Goal: Task Accomplishment & Management: Complete application form

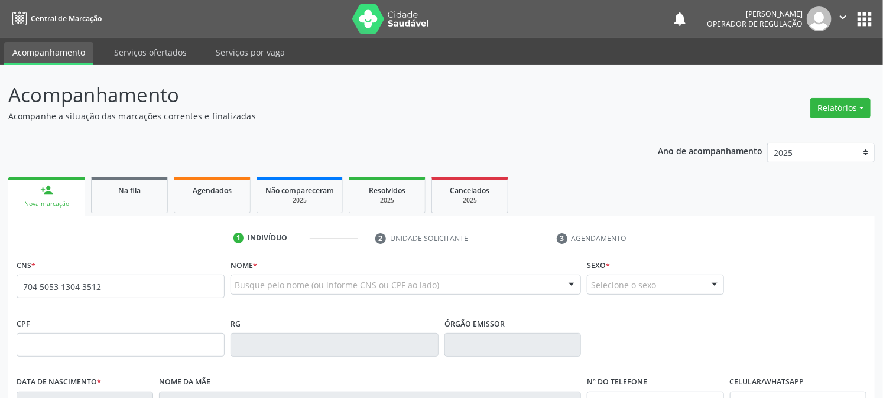
type input "704 5053 1304 3512"
type input "18/06/1993"
type input "Antônia Barbosa da Silva"
type input "(83) 99318-0893"
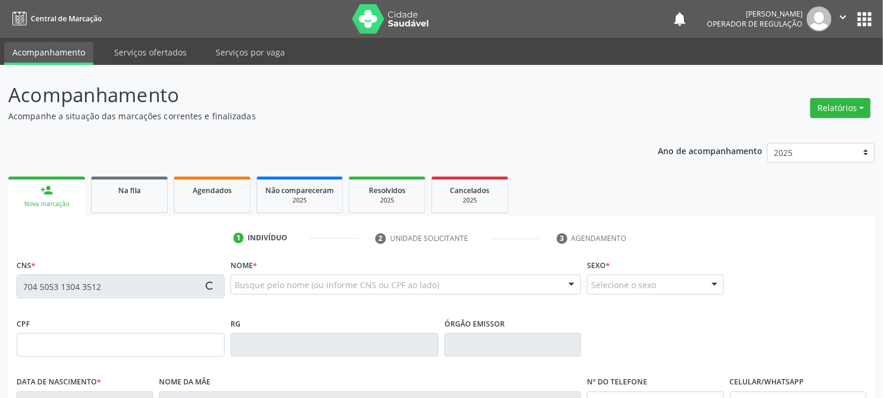
type input "012.457.734-29"
type input "943"
type input "091.969.824-70"
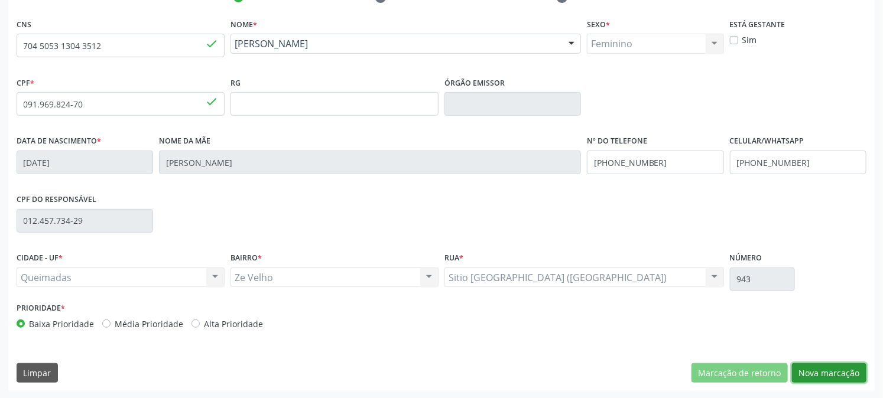
click at [836, 365] on button "Nova marcação" at bounding box center [829, 373] width 74 height 20
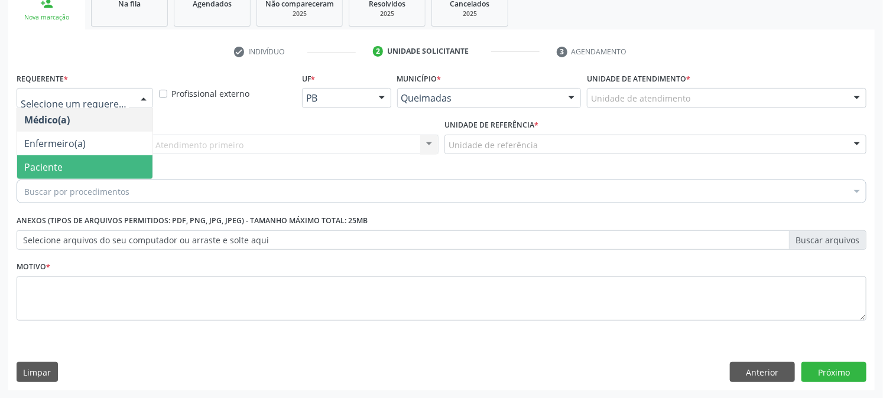
click at [78, 171] on span "Paciente" at bounding box center [84, 167] width 135 height 24
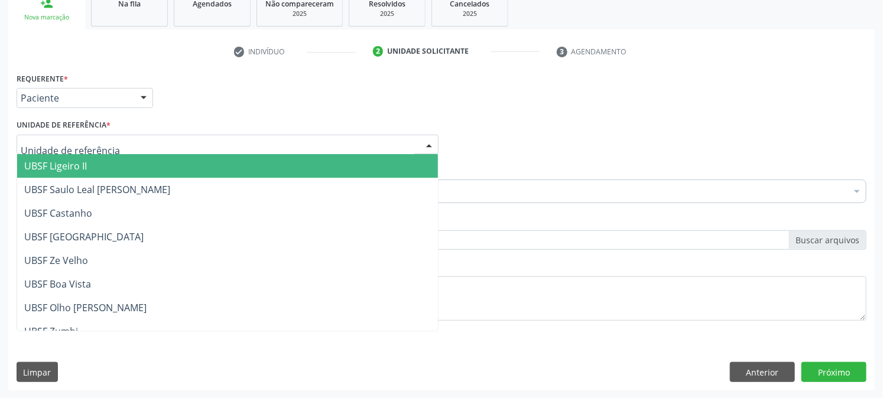
type input "z"
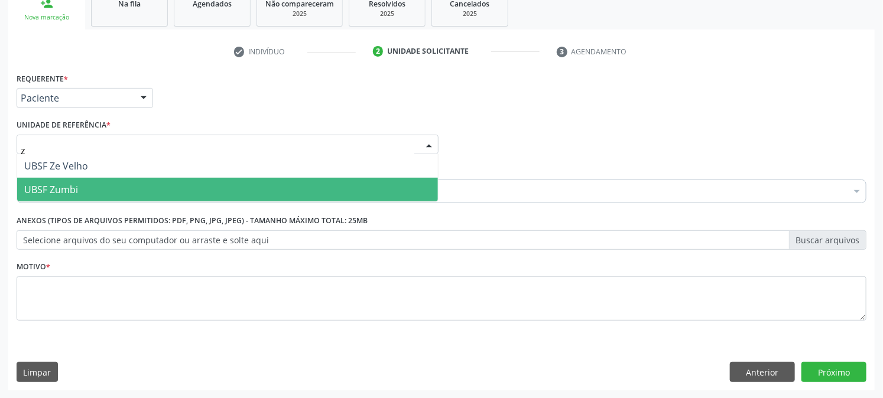
click at [57, 183] on span "UBSF Zumbi" at bounding box center [51, 189] width 54 height 13
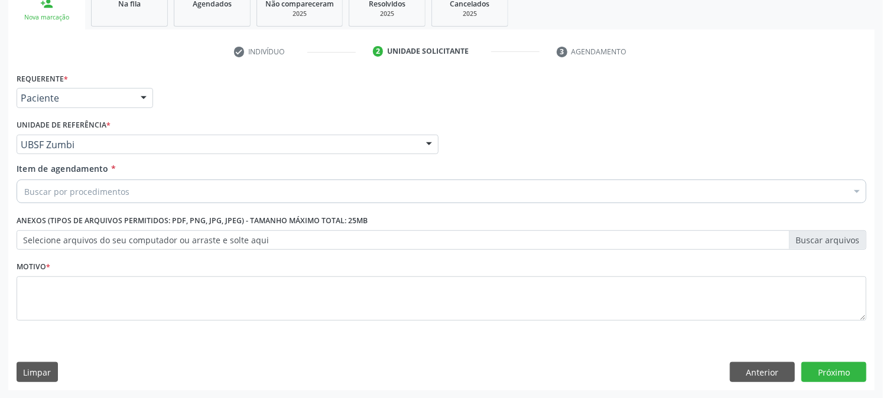
click at [59, 180] on div "Buscar por procedimentos" at bounding box center [442, 192] width 850 height 24
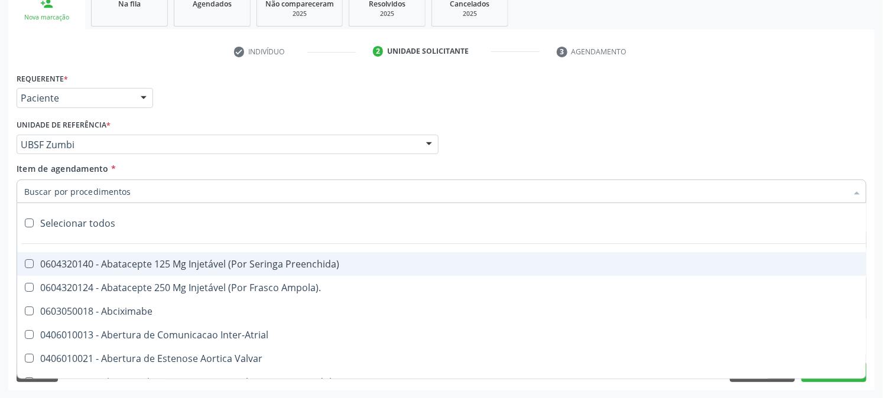
click at [63, 190] on input "Item de agendamento *" at bounding box center [435, 192] width 822 height 24
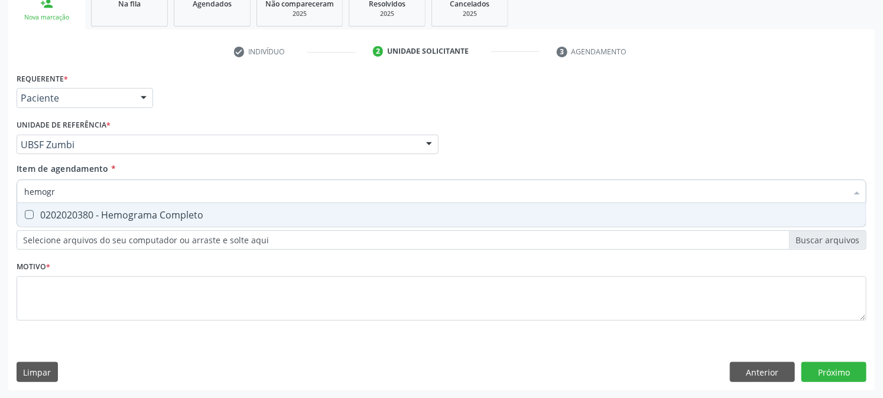
type input "hemogra"
click at [89, 217] on div "0202020380 - Hemograma Completo" at bounding box center [441, 214] width 834 height 9
checkbox Completo "true"
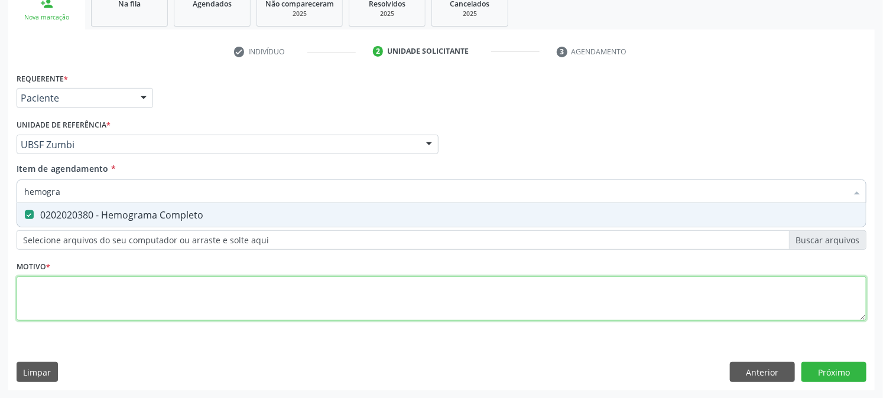
click at [79, 293] on div "Requerente * Paciente Médico(a) Enfermeiro(a) Paciente Nenhum resultado encontr…" at bounding box center [442, 204] width 850 height 268
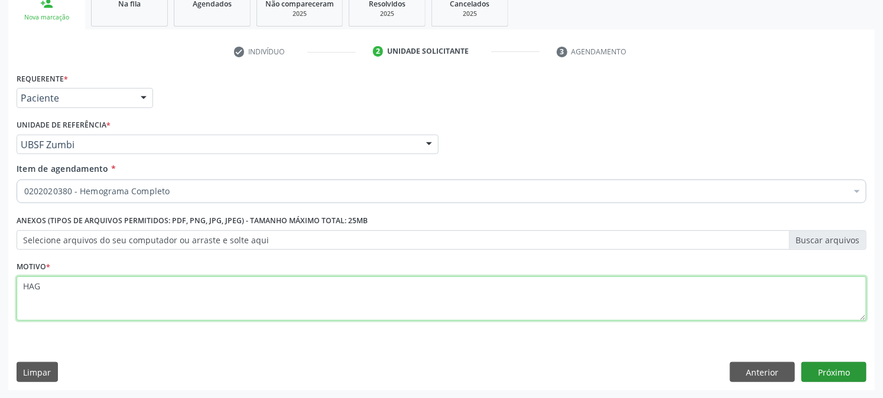
type textarea "HAG"
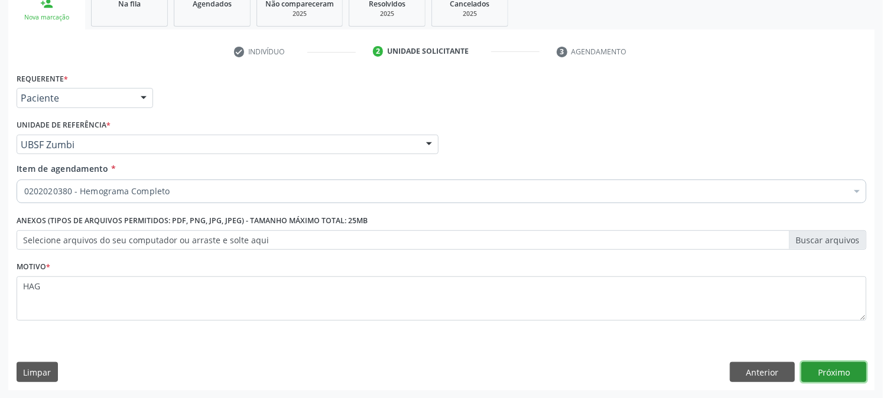
click at [842, 373] on button "Próximo" at bounding box center [833, 372] width 65 height 20
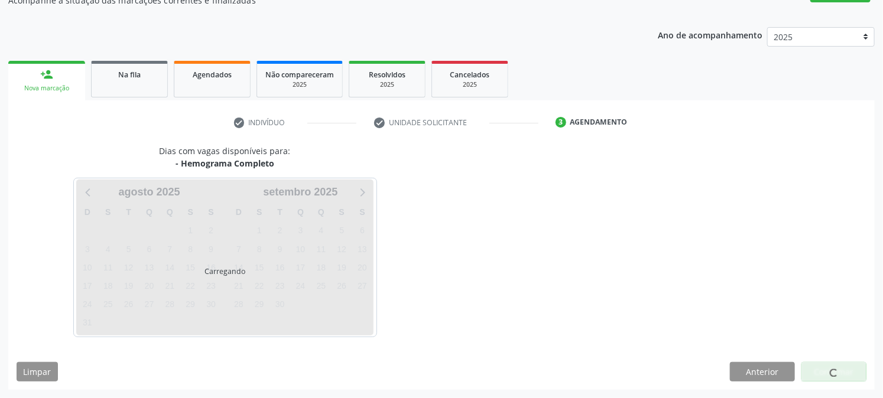
scroll to position [115, 0]
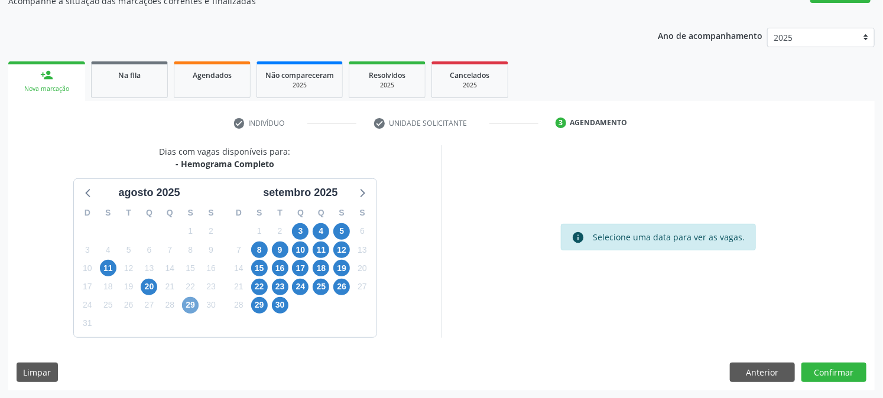
click at [192, 302] on span "29" at bounding box center [190, 305] width 17 height 17
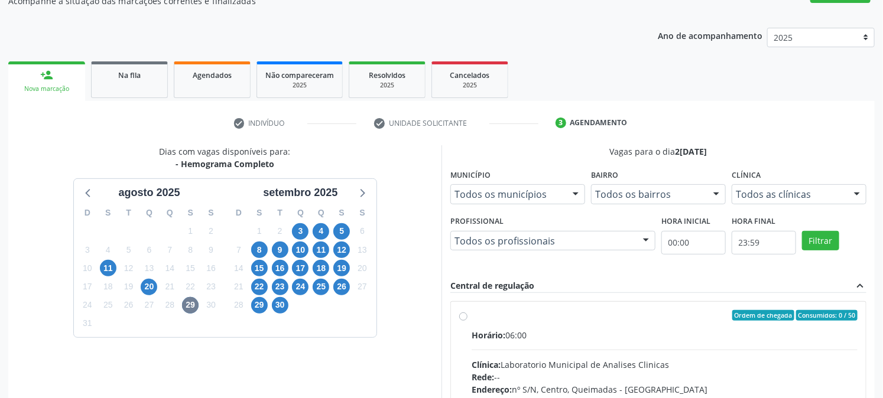
click at [578, 329] on div "Horário: 06:00" at bounding box center [664, 335] width 386 height 12
click at [467, 321] on input "Ordem de chegada Consumidos: 0 / 50 Horário: 06:00 Clínica: Laboratorio Municip…" at bounding box center [463, 315] width 8 height 11
radio input "true"
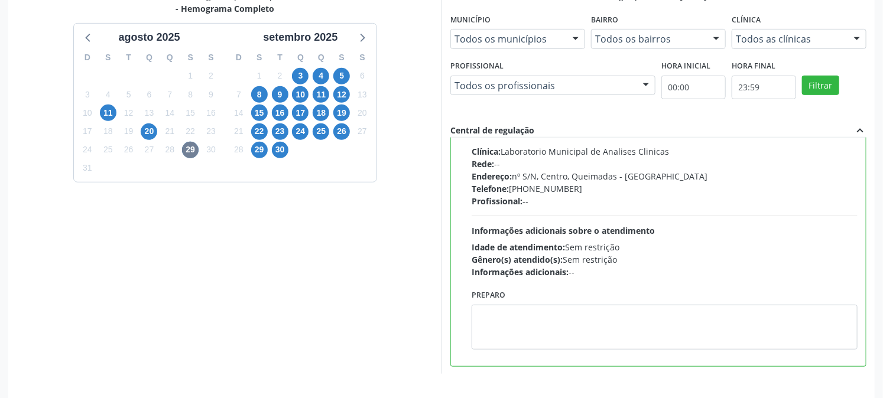
scroll to position [307, 0]
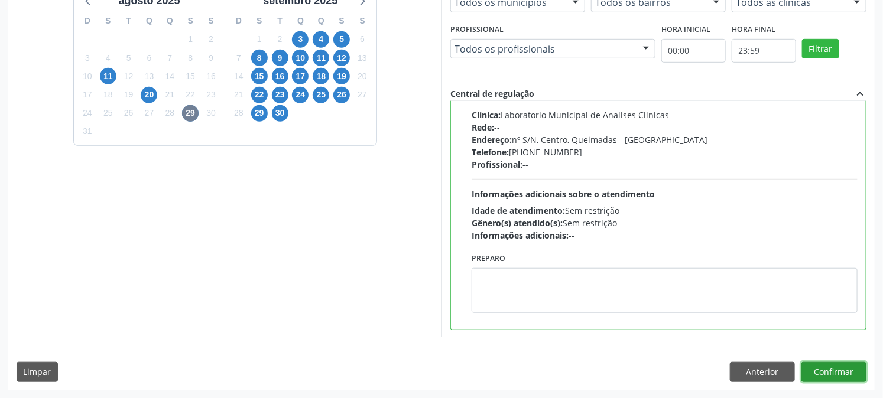
click at [851, 378] on button "Confirmar" at bounding box center [833, 372] width 65 height 20
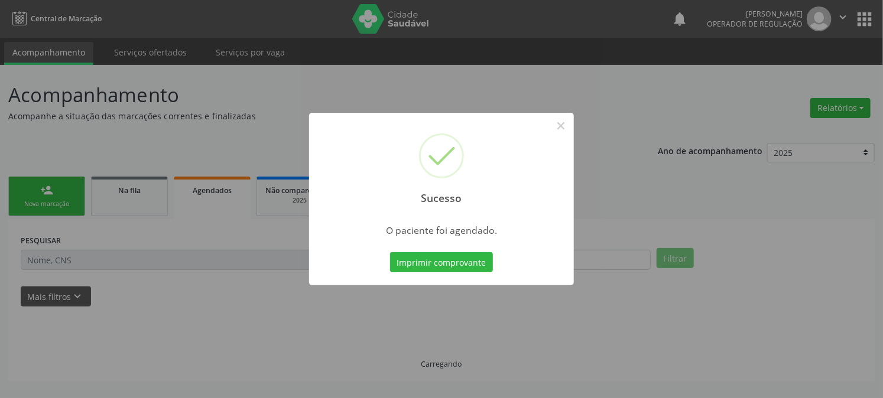
scroll to position [0, 0]
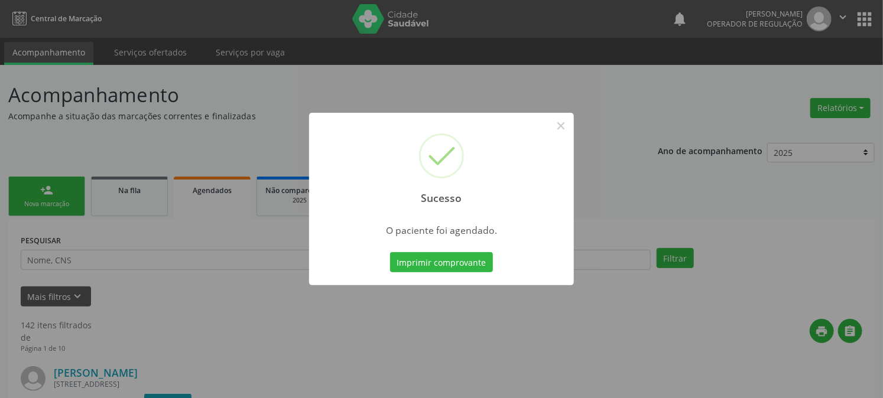
click at [445, 267] on button "Imprimir comprovante" at bounding box center [441, 262] width 103 height 20
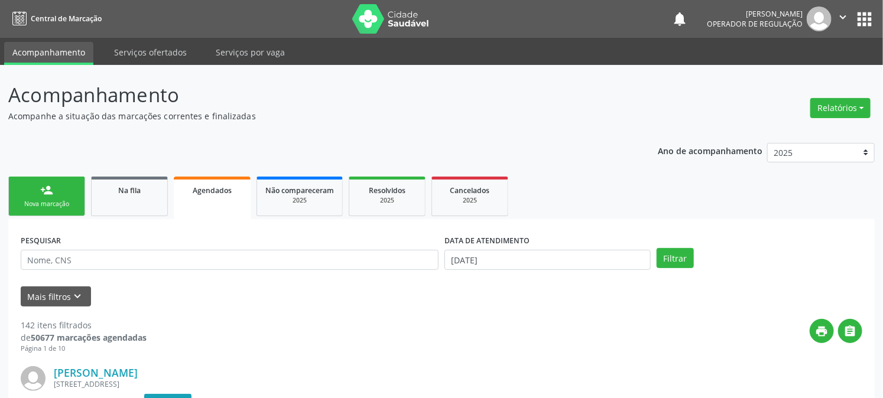
click at [69, 191] on link "person_add Nova marcação" at bounding box center [46, 197] width 77 height 40
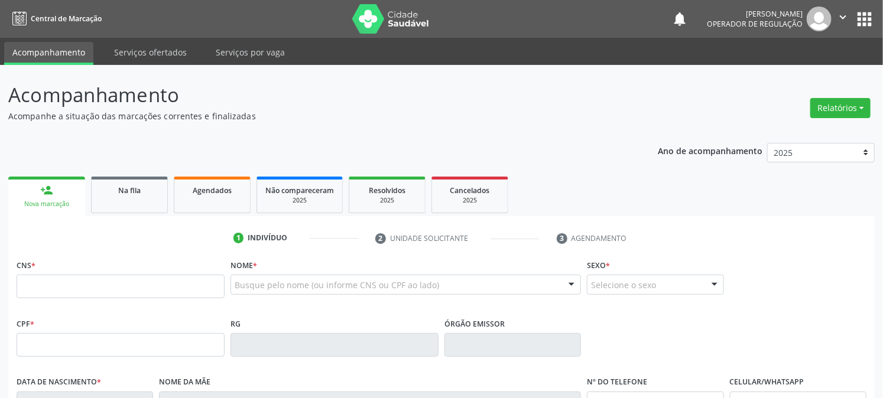
click at [84, 270] on div "CNS *" at bounding box center [121, 277] width 208 height 42
click at [72, 288] on input "text" at bounding box center [121, 287] width 208 height 24
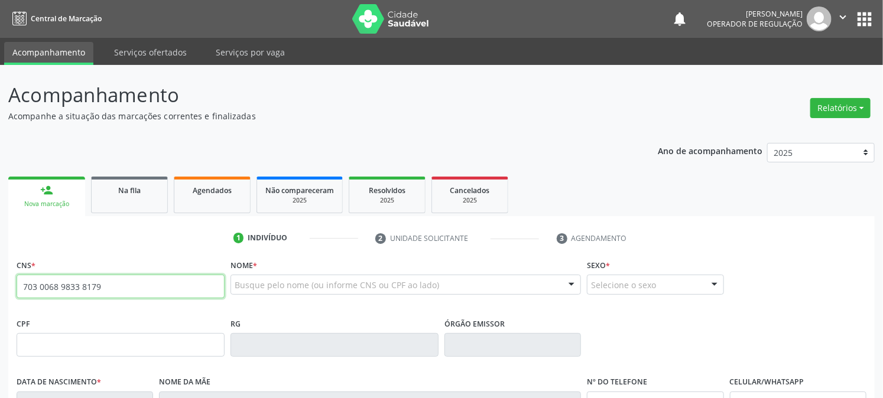
type input "703 0068 9833 8179"
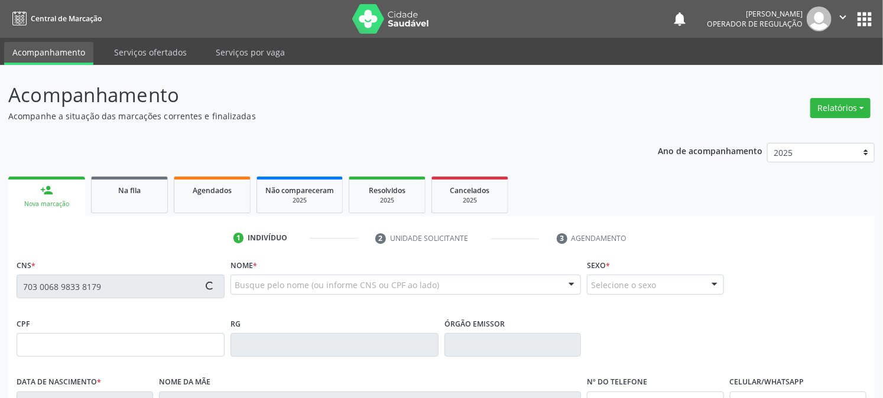
type input "184.887.157-06"
type input "12/09/2001"
type input "Rozinete Jose do Nascimento"
type input "(83) 99190-1003"
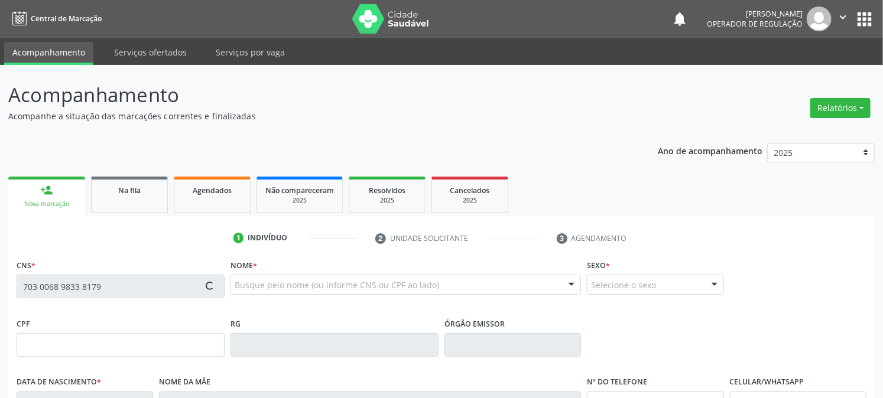
type input "071.340.054-45"
type input "21"
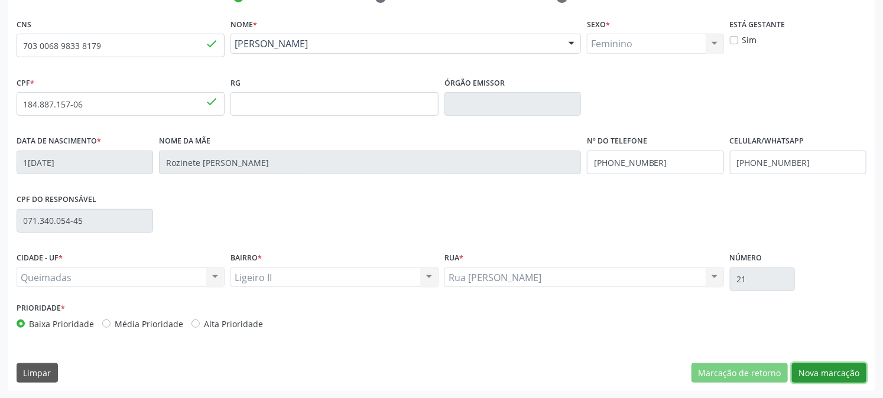
click at [827, 376] on button "Nova marcação" at bounding box center [829, 373] width 74 height 20
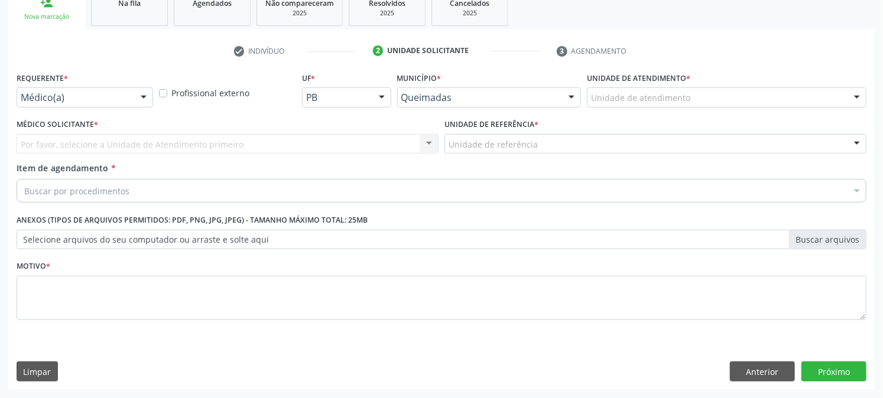
scroll to position [187, 0]
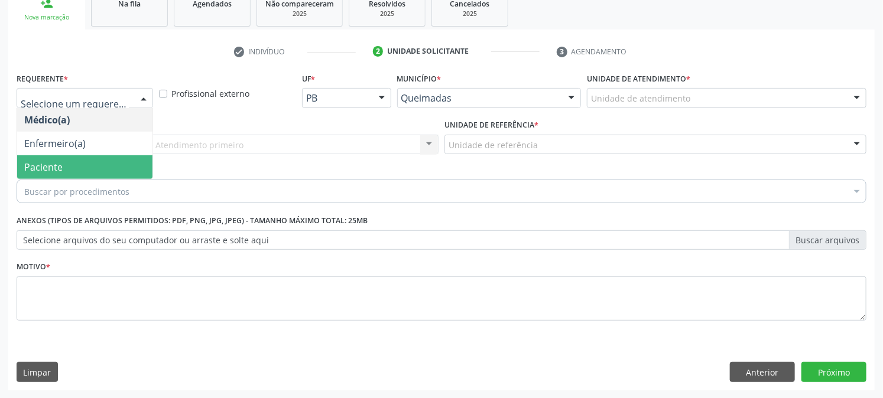
click at [58, 167] on span "Paciente" at bounding box center [43, 167] width 38 height 13
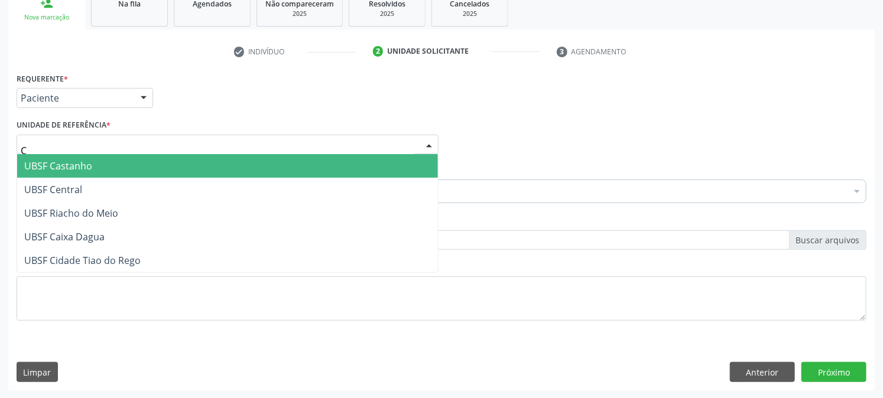
type input "CA"
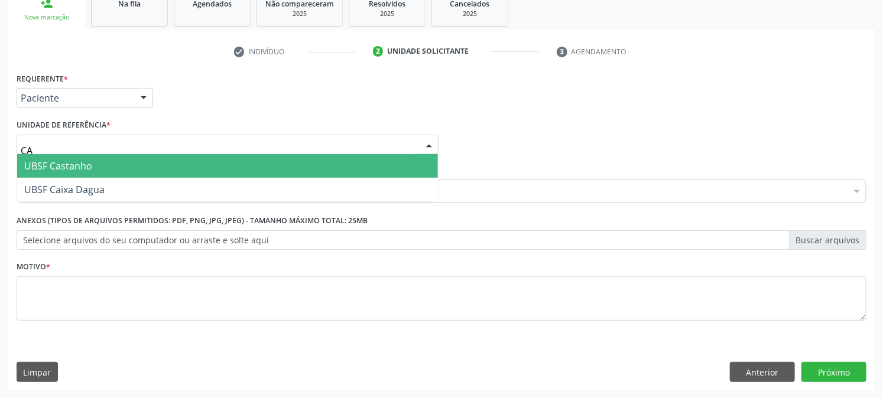
click at [74, 163] on span "UBSF Castanho" at bounding box center [58, 166] width 68 height 13
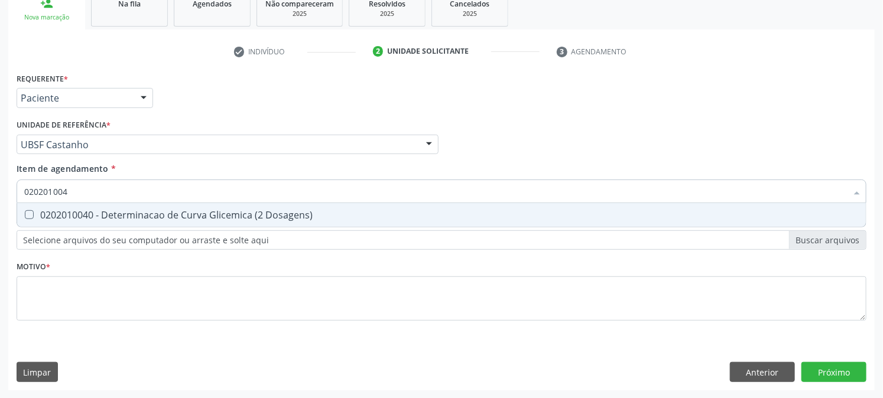
type input "0202010040"
click at [92, 220] on span "0202010040 - Determinacao de Curva Glicemica (2 Dosagens)" at bounding box center [441, 215] width 848 height 24
checkbox Dosagens\) "true"
drag, startPoint x: 82, startPoint y: 258, endPoint x: 75, endPoint y: 250, distance: 10.5
click at [81, 258] on div "Requerente * Paciente Médico(a) Enfermeiro(a) Paciente Nenhum resultado encontr…" at bounding box center [442, 204] width 850 height 268
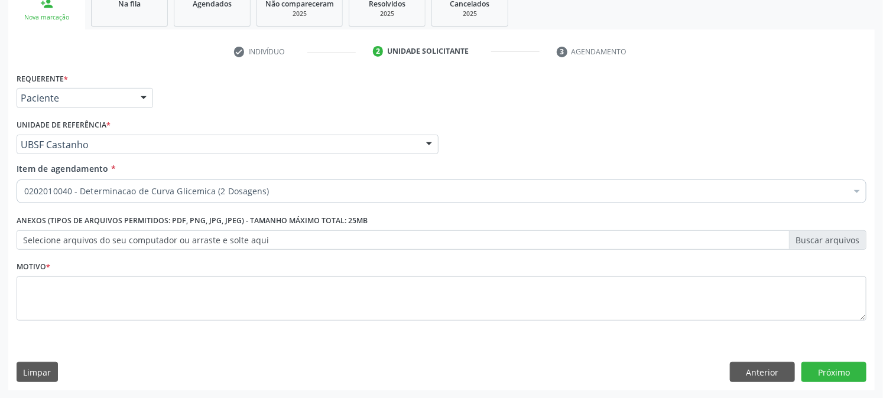
click at [77, 245] on label "Selecione arquivos do seu computador ou arraste e solte aqui" at bounding box center [442, 240] width 850 height 20
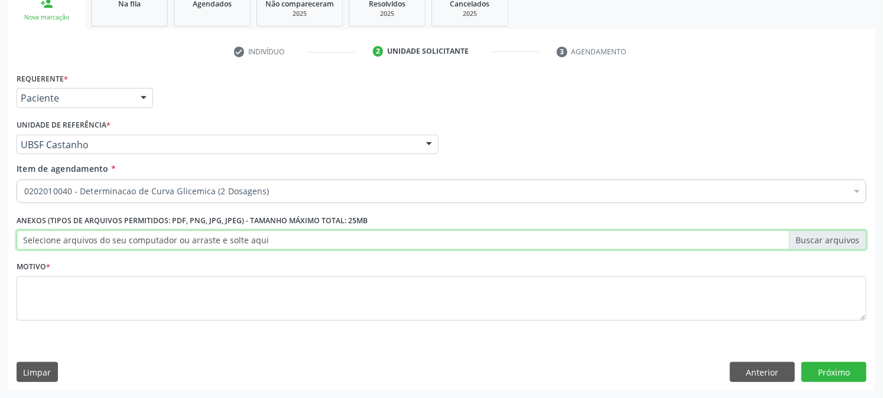
click at [77, 245] on input "Selecione arquivos do seu computador ou arraste e solte aqui" at bounding box center [442, 240] width 850 height 20
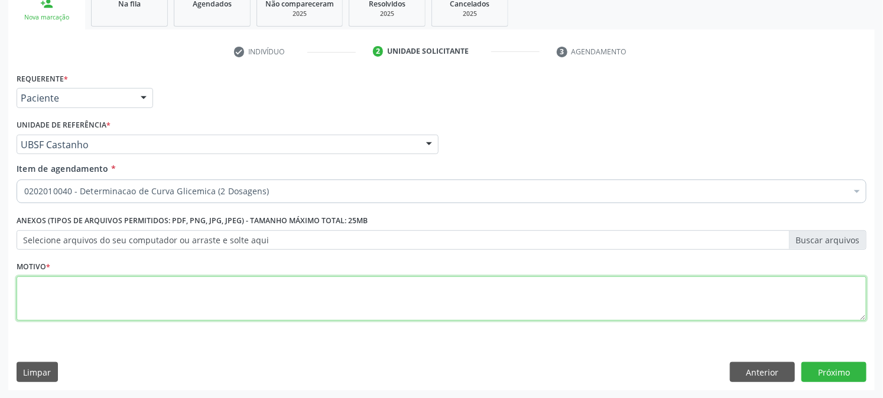
click at [223, 294] on textarea at bounding box center [442, 299] width 850 height 45
type textarea "GRAVIDEZ"
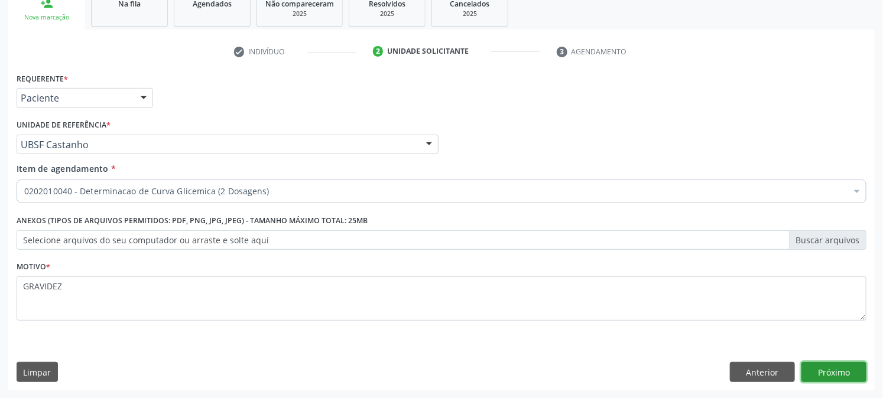
click at [844, 375] on button "Próximo" at bounding box center [833, 372] width 65 height 20
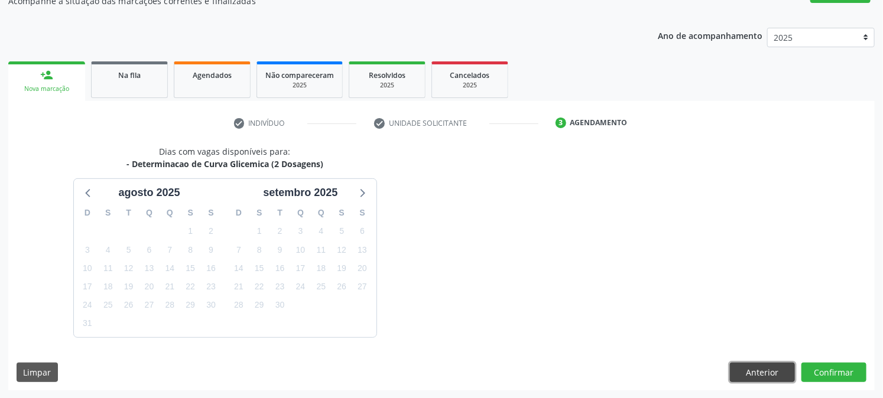
click at [749, 369] on button "Anterior" at bounding box center [762, 373] width 65 height 20
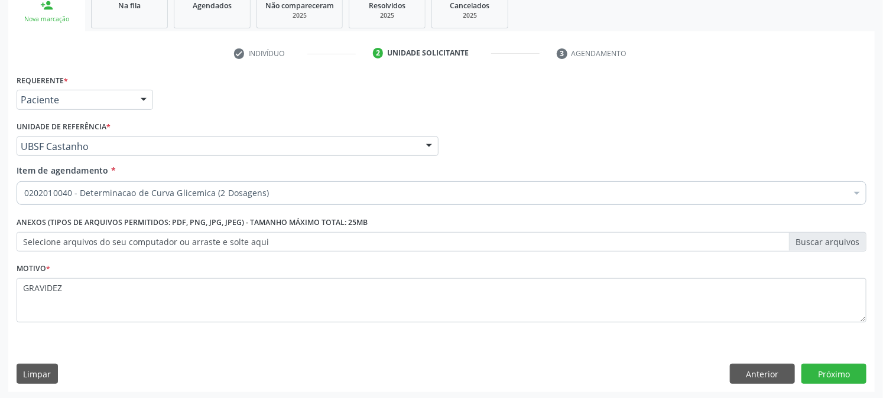
scroll to position [187, 0]
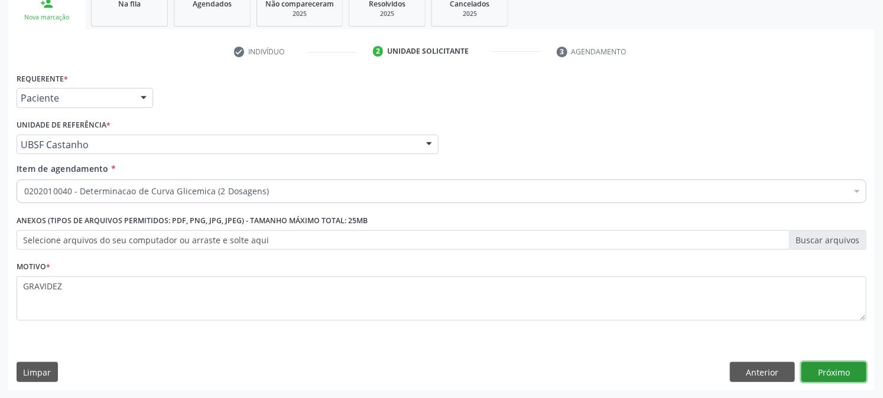
click at [843, 365] on button "Próximo" at bounding box center [833, 372] width 65 height 20
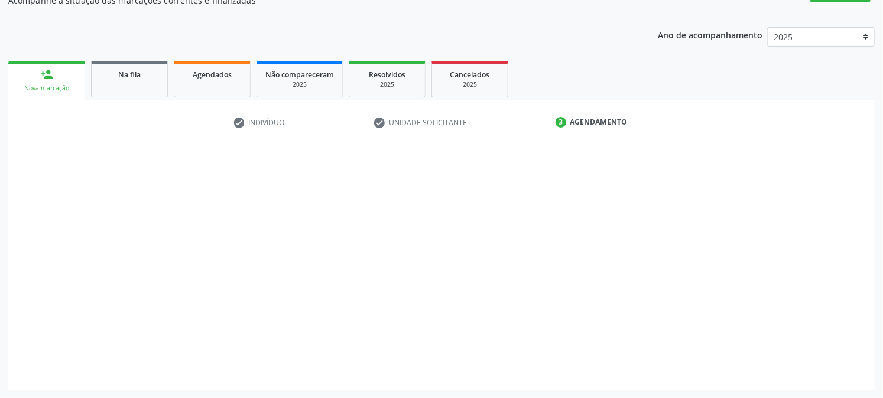
scroll to position [115, 0]
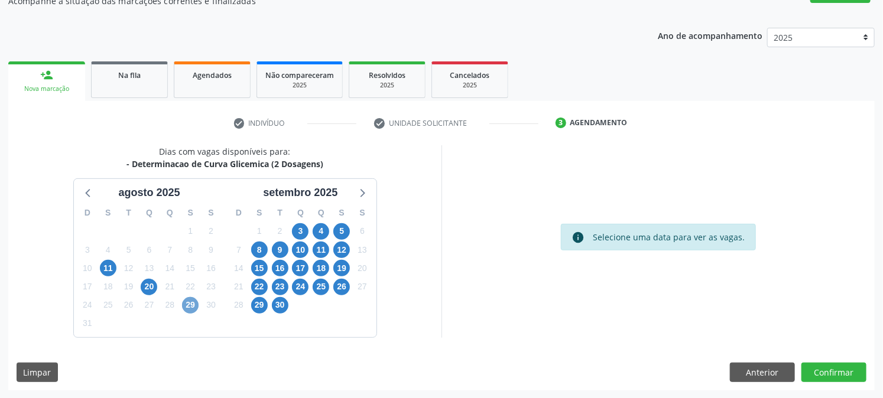
click at [185, 310] on span "29" at bounding box center [190, 305] width 17 height 17
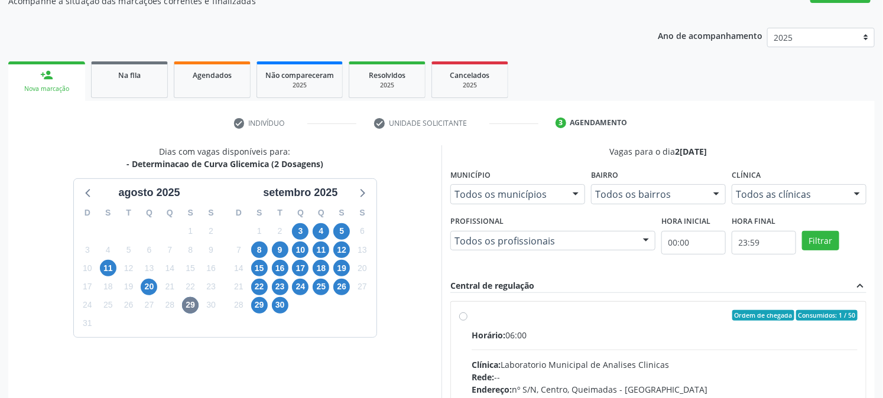
click at [523, 310] on div "Ordem de chegada Consumidos: 1 / 50" at bounding box center [664, 315] width 386 height 11
click at [467, 310] on input "Ordem de chegada Consumidos: 1 / 50 Horário: 06:00 Clínica: Laboratorio Municip…" at bounding box center [463, 315] width 8 height 11
radio input "true"
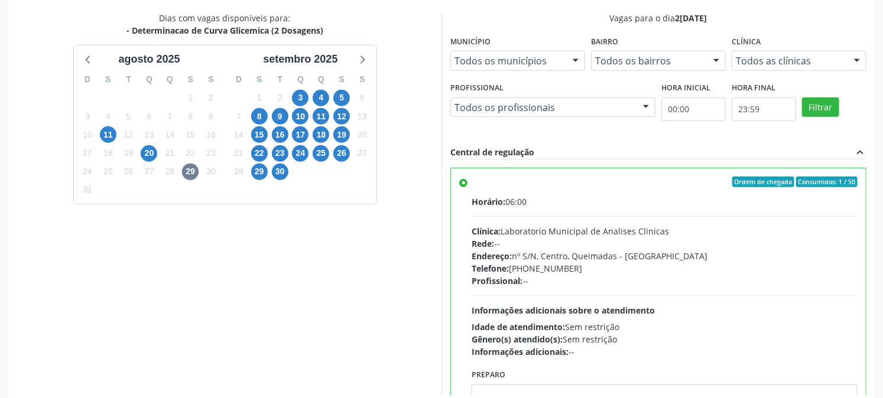
click at [842, 244] on div "Horário: 06:00 Clínica: Laboratorio Municipal de Analises Clinicas Rede: -- End…" at bounding box center [664, 277] width 386 height 162
click at [467, 187] on input "Ordem de chegada Consumidos: 1 / 50 Horário: 06:00 Clínica: Laboratorio Municip…" at bounding box center [463, 182] width 8 height 11
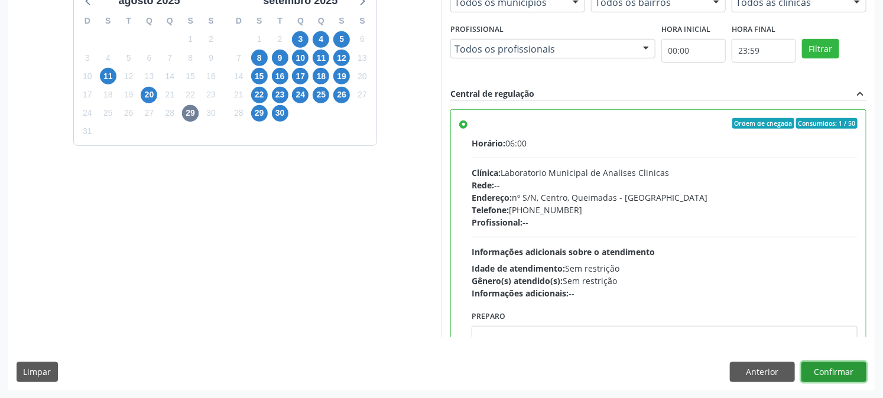
click at [820, 375] on button "Confirmar" at bounding box center [833, 372] width 65 height 20
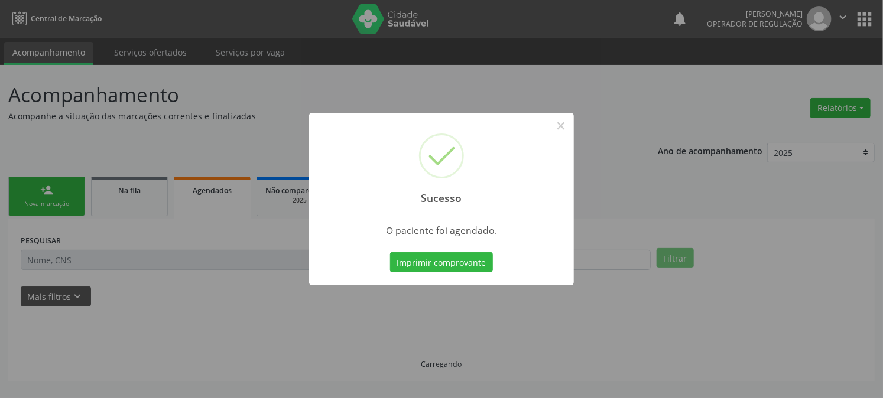
scroll to position [0, 0]
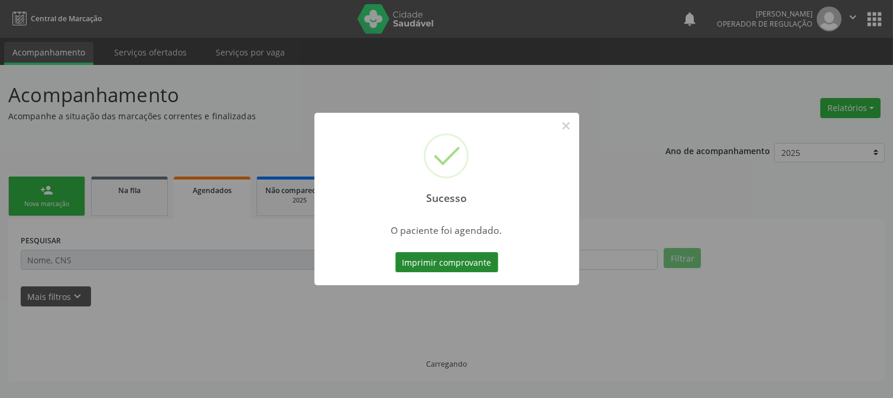
click at [487, 263] on button "Imprimir comprovante" at bounding box center [446, 262] width 103 height 20
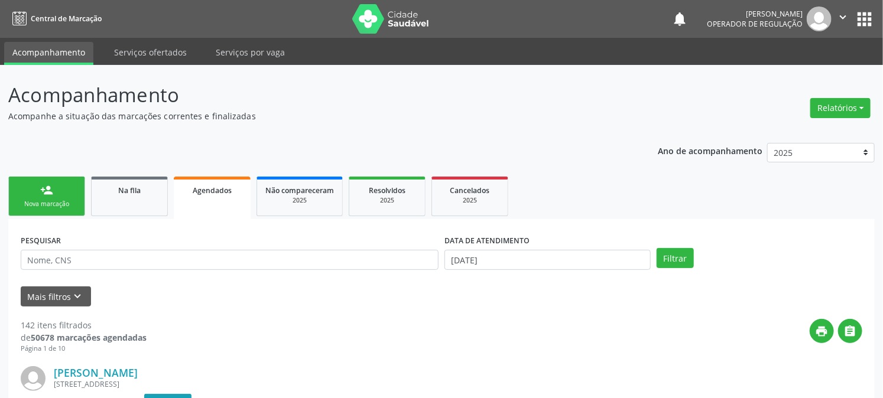
click at [60, 205] on div "Nova marcação" at bounding box center [46, 204] width 59 height 9
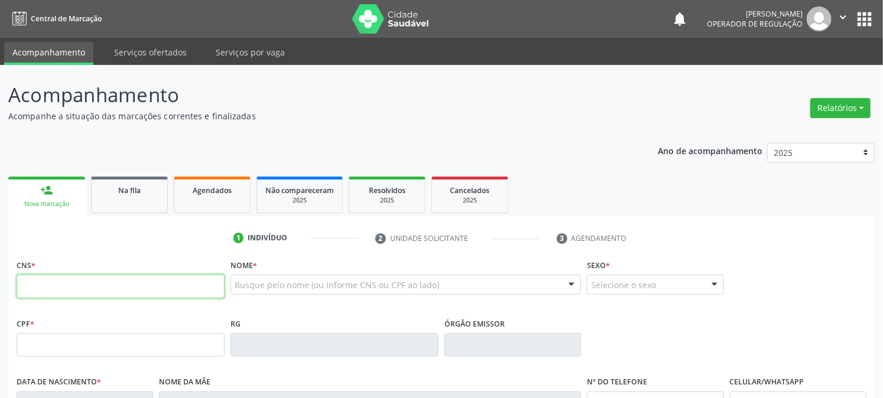
click at [93, 290] on input "text" at bounding box center [121, 287] width 208 height 24
type input "702 4075 3932 4225"
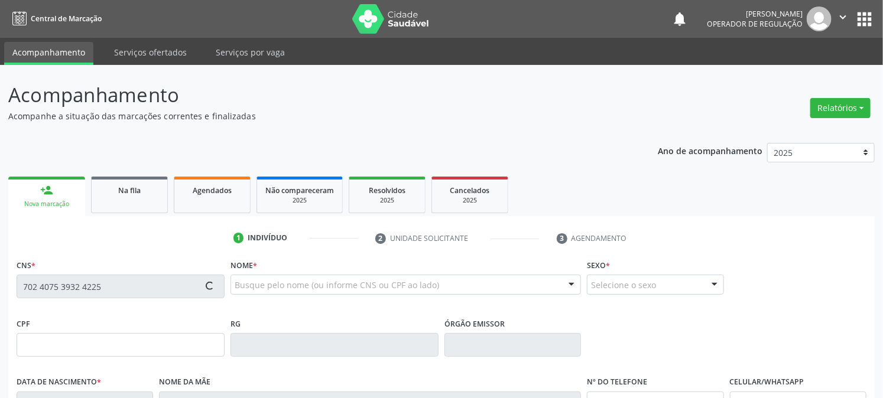
type input "160.026.854-48"
type input "31/12/2010"
type input "Danielle Tavares do Rego"
type input "(83) 99126-4627"
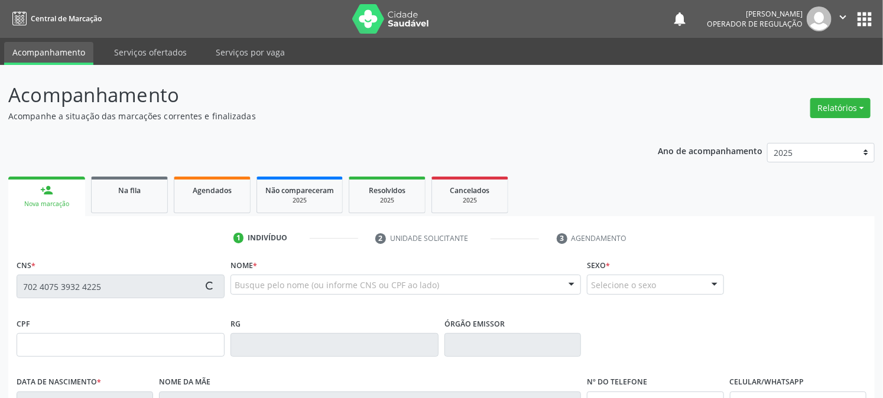
type input "027.158.384-33"
type input "84"
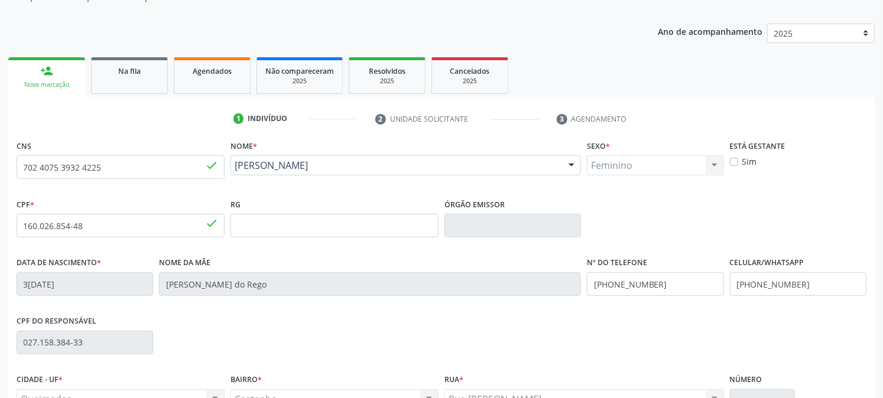
scroll to position [241, 0]
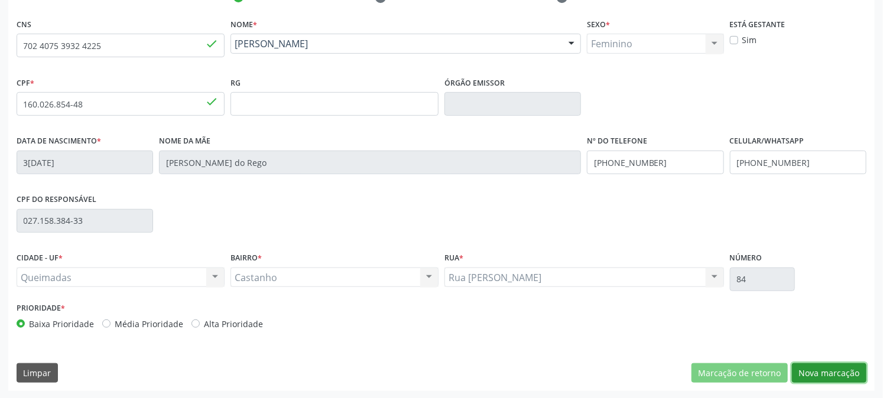
click at [845, 363] on button "Nova marcação" at bounding box center [829, 373] width 74 height 20
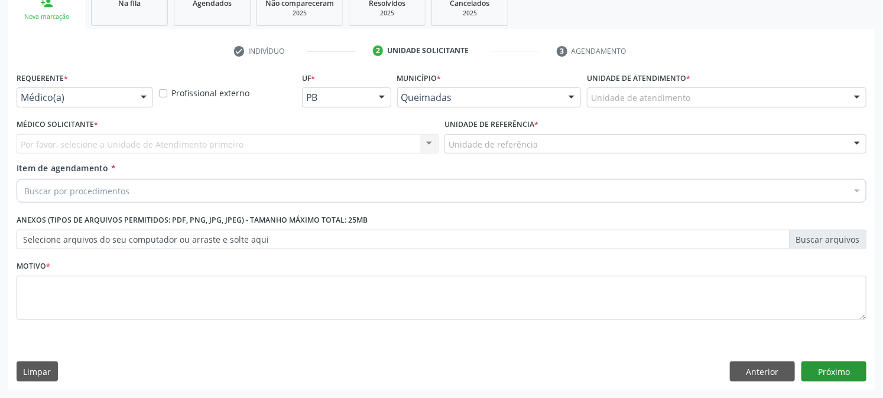
scroll to position [187, 0]
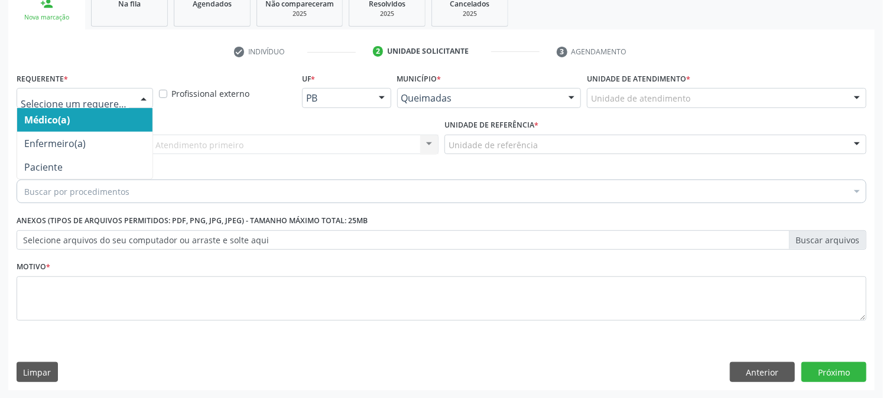
click at [87, 90] on div at bounding box center [85, 98] width 136 height 20
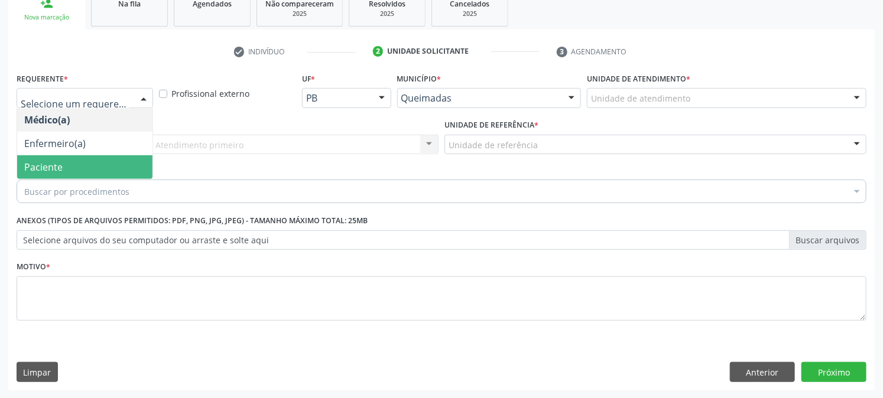
click at [75, 166] on span "Paciente" at bounding box center [84, 167] width 135 height 24
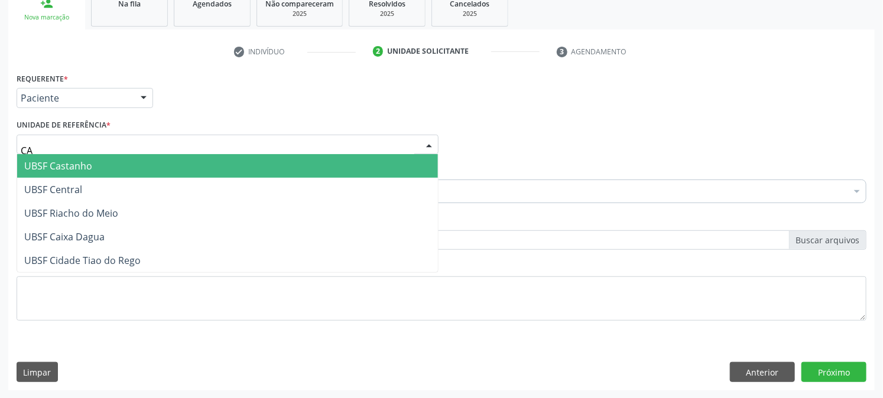
type input "CAS"
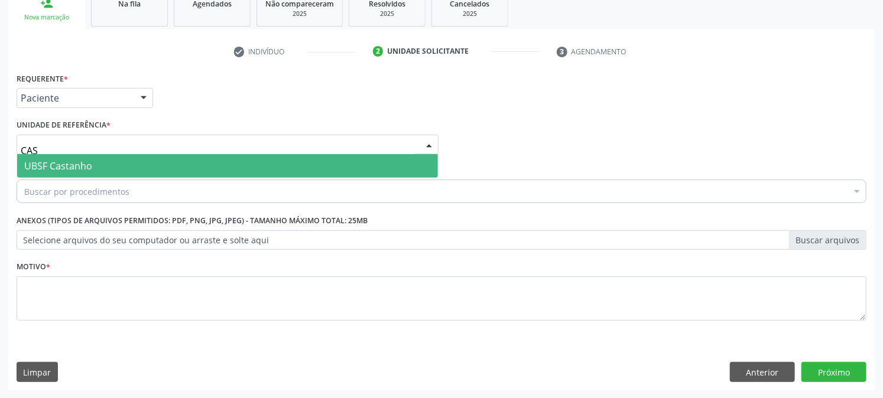
click at [74, 164] on span "UBSF Castanho" at bounding box center [58, 166] width 68 height 13
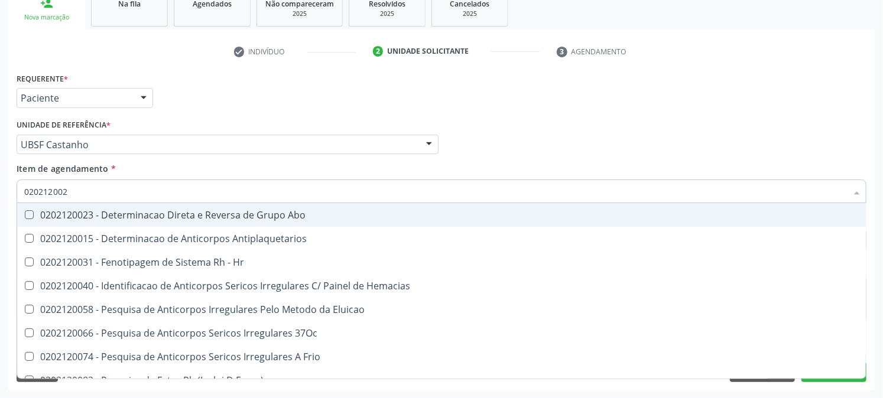
type input "0202120023"
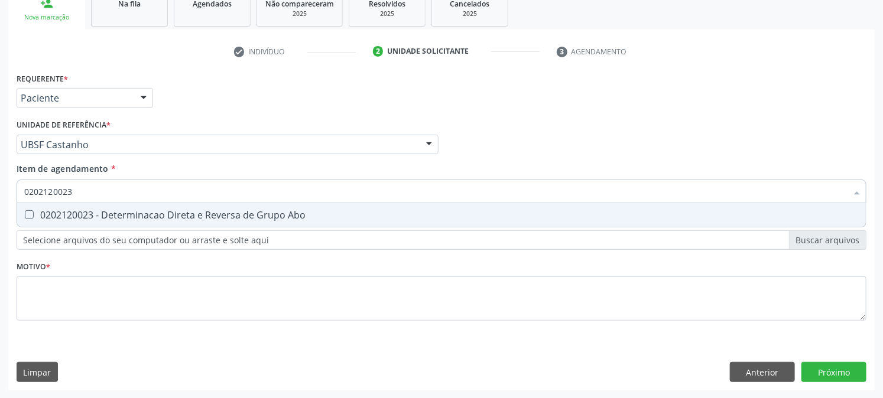
click at [95, 216] on div "0202120023 - Determinacao Direta e Reversa de Grupo Abo" at bounding box center [441, 214] width 834 height 9
checkbox Abo "true"
type input "0202120023"
click at [85, 262] on div "Requerente * Paciente Médico(a) Enfermeiro(a) Paciente Nenhum resultado encontr…" at bounding box center [442, 204] width 850 height 268
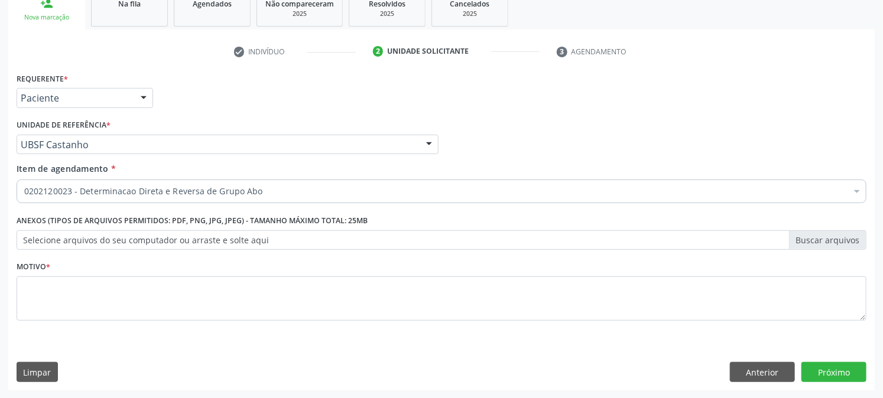
click at [74, 226] on label "Anexos (Tipos de arquivos permitidos: PDF, PNG, JPG, JPEG) - Tamanho máximo tot…" at bounding box center [192, 221] width 351 height 18
click at [83, 201] on div "0202120023 - Determinacao Direta e Reversa de Grupo Abo" at bounding box center [442, 192] width 850 height 24
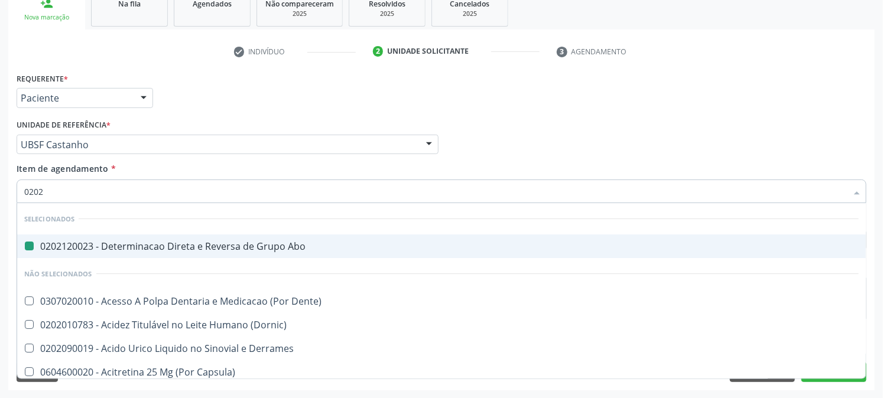
type input "02020"
checkbox Abo "false"
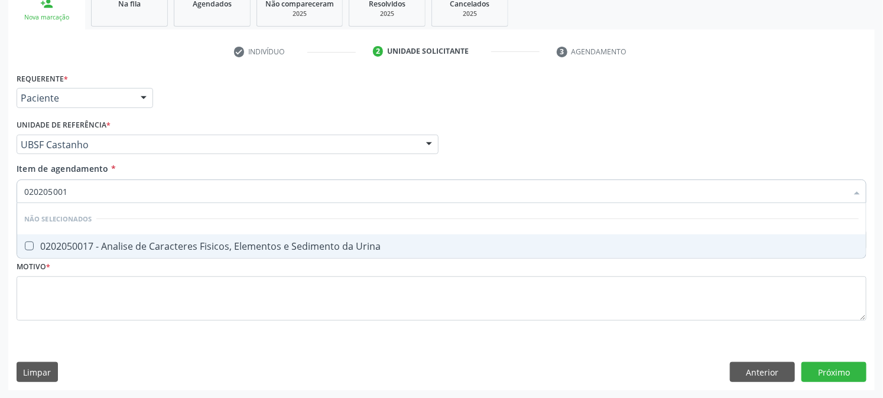
type input "0202050017"
click at [53, 246] on div "0202050017 - Analise de Caracteres Fisicos, Elementos e Sedimento da Urina" at bounding box center [441, 246] width 834 height 9
checkbox Urina "true"
click at [79, 268] on div "Requerente * Paciente Médico(a) Enfermeiro(a) Paciente Nenhum resultado encontr…" at bounding box center [442, 204] width 850 height 268
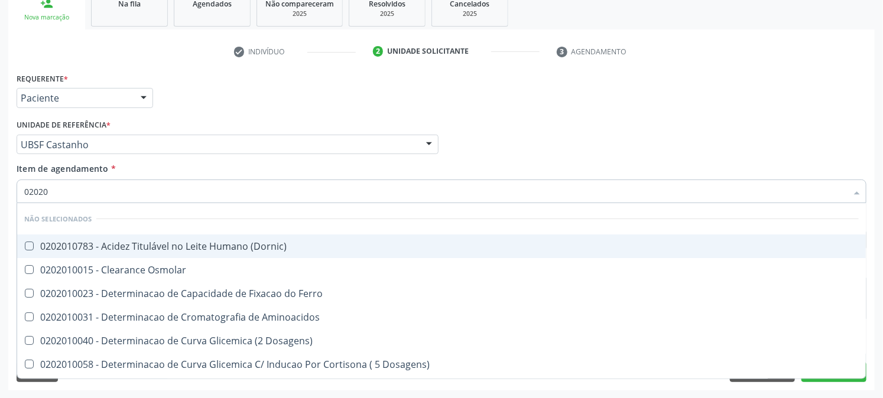
type input "020201"
checkbox \(Dornic\) "false"
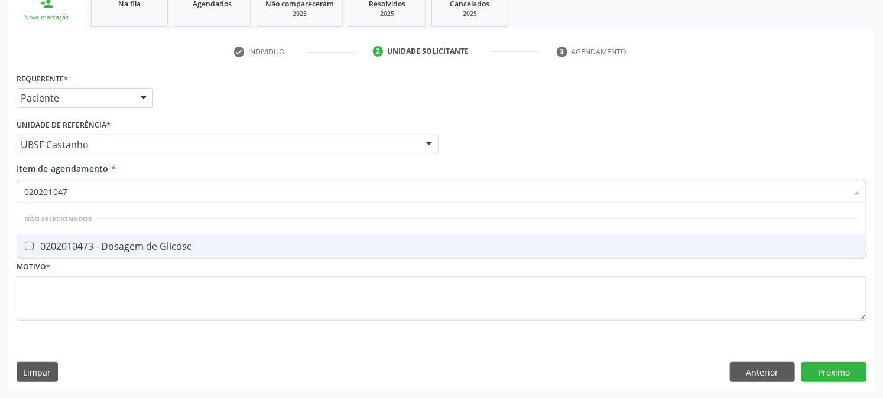
type input "0202010473"
click at [165, 242] on div "0202010473 - Dosagem de Glicose" at bounding box center [441, 246] width 834 height 9
checkbox Glicose "true"
drag, startPoint x: 138, startPoint y: 182, endPoint x: 0, endPoint y: 196, distance: 138.4
click at [0, 196] on div "Acompanhamento Acompanhe a situação das marcações correntes e finalizadas Relat…" at bounding box center [441, 138] width 883 height 521
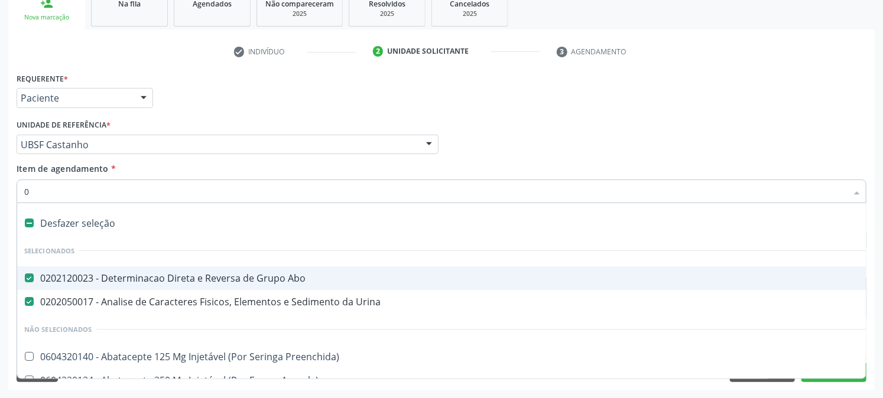
type input "02"
checkbox Comprimido\) "true"
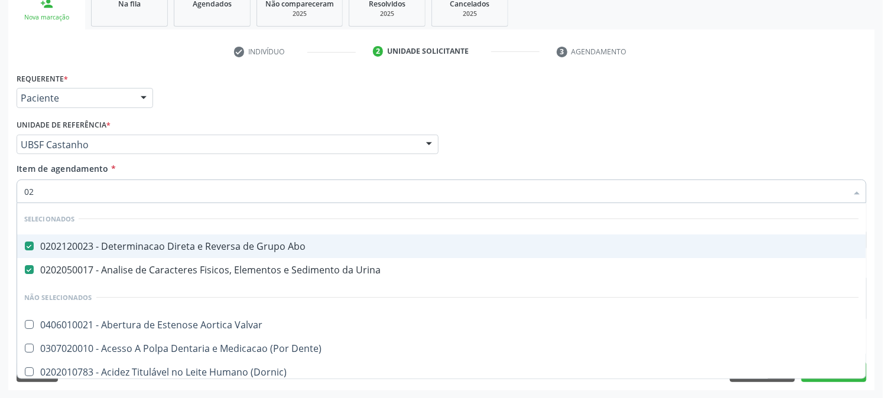
type input "020"
checkbox Osmolaridade "true"
checkbox Glicose "false"
type input "0202"
checkbox Linear "true"
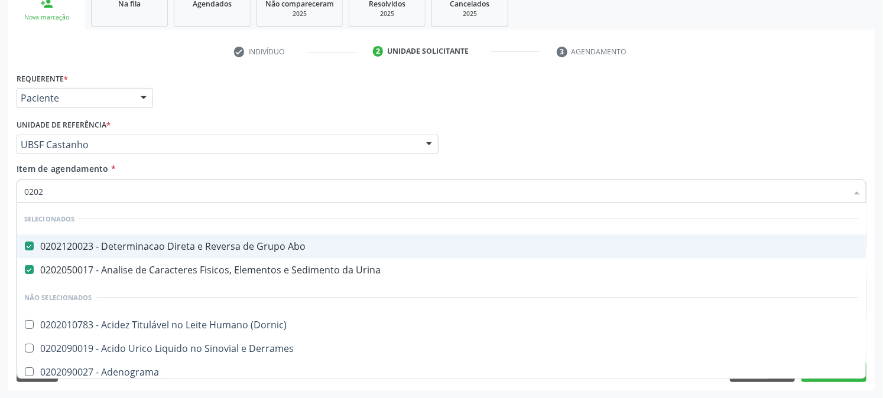
type input "02020"
checkbox Xiii "true"
checkbox Glicose "false"
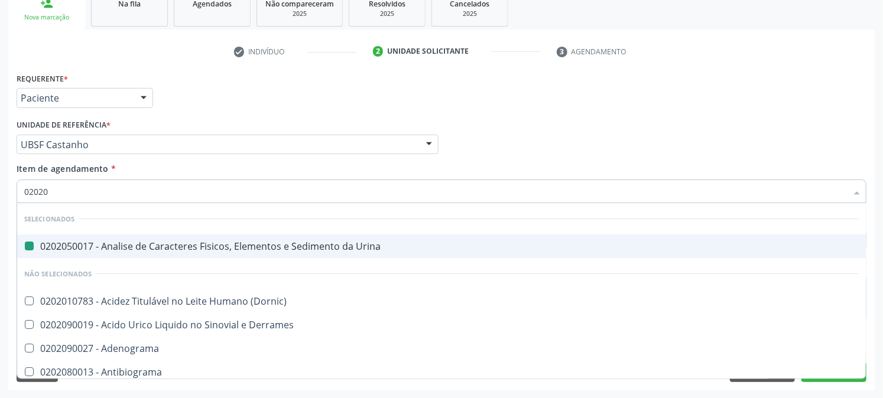
type input "020202"
checkbox Urina "false"
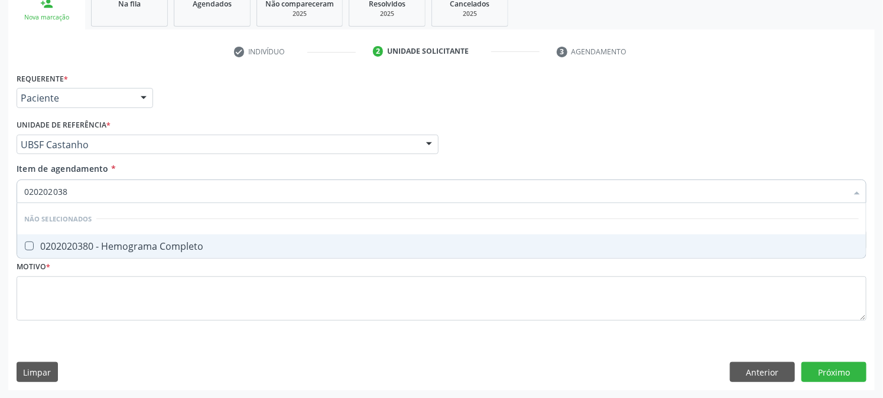
type input "0202020380"
click at [28, 238] on span "0202020380 - Hemograma Completo" at bounding box center [441, 247] width 848 height 24
checkbox Completo "true"
drag, startPoint x: 86, startPoint y: 196, endPoint x: 0, endPoint y: 200, distance: 85.8
click at [0, 200] on div "Acompanhamento Acompanhe a situação das marcações correntes e finalizadas Relat…" at bounding box center [441, 138] width 883 height 521
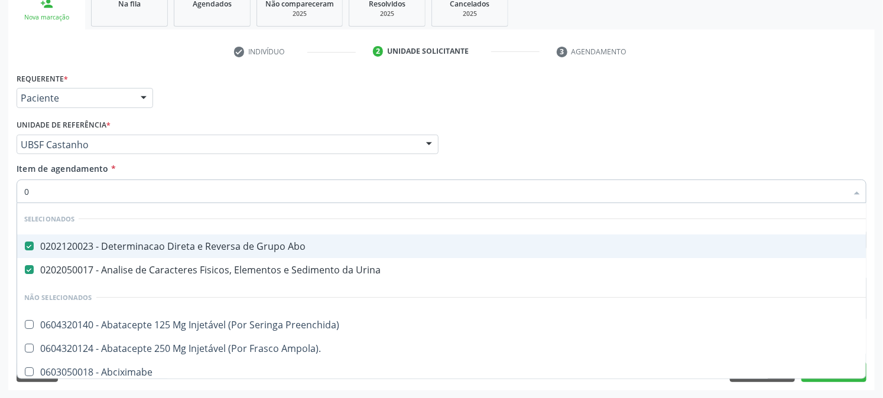
type input "02"
checkbox Comprimido\) "true"
type input "020"
checkbox Osmolaridade "true"
checkbox Glicose "false"
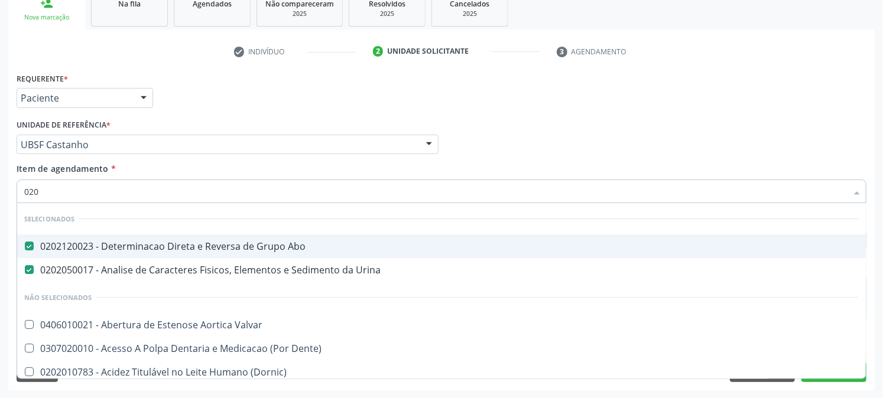
checkbox Eletro-Oculografia "true"
type input "0202"
checkbox Linear "true"
checkbox Colo "true"
type input "02020"
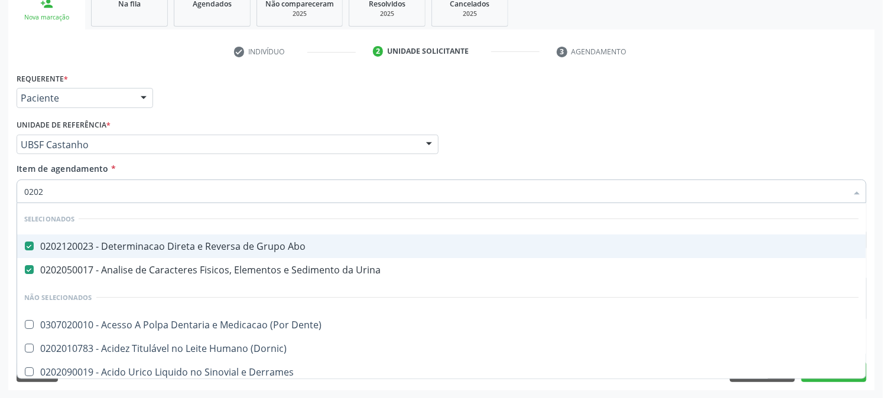
checkbox Drenavel "true"
checkbox Linear "false"
checkbox \(Cantoplastia\) "true"
checkbox Colo "false"
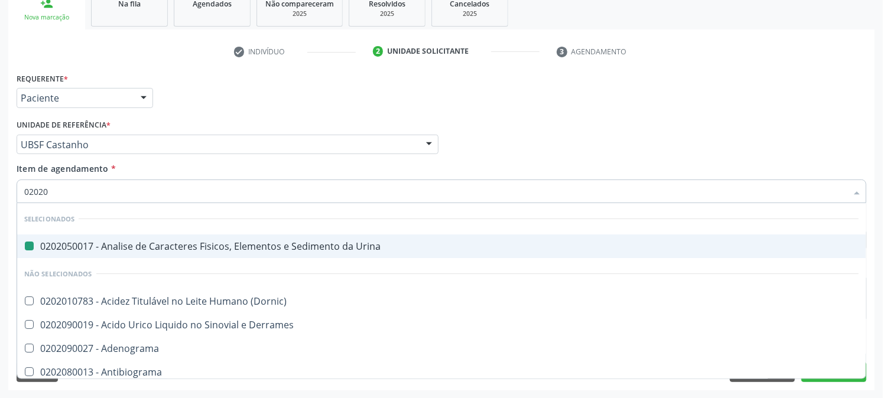
type input "020203"
checkbox Urina "false"
checkbox \(Qualitativo\) "true"
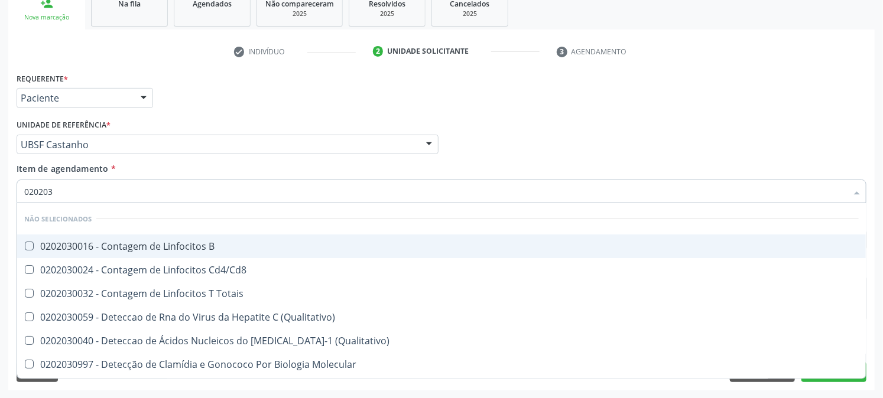
type input "0202030"
checkbox Completo "false"
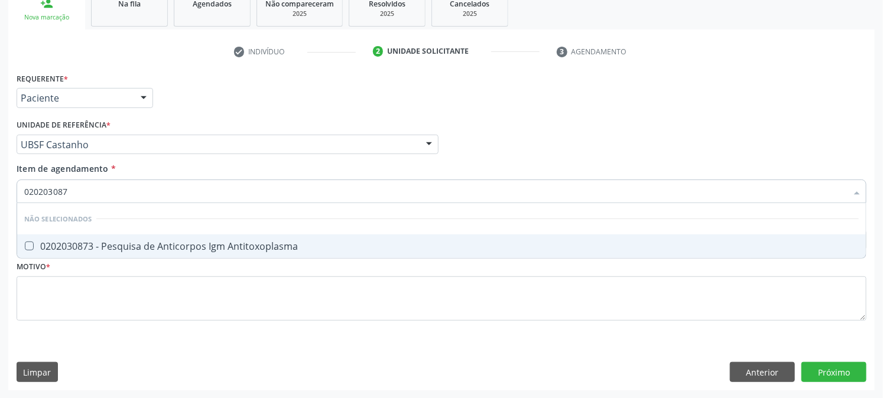
type input "0202030873"
click at [32, 256] on span "0202030873 - Pesquisa de Anticorpos Igm Antitoxoplasma" at bounding box center [441, 247] width 848 height 24
checkbox Antitoxoplasma "true"
drag, startPoint x: 121, startPoint y: 181, endPoint x: 0, endPoint y: 203, distance: 122.5
click at [0, 203] on div "Acompanhamento Acompanhe a situação das marcações correntes e finalizadas Relat…" at bounding box center [441, 138] width 883 height 521
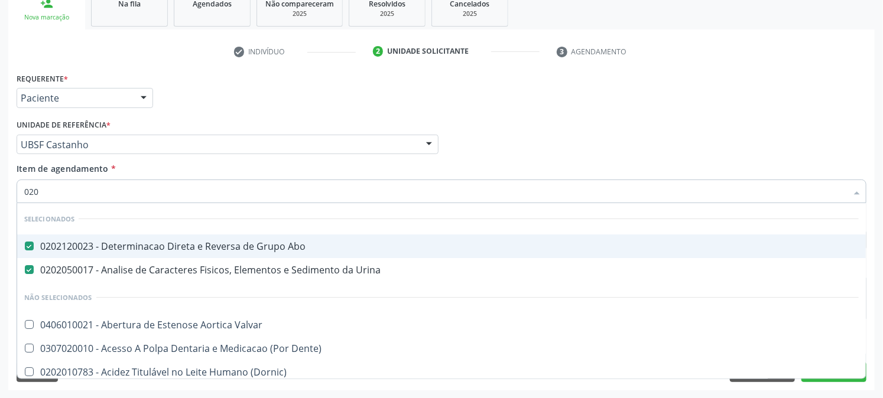
type input "0202"
checkbox Supervisionada "true"
checkbox Venosa "true"
checkbox Endoscopica\) "true"
type input "02020"
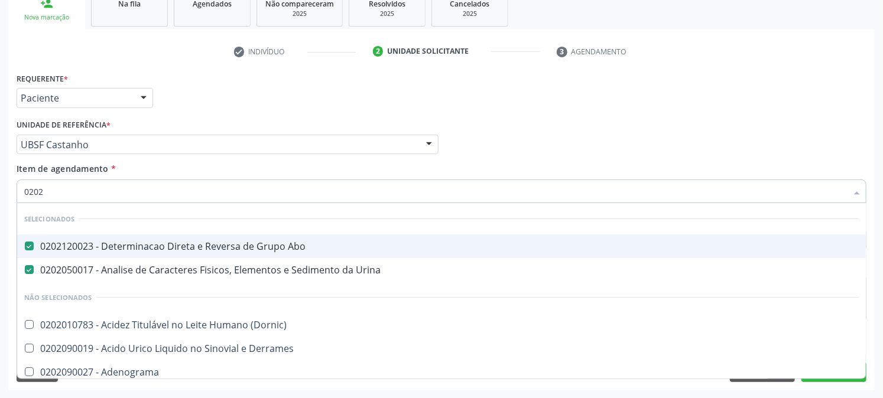
checkbox Xiii "true"
checkbox Glicose "false"
checkbox Zinco "true"
checkbox Completo "false"
checkbox Anticardiolipina "true"
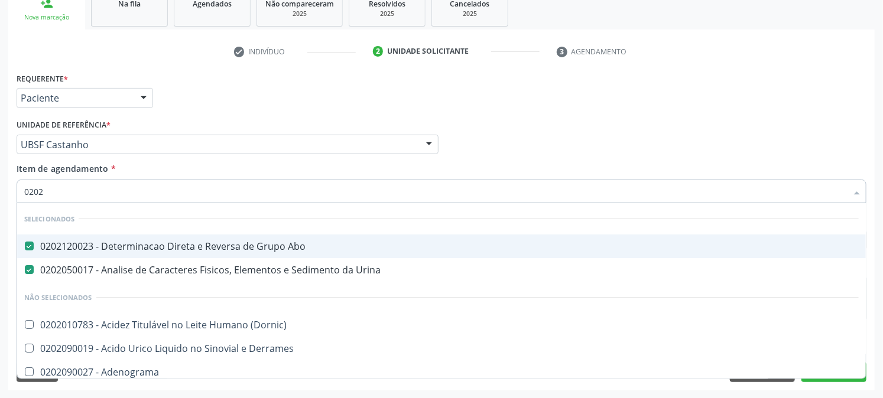
checkbox Antitoxoplasma "false"
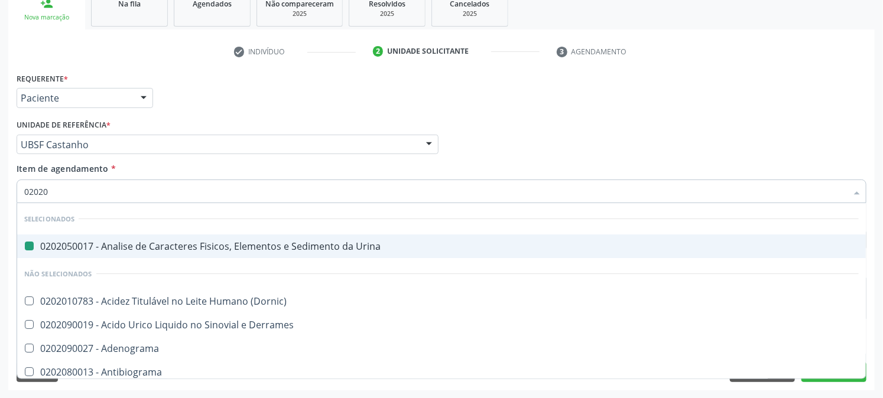
type input "020203"
checkbox Urina "false"
checkbox \(Qualitativo\) "true"
checkbox \(Psa\) "true"
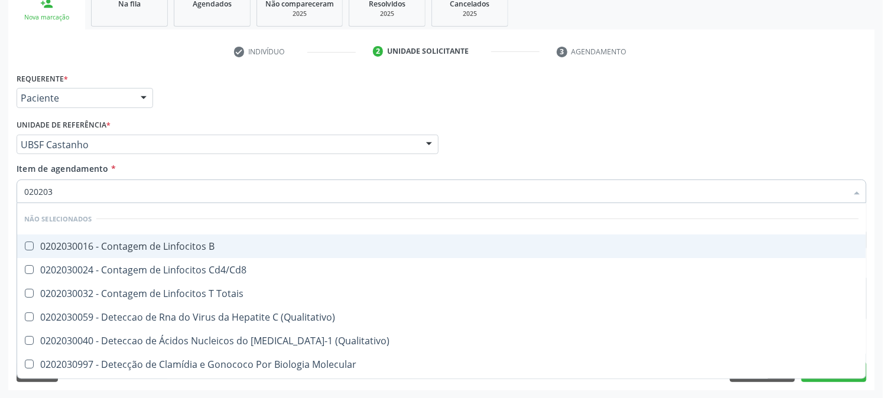
type input "0202030"
checkbox Completo "false"
checkbox \(Anti-Hdv\) "true"
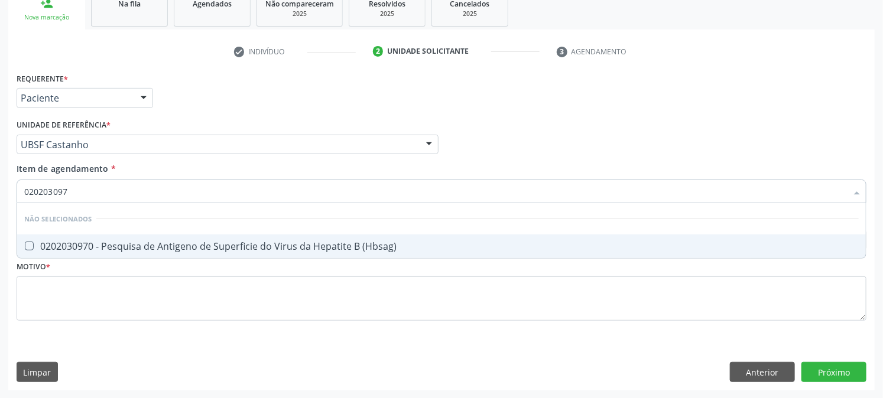
type input "0202030970"
click at [38, 245] on div "0202030970 - Pesquisa de Antigeno de Superficie do Virus da Hepatite B (Hbsag)" at bounding box center [441, 246] width 834 height 9
checkbox \(Hbsag\) "true"
drag, startPoint x: 104, startPoint y: 188, endPoint x: 0, endPoint y: 192, distance: 104.1
click at [0, 192] on div "Acompanhamento Acompanhe a situação das marcações correntes e finalizadas Relat…" at bounding box center [441, 138] width 883 height 521
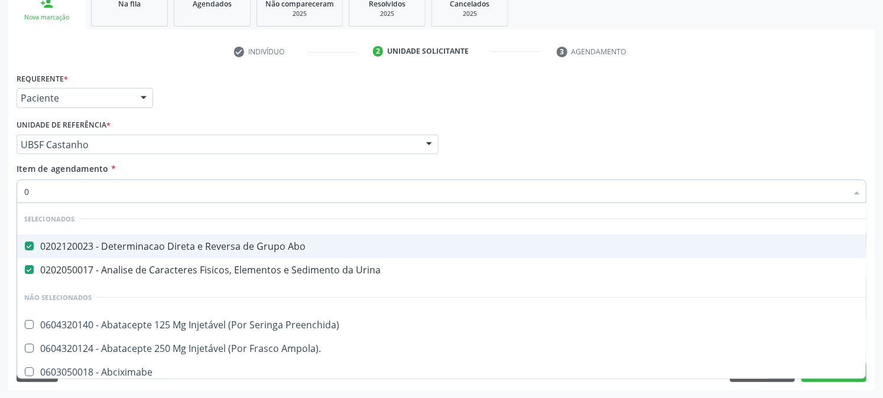
type input "02"
checkbox Comprimido\) "true"
type input "020"
checkbox Osmolaridade "true"
checkbox Glicose "false"
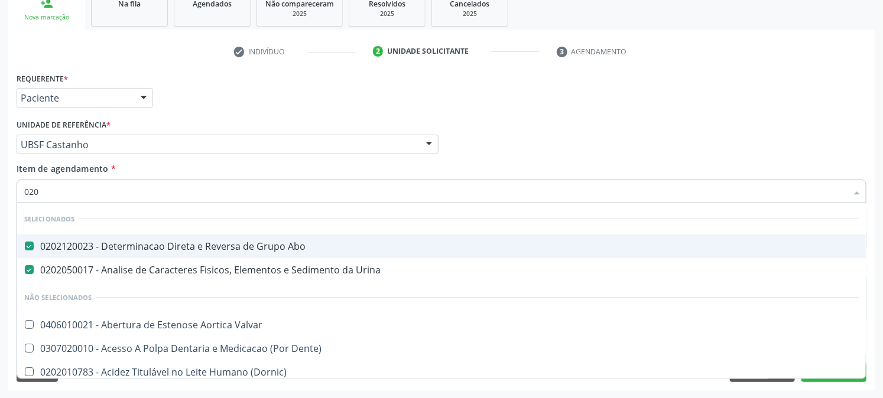
checkbox Eletro-Oculografia "true"
type input "0202"
checkbox Linear "true"
checkbox Colo "true"
checkbox Glomerular "true"
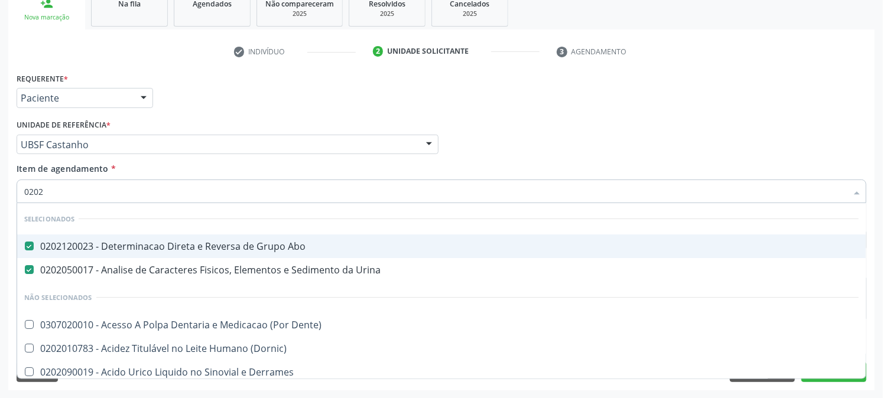
checkbox Euglobulina "true"
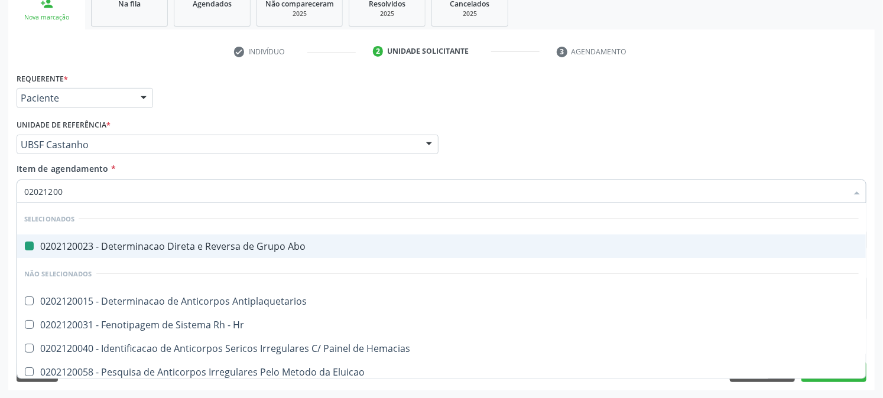
type input "020212008"
checkbox Abo "false"
type input "0202120082"
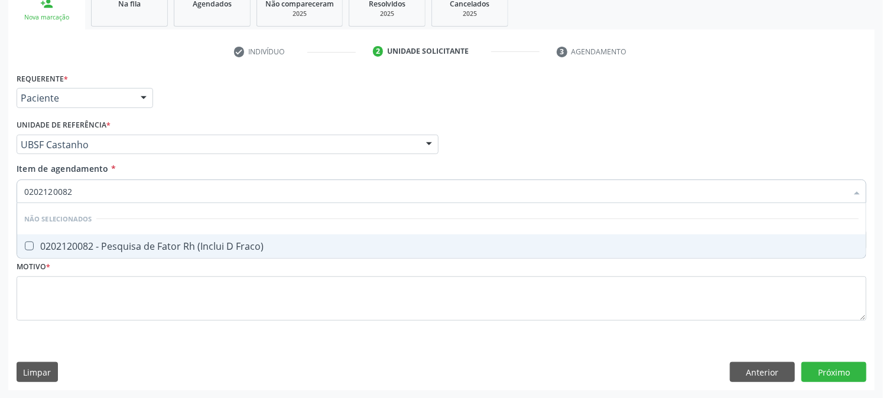
click at [45, 242] on div "0202120082 - Pesquisa de Fator Rh (Inclui D Fraco)" at bounding box center [441, 246] width 834 height 9
checkbox Fraco\) "true"
drag, startPoint x: 104, startPoint y: 191, endPoint x: 0, endPoint y: 210, distance: 105.7
click at [0, 210] on div "Acompanhamento Acompanhe a situação das marcações correntes e finalizadas Relat…" at bounding box center [441, 138] width 883 height 521
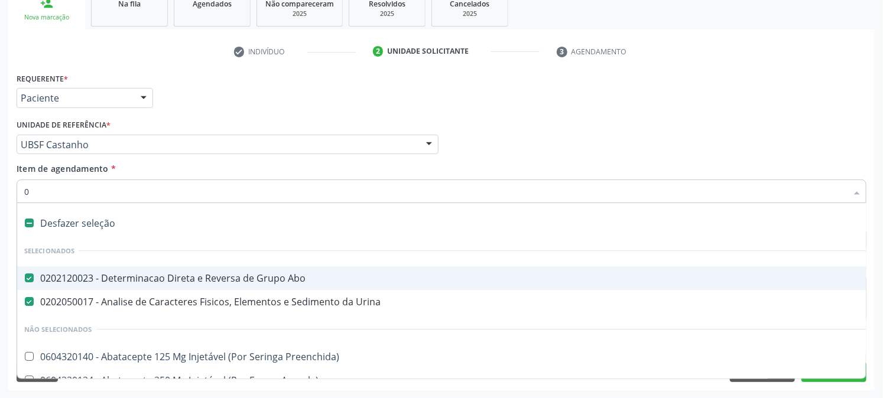
type input "02"
checkbox Comprimido\) "true"
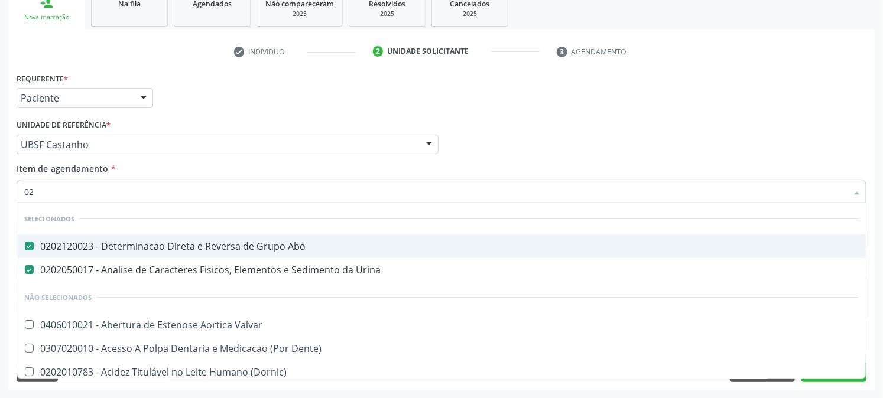
type input "020"
checkbox Osmolaridade "true"
checkbox Glicose "false"
checkbox Eletro-Oculografia "true"
type input "0202"
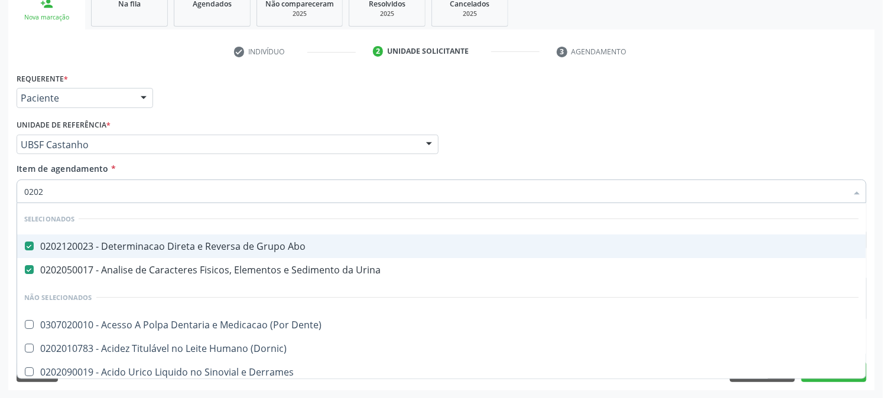
checkbox Linear "true"
checkbox Colo "true"
checkbox Glomerular "true"
checkbox Euglobulina "true"
checkbox I\) "true"
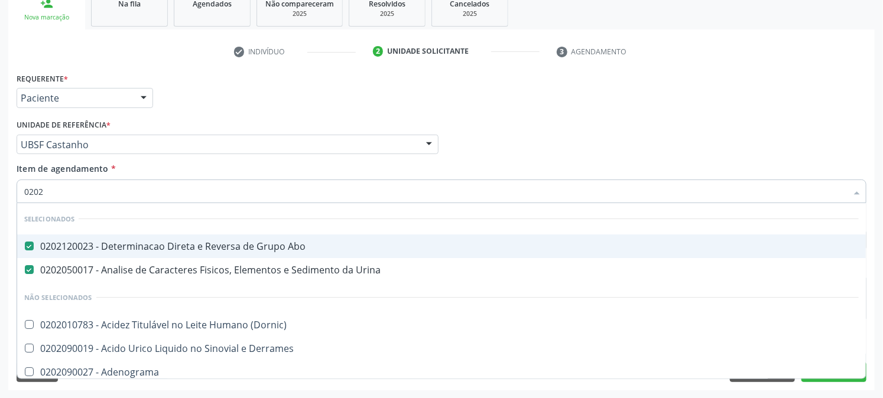
type input "02020"
checkbox Xiii "true"
checkbox Glicose "false"
checkbox Zinco "true"
checkbox Completo "false"
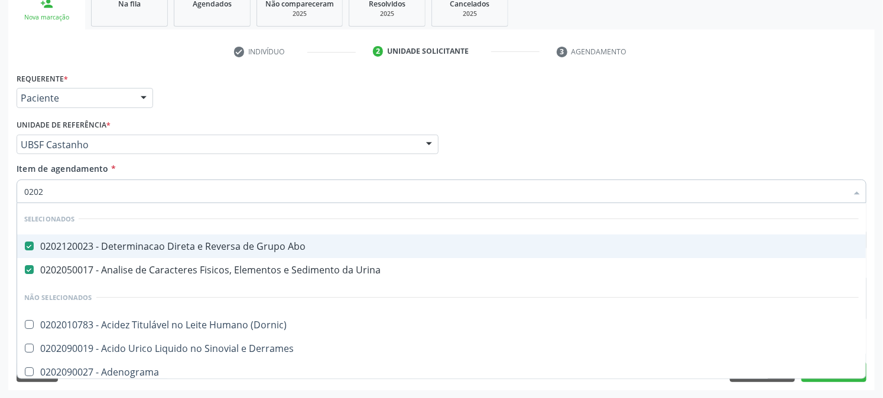
checkbox Anticardiolipina "true"
checkbox \(Ro\) "true"
checkbox Antitoxoplasma "false"
checkbox \(Hbsag\) "false"
checkbox Fraco\) "false"
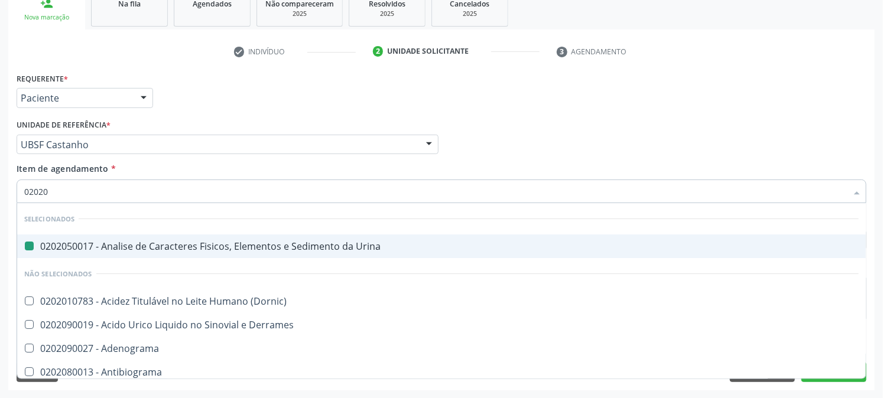
type input "020203"
checkbox Urina "false"
checkbox \(Qualitativo\) "true"
checkbox \(Psa\) "true"
checkbox Carbamazepina "true"
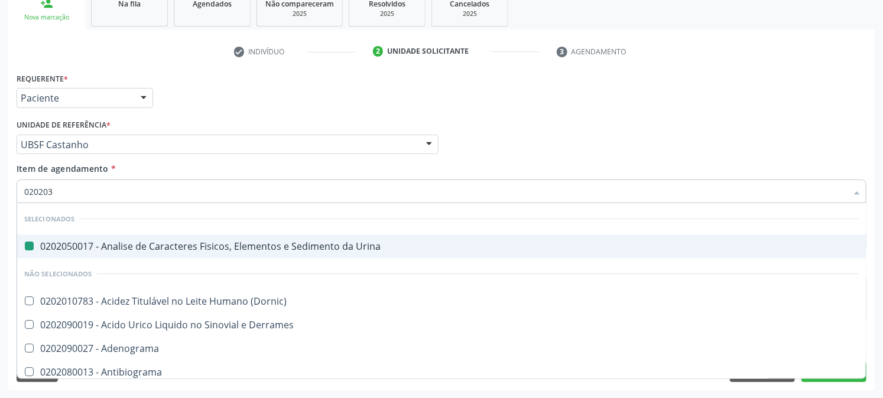
type input "0202030"
checkbox \(Qualitativo\) "false"
checkbox Ala-Desidratase "true"
checkbox Aminoglicosideos "true"
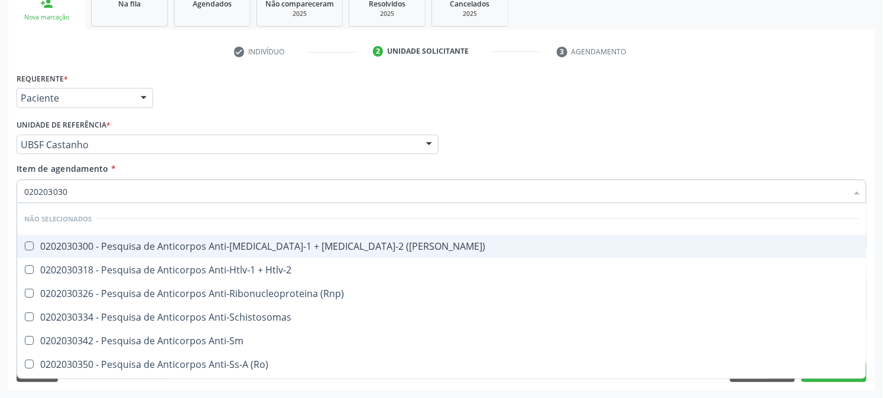
type input "0202030300"
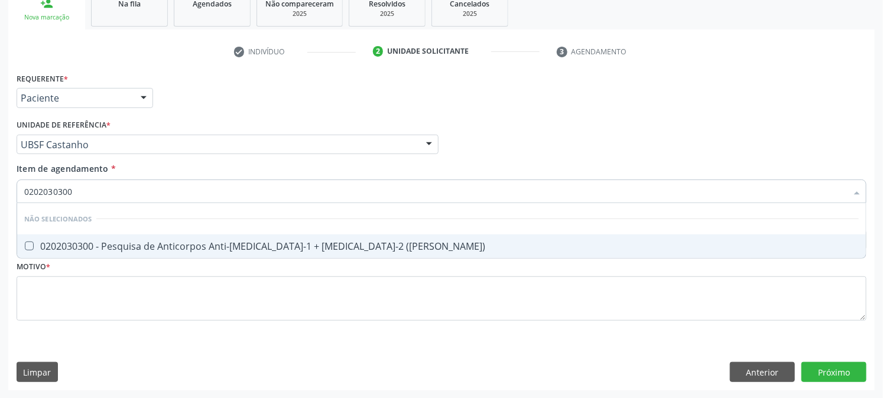
click at [38, 242] on div "0202030300 - Pesquisa de Anticorpos Anti-[MEDICAL_DATA]-1 + [MEDICAL_DATA]-2 ([…" at bounding box center [441, 246] width 834 height 9
checkbox \(Elisa\) "true"
drag, startPoint x: 111, startPoint y: 188, endPoint x: 0, endPoint y: 195, distance: 111.3
click at [0, 195] on div "Acompanhamento Acompanhe a situação das marcações correntes e finalizadas Relat…" at bounding box center [441, 138] width 883 height 521
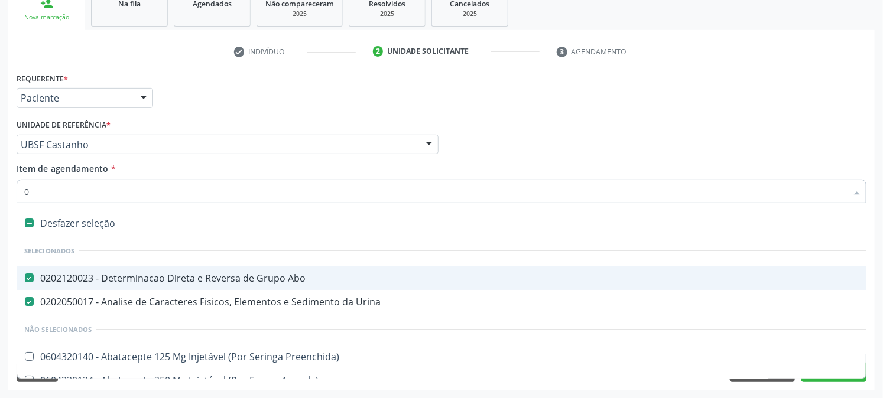
type input "02"
checkbox Comprimido\) "true"
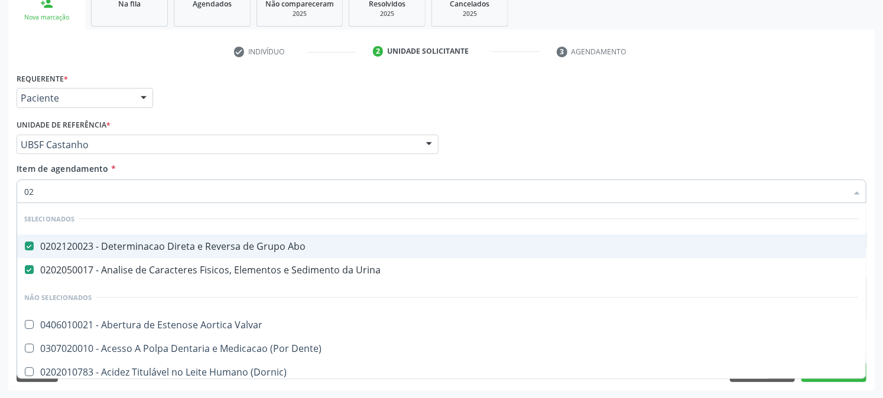
type input "020"
checkbox Osmolaridade "true"
checkbox Glicose "false"
checkbox Eletro-Oculografia "true"
type input "0202"
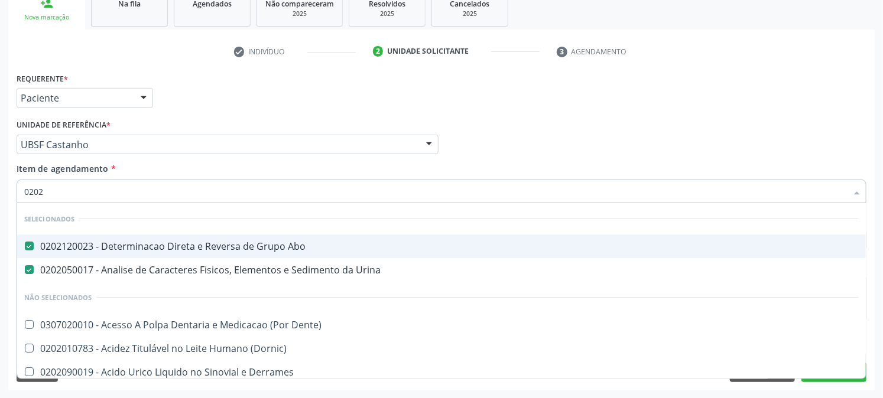
checkbox Linear "true"
checkbox Colo "true"
checkbox Splintagem "true"
checkbox Glomerular "true"
checkbox Euglobulina "true"
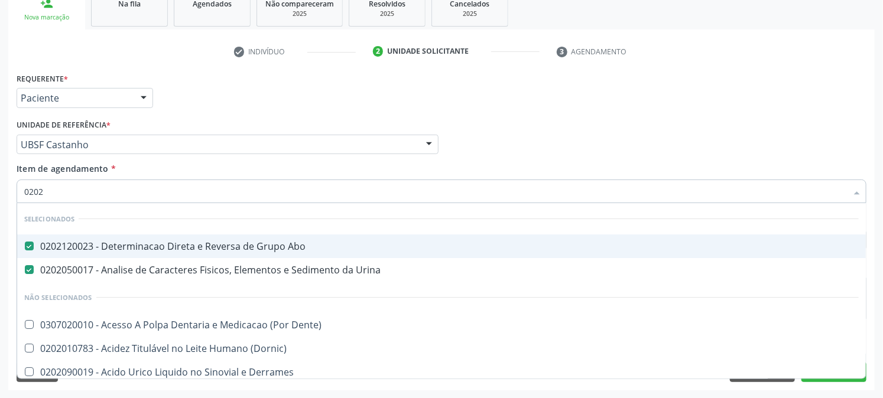
checkbox I\) "true"
type input "02020"
checkbox Xiii "true"
checkbox Glicose "false"
checkbox Zinco "true"
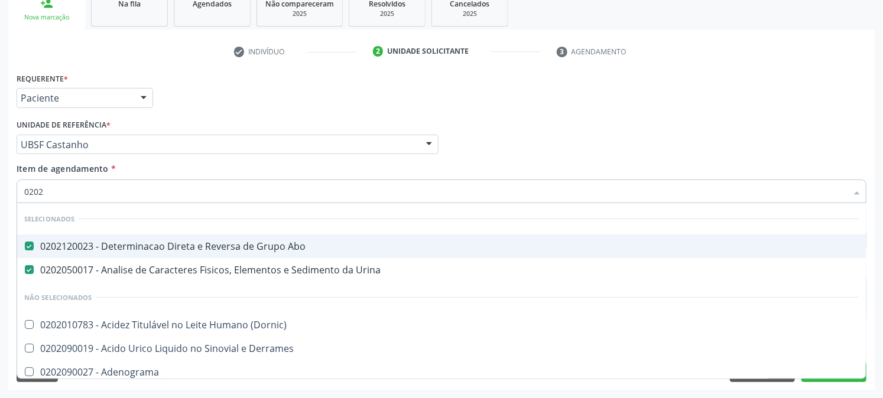
checkbox Reto "true"
checkbox Completo "false"
checkbox Anticardiolipina "true"
checkbox \(Elisa\) "false"
checkbox \(Ro\) "true"
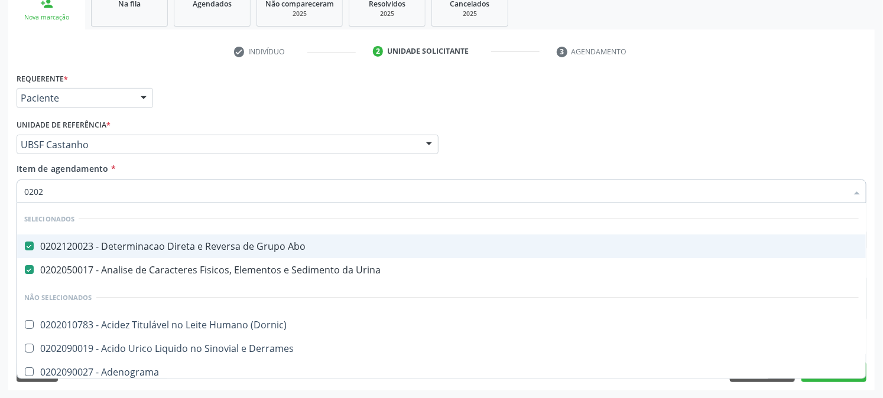
checkbox Antitoxoplasma "false"
checkbox \(Hbsag\) "false"
checkbox Fraco\) "false"
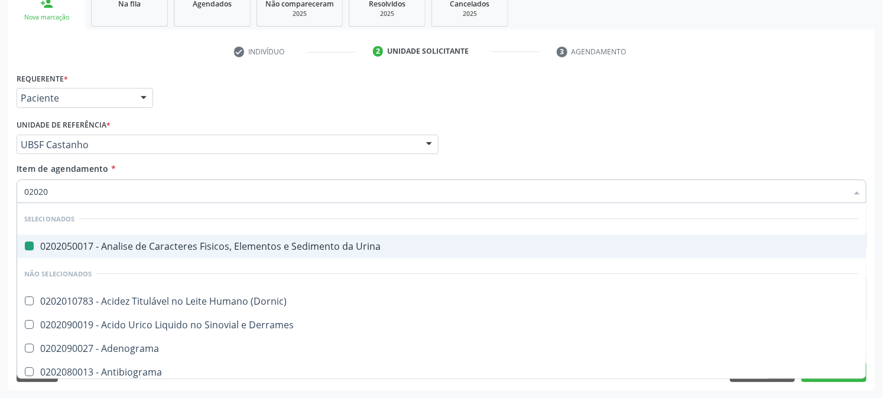
type input "020203"
checkbox Urina "false"
checkbox \(Qualitativo\) "true"
checkbox Dosagens\) "true"
checkbox \(Psa\) "true"
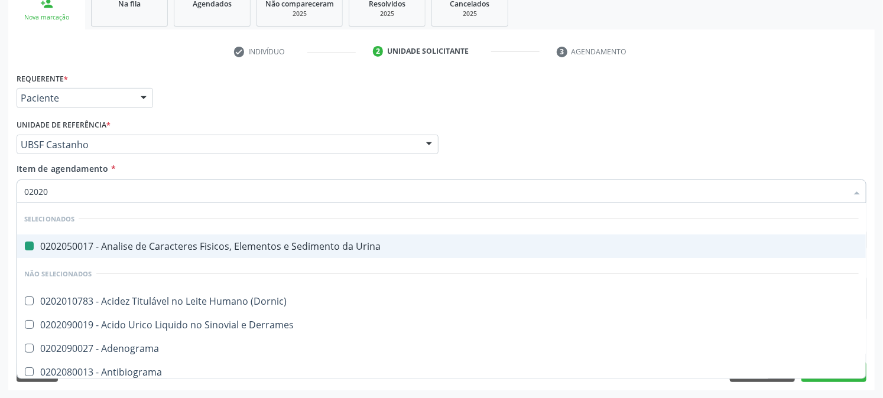
checkbox Carbamazepina "true"
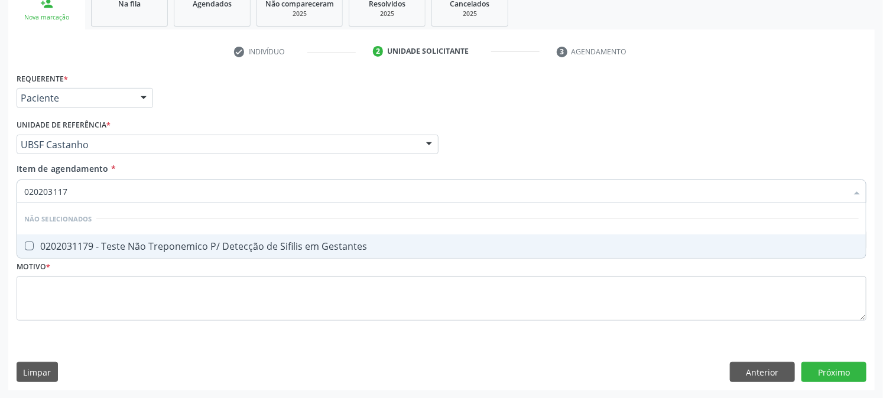
type input "0202031179"
click at [44, 238] on span "0202031179 - Teste Não Treponemico P/ Detecção de Sifilis em Gestantes" at bounding box center [441, 247] width 848 height 24
checkbox Gestantes "true"
drag, startPoint x: 103, startPoint y: 190, endPoint x: 0, endPoint y: 197, distance: 103.1
click at [0, 197] on div "Acompanhamento Acompanhe a situação das marcações correntes e finalizadas Relat…" at bounding box center [441, 138] width 883 height 521
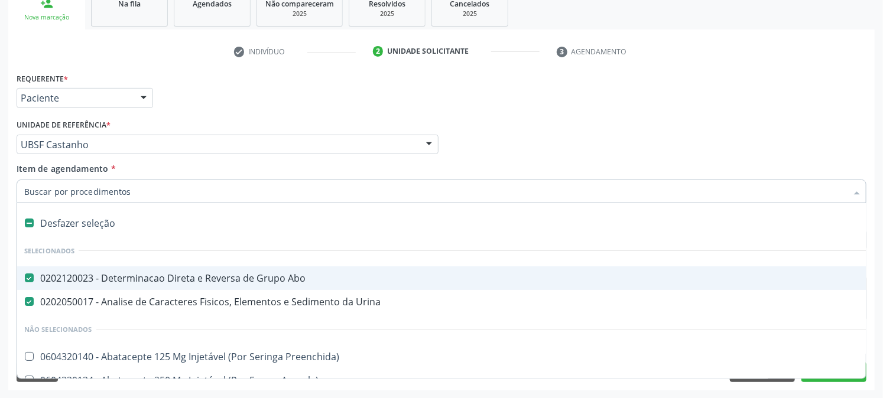
type input "0"
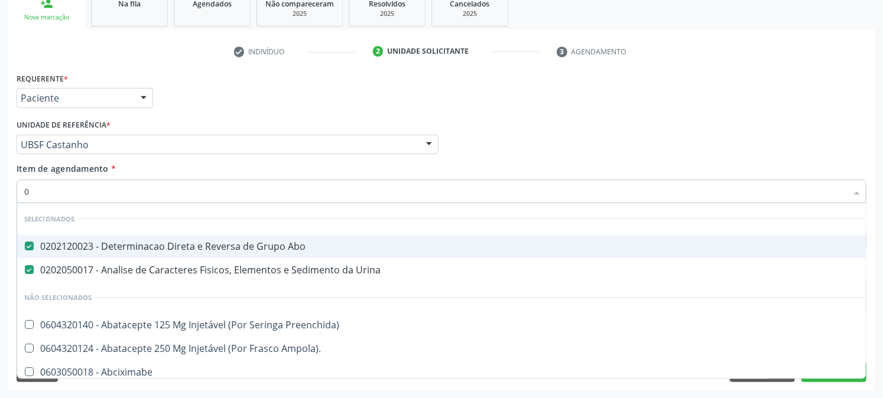
click at [0, 200] on div "Acompanhamento Acompanhe a situação das marcações correntes e finalizadas Relat…" at bounding box center [441, 138] width 883 height 521
checkbox Preenchida\) "true"
checkbox Ampola\)\ "true"
checkbox Abciximabe "true"
checkbox Inter-Atrial "true"
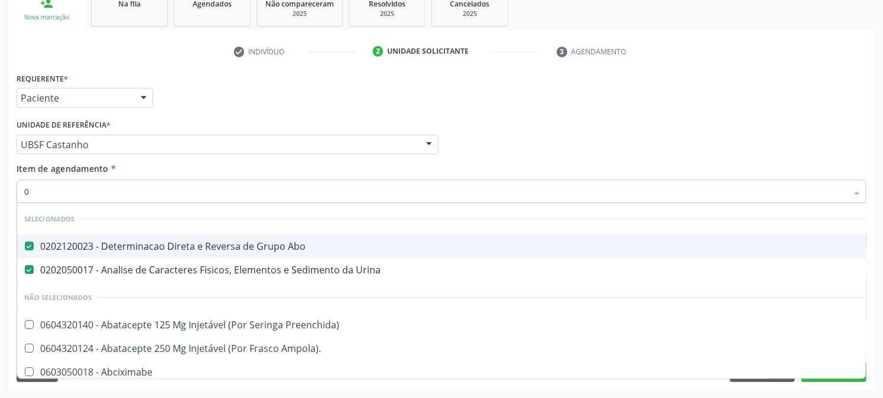
checkbox Valvar "true"
checkbox Adolescente\) "true"
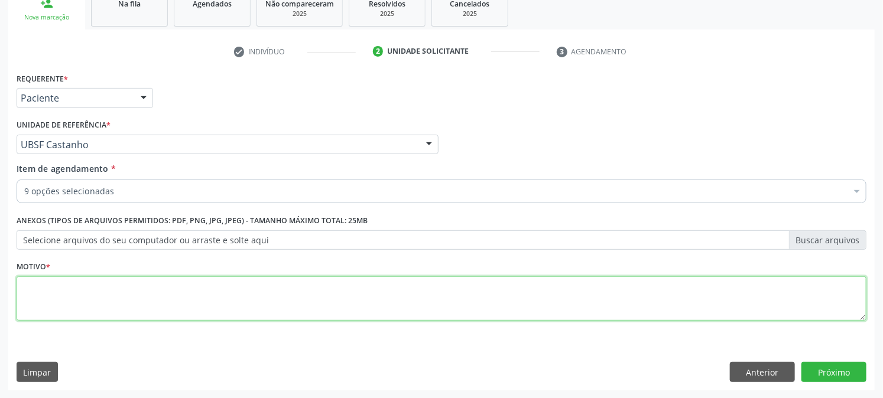
click at [50, 294] on textarea at bounding box center [442, 299] width 850 height 45
click at [48, 285] on textarea "PRÉ MATAL" at bounding box center [442, 299] width 850 height 45
type textarea "PRÉ [DATE]"
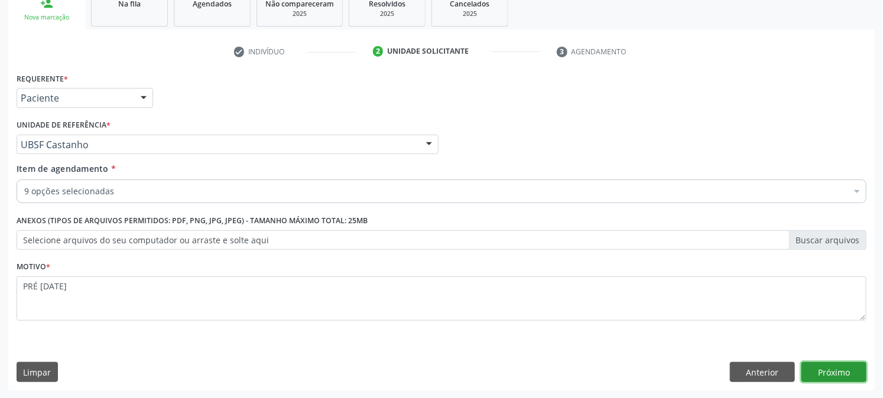
click at [843, 378] on button "Próximo" at bounding box center [833, 372] width 65 height 20
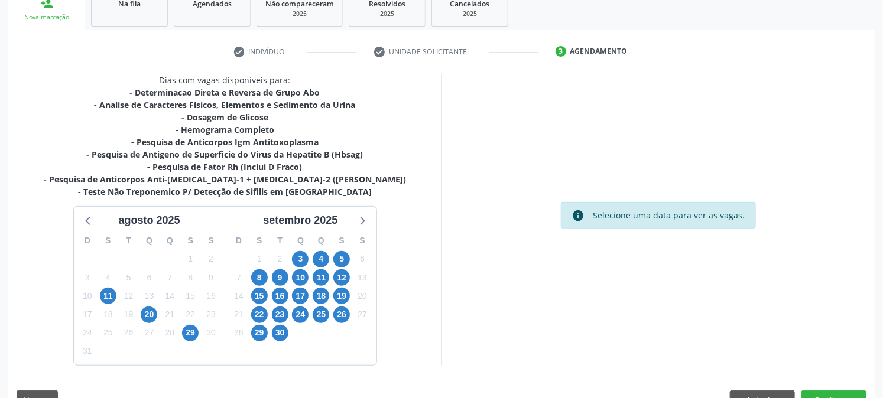
drag, startPoint x: 202, startPoint y: 322, endPoint x: 199, endPoint y: 330, distance: 8.5
click at [203, 322] on div "23" at bounding box center [211, 314] width 17 height 18
click at [197, 333] on span "29" at bounding box center [190, 333] width 17 height 17
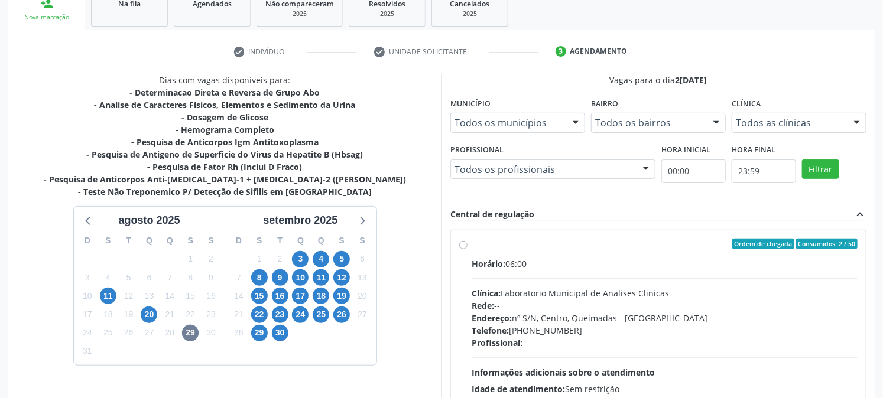
click at [497, 239] on div "Ordem de chegada Consumidos: 2 / 50" at bounding box center [664, 244] width 386 height 11
click at [467, 239] on input "Ordem de chegada Consumidos: 2 / 50 Horário: 06:00 Clínica: Laboratorio Municip…" at bounding box center [463, 244] width 8 height 11
radio input "true"
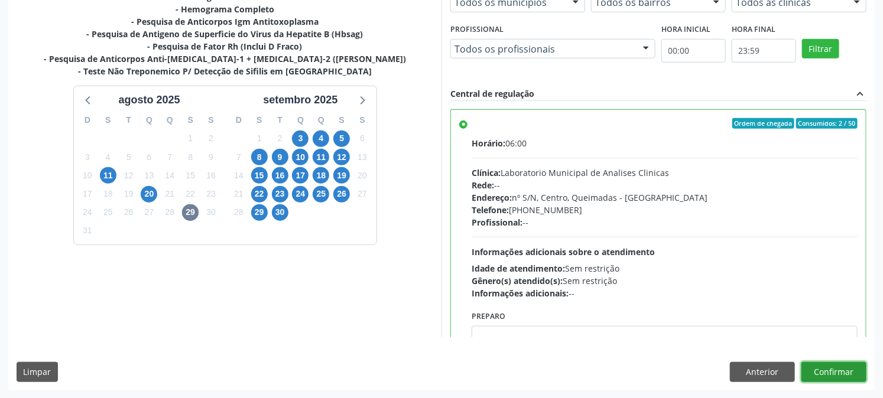
click at [830, 368] on button "Confirmar" at bounding box center [833, 372] width 65 height 20
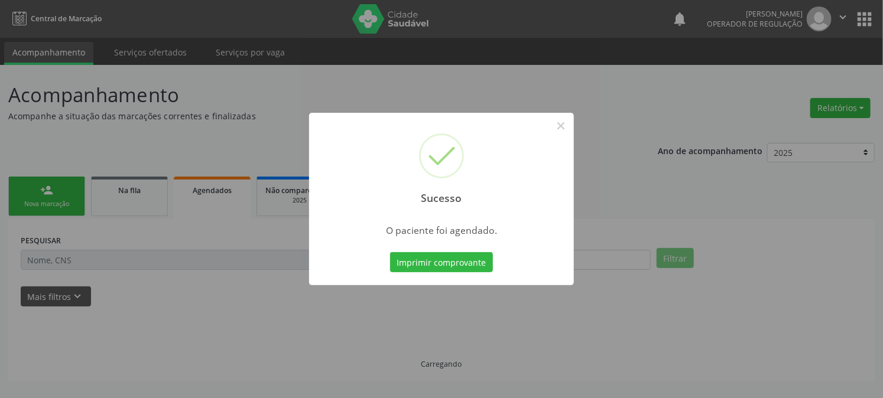
scroll to position [0, 0]
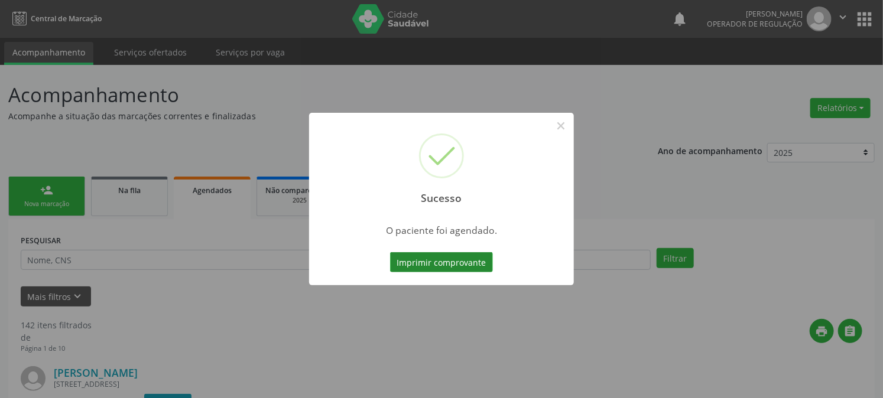
drag, startPoint x: 495, startPoint y: 259, endPoint x: 462, endPoint y: 264, distance: 32.9
click at [495, 258] on div "Sucesso × O paciente foi agendado. Imprimir comprovante Cancel" at bounding box center [441, 199] width 265 height 173
click at [444, 271] on button "Imprimir comprovante" at bounding box center [441, 262] width 103 height 20
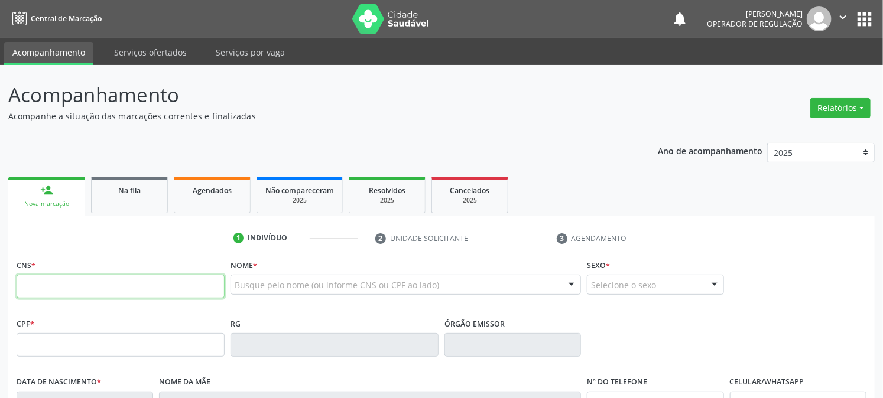
click at [126, 285] on input "text" at bounding box center [121, 287] width 208 height 24
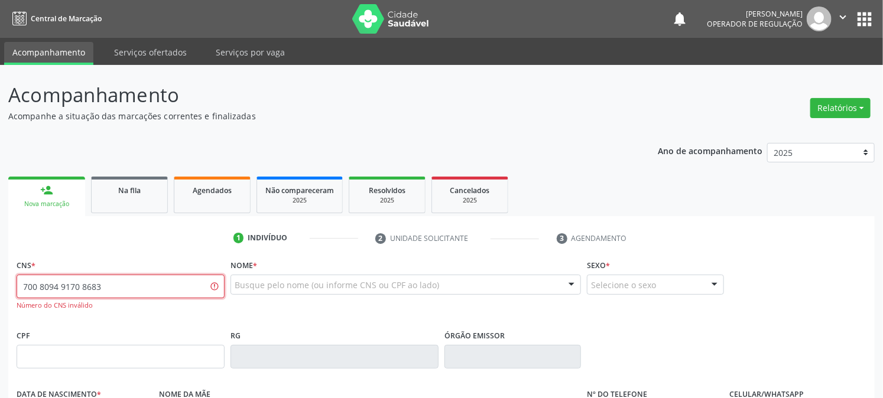
type input "700 8094 9170 8683"
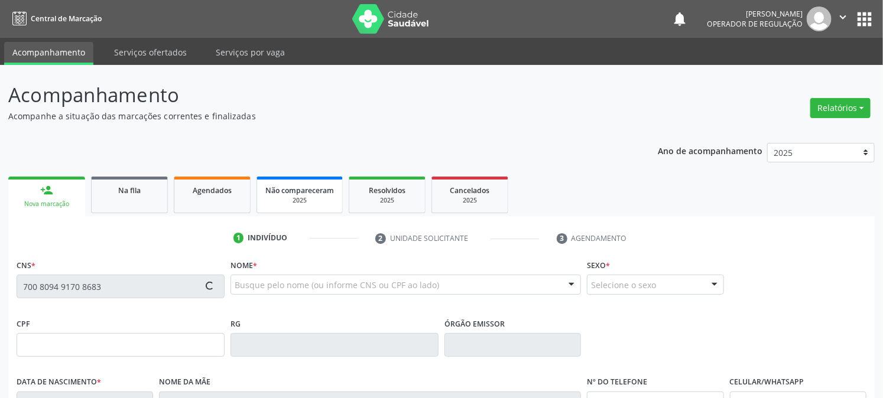
type input "126.310.134-84"
type input "[DATE]"
type input "Lucivania [PERSON_NAME]"
type input "[PHONE_NUMBER]"
type input "063.212.514-45"
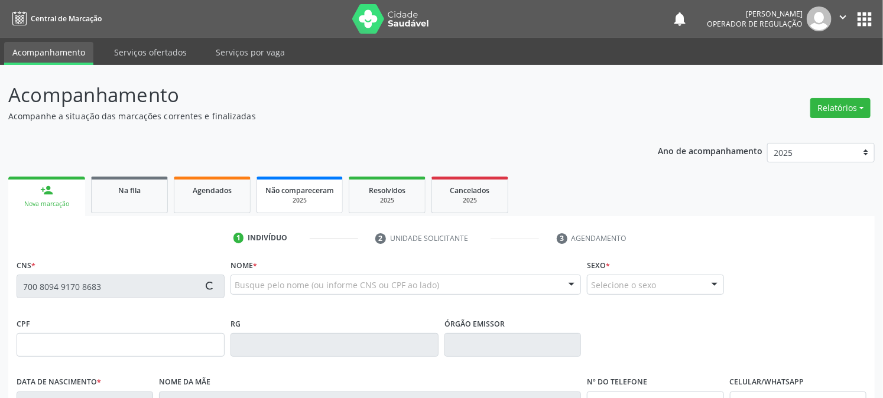
type input "529"
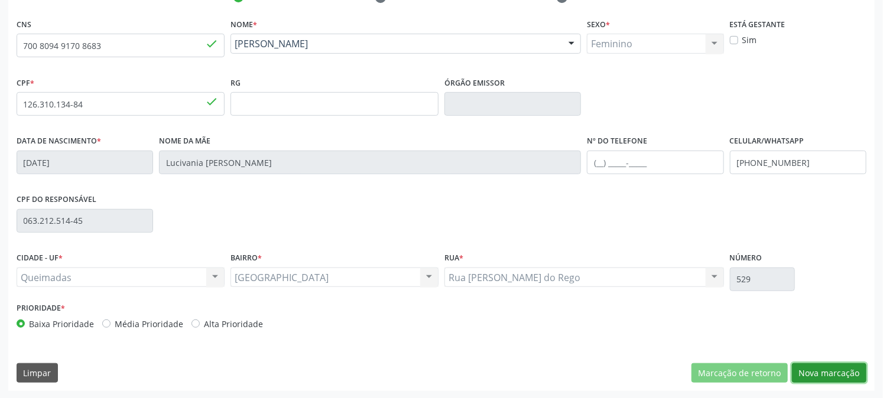
click at [853, 370] on button "Nova marcação" at bounding box center [829, 373] width 74 height 20
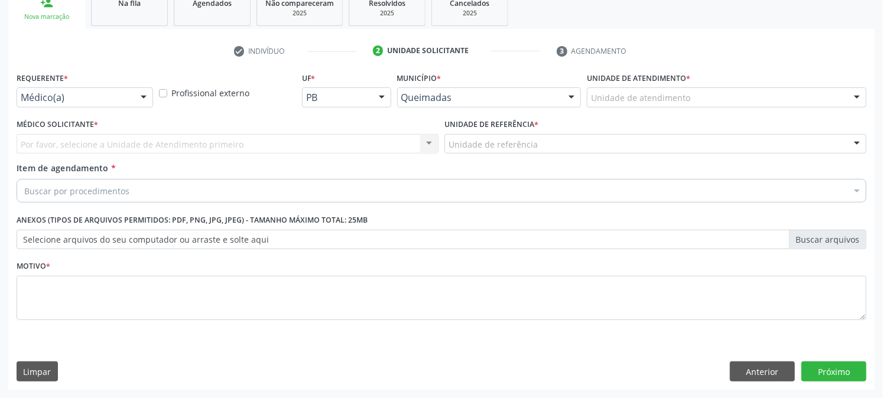
scroll to position [187, 0]
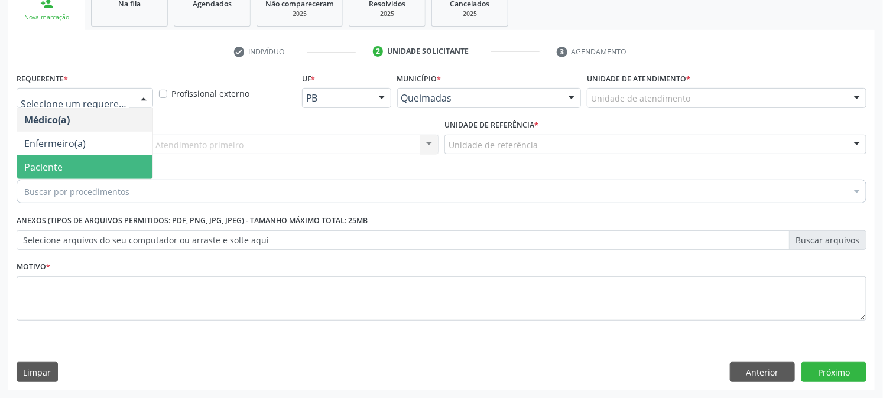
click at [77, 168] on span "Paciente" at bounding box center [84, 167] width 135 height 24
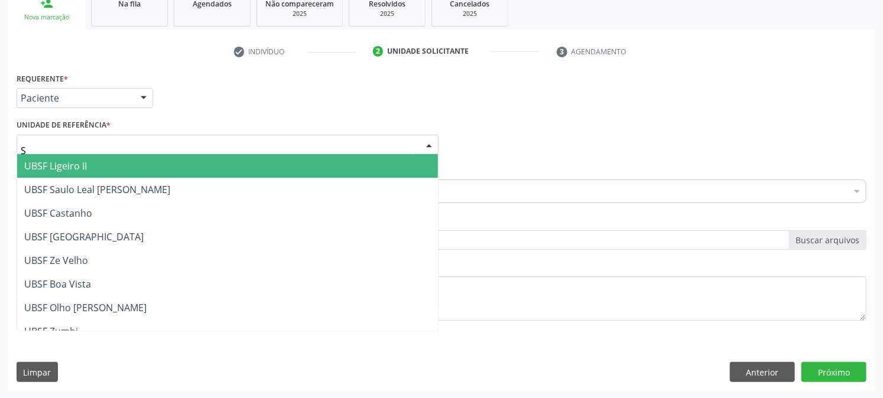
type input "SA"
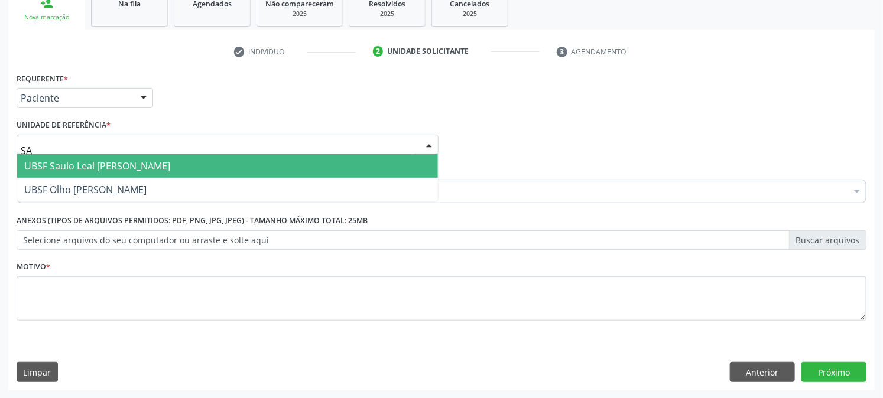
click at [77, 167] on span "UBSF Saulo Leal [PERSON_NAME]" at bounding box center [97, 166] width 146 height 13
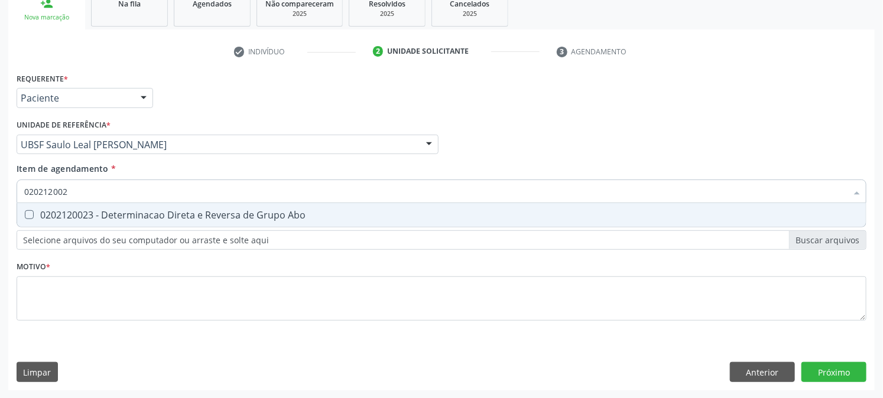
type input "0202120023"
click at [47, 214] on div "0202120023 - Determinacao Direta e Reversa de Grupo Abo" at bounding box center [441, 214] width 834 height 9
checkbox Abo "true"
drag, startPoint x: 77, startPoint y: 194, endPoint x: 0, endPoint y: 200, distance: 77.0
click at [33, 196] on input "0202120023" at bounding box center [435, 192] width 822 height 24
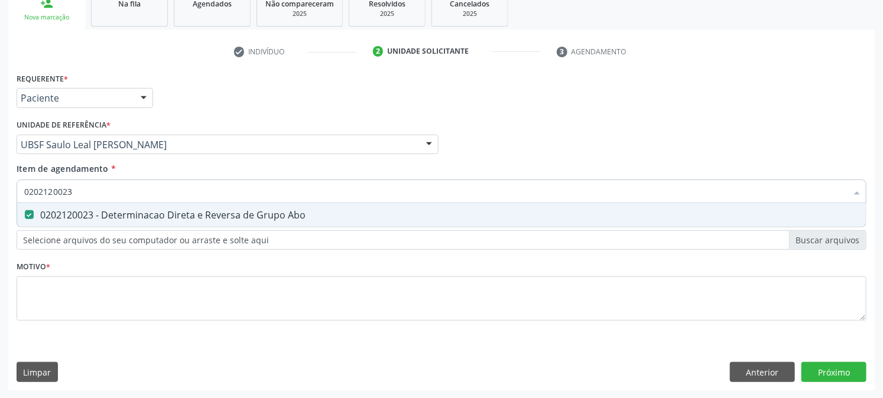
type input "0202120023"
click at [0, 199] on div "Acompanhamento Acompanhe a situação das marcações correntes e finalizadas Relat…" at bounding box center [441, 138] width 883 height 521
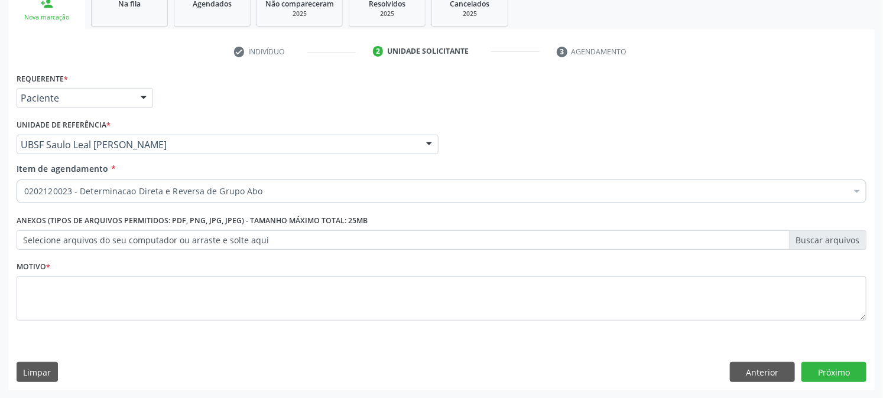
click at [76, 197] on div "0202120023 - Determinacao Direta e Reversa de Grupo Abo" at bounding box center [442, 192] width 850 height 24
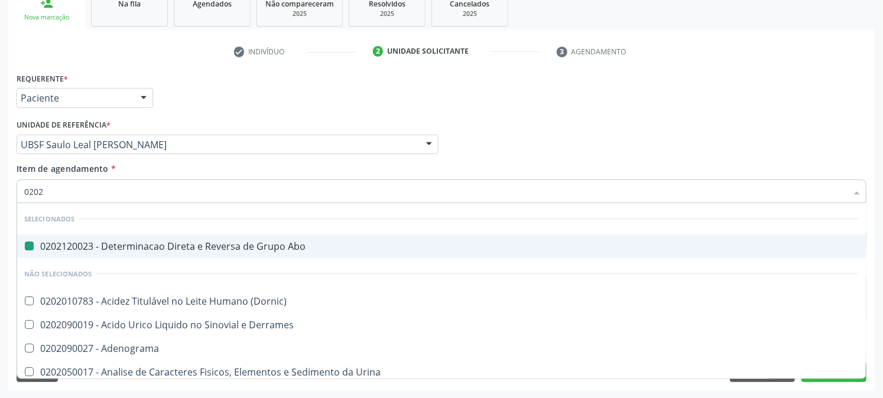
type input "02020"
checkbox Abo "false"
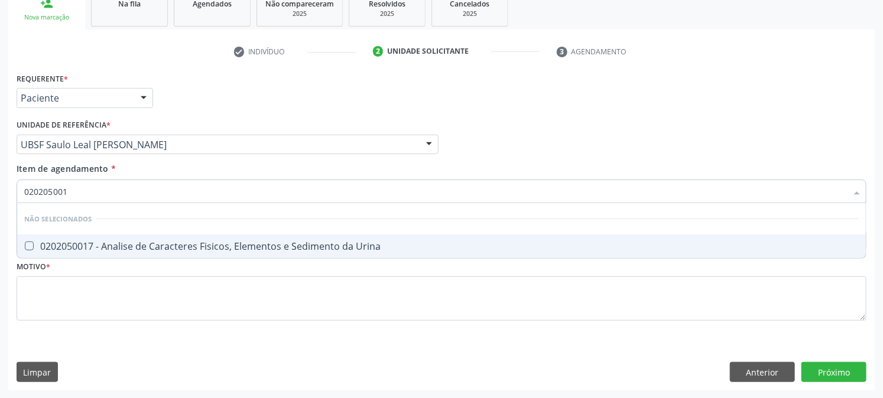
type input "0202050017"
click at [86, 249] on div "0202050017 - Analise de Caracteres Fisicos, Elementos e Sedimento da Urina" at bounding box center [441, 246] width 834 height 9
checkbox Urina "true"
drag, startPoint x: 99, startPoint y: 191, endPoint x: 0, endPoint y: 204, distance: 99.5
click at [0, 204] on div "Acompanhamento Acompanhe a situação das marcações correntes e finalizadas Relat…" at bounding box center [441, 138] width 883 height 521
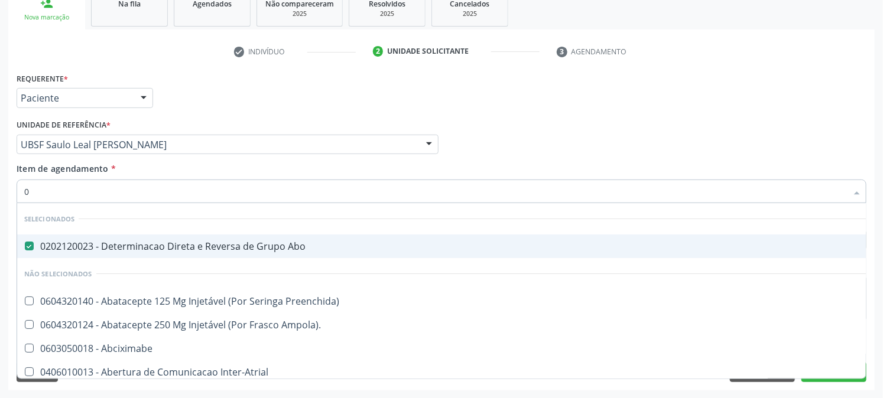
type input "02"
checkbox Psicossocial "true"
checkbox Urina "false"
type input "020"
checkbox Frasco-Ampola\) "true"
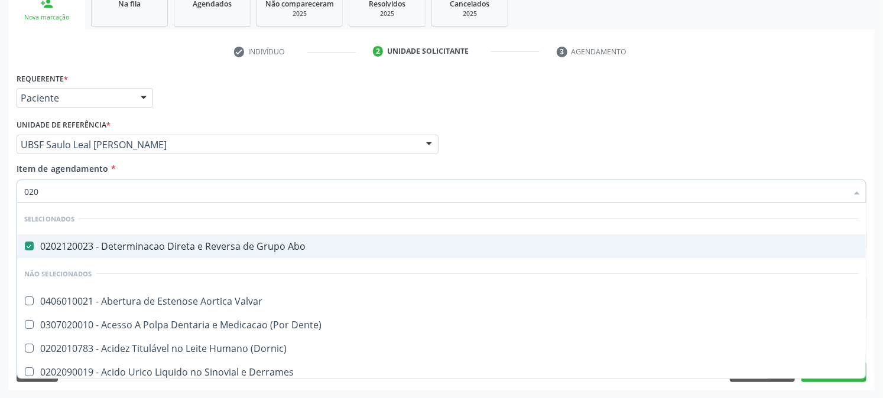
checkbox Urina "false"
type input "0202"
checkbox Capsula\) "true"
checkbox Urina "false"
type input "02020"
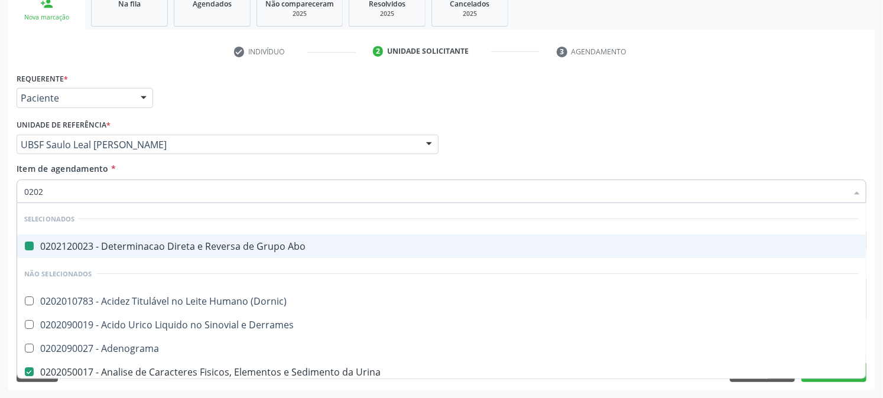
checkbox Abo "false"
checkbox Derrames "true"
checkbox Urina "false"
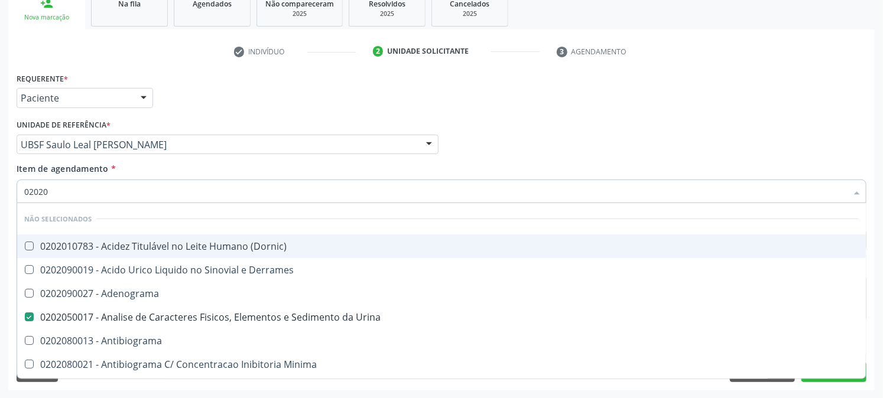
type input "020201"
checkbox Urina "false"
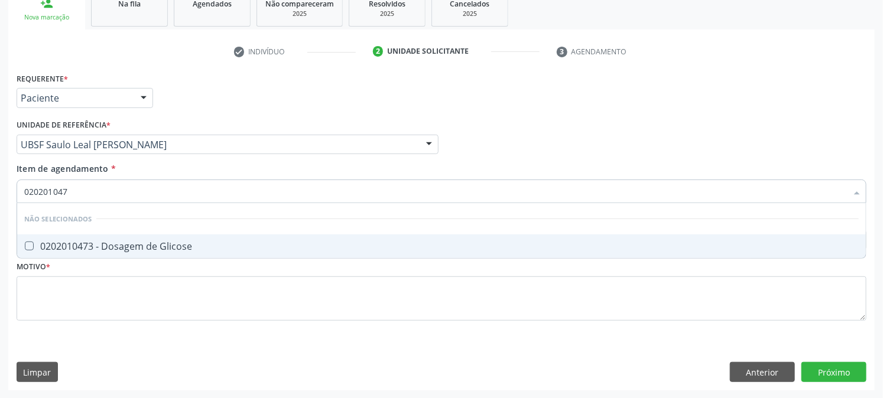
type input "0202010473"
click at [45, 243] on div "0202010473 - Dosagem de Glicose" at bounding box center [441, 246] width 834 height 9
checkbox Glicose "true"
drag, startPoint x: 95, startPoint y: 192, endPoint x: 0, endPoint y: 200, distance: 94.8
click at [0, 200] on div "Acompanhamento Acompanhe a situação das marcações correntes e finalizadas Relat…" at bounding box center [441, 138] width 883 height 521
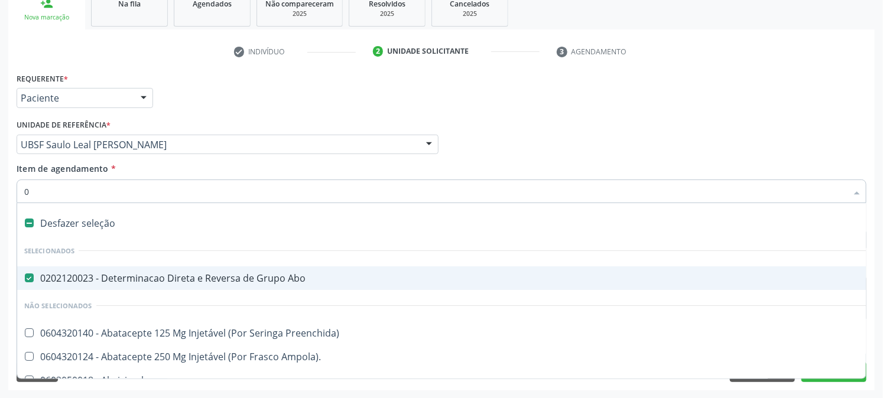
type input "02"
checkbox Psicossocial "true"
checkbox Urina "false"
checkbox Comprimido\) "true"
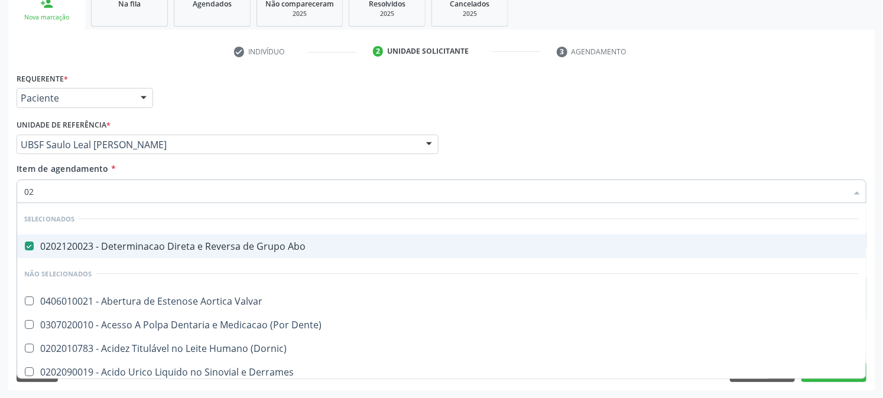
type input "020"
checkbox Frasco-Ampola\) "true"
checkbox Urina "false"
checkbox Osmolaridade "true"
checkbox Glicose "false"
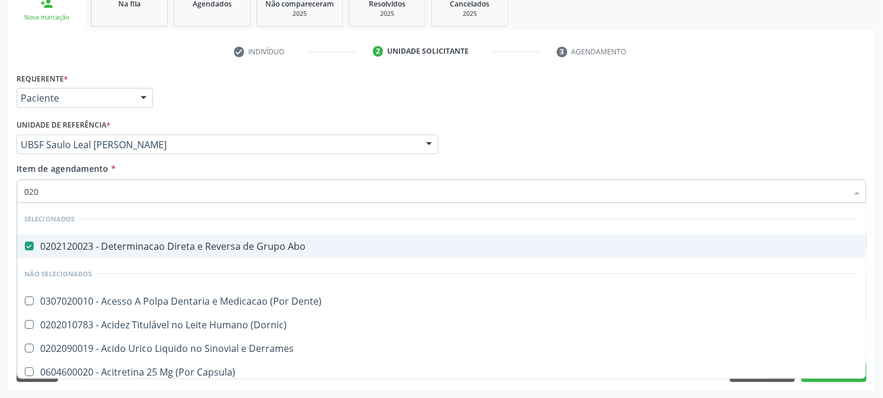
type input "0202"
checkbox Capsula\) "true"
checkbox Urina "false"
checkbox Linear "true"
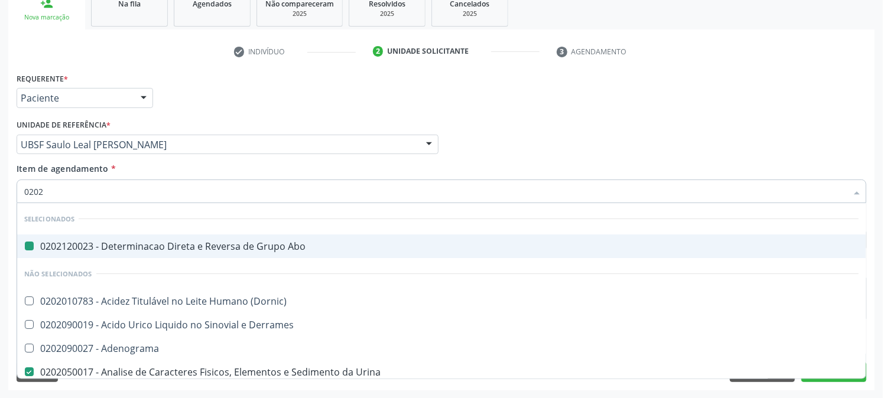
type input "02020"
checkbox Abo "false"
checkbox Derrames "true"
checkbox Urina "false"
checkbox Xii "true"
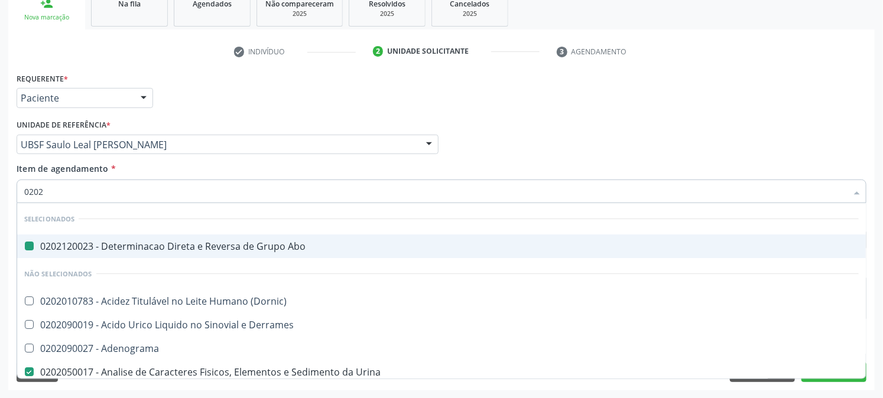
checkbox Glicose "false"
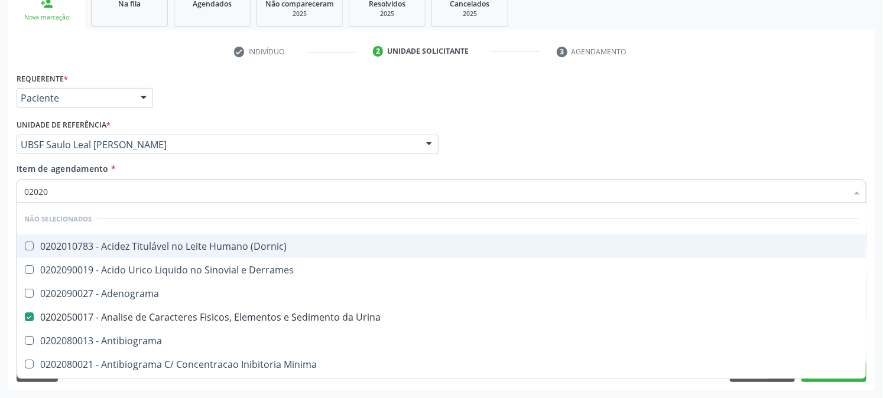
type input "020202"
checkbox Urina "false"
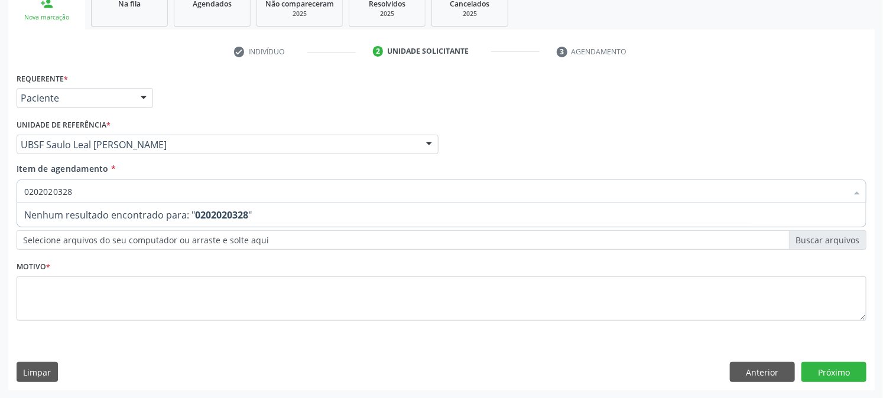
type input "02020203280"
click at [0, 191] on div "Acompanhamento Acompanhe a situação das marcações correntes e finalizadas Relat…" at bounding box center [441, 138] width 883 height 521
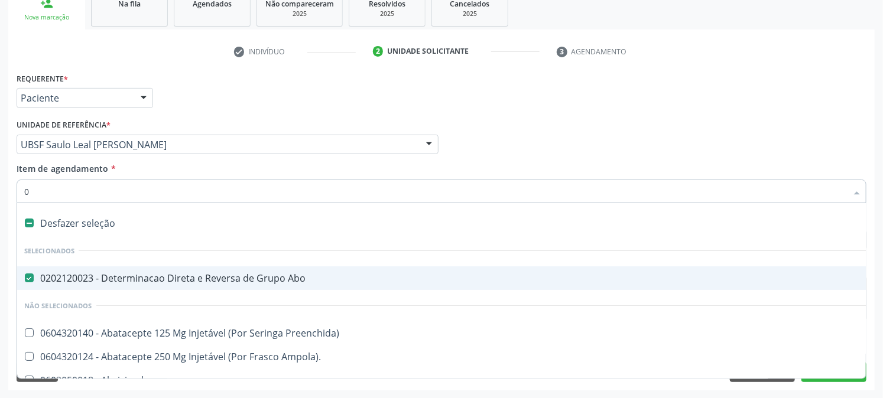
type input "02"
checkbox Psicossocial "true"
checkbox Urina "false"
checkbox Comprimido\) "true"
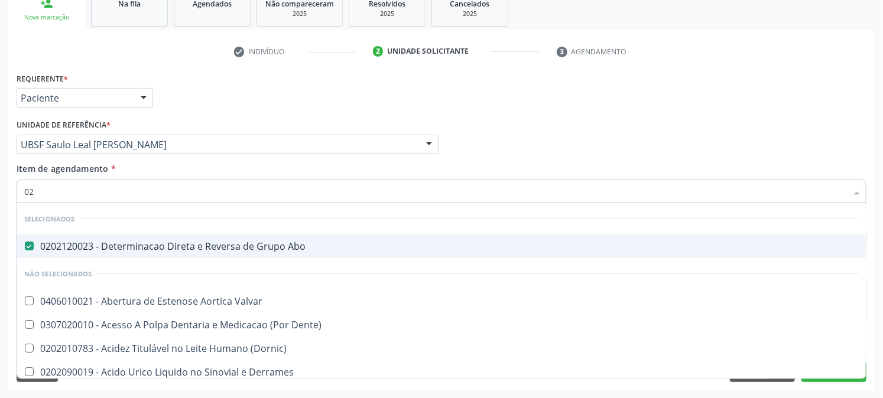
type input "020"
checkbox Frasco-Ampola\) "true"
checkbox Urina "false"
checkbox Osmolaridade "true"
checkbox Glicose "false"
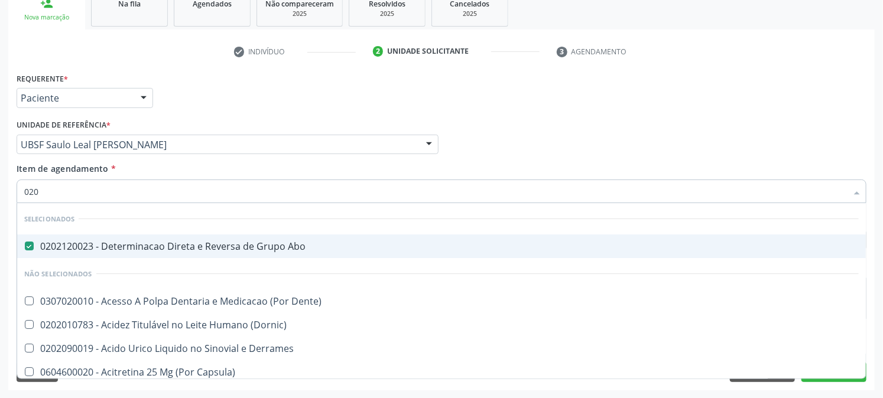
type input "0202"
checkbox Capsula\) "true"
checkbox Urina "false"
checkbox Linear "true"
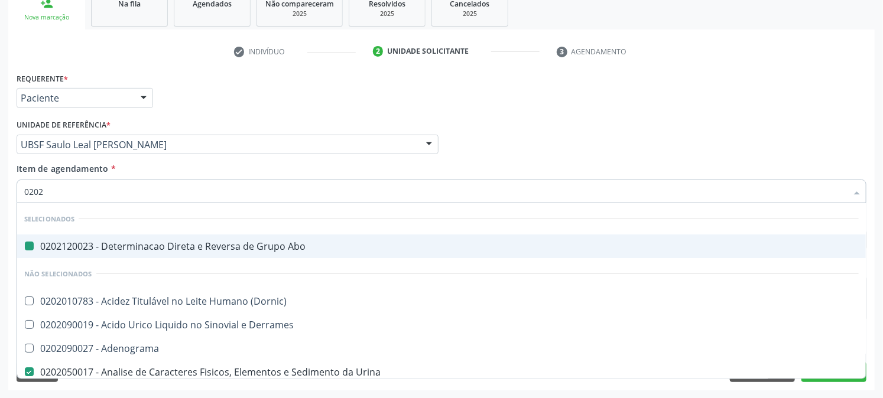
type input "02020"
checkbox Abo "false"
checkbox Derrames "true"
checkbox Urina "false"
checkbox Xii "true"
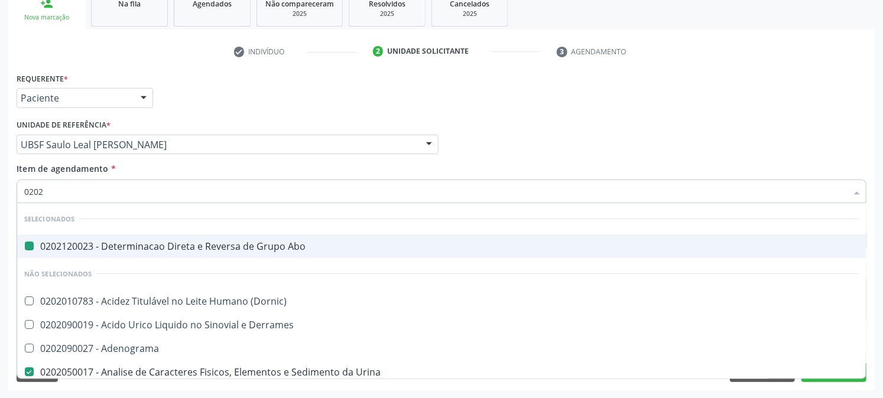
checkbox Glicose "false"
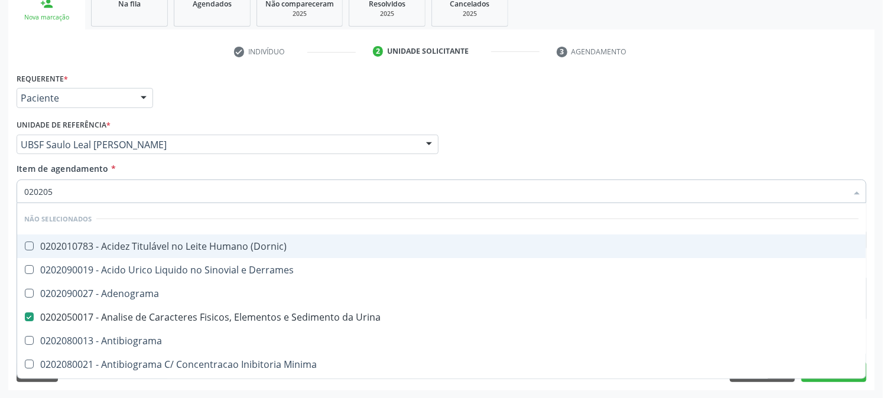
type input "0202052"
checkbox \(Dornic\) "false"
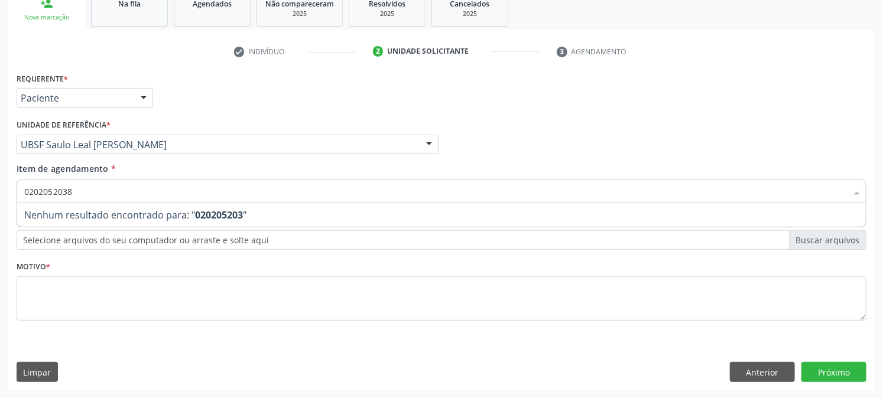
type input "02020520380"
drag, startPoint x: 86, startPoint y: 193, endPoint x: 0, endPoint y: 177, distance: 87.1
click at [0, 176] on div "Acompanhamento Acompanhe a situação das marcações correntes e finalizadas Relat…" at bounding box center [441, 138] width 883 height 521
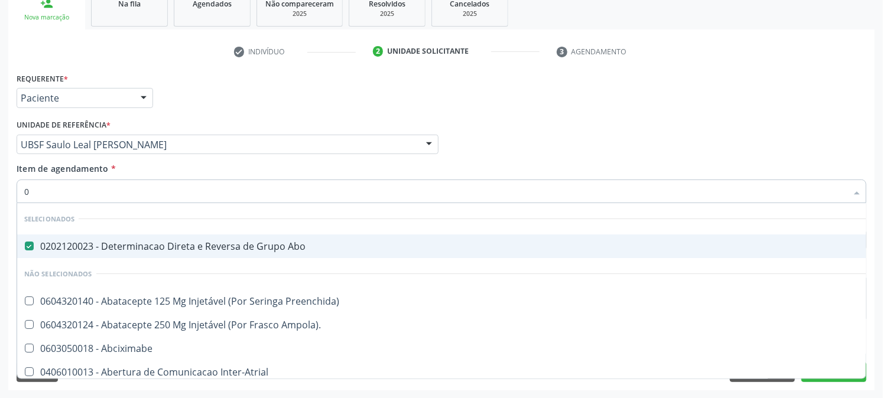
type input "02"
checkbox Psicossocial "true"
checkbox Urina "false"
checkbox Comprimido\) "true"
type input "020"
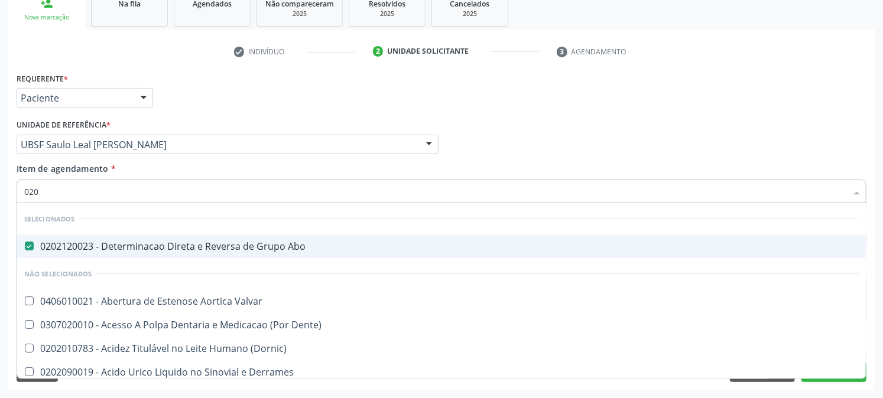
checkbox Frasco-Ampola\) "true"
checkbox Urina "false"
checkbox Osmolaridade "true"
checkbox Glicose "false"
type input "0202"
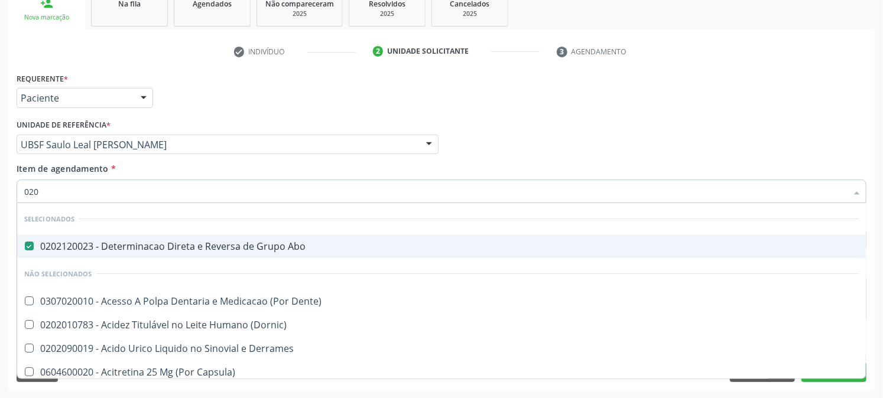
checkbox Capsula\) "true"
checkbox Urina "false"
checkbox Linear "true"
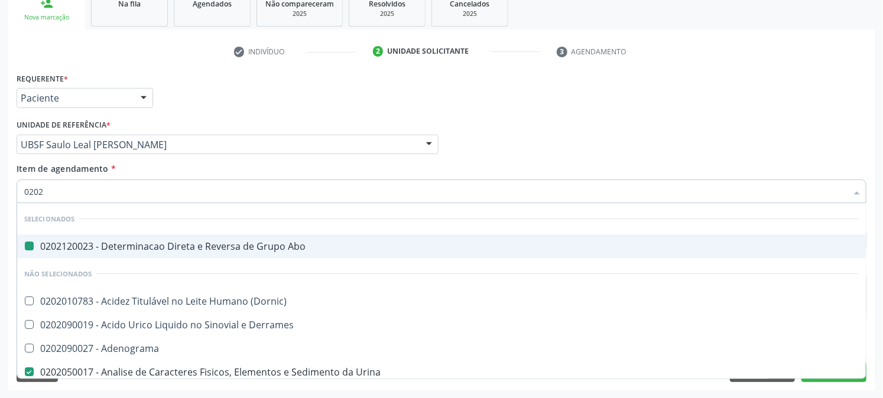
type input "02020"
checkbox Abo "false"
checkbox Derrames "true"
checkbox Urina "false"
checkbox Xii "true"
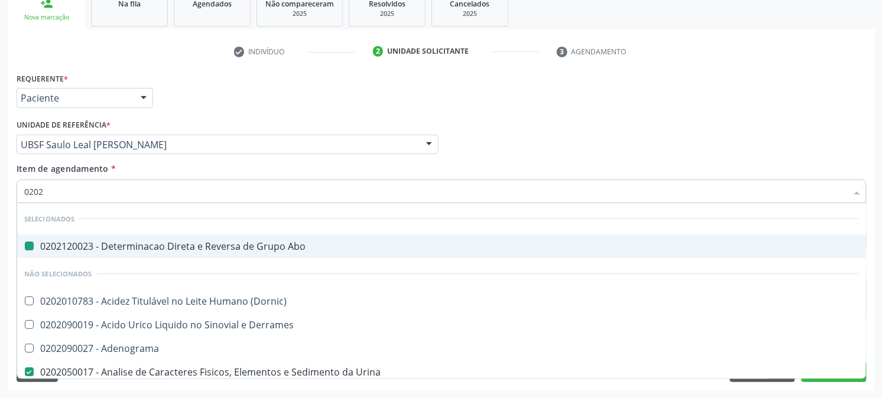
checkbox Glicose "false"
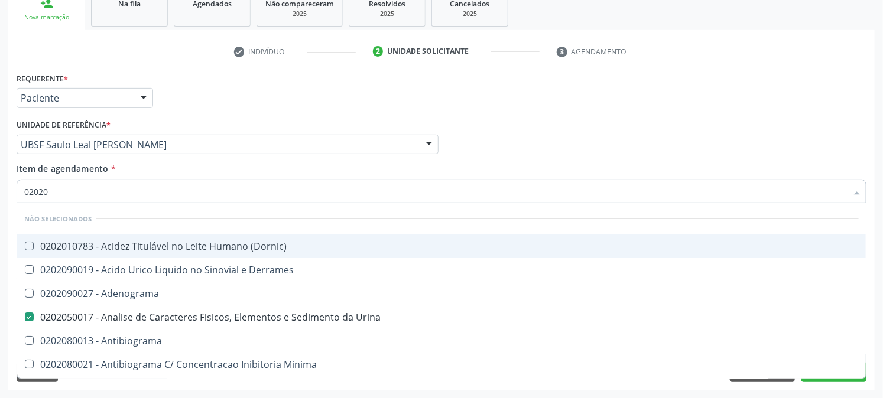
type input "020202"
checkbox Urina "false"
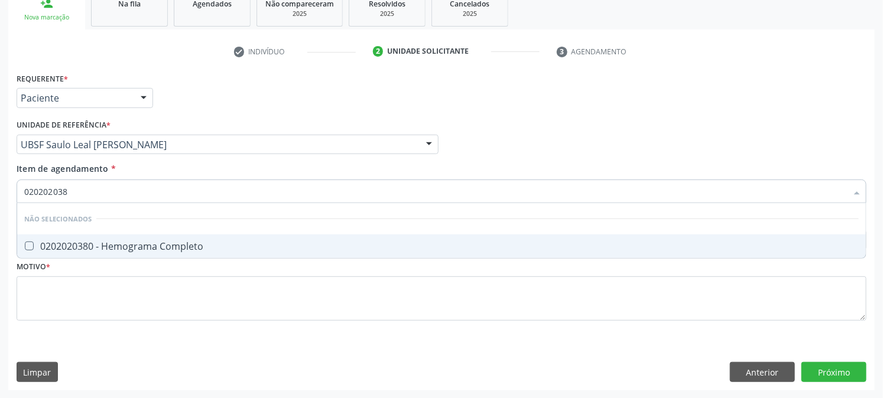
type input "0202020380"
click at [28, 243] on Completo at bounding box center [29, 246] width 9 height 9
click at [25, 243] on Completo "checkbox" at bounding box center [21, 246] width 8 height 8
checkbox Completo "true"
drag, startPoint x: 87, startPoint y: 193, endPoint x: 53, endPoint y: 193, distance: 34.3
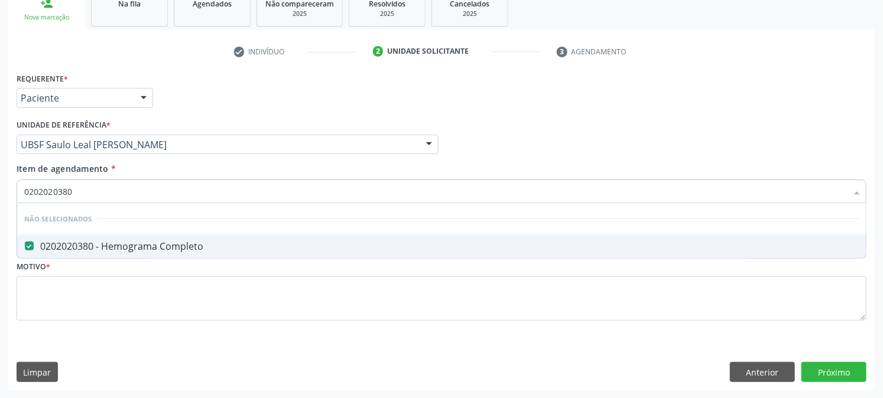
click at [53, 193] on input "0202020380" at bounding box center [435, 192] width 822 height 24
type input "020202"
checkbox Completo "false"
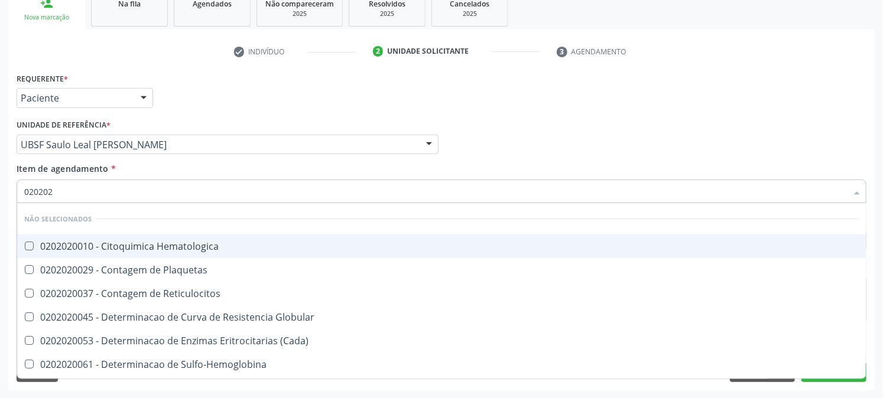
type input "02020"
checkbox Globular "true"
checkbox Completo "false"
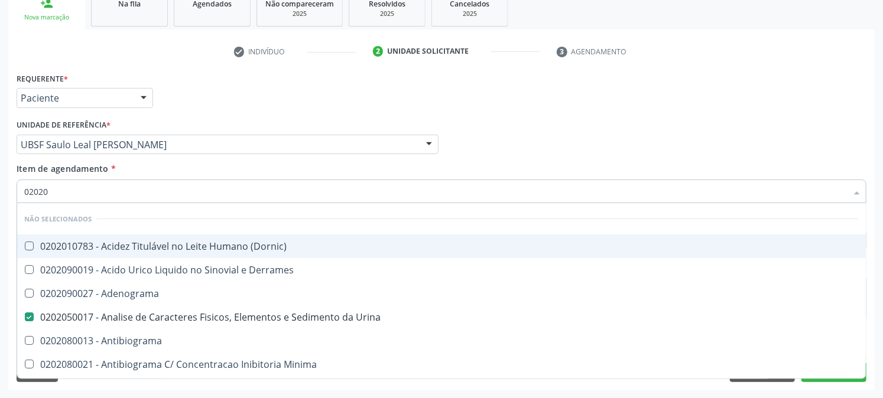
type input "0202"
checkbox \(Dornic\) "true"
checkbox Urina "false"
checkbox Minima "true"
checkbox Glicose "false"
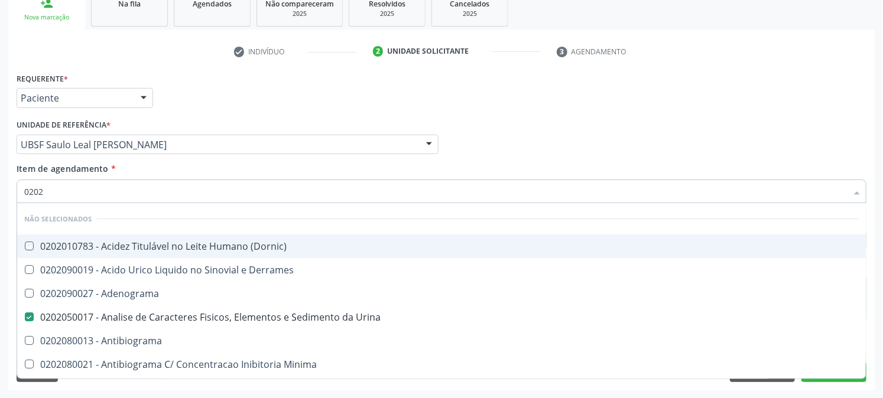
checkbox Isomerase-Fosfohexose "true"
checkbox Completo "false"
checkbox Suprarenal "true"
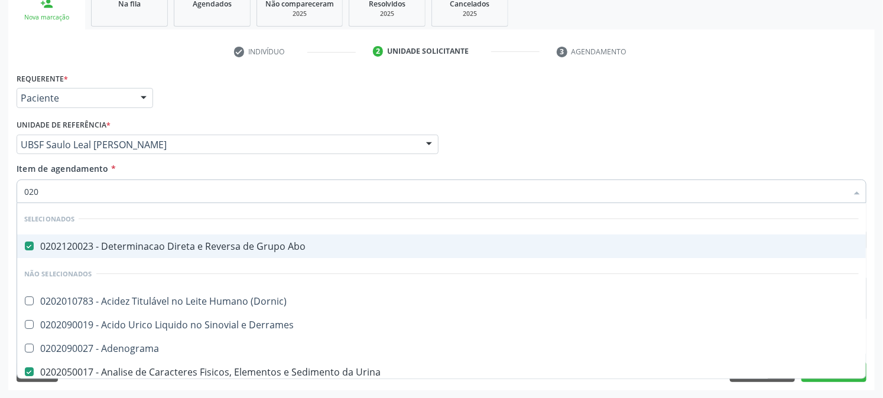
type input "02"
checkbox Urina "false"
checkbox Liquor "false"
checkbox Antiplaquetarios "true"
checkbox Glicose "false"
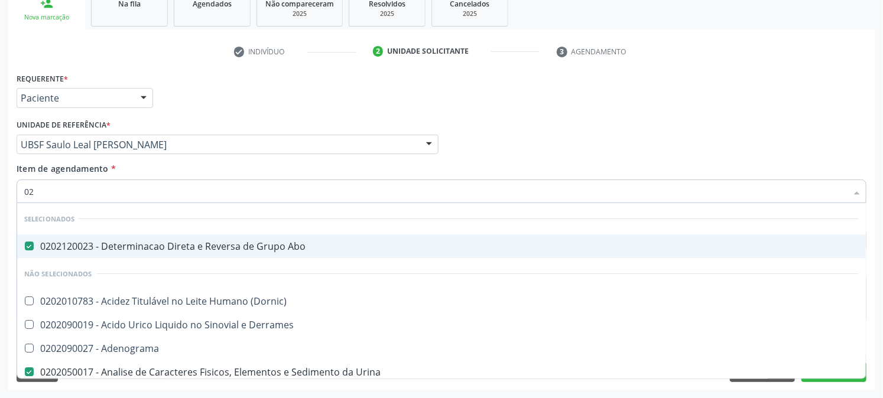
checkbox Completo "false"
type input "0"
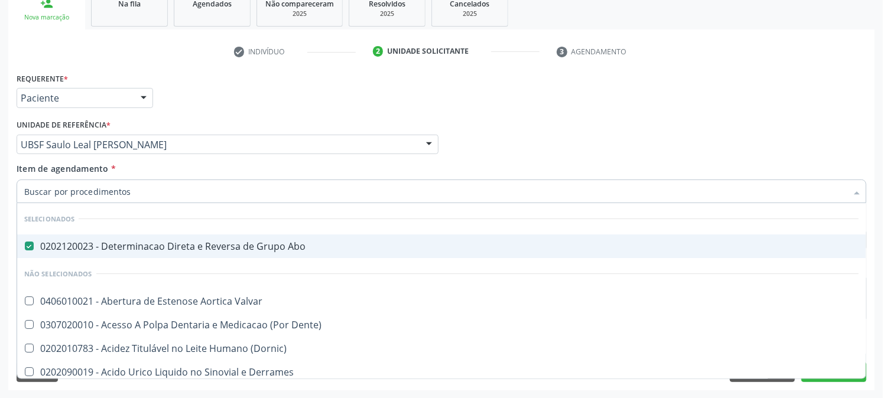
checkbox Urina "false"
checkbox Sistêmicas "true"
checkbox Glicose "false"
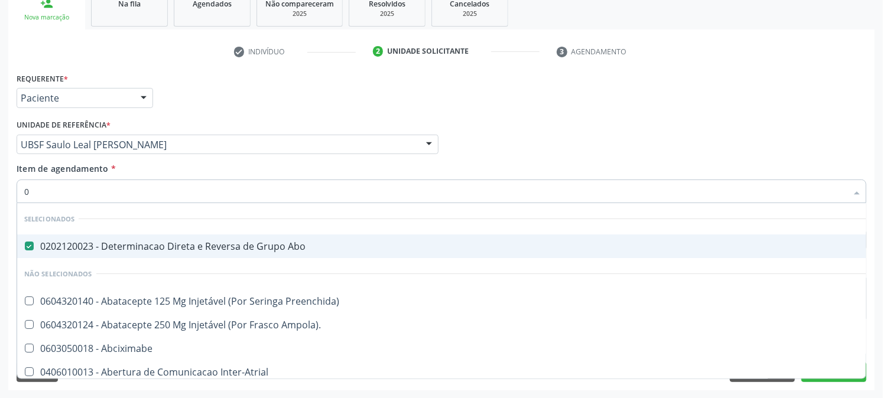
type input "02"
checkbox Psicossocial "true"
checkbox Urina "false"
checkbox Comprimido\) "true"
type input "020"
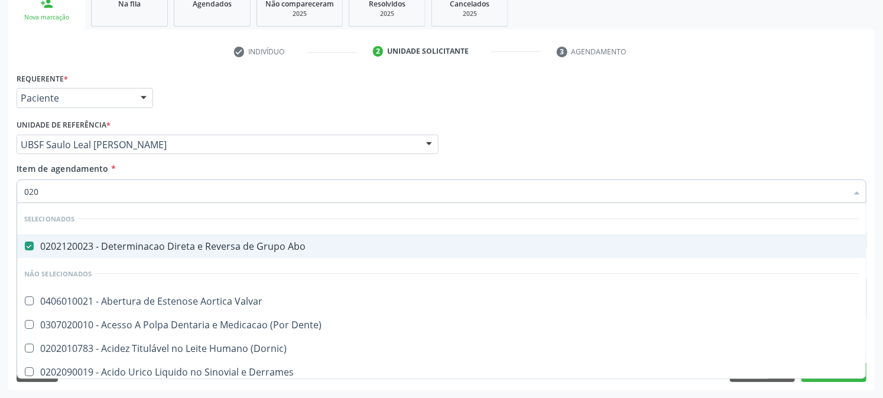
checkbox Frasco-Ampola\) "true"
checkbox Urina "false"
checkbox Osmolaridade "true"
checkbox Glicose "false"
checkbox Eletro-Oculografia "true"
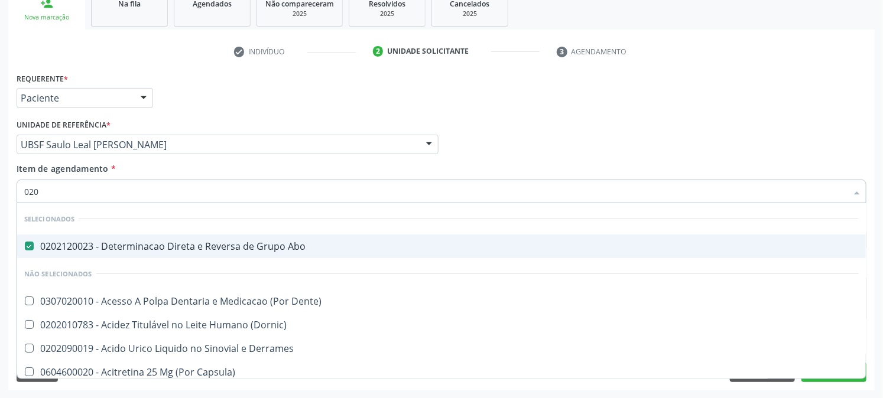
type input "0202"
checkbox Capsula\) "true"
checkbox Urina "false"
checkbox Linear "true"
checkbox Colo "true"
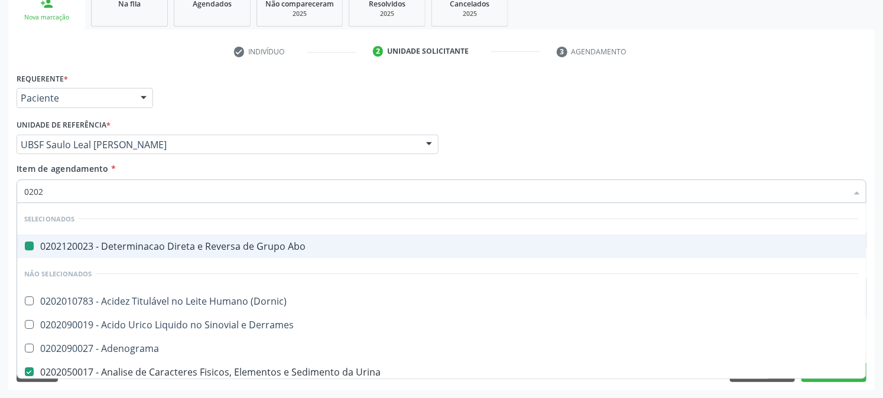
type input "02020"
checkbox Abo "false"
checkbox Derrames "true"
checkbox Urina "false"
checkbox Xii "true"
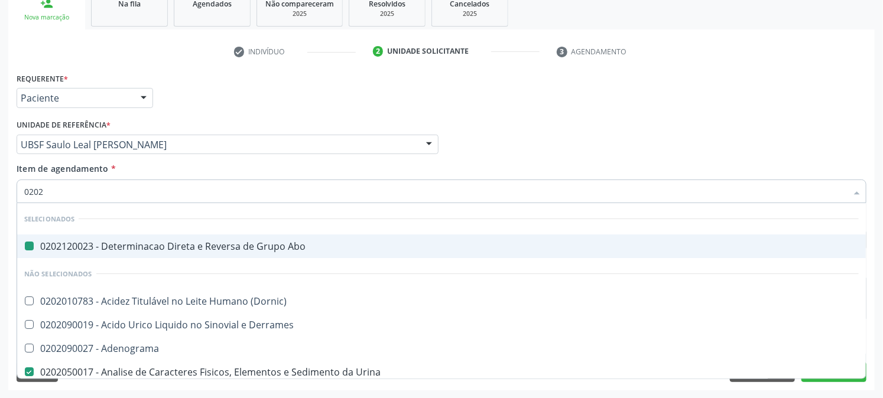
checkbox Glicose "false"
checkbox B12 "true"
checkbox Completo "false"
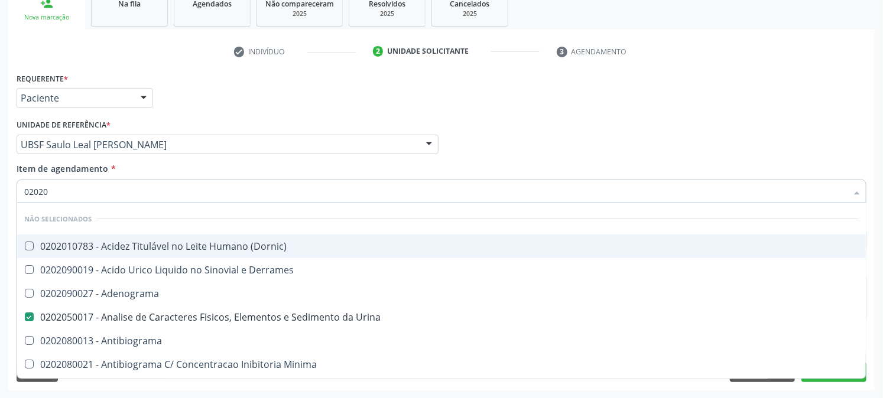
type input "020203"
checkbox Urina "false"
checkbox Molecular "true"
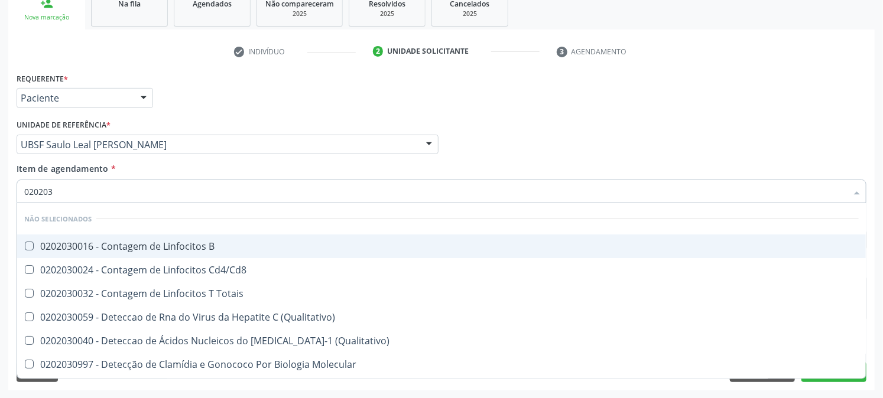
type input "0202030"
checkbox Completo "false"
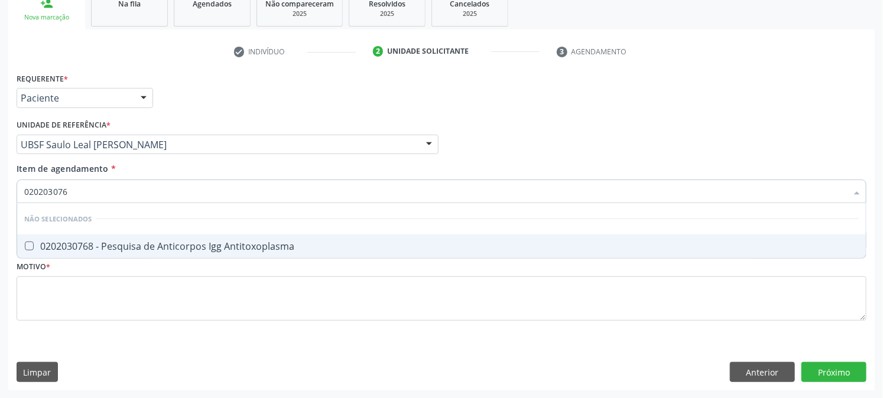
type input "0202030768"
click at [43, 246] on div "0202030768 - Pesquisa de Anticorpos Igg Antitoxoplasma" at bounding box center [441, 246] width 834 height 9
checkbox Antitoxoplasma "true"
drag, startPoint x: 0, startPoint y: 181, endPoint x: 18, endPoint y: 173, distance: 20.3
click at [4, 173] on div "Acompanhamento Acompanhe a situação das marcações correntes e finalizadas Relat…" at bounding box center [441, 138] width 883 height 521
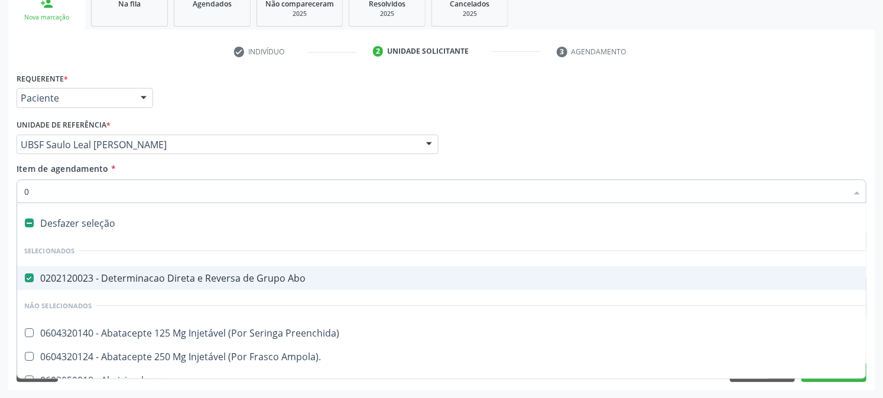
type input "02"
checkbox Psicossocial "true"
checkbox Urina "false"
checkbox Comprimido\) "true"
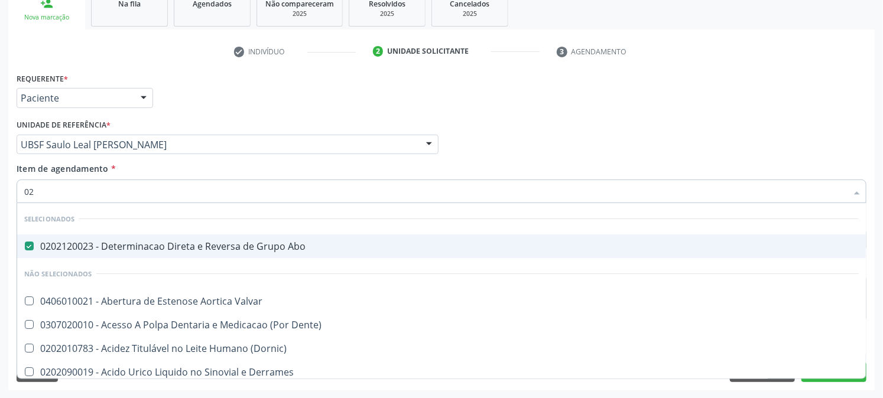
type input "020"
checkbox Frasco-Ampola\) "true"
checkbox Urina "false"
checkbox Osmolaridade "true"
checkbox Glicose "false"
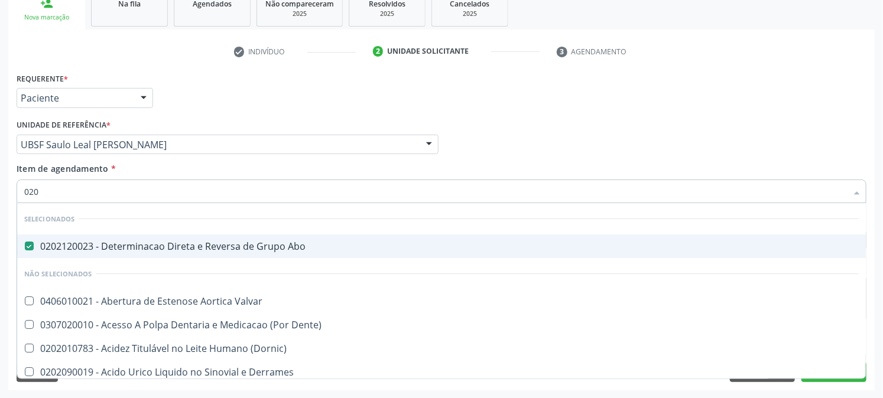
checkbox Eletro-Oculografia "true"
type input "0202"
checkbox Capsula\) "true"
checkbox Urina "false"
checkbox Linear "true"
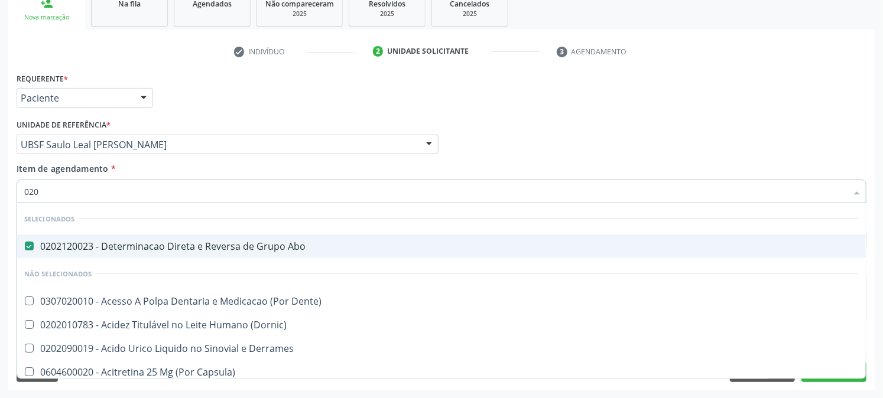
checkbox Colo "true"
checkbox Bandas\) "true"
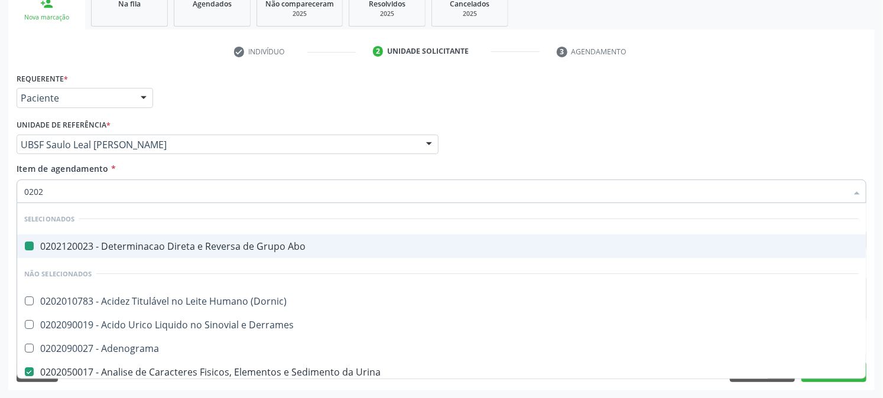
type input "02020"
checkbox Abo "false"
checkbox Derrames "true"
checkbox Urina "false"
checkbox Xii "true"
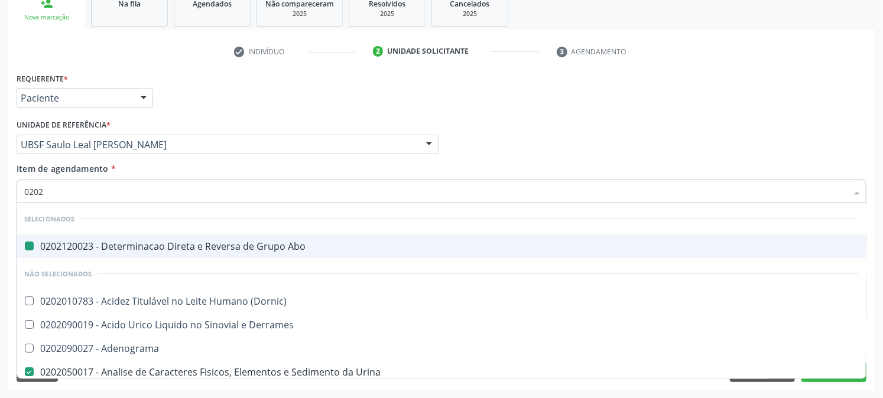
checkbox Glicose "false"
checkbox B12 "true"
checkbox Completo "false"
checkbox Superficial "true"
checkbox Antitoxoplasma "false"
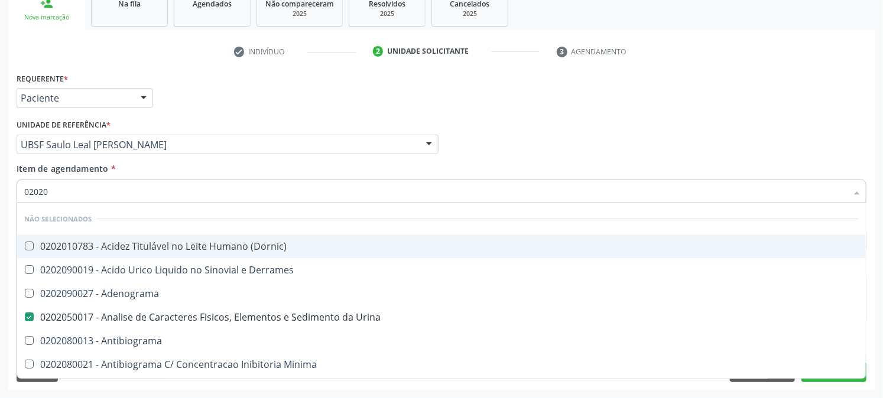
type input "020203"
checkbox Urina "false"
checkbox Molecular "true"
checkbox Aluminio "true"
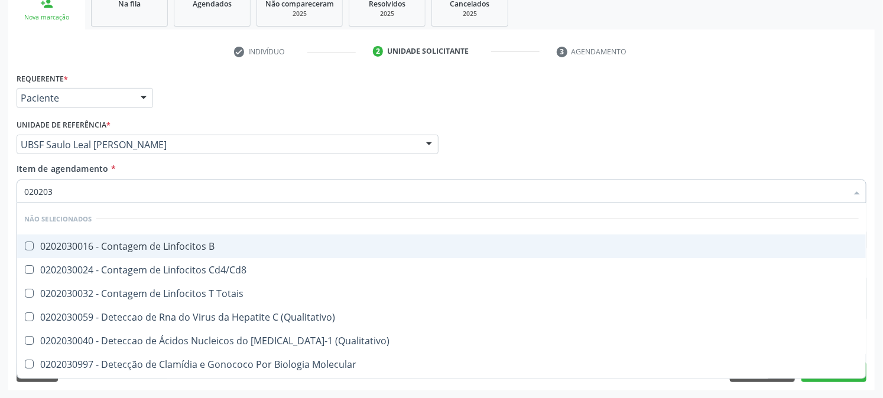
type input "0202030"
checkbox Completo "false"
checkbox Liso "true"
checkbox Antitoxoplasma "false"
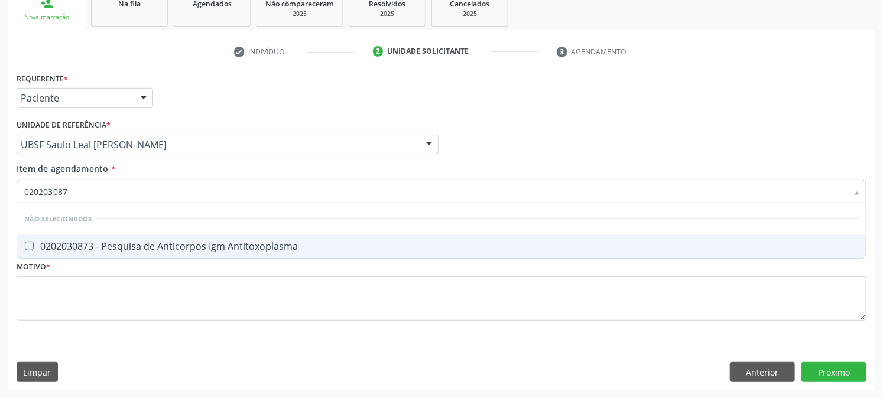
type input "0202030873"
click at [34, 243] on div "0202030873 - Pesquisa de Anticorpos Igm Antitoxoplasma" at bounding box center [441, 246] width 834 height 9
checkbox Antitoxoplasma "true"
drag, startPoint x: 107, startPoint y: 186, endPoint x: 0, endPoint y: 202, distance: 108.1
click at [0, 201] on div "Acompanhamento Acompanhe a situação das marcações correntes e finalizadas Relat…" at bounding box center [441, 138] width 883 height 521
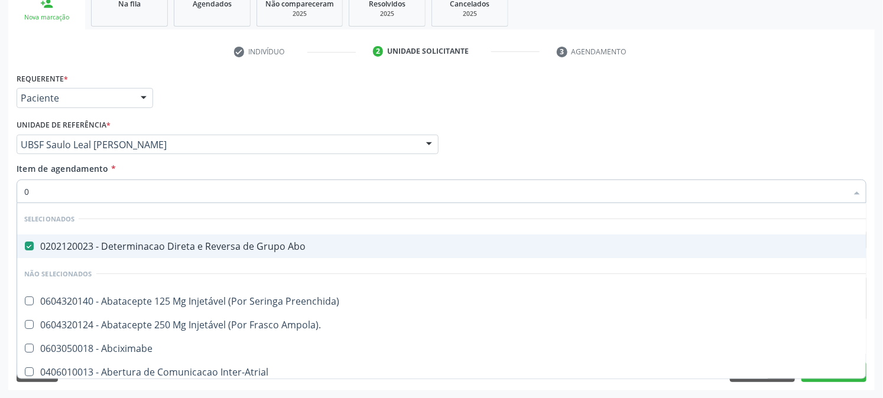
type input "02"
checkbox Psicossocial "true"
checkbox Urina "false"
checkbox Comprimido\) "true"
type input "020"
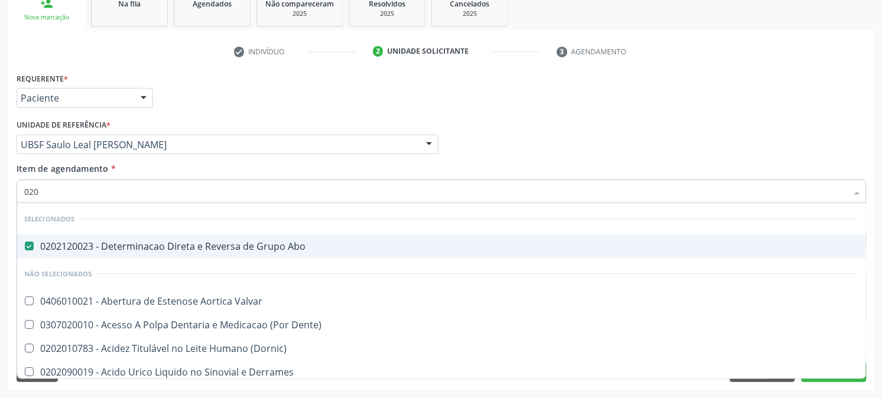
checkbox Frasco-Ampola\) "true"
checkbox Urina "false"
checkbox Osmolaridade "true"
checkbox Glicose "false"
checkbox Eletro-Oculografia "true"
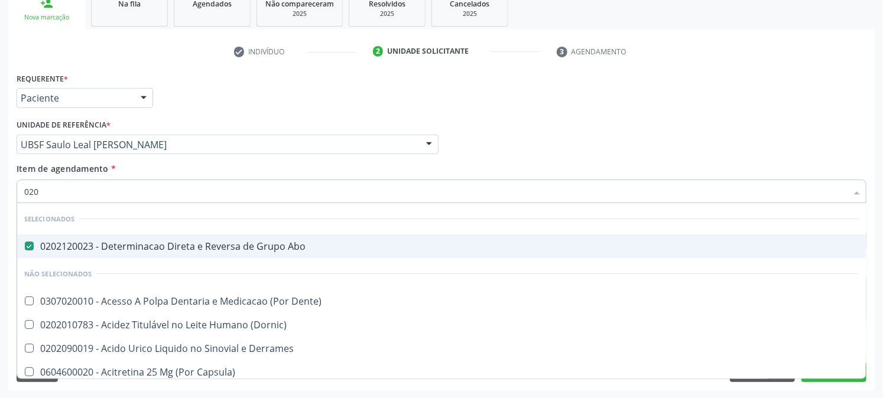
type input "0202"
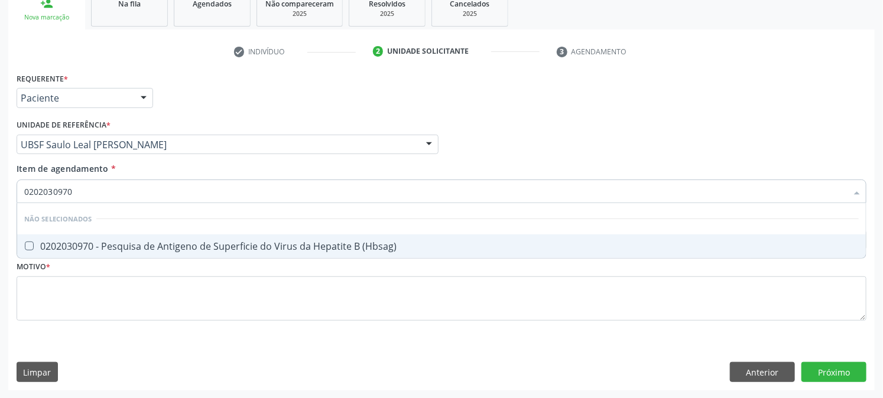
click at [61, 246] on div "0202030970 - Pesquisa de Antigeno de Superficie do Virus da Hepatite B (Hbsag)" at bounding box center [441, 246] width 834 height 9
drag, startPoint x: 85, startPoint y: 196, endPoint x: 0, endPoint y: 217, distance: 87.7
click at [3, 207] on div "Acompanhamento Acompanhe a situação das marcações correntes e finalizadas Relat…" at bounding box center [441, 138] width 883 height 521
click at [205, 242] on div "0202120082 - Pesquisa de Fator Rh (Inclui D Fraco)" at bounding box center [441, 246] width 834 height 9
drag, startPoint x: 85, startPoint y: 196, endPoint x: 0, endPoint y: 219, distance: 88.1
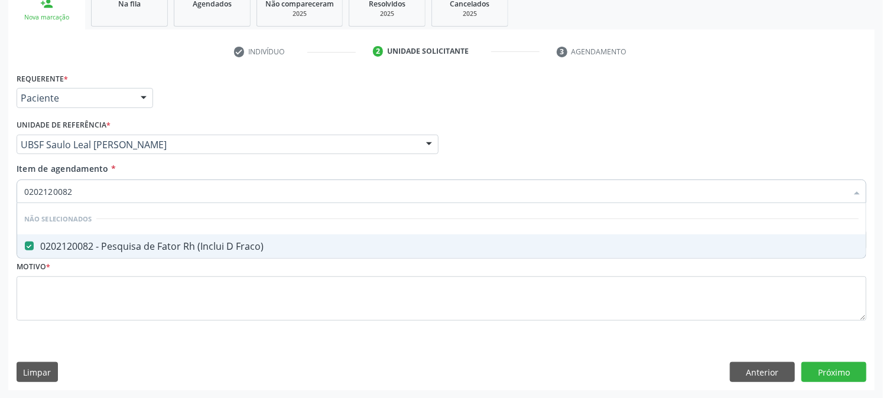
click at [0, 219] on div "Acompanhamento Acompanhe a situação das marcações correntes e finalizadas Relat…" at bounding box center [441, 138] width 883 height 521
click at [40, 242] on div "0202030300 - Pesquisa de Anticorpos Anti-[MEDICAL_DATA]-1 + [MEDICAL_DATA]-2 ([…" at bounding box center [441, 246] width 834 height 9
drag, startPoint x: 84, startPoint y: 196, endPoint x: 0, endPoint y: 214, distance: 86.3
click at [0, 211] on div "Acompanhamento Acompanhe a situação das marcações correntes e finalizadas Relat…" at bounding box center [441, 138] width 883 height 521
click at [28, 249] on \(Tia\) at bounding box center [29, 246] width 9 height 9
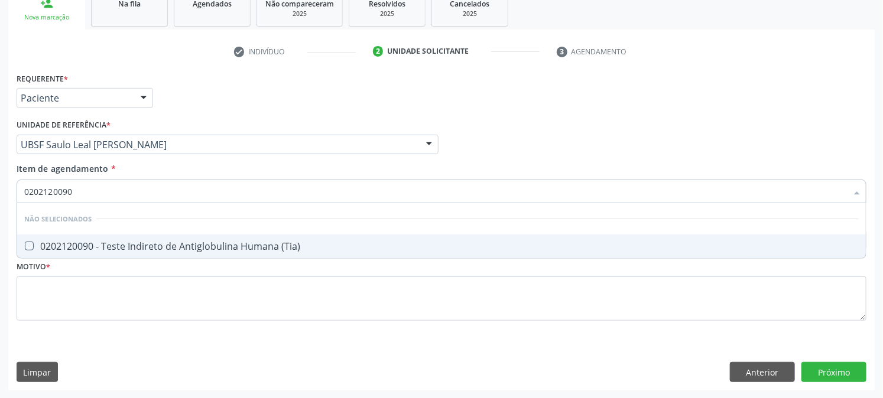
click at [25, 249] on \(Tia\) "checkbox" at bounding box center [21, 246] width 8 height 8
drag, startPoint x: 92, startPoint y: 190, endPoint x: 0, endPoint y: 227, distance: 98.9
click at [0, 227] on div "Acompanhamento Acompanhe a situação das marcações correntes e finalizadas Relat…" at bounding box center [441, 138] width 883 height 521
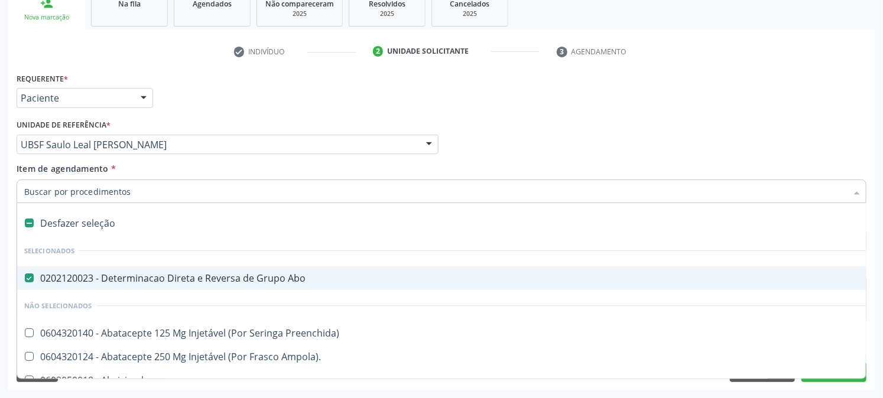
click at [238, 123] on div "Unidade de referência * UBSF Saulo Leal Ernesto de Melo UBSF Ligeiro II UBSF Sa…" at bounding box center [228, 135] width 422 height 38
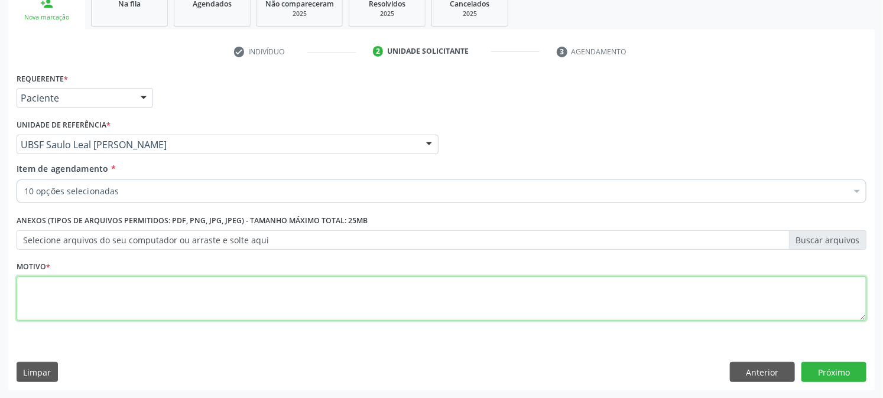
click at [124, 306] on textarea at bounding box center [442, 299] width 850 height 45
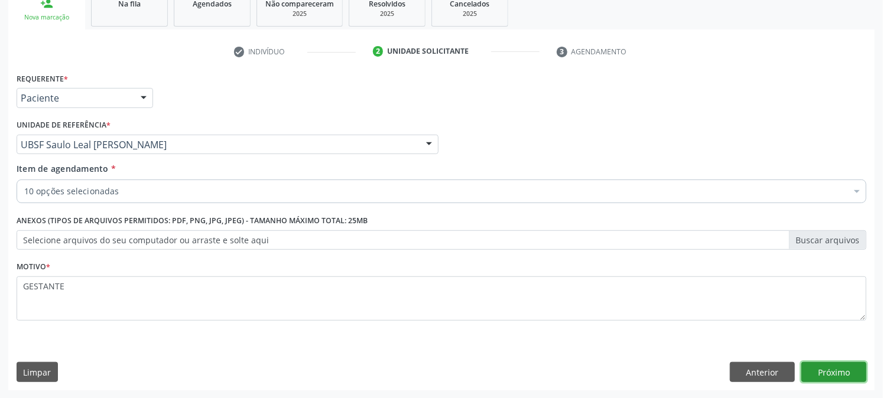
click at [833, 376] on button "Próximo" at bounding box center [833, 372] width 65 height 20
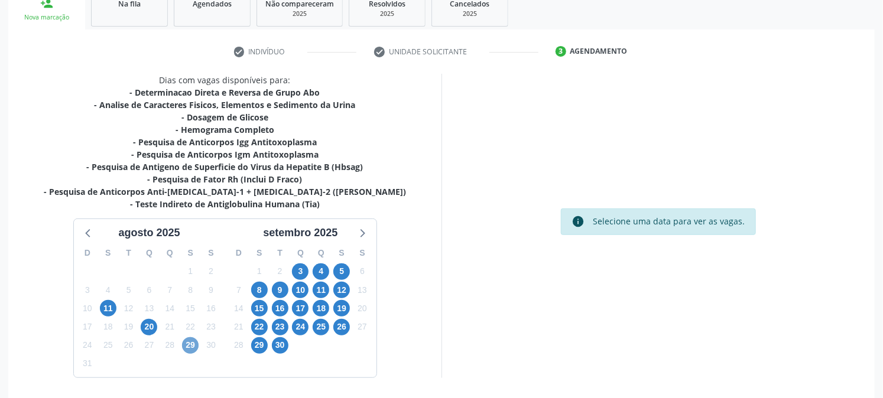
click at [194, 346] on span "29" at bounding box center [190, 345] width 17 height 17
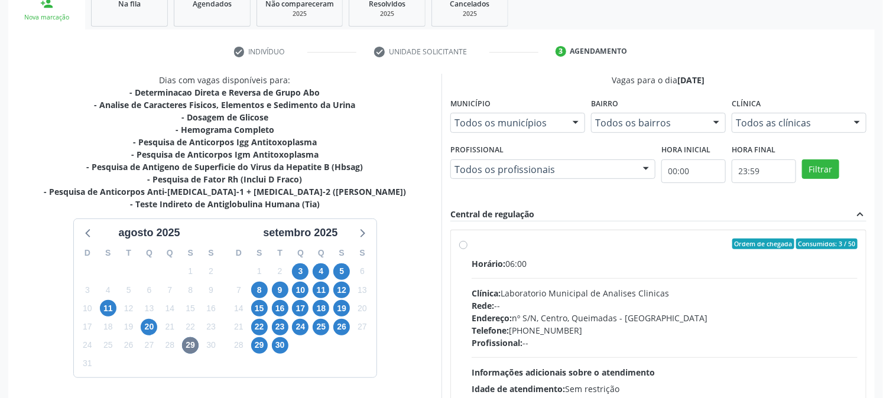
click at [487, 252] on label "Ordem de chegada Consumidos: 3 / 50 Horário: 06:00 Clínica: Laboratorio Municip…" at bounding box center [664, 329] width 386 height 181
click at [467, 249] on input "Ordem de chegada Consumidos: 3 / 50 Horário: 06:00 Clínica: Laboratorio Municip…" at bounding box center [463, 244] width 8 height 11
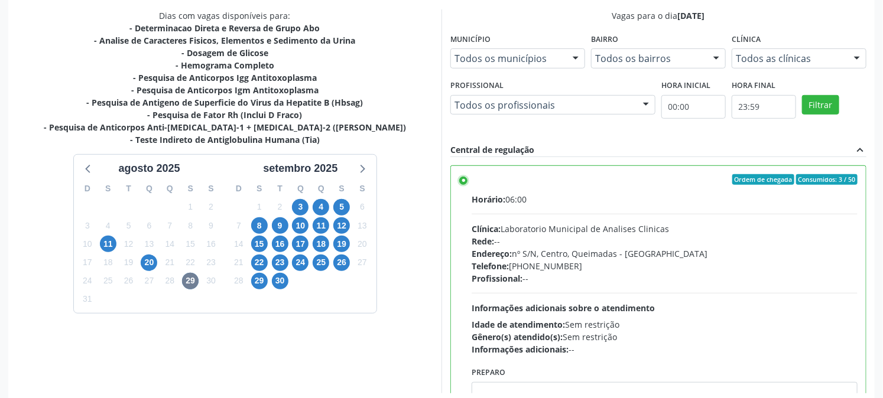
scroll to position [307, 0]
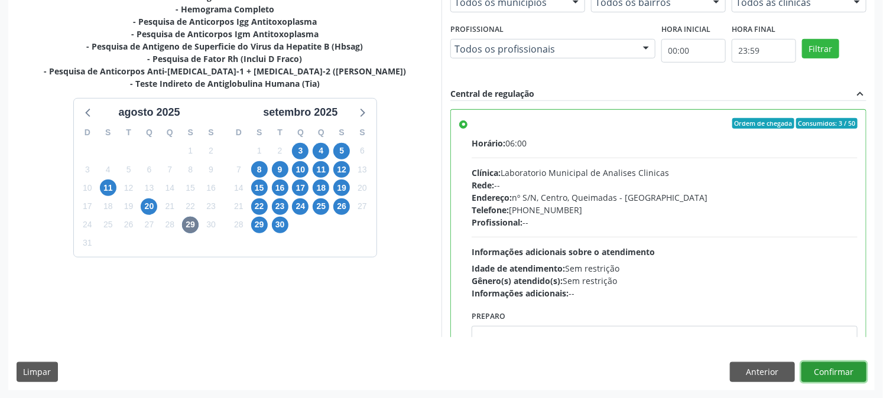
click at [831, 369] on button "Confirmar" at bounding box center [833, 372] width 65 height 20
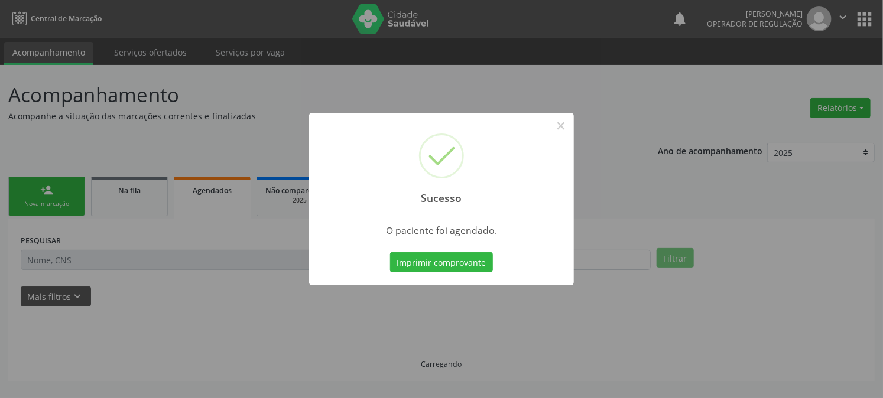
scroll to position [0, 0]
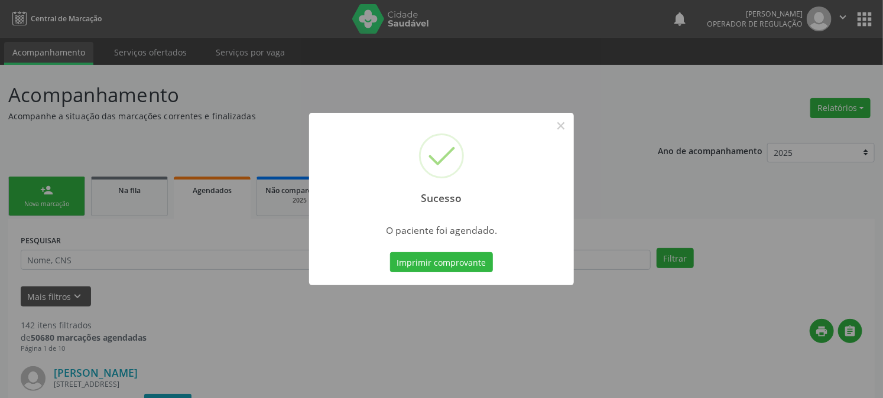
click at [390, 252] on button "Imprimir comprovante" at bounding box center [441, 262] width 103 height 20
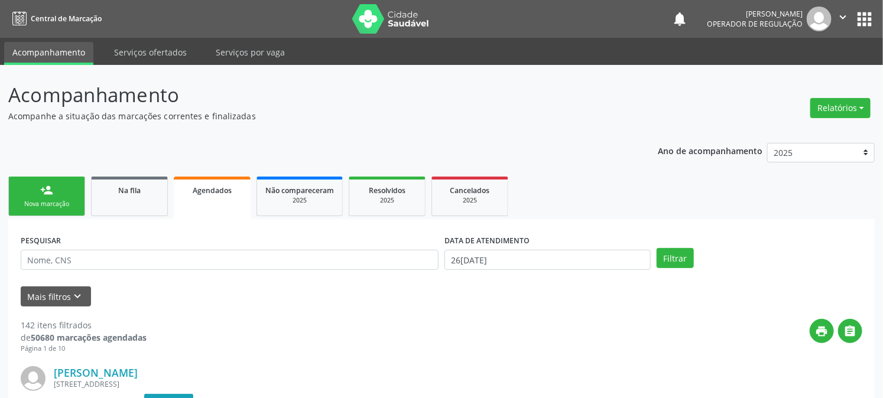
click at [48, 197] on link "person_add Nova marcação" at bounding box center [46, 197] width 77 height 40
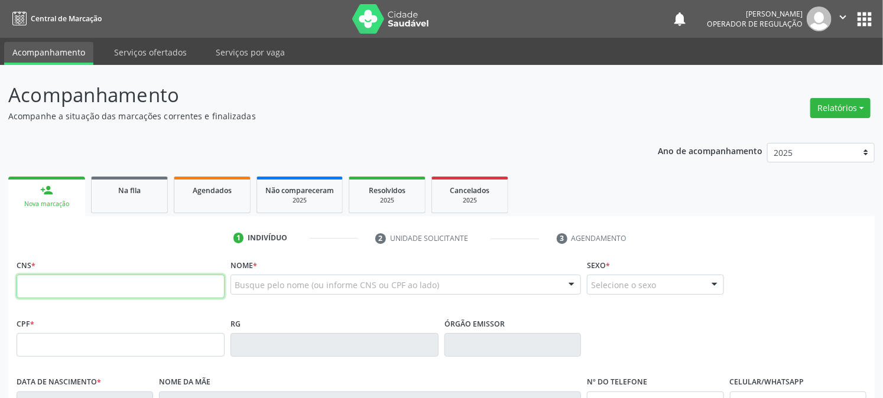
click at [84, 280] on input "text" at bounding box center [121, 287] width 208 height 24
type input "700 0078 7475 6790"
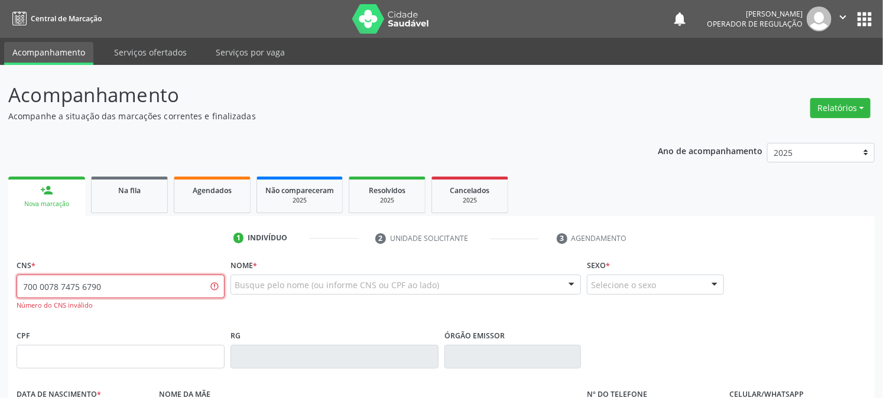
drag, startPoint x: 113, startPoint y: 288, endPoint x: 0, endPoint y: 285, distance: 113.5
click at [0, 285] on div "Acompanhamento Acompanhe a situação das marcações correntes e finalizadas Relat…" at bounding box center [441, 358] width 883 height 587
type input "700 0078 4756 7908"
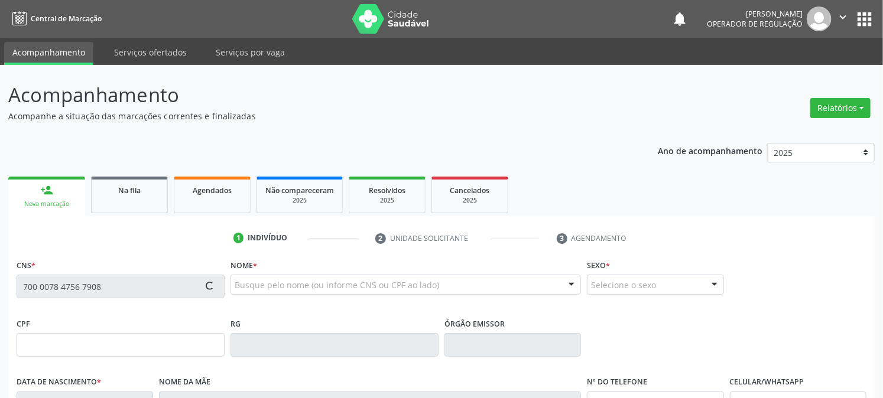
type input "111.977.204-48"
type input "03/05/1996"
type input "Gildete Aparecida dos Santos"
type input "(83) 99354-8789"
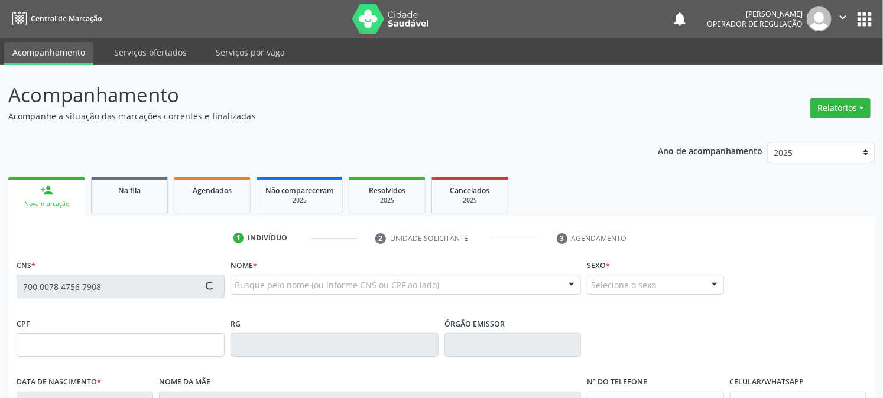
type input "141"
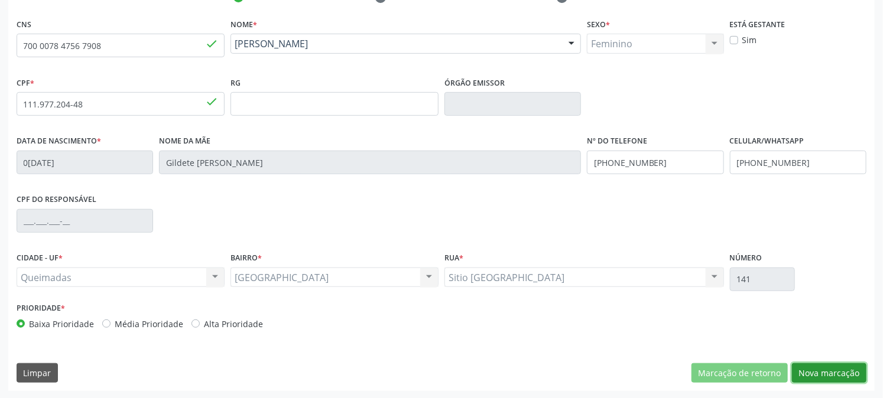
click at [835, 372] on button "Nova marcação" at bounding box center [829, 373] width 74 height 20
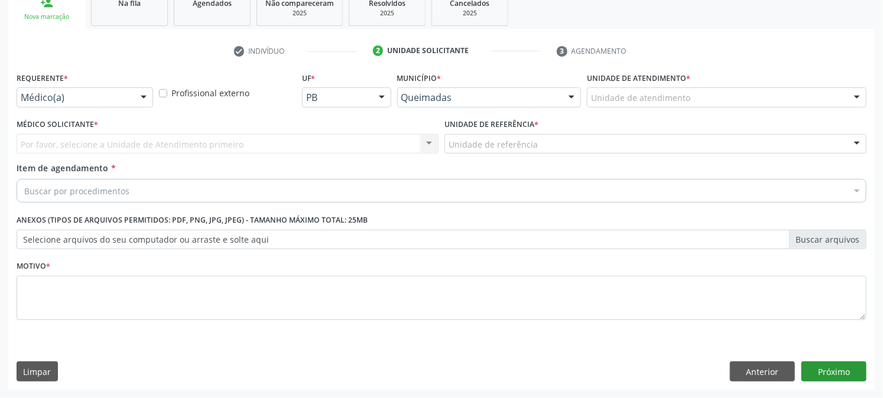
scroll to position [187, 0]
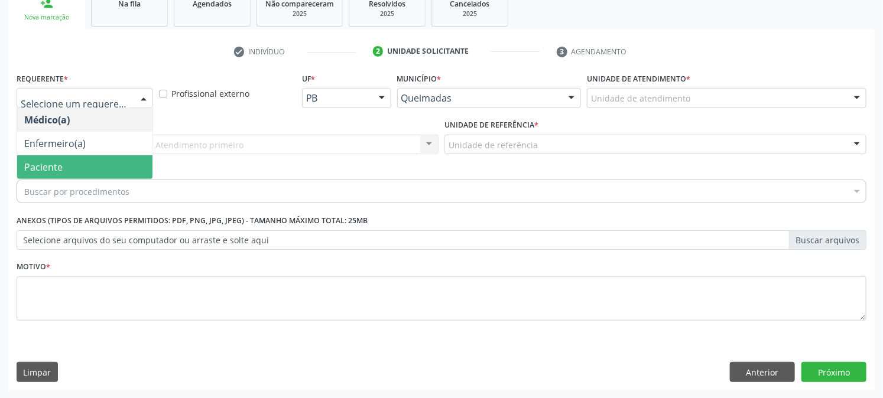
click at [61, 165] on span "Paciente" at bounding box center [43, 167] width 38 height 13
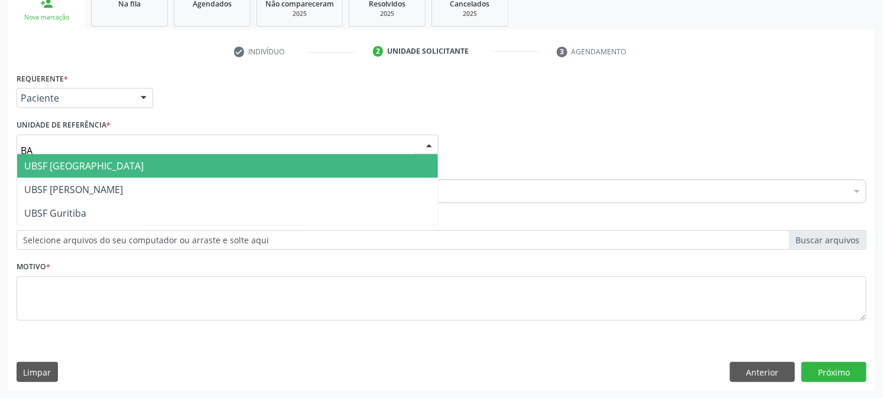
type input "BAI"
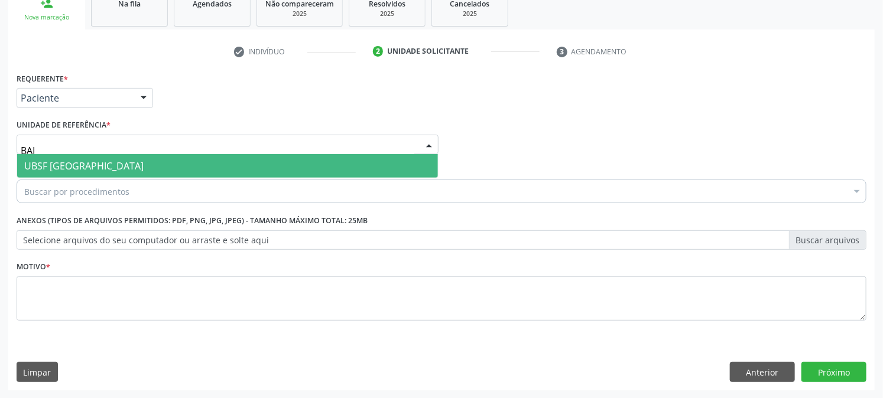
click at [72, 156] on span "UBSF [GEOGRAPHIC_DATA]" at bounding box center [227, 166] width 421 height 24
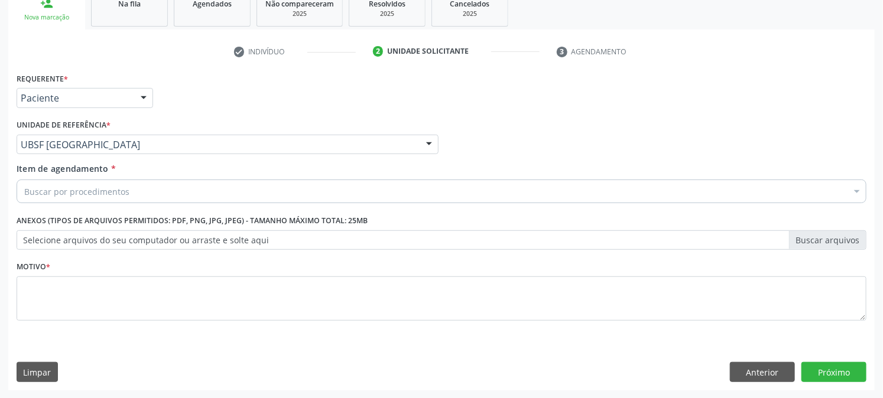
drag, startPoint x: 73, startPoint y: 180, endPoint x: 72, endPoint y: 190, distance: 10.1
click at [73, 181] on div "Buscar por procedimentos" at bounding box center [442, 192] width 850 height 24
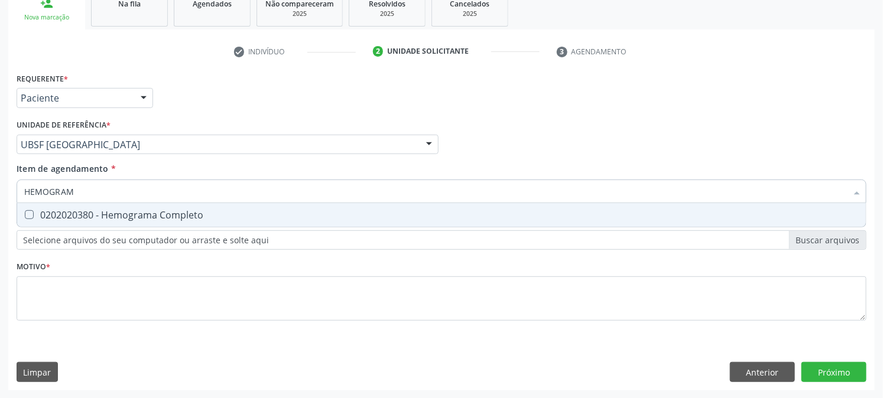
type input "HEMOGRAMA"
click at [66, 222] on span "0202020380 - Hemograma Completo" at bounding box center [441, 215] width 848 height 24
checkbox Completo "true"
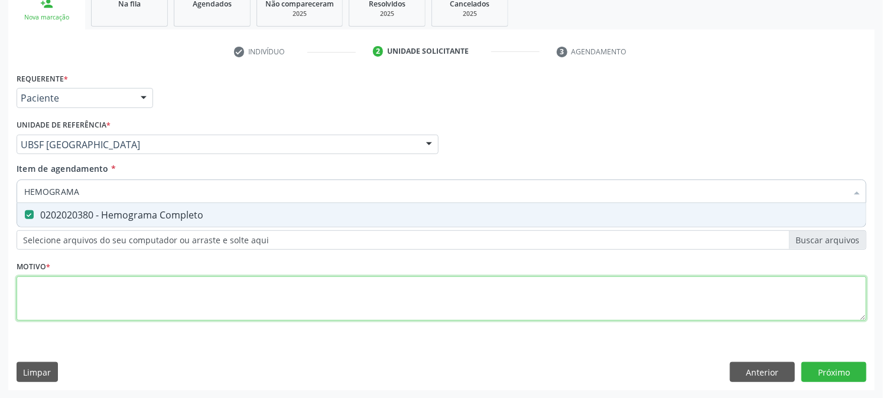
click at [87, 285] on div "Requerente * Paciente Médico(a) Enfermeiro(a) Paciente Nenhum resultado encontr…" at bounding box center [442, 204] width 850 height 268
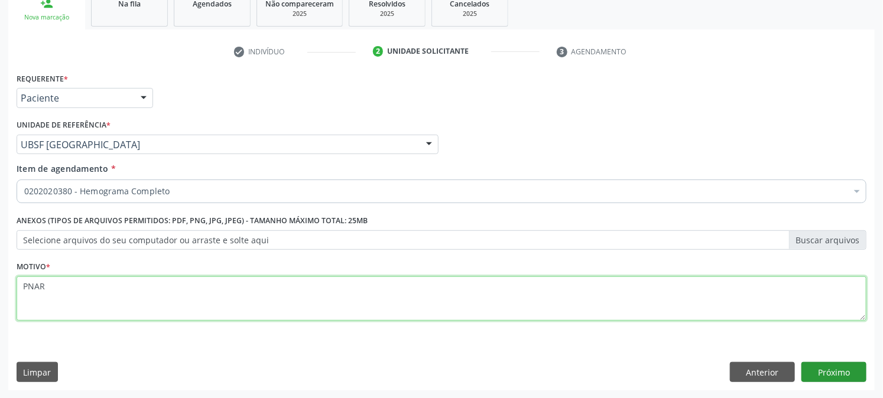
type textarea "PNAR"
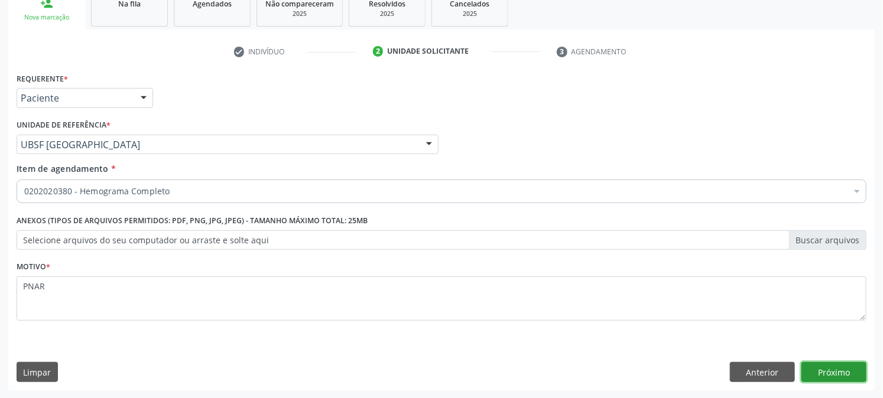
click at [844, 366] on button "Próximo" at bounding box center [833, 372] width 65 height 20
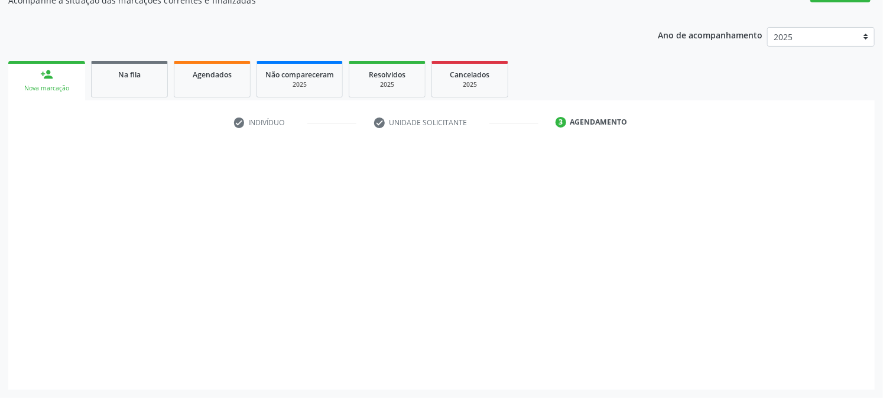
scroll to position [115, 0]
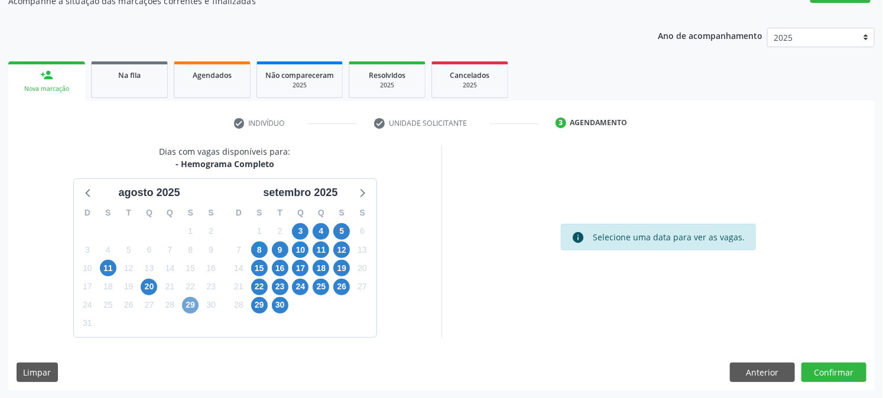
click at [195, 306] on span "29" at bounding box center [190, 305] width 17 height 17
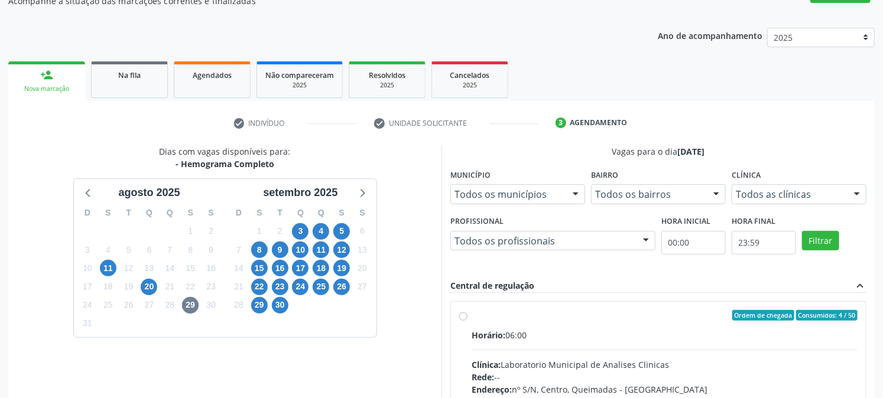
click at [536, 315] on div "Ordem de chegada Consumidos: 4 / 50" at bounding box center [664, 315] width 386 height 11
click at [467, 315] on input "Ordem de chegada Consumidos: 4 / 50 Horário: 06:00 Clínica: Laboratorio Municip…" at bounding box center [463, 315] width 8 height 11
radio input "true"
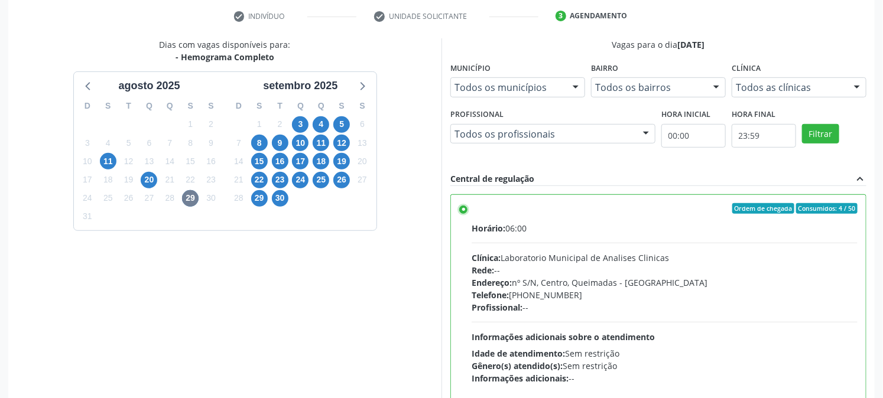
scroll to position [307, 0]
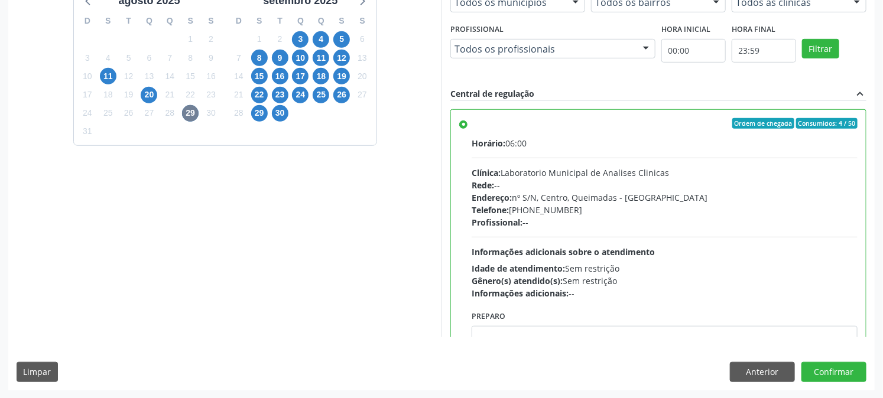
click at [829, 361] on div "Dias com vagas disponíveis para: - Hemograma Completo agosto 2025 D S T Q Q S S…" at bounding box center [441, 171] width 866 height 437
click at [825, 369] on button "Confirmar" at bounding box center [833, 372] width 65 height 20
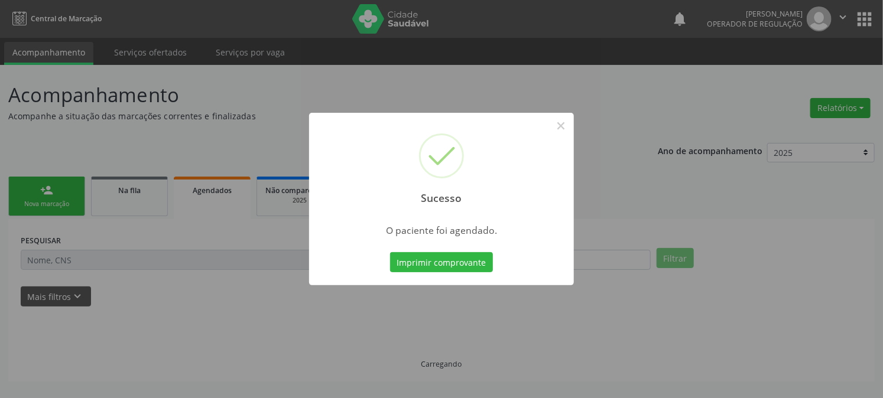
scroll to position [0, 0]
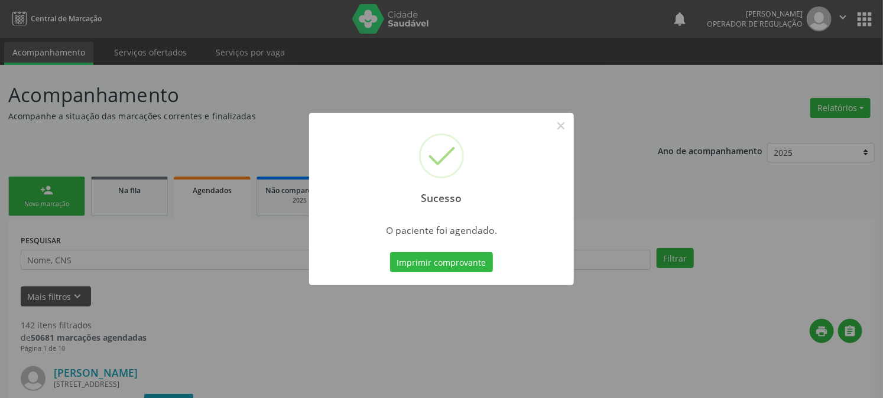
click at [390, 252] on button "Imprimir comprovante" at bounding box center [441, 262] width 103 height 20
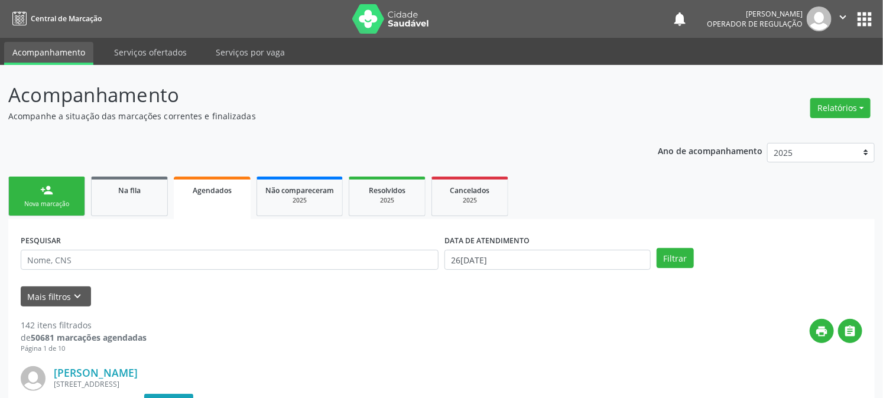
click at [72, 189] on link "person_add Nova marcação" at bounding box center [46, 197] width 77 height 40
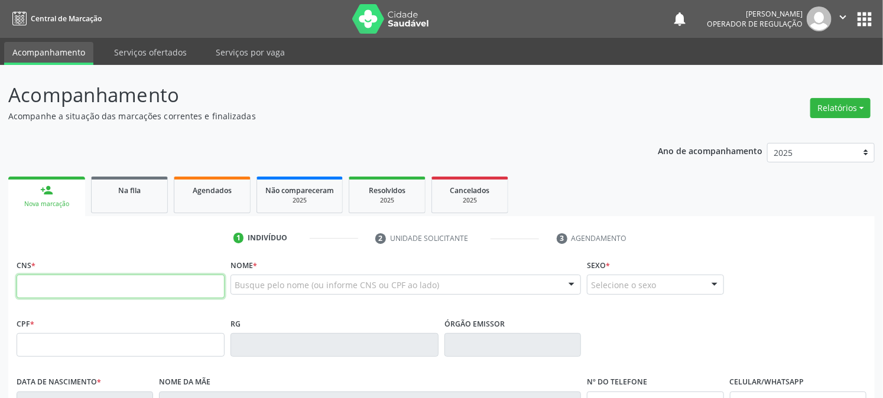
click at [110, 285] on input "text" at bounding box center [121, 287] width 208 height 24
type input "700 1009 7297 9410"
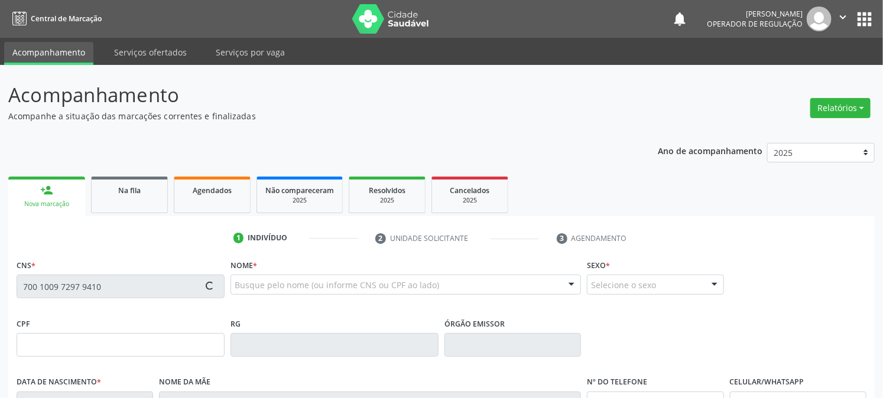
type input "129.065.344-55"
type input "11/11/1996"
type input "Margarida Galdino da Silva"
type input "(83) 99188-2205"
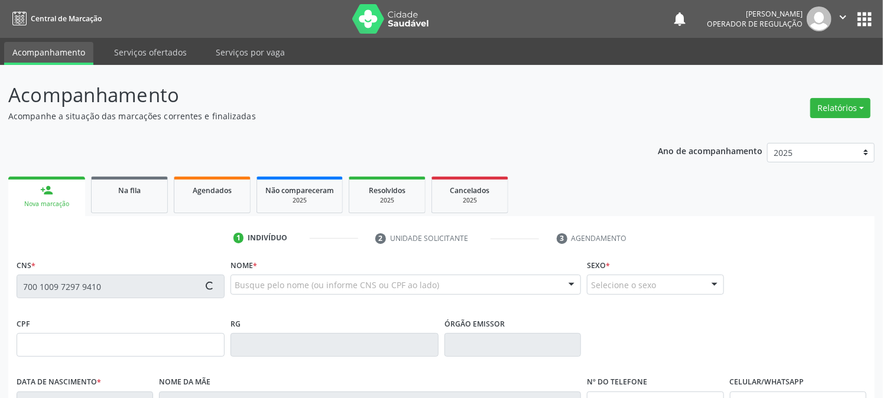
type input "107.770.214-04"
type input "S/N"
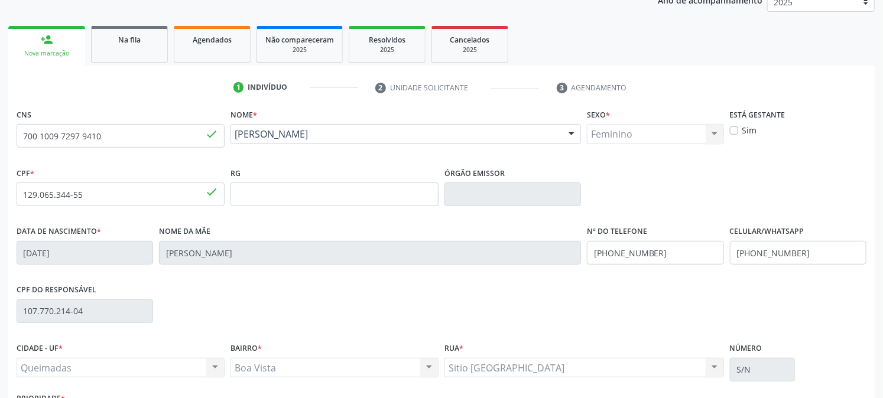
scroll to position [241, 0]
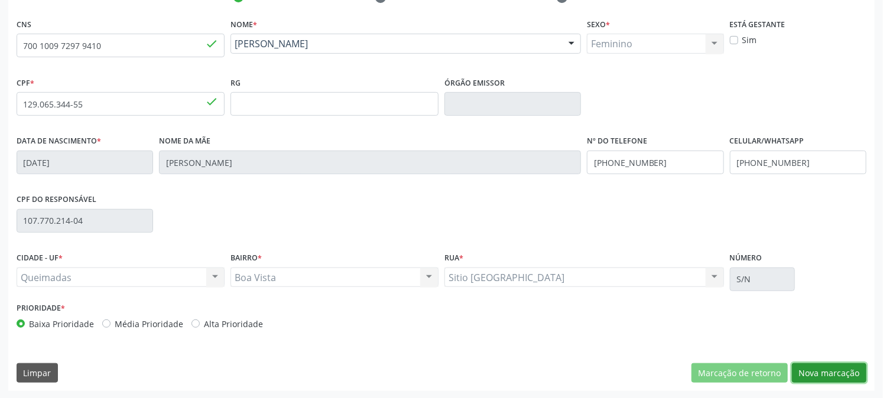
click at [823, 373] on button "Nova marcação" at bounding box center [829, 373] width 74 height 20
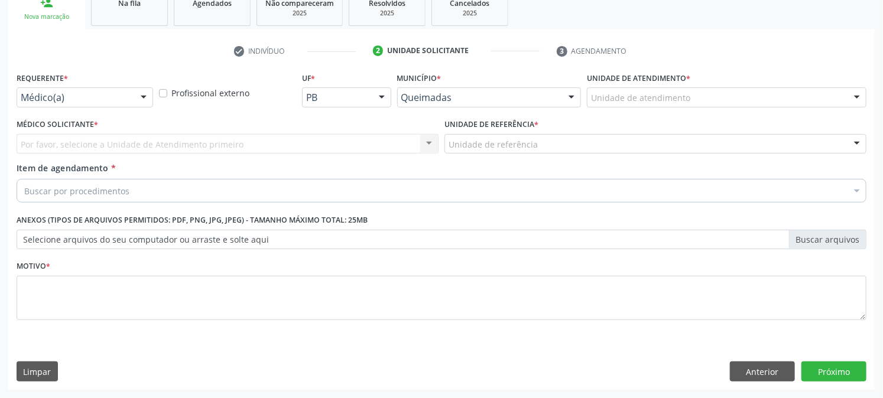
scroll to position [187, 0]
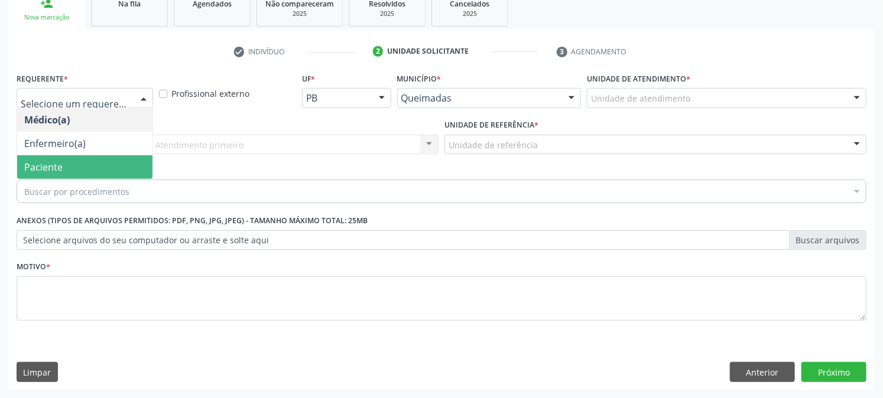
click at [81, 164] on span "Paciente" at bounding box center [84, 167] width 135 height 24
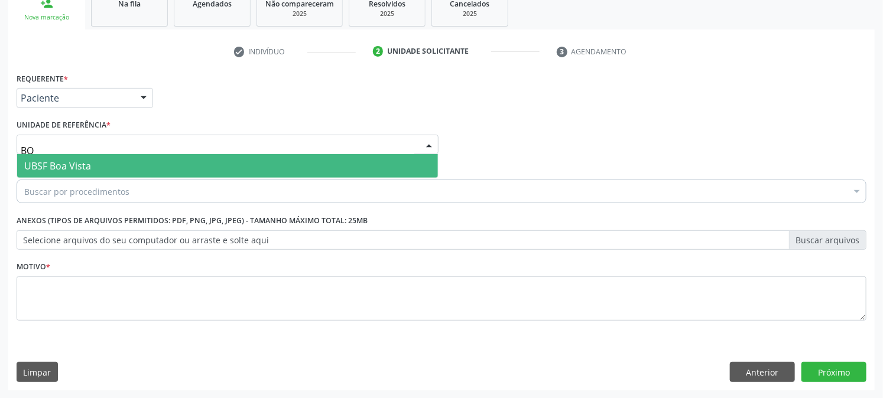
type input "BOA"
click at [119, 166] on span "UBSF Boa Vista" at bounding box center [227, 166] width 421 height 24
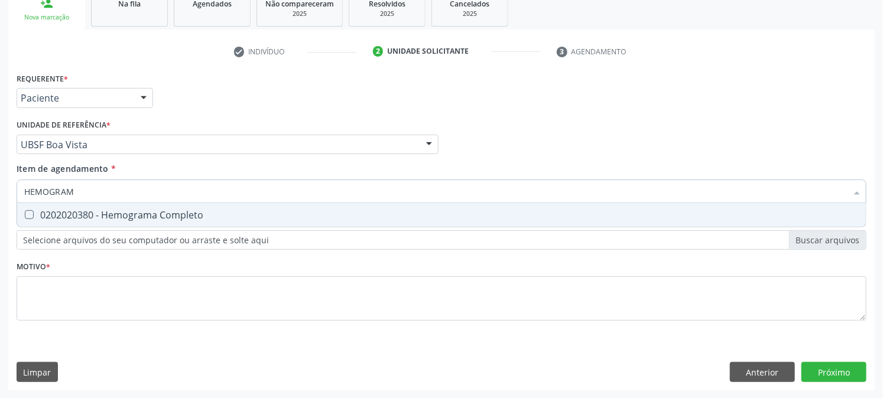
type input "HEMOGRAMA"
click at [129, 204] on span "0202020380 - Hemograma Completo" at bounding box center [441, 215] width 848 height 24
checkbox Completo "true"
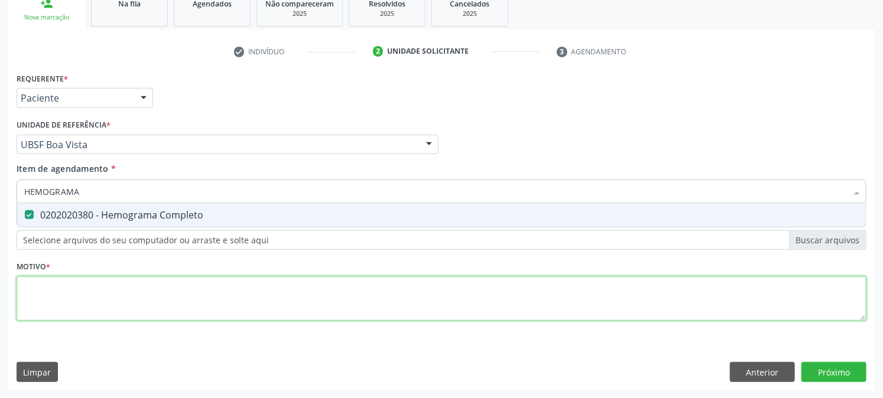
click at [136, 296] on div "Requerente * Paciente Médico(a) Enfermeiro(a) Paciente Nenhum resultado encontr…" at bounding box center [442, 204] width 850 height 268
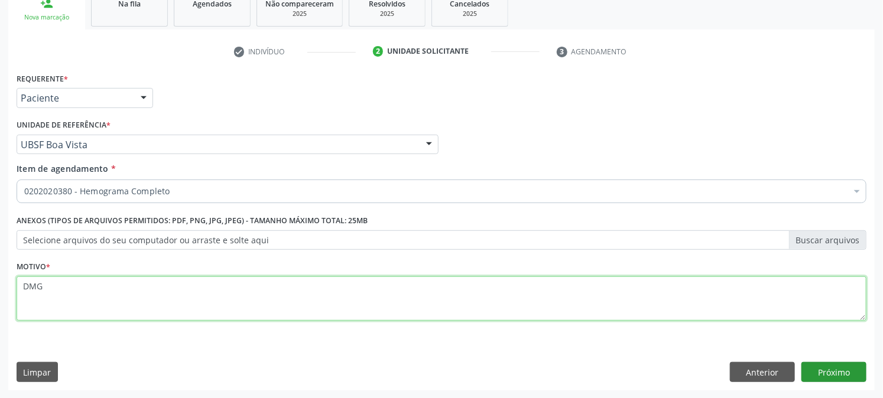
type textarea "DMG"
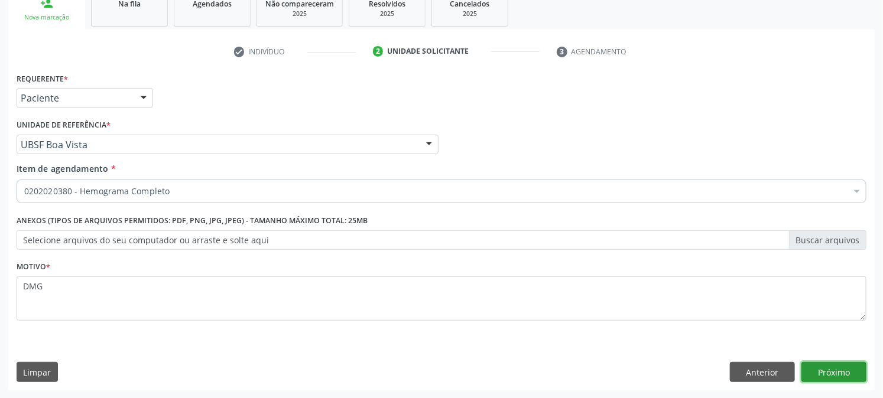
click at [838, 367] on button "Próximo" at bounding box center [833, 372] width 65 height 20
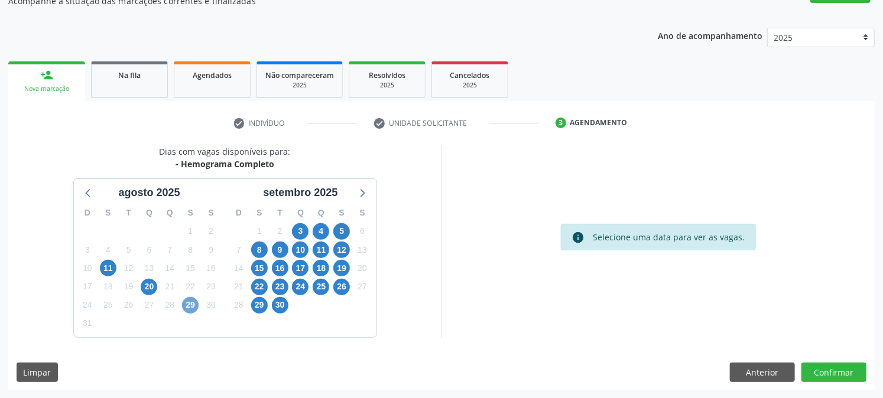
click at [194, 299] on span "29" at bounding box center [190, 305] width 17 height 17
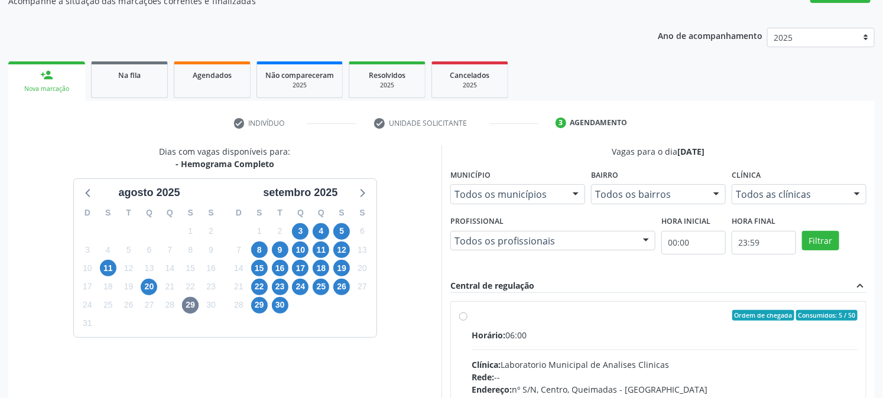
click at [518, 320] on label "Ordem de chegada Consumidos: 5 / 50 Horário: 06:00 Clínica: Laboratorio Municip…" at bounding box center [664, 400] width 386 height 181
click at [467, 320] on input "Ordem de chegada Consumidos: 5 / 50 Horário: 06:00 Clínica: Laboratorio Municip…" at bounding box center [463, 315] width 8 height 11
radio input "true"
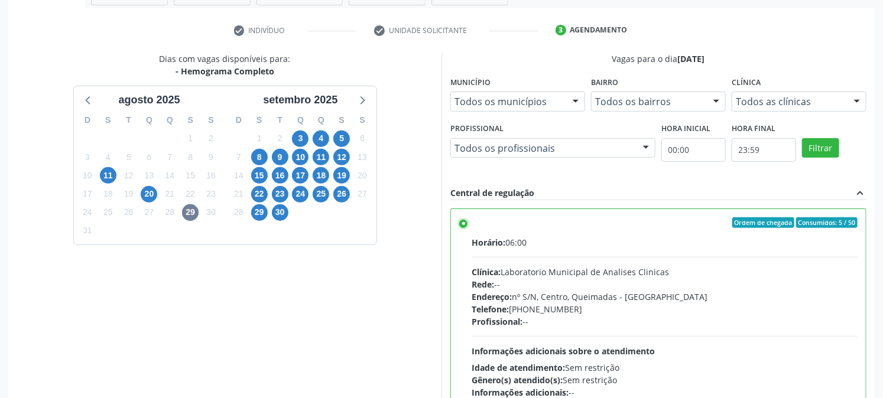
scroll to position [307, 0]
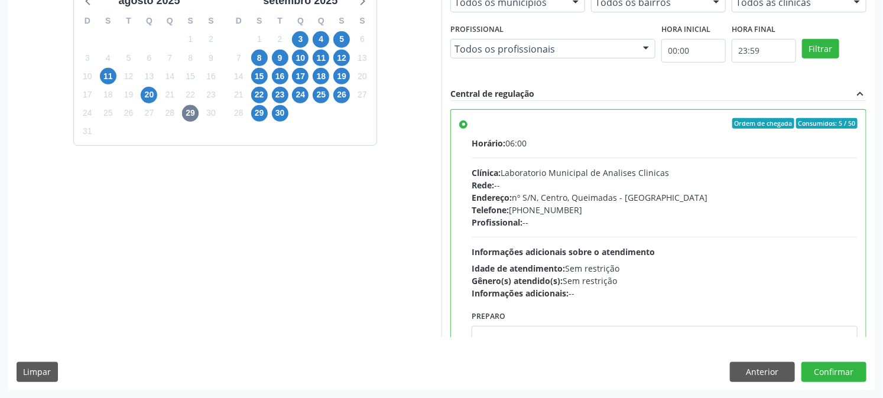
click at [268, 210] on div "Dias com vagas disponíveis para: - Hemograma Completo agosto 2025 D S T Q Q S S…" at bounding box center [224, 145] width 433 height 384
click at [851, 368] on button "Confirmar" at bounding box center [833, 372] width 65 height 20
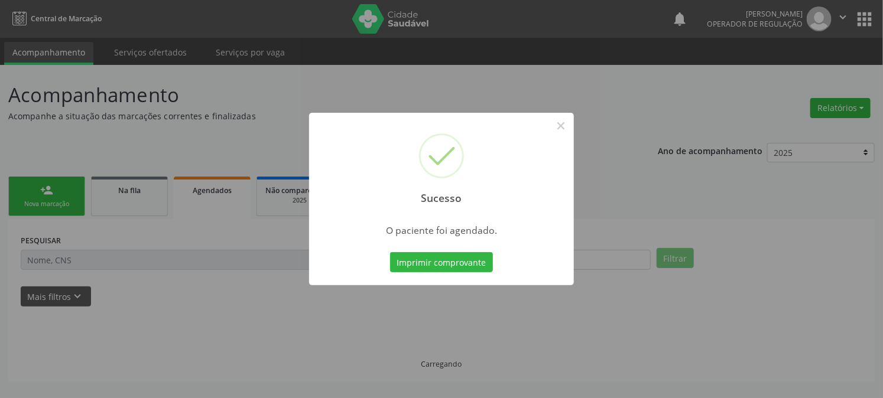
click at [325, 240] on div "Sucesso × O paciente foi agendado. Imprimir comprovante Cancel" at bounding box center [441, 199] width 883 height 398
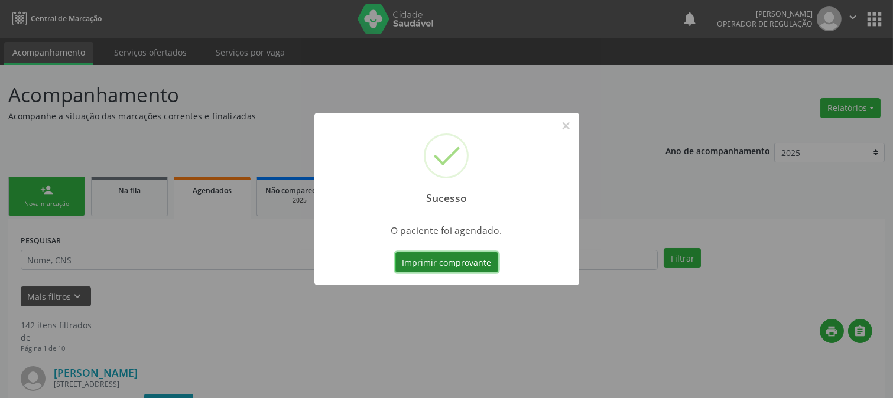
click at [441, 268] on button "Imprimir comprovante" at bounding box center [446, 262] width 103 height 20
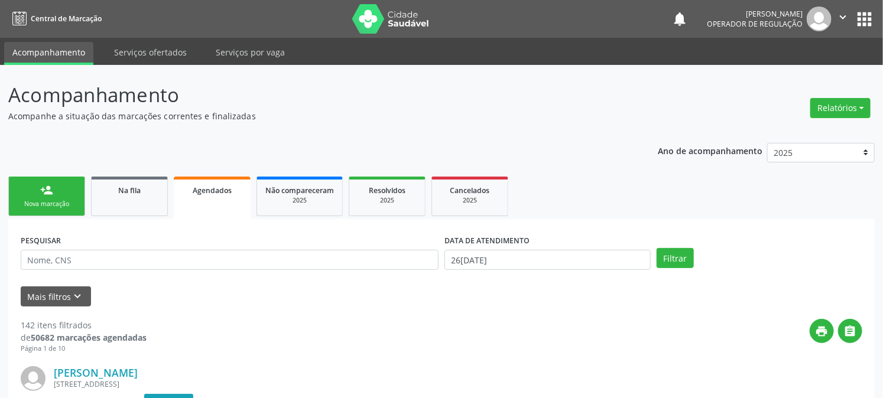
click at [50, 200] on div "Nova marcação" at bounding box center [46, 204] width 59 height 9
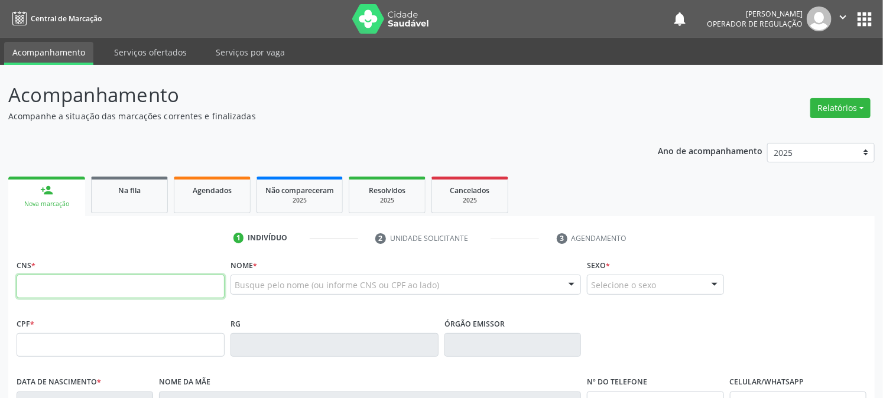
click at [101, 291] on input "text" at bounding box center [121, 287] width 208 height 24
type input "702 9085 5500 3175"
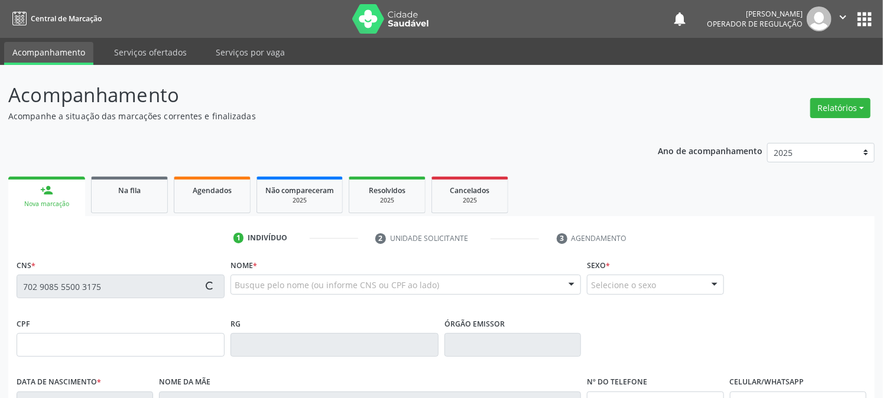
type input "118.991.684-35"
type input "03/02/1998"
type input "Maria Jose Barbosa Monteiro"
type input "(83) 99196-5793"
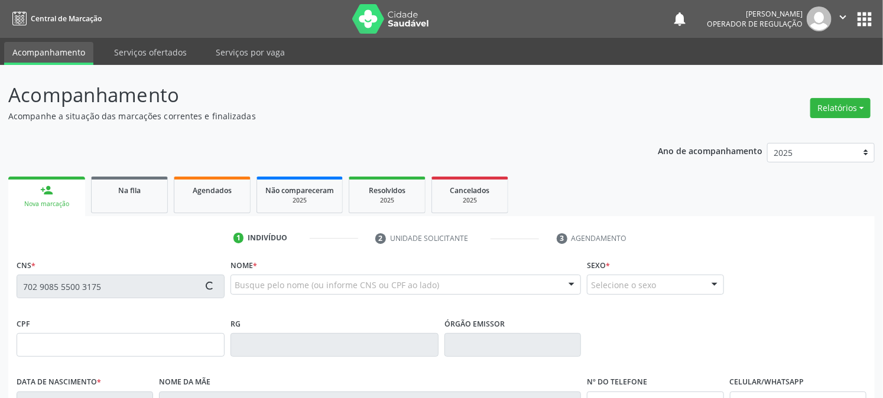
type input "236.830.824-53"
type input "20"
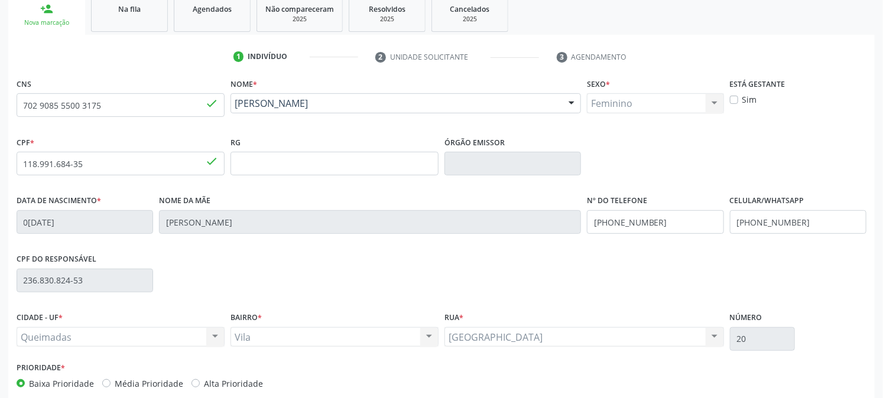
scroll to position [241, 0]
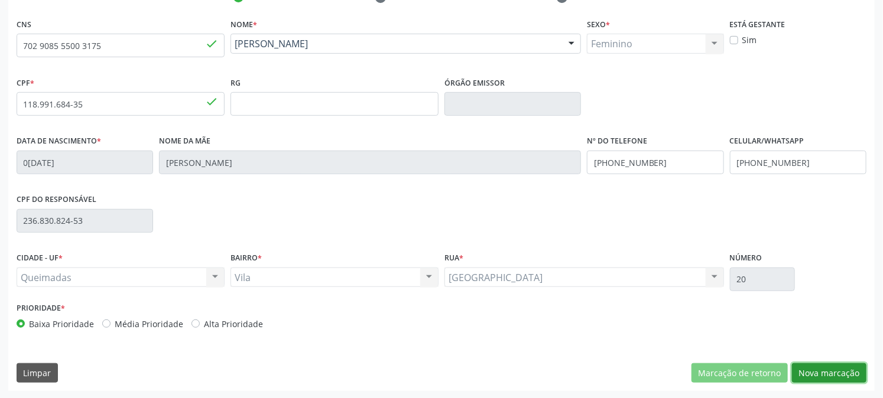
click at [843, 373] on button "Nova marcação" at bounding box center [829, 373] width 74 height 20
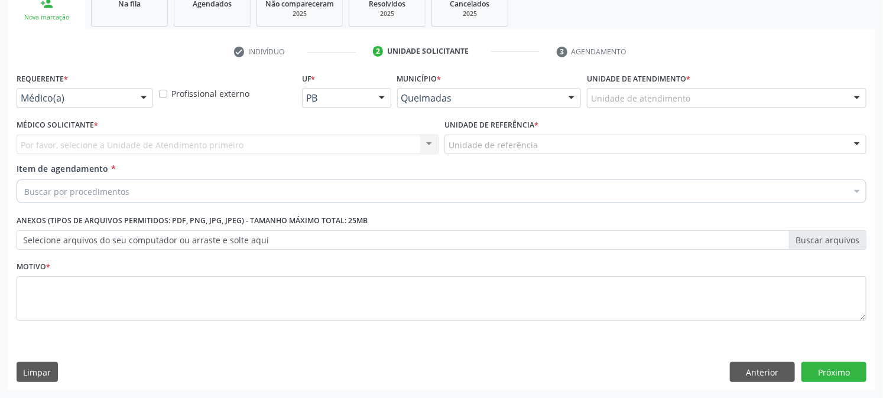
click at [116, 137] on div "Por favor, selecione a Unidade de Atendimento primeiro Nenhum resultado encontr…" at bounding box center [228, 145] width 422 height 20
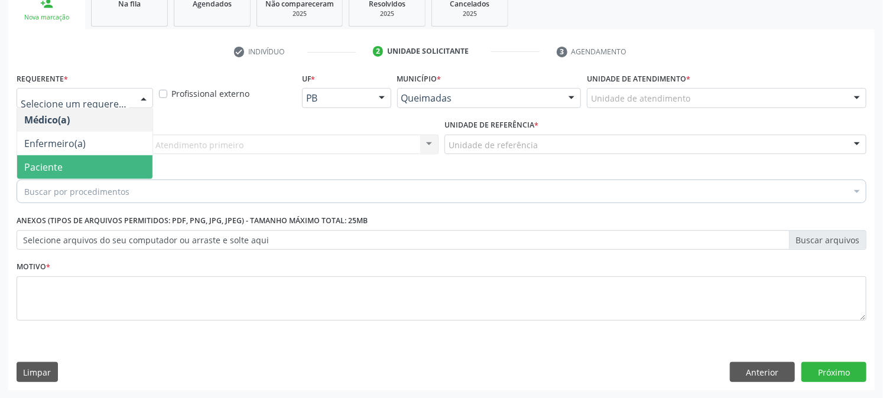
click at [96, 166] on span "Paciente" at bounding box center [84, 167] width 135 height 24
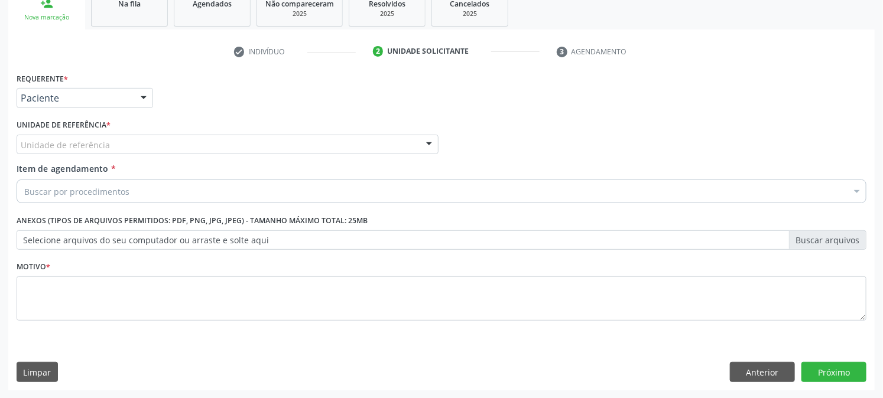
click at [102, 135] on div "Unidade de referência" at bounding box center [228, 145] width 422 height 20
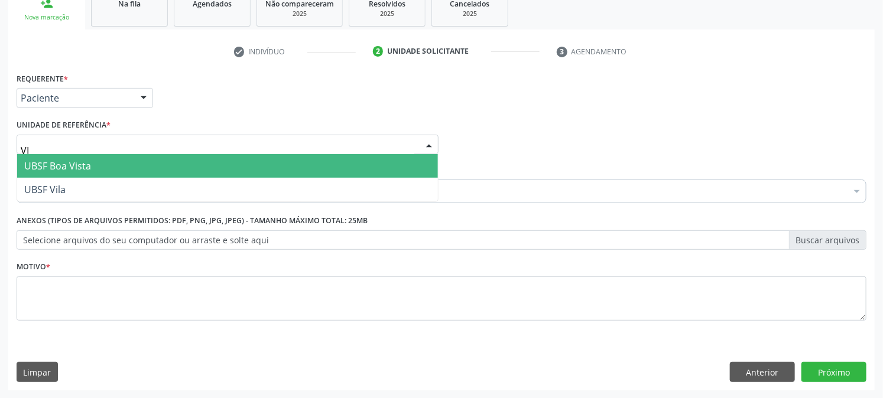
type input "VIL"
click at [91, 169] on span "UBSF Vila" at bounding box center [227, 166] width 421 height 24
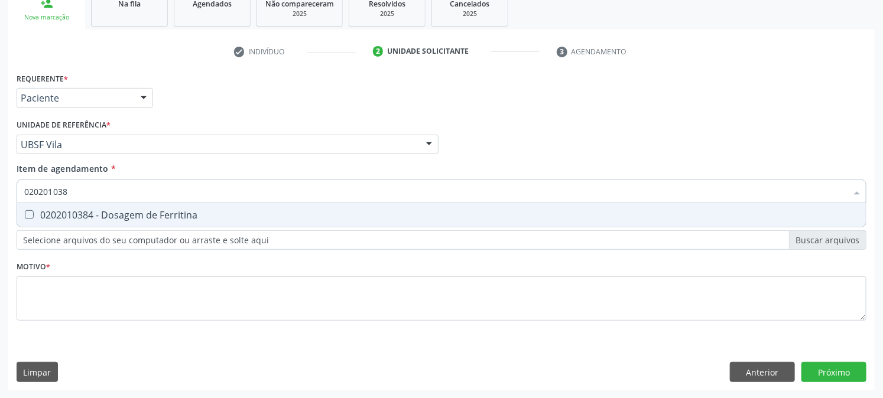
type input "0202010384"
click at [92, 220] on span "0202010384 - Dosagem de Ferritina" at bounding box center [441, 215] width 848 height 24
checkbox Ferritina "true"
drag, startPoint x: 75, startPoint y: 192, endPoint x: 0, endPoint y: 190, distance: 75.1
click at [0, 190] on div "Acompanhamento Acompanhe a situação das marcações correntes e finalizadas Relat…" at bounding box center [441, 138] width 883 height 521
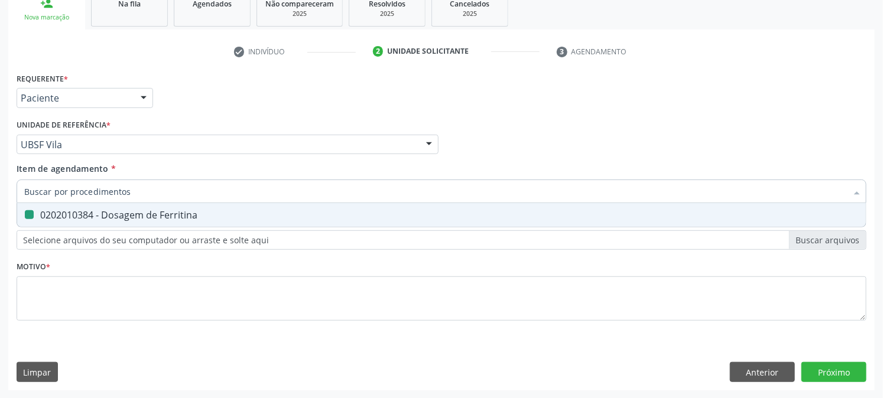
checkbox Ferritina "false"
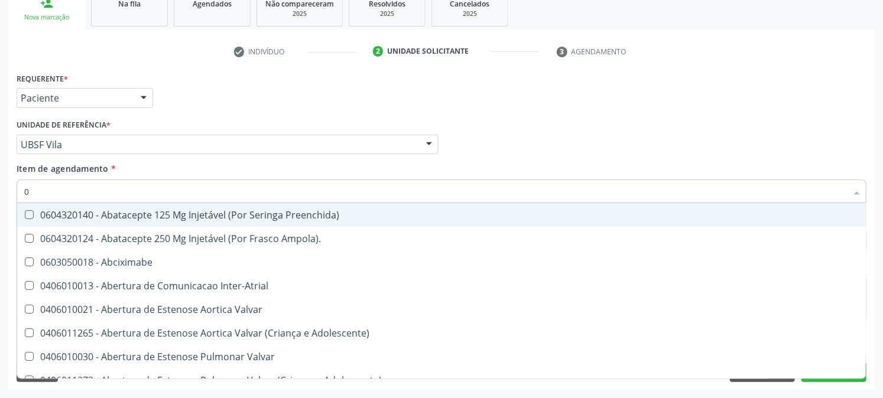
type input "02"
checkbox Simples "true"
type input "020"
checkbox Idosos "true"
checkbox Simples "false"
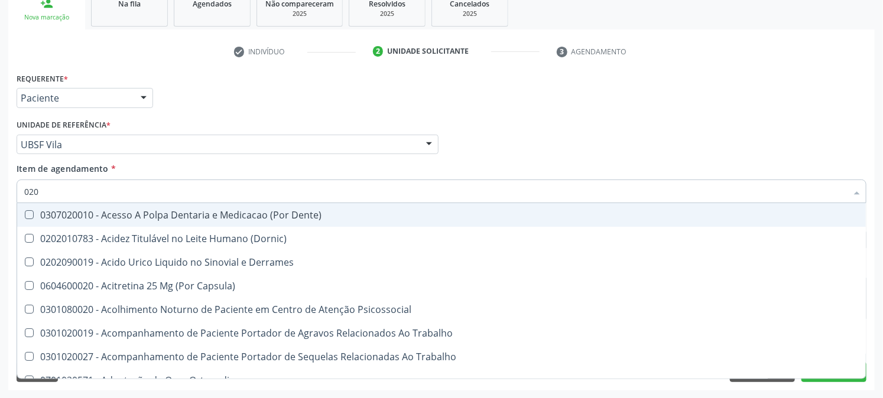
type input "0202"
checkbox Farmacêuticos "true"
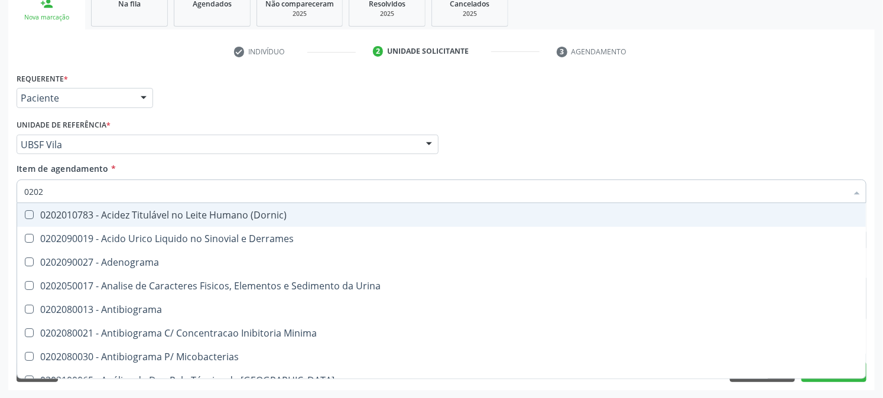
type input "02020"
checkbox \(Dht\) "true"
checkbox Ferritina "false"
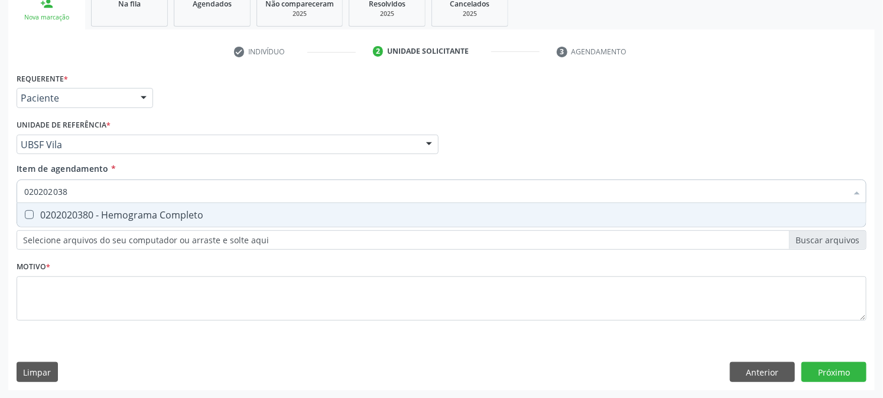
type input "0202020380"
click at [54, 219] on div "0202020380 - Hemograma Completo" at bounding box center [441, 214] width 834 height 9
checkbox Completo "true"
click at [0, 231] on div "Acompanhamento Acompanhe a situação das marcações correntes e finalizadas Relat…" at bounding box center [441, 138] width 883 height 521
checkbox Completo "false"
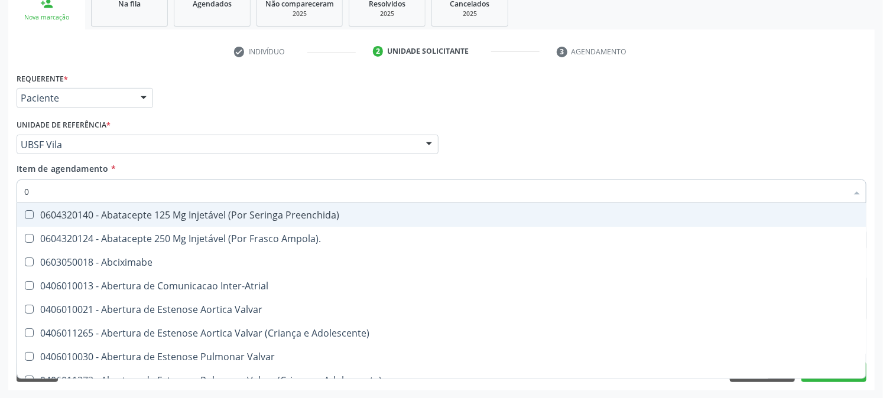
type input "02"
checkbox Simples "true"
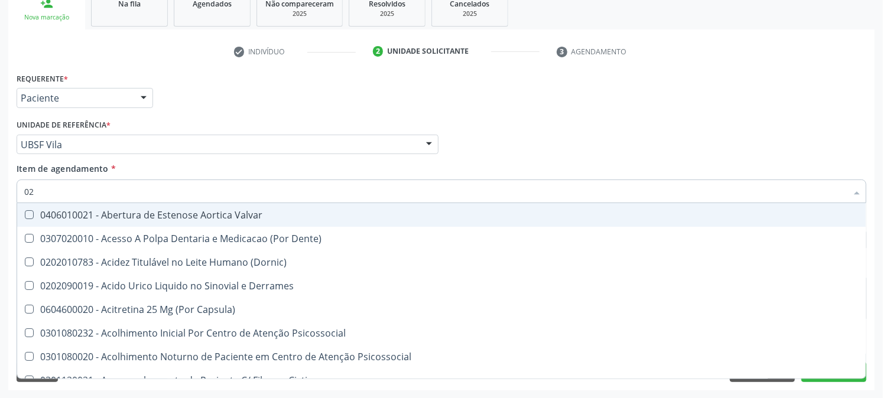
type input "020"
checkbox \(Ch50\) "true"
checkbox Ferritina "false"
checkbox Eletro-Oculografia "true"
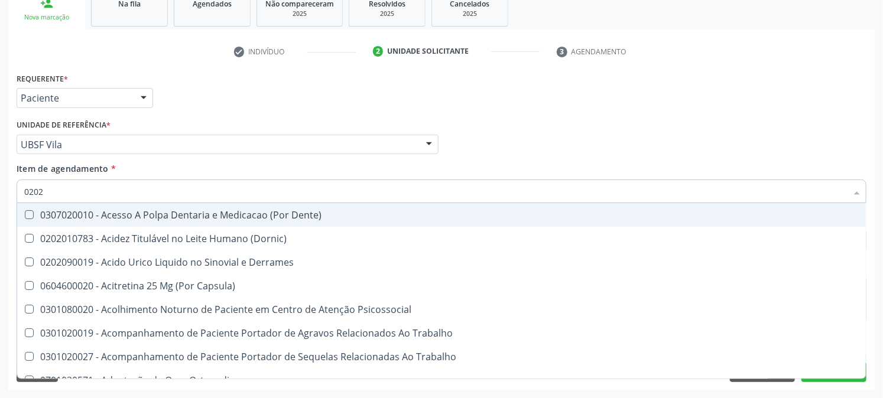
type input "02020"
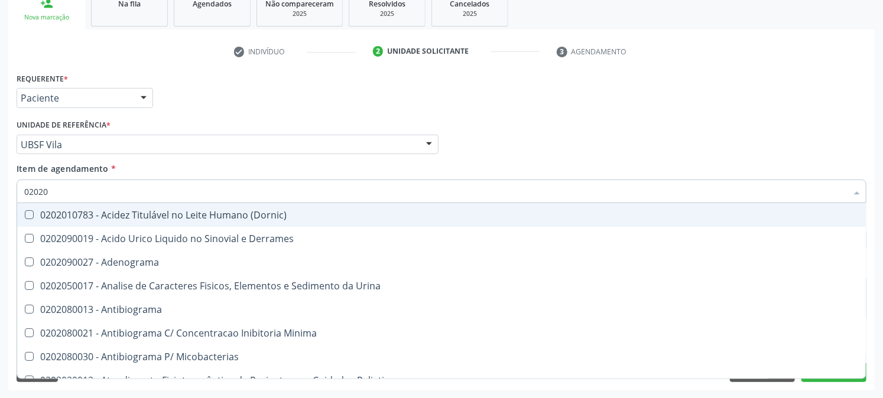
checkbox Ferritina "true"
checkbox Haptoglobina "false"
checkbox Completo "true"
checkbox \(Western-Blot\) "false"
type input "020201"
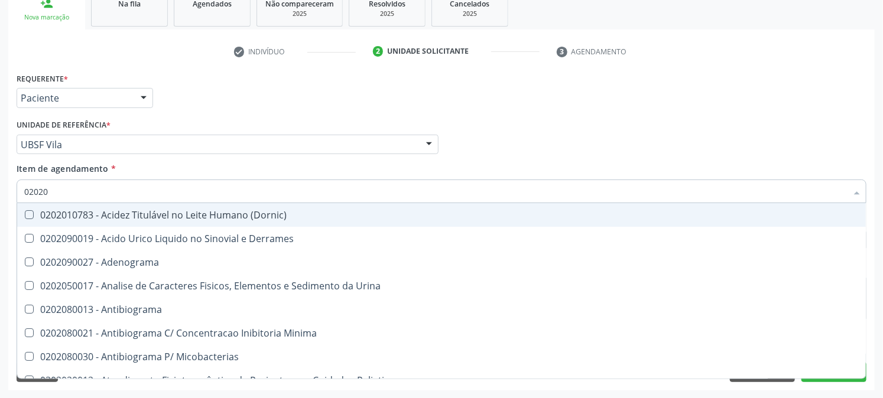
checkbox Reumatoide "true"
type input "0202010"
checkbox Ferro "true"
checkbox Reumatoide "false"
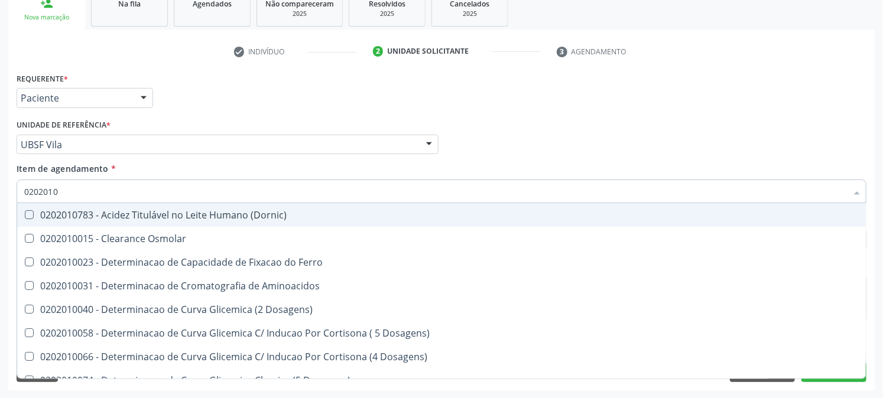
type input "02020103"
checkbox Osmolaridade "true"
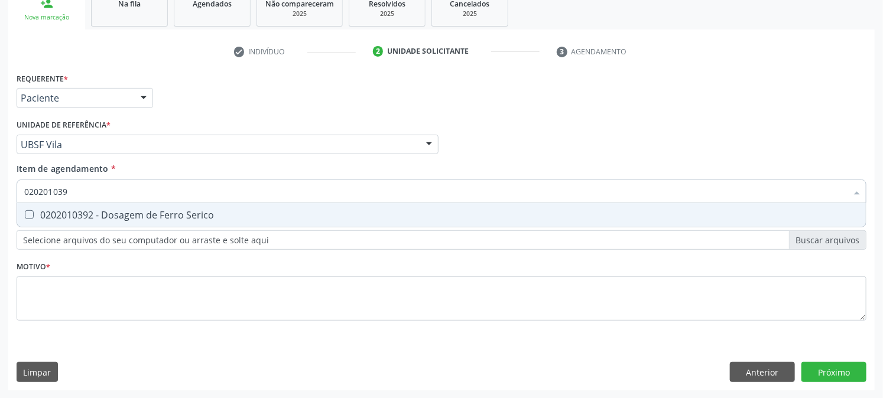
type input "0202010392"
click at [39, 215] on div "0202010392 - Dosagem de Ferro Serico" at bounding box center [441, 214] width 834 height 9
checkbox Serico "true"
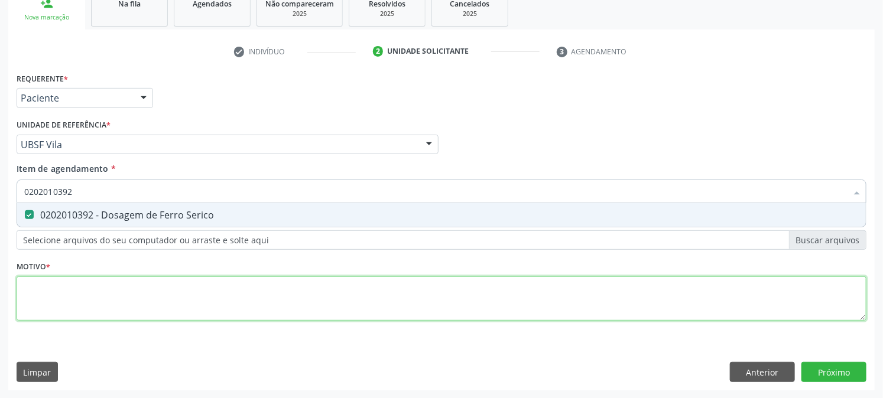
click at [74, 291] on div "Requerente * Paciente Médico(a) Enfermeiro(a) Paciente Nenhum resultado encontr…" at bounding box center [442, 204] width 850 height 268
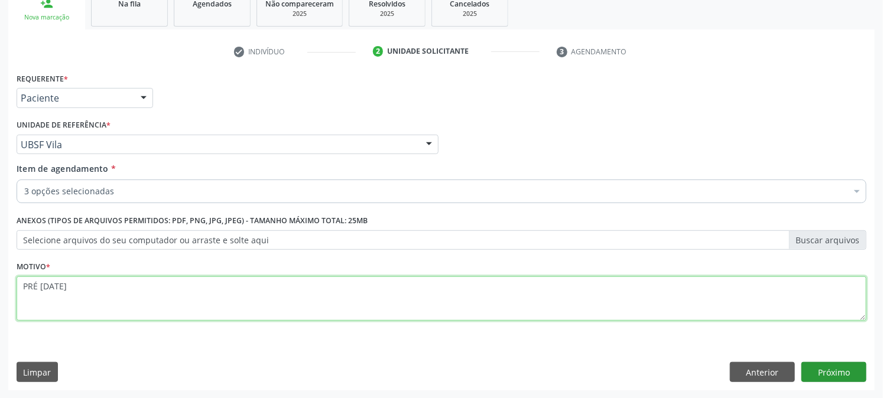
type textarea "PRÉ NATAL"
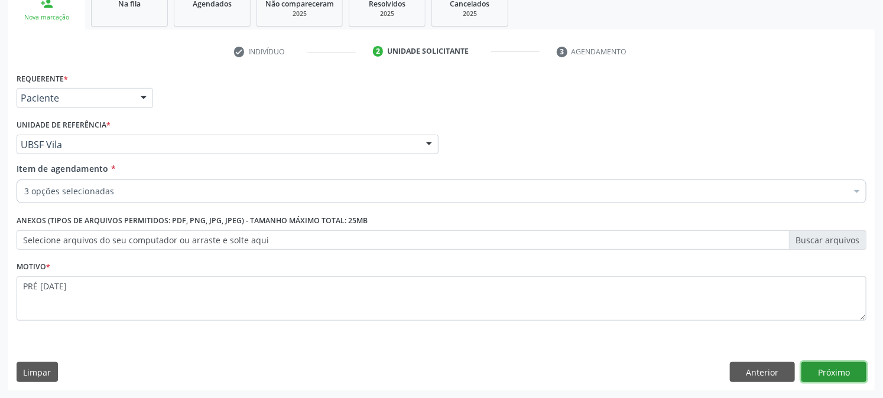
click at [830, 369] on button "Próximo" at bounding box center [833, 372] width 65 height 20
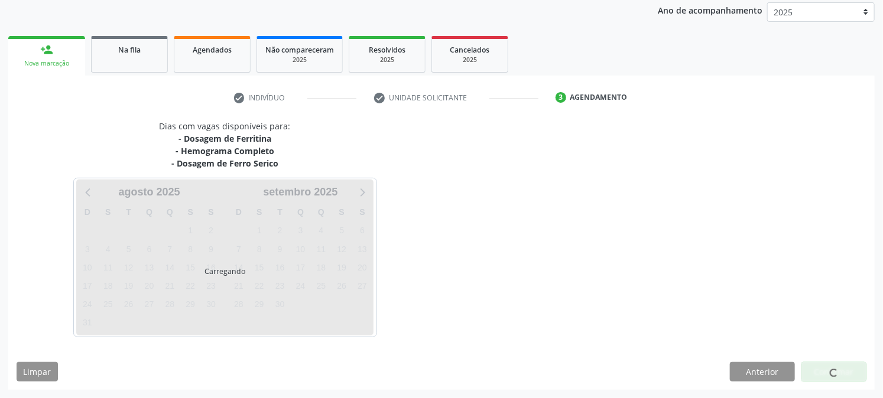
scroll to position [140, 0]
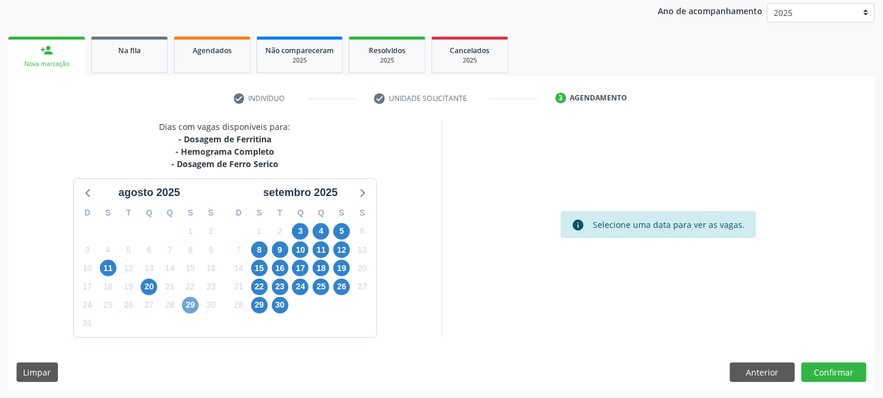
click at [189, 309] on span "29" at bounding box center [190, 305] width 17 height 17
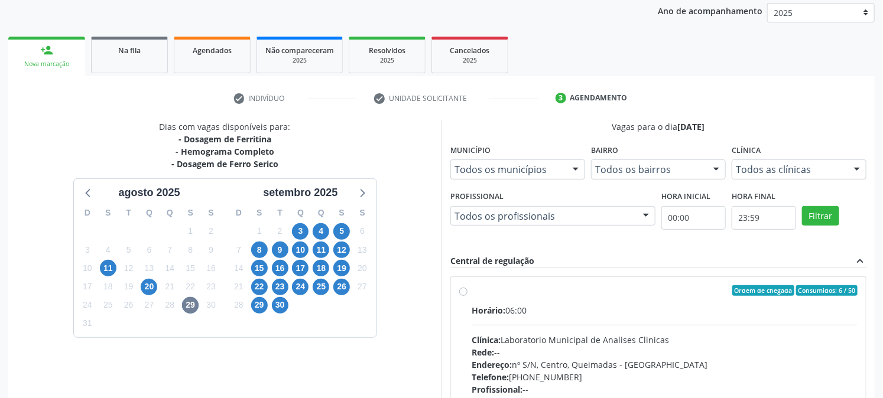
click at [496, 296] on label "Ordem de chegada Consumidos: 6 / 50 Horário: 06:00 Clínica: Laboratorio Municip…" at bounding box center [664, 375] width 386 height 181
click at [467, 296] on input "Ordem de chegada Consumidos: 6 / 50 Horário: 06:00 Clínica: Laboratorio Municip…" at bounding box center [463, 290] width 8 height 11
radio input "true"
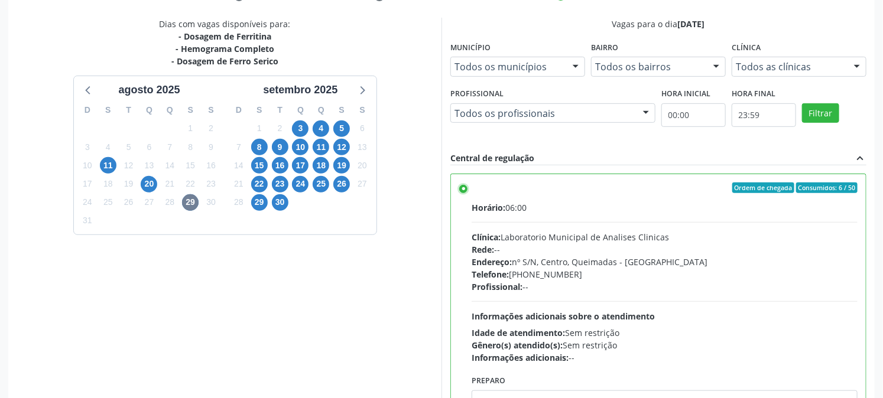
scroll to position [307, 0]
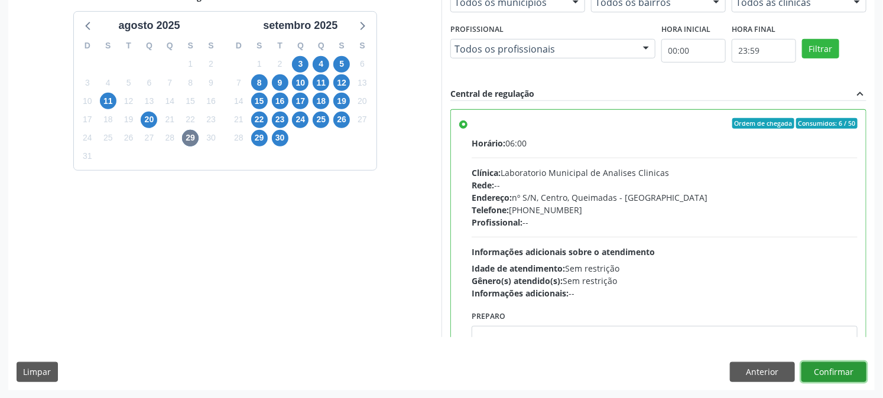
click at [858, 369] on button "Confirmar" at bounding box center [833, 372] width 65 height 20
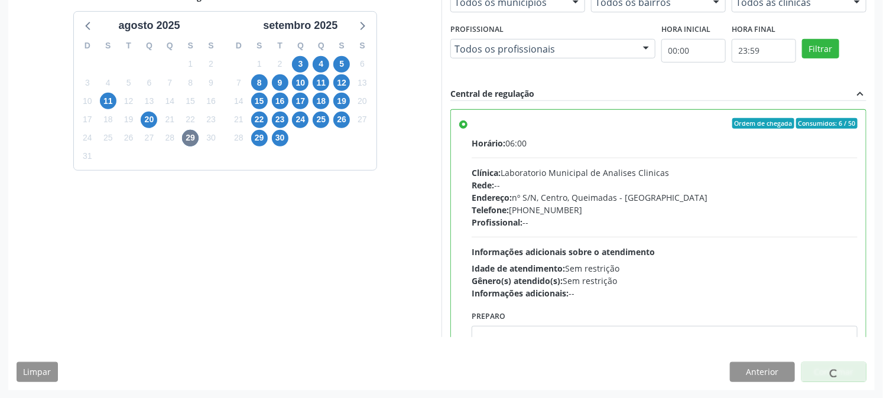
click at [852, 369] on div at bounding box center [833, 372] width 65 height 20
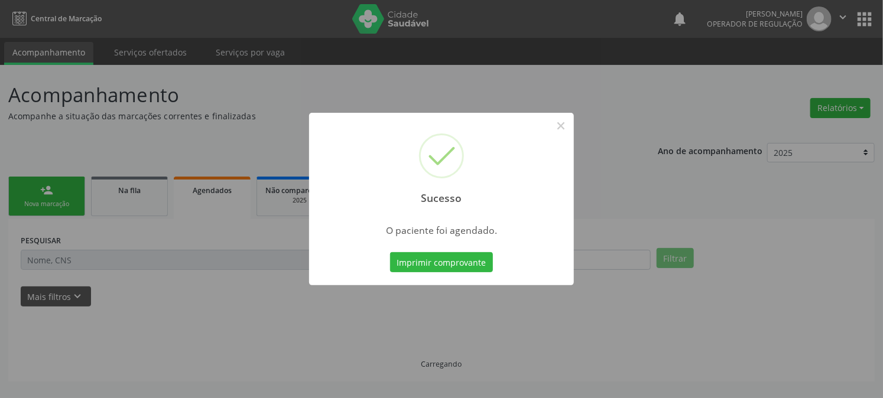
scroll to position [0, 0]
click at [395, 252] on button "Imprimir comprovante" at bounding box center [446, 262] width 103 height 20
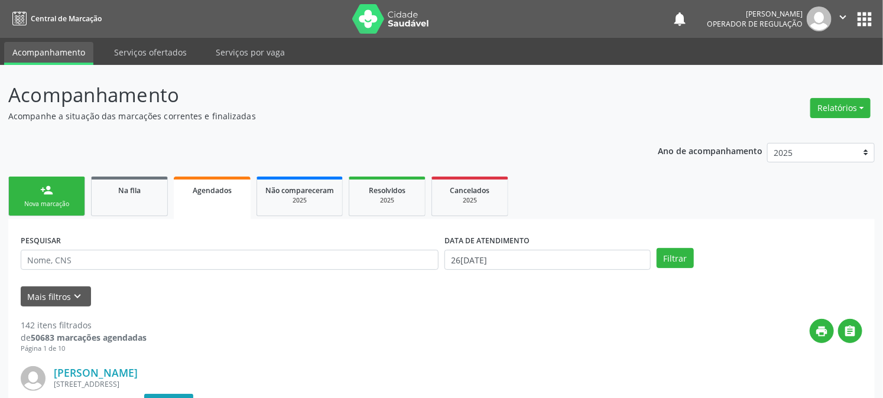
click at [31, 186] on link "person_add Nova marcação" at bounding box center [46, 197] width 77 height 40
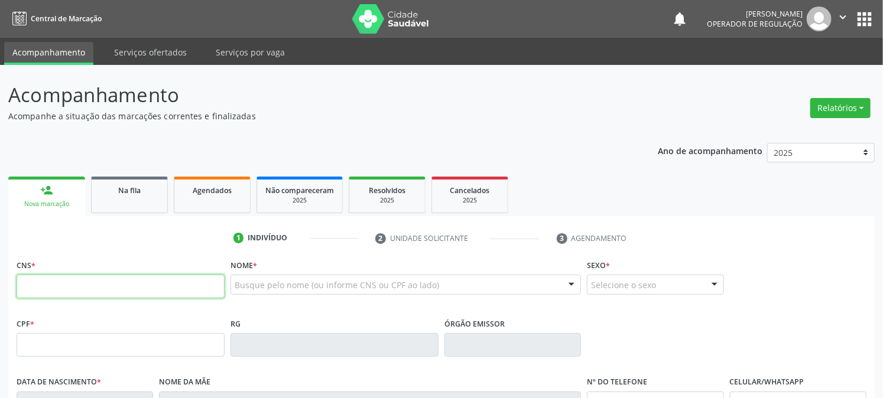
click at [71, 290] on input "text" at bounding box center [121, 287] width 208 height 24
type input "702 5023 4469 6632"
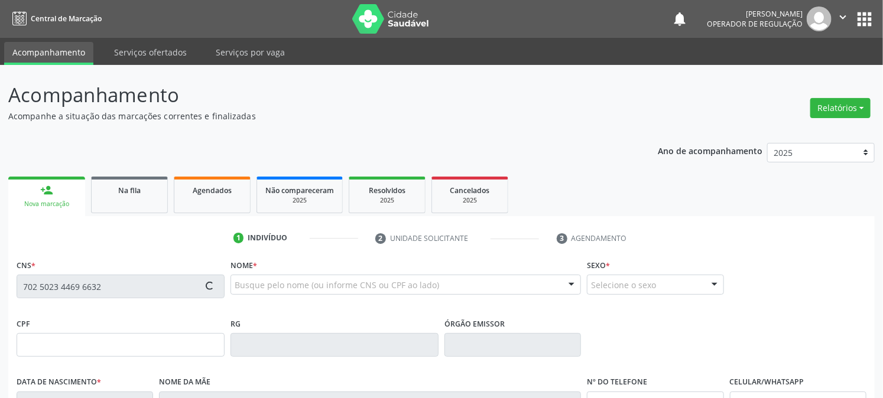
type input "082.660.284-35"
type input "16/11/2005"
type input "Macilene Cavalcante de Souza"
type input "(83) 99990-4639"
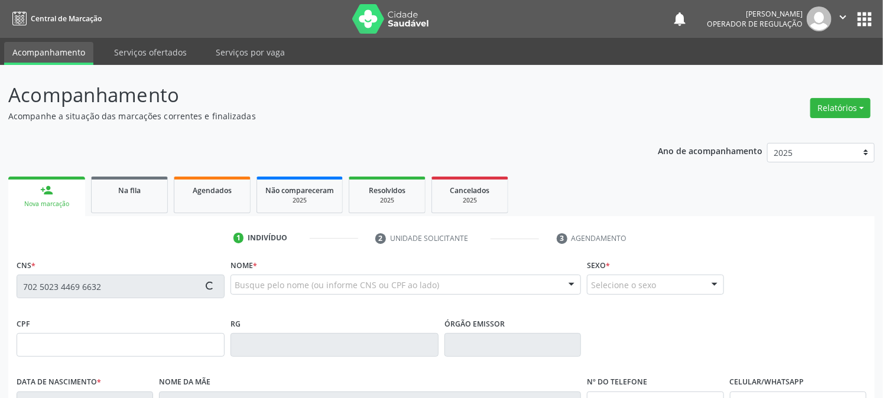
type input "32"
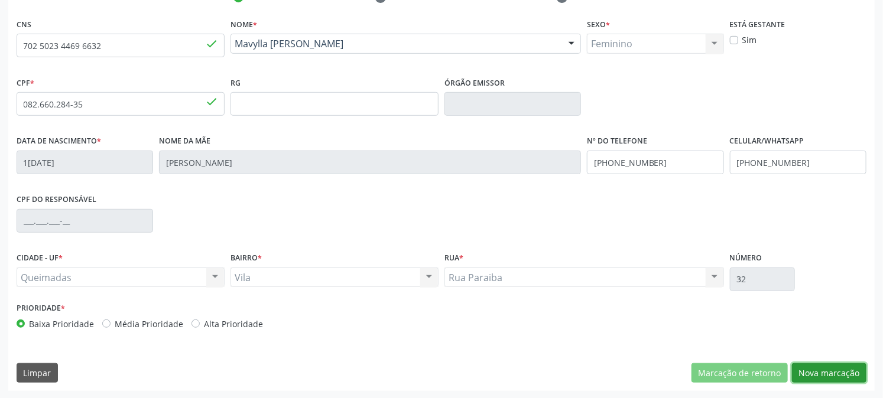
click at [838, 381] on button "Nova marcação" at bounding box center [829, 373] width 74 height 20
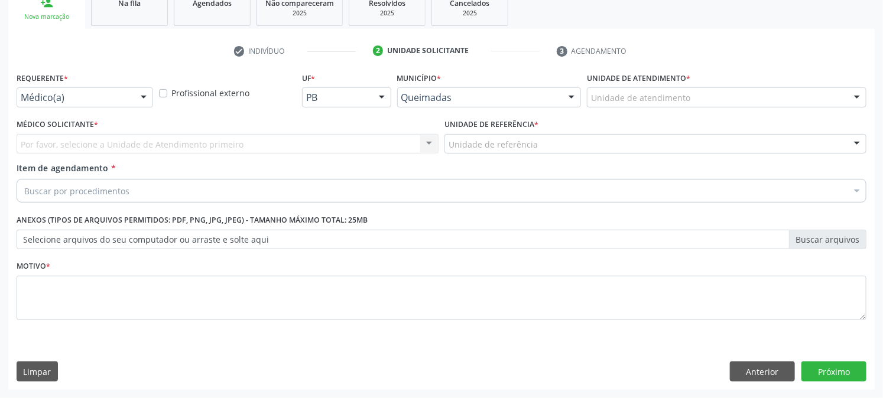
scroll to position [187, 0]
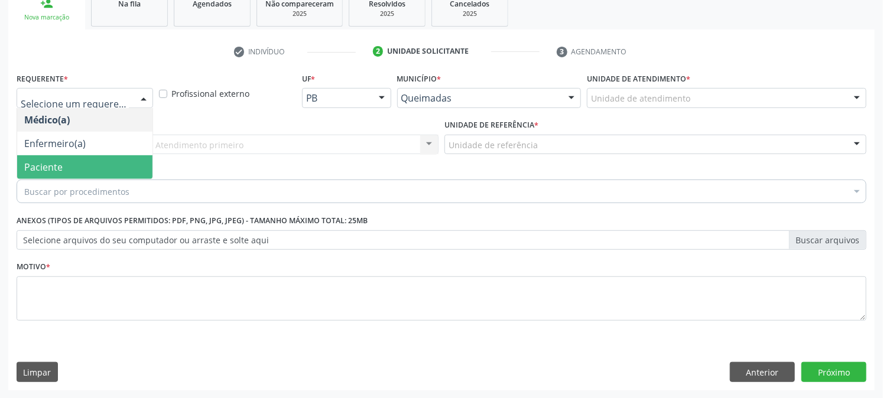
click at [60, 184] on div "Buscar por procedimentos" at bounding box center [442, 192] width 850 height 24
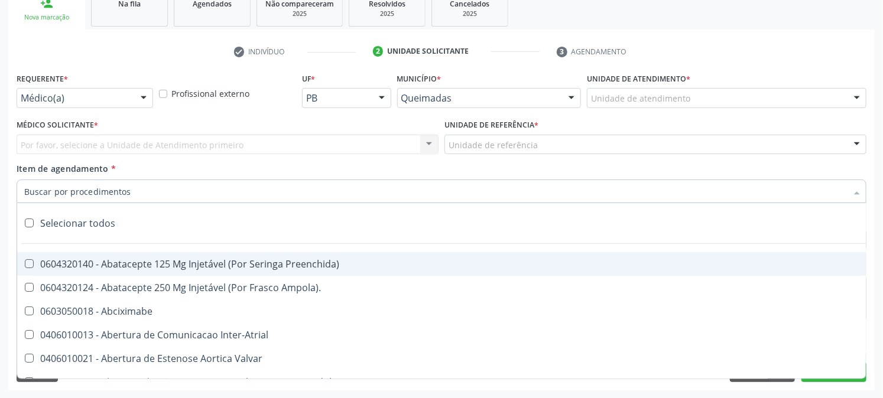
click at [60, 138] on div "Por favor, selecione a Unidade de Atendimento primeiro Nenhum resultado encontr…" at bounding box center [228, 145] width 422 height 20
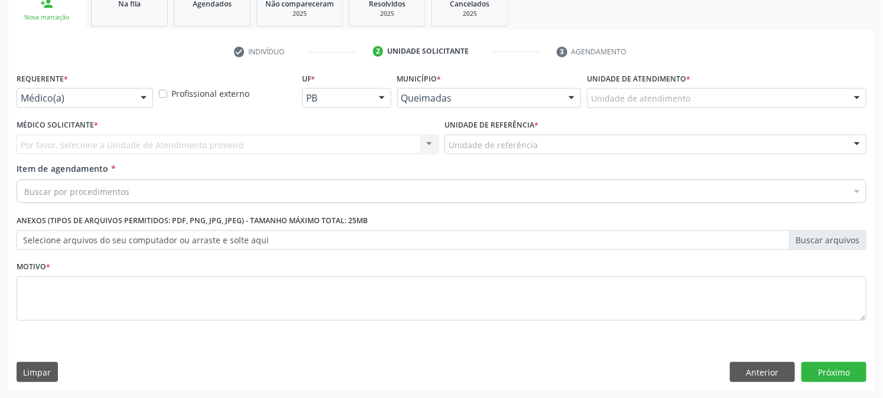
click at [66, 148] on div "Por favor, selecione a Unidade de Atendimento primeiro Nenhum resultado encontr…" at bounding box center [228, 145] width 422 height 20
click at [186, 125] on div "Médico Solicitante * Por favor, selecione a Unidade de Atendimento primeiro Nen…" at bounding box center [228, 135] width 422 height 38
click at [290, 135] on div "Por favor, selecione a Unidade de Atendimento primeiro Nenhum resultado encontr…" at bounding box center [228, 145] width 422 height 20
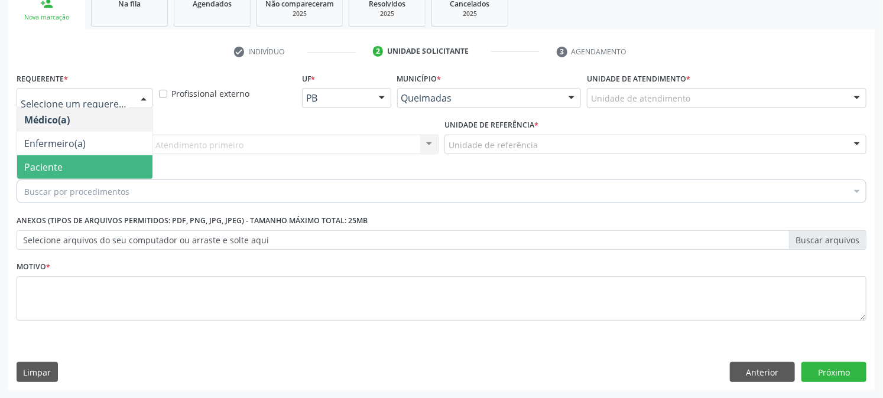
click at [80, 165] on span "Paciente" at bounding box center [84, 167] width 135 height 24
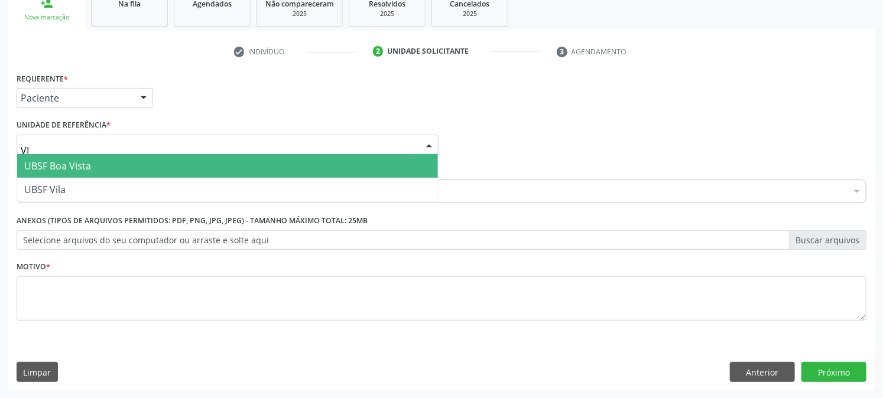
type input "VIL"
click at [89, 164] on span "UBSF Vila" at bounding box center [227, 166] width 421 height 24
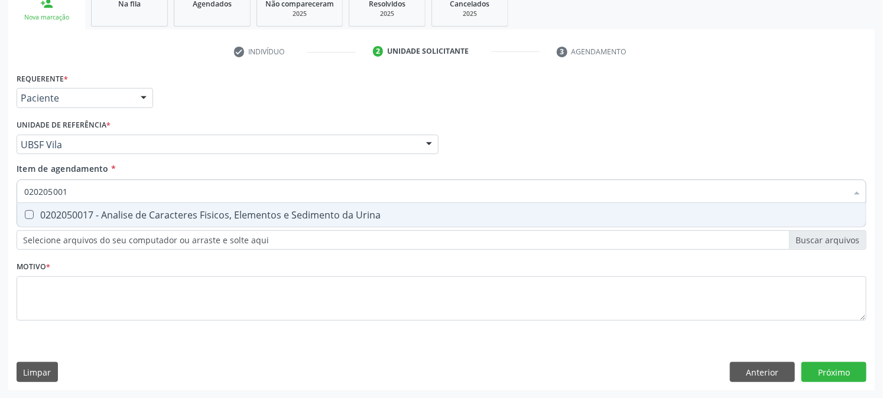
type input "0202050017"
click at [122, 214] on div "0202050017 - Analise de Caracteres Fisicos, Elementos e Sedimento da Urina" at bounding box center [441, 214] width 834 height 9
checkbox Urina "true"
drag, startPoint x: 121, startPoint y: 187, endPoint x: 0, endPoint y: 227, distance: 127.1
click at [0, 227] on div "Acompanhamento Acompanhe a situação das marcações correntes e finalizadas Relat…" at bounding box center [441, 138] width 883 height 521
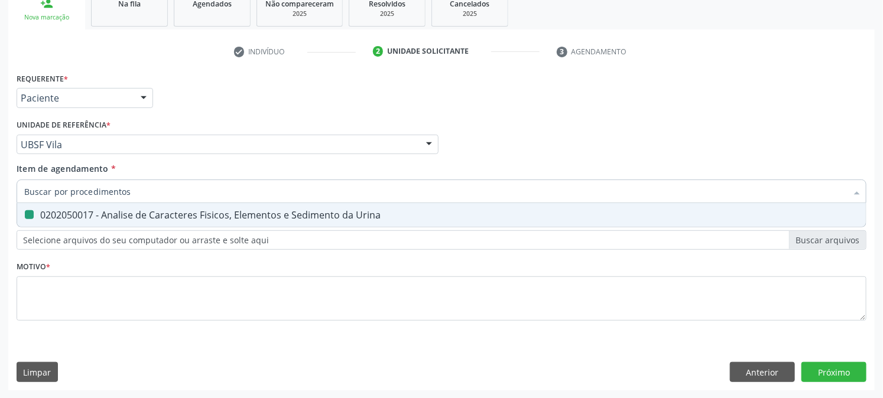
checkbox Urina "false"
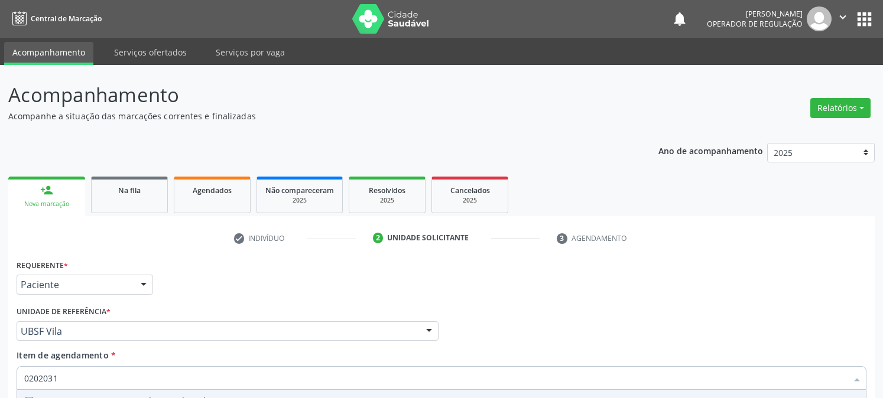
scroll to position [187, 0]
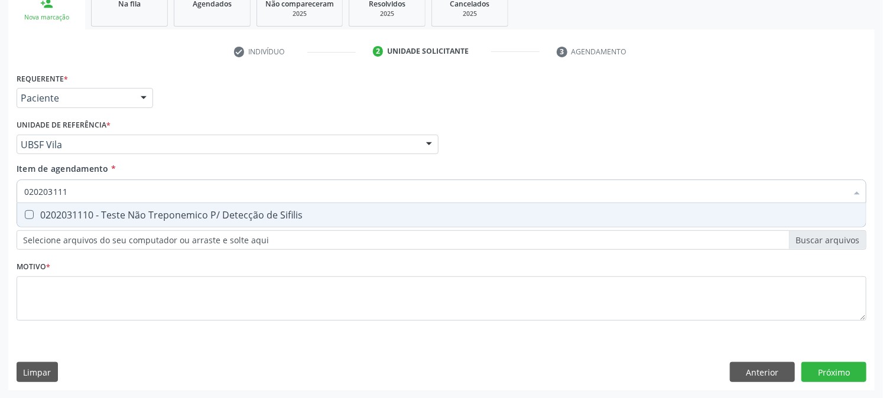
type input "0202031110"
click at [51, 210] on div "0202031110 - Teste Não Treponemico P/ Detecção de Sifilis" at bounding box center [441, 214] width 834 height 9
checkbox Sifilis "true"
drag, startPoint x: 100, startPoint y: 189, endPoint x: 5, endPoint y: 198, distance: 96.1
click at [0, 197] on div "Acompanhamento Acompanhe a situação das marcações correntes e finalizadas Relat…" at bounding box center [441, 138] width 883 height 521
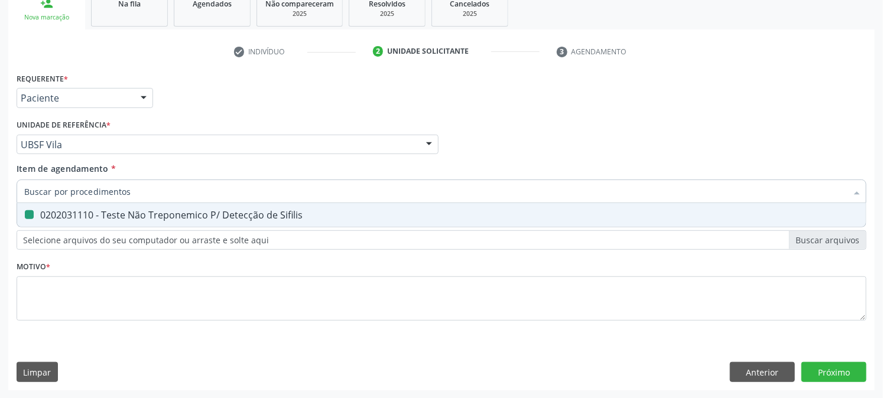
checkbox Sifilis "false"
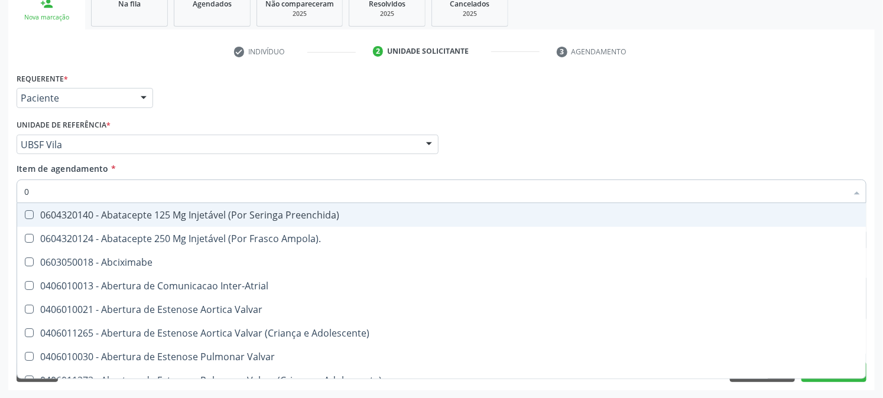
type input "02"
checkbox Psicossocial "true"
checkbox Urina "false"
checkbox Uterino "true"
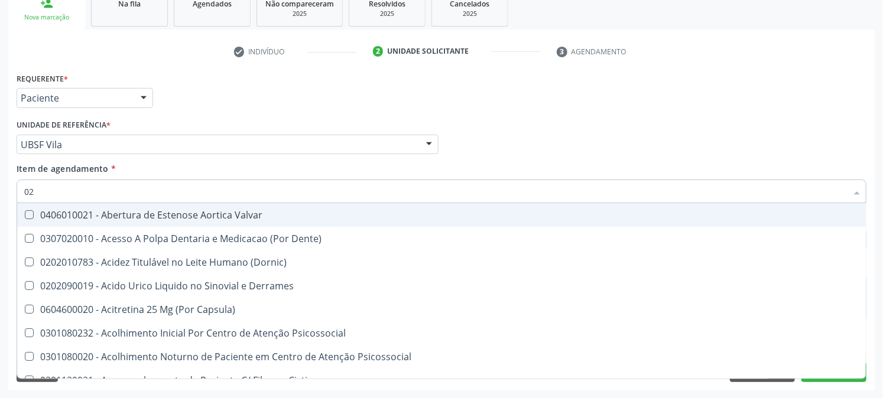
type input "020"
checkbox Frasco-Ampola\) "true"
checkbox Urina "false"
checkbox \(Spcto\) "true"
checkbox Identificacao "false"
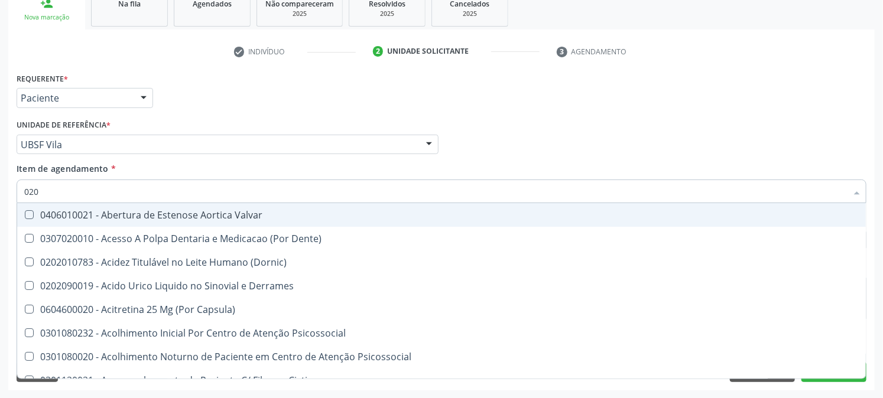
checkbox Eletro-Oculografia "true"
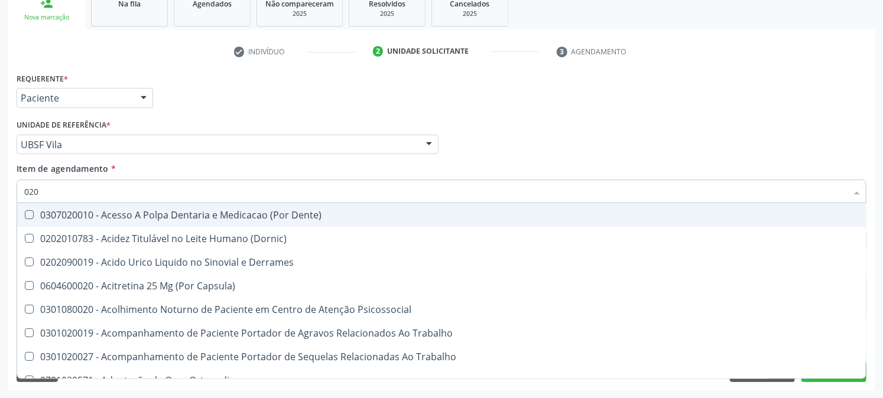
type input "0202"
checkbox Capsula\) "true"
checkbox Urina "false"
checkbox Cerebral "true"
checkbox Revisao "true"
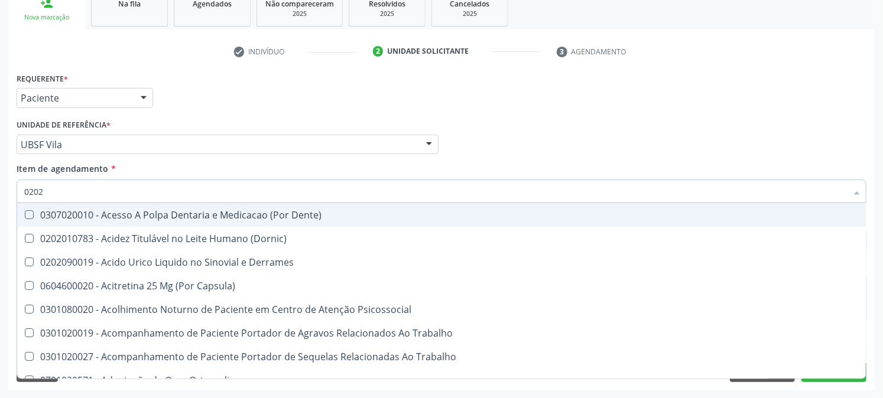
checkbox Vaginal "true"
checkbox Identificacao "false"
checkbox Bandas\) "true"
checkbox Glomerular "true"
checkbox Creatinina "true"
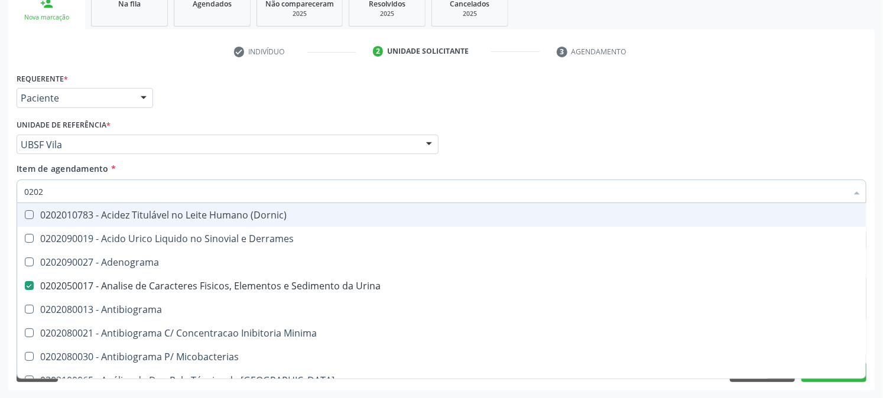
type input "02020"
checkbox Anaerobicas "true"
checkbox Identificacao "false"
checkbox Zinco "true"
checkbox Reto "true"
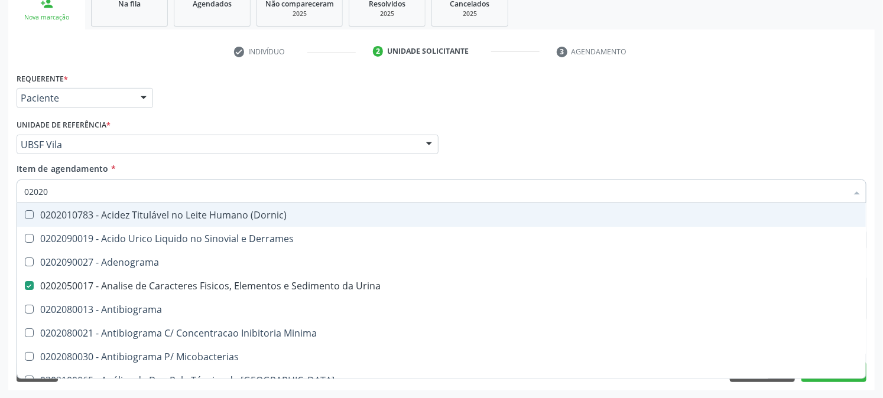
checkbox Completo "false"
checkbox Oncologia "true"
checkbox Anticardiolipina "true"
checkbox \(Elisa\) "false"
checkbox Antitoxoplasma "false"
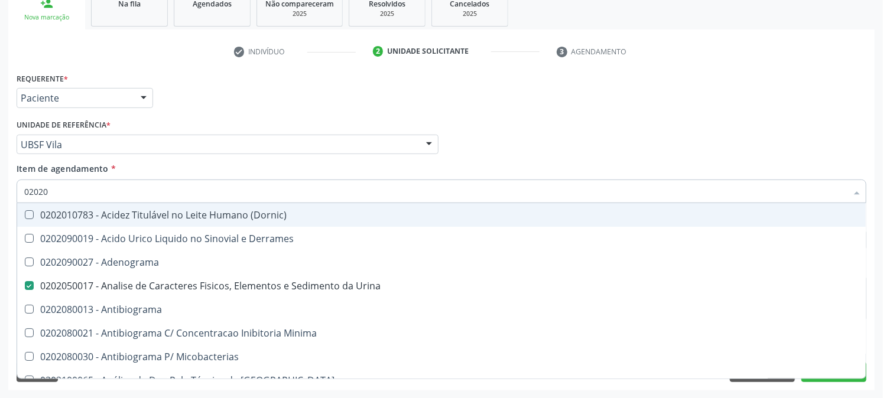
checkbox Antitoxoplasma "false"
checkbox Oxiura\) "true"
type input "020203"
checkbox Urina "false"
checkbox Anaerobicas "false"
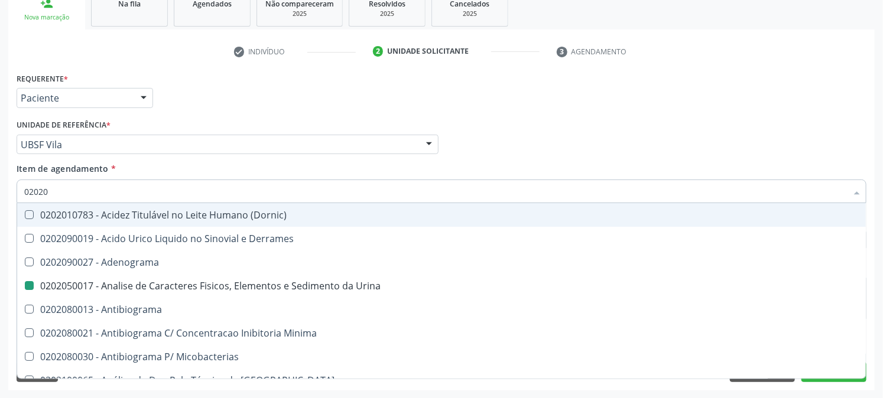
checkbox \(Confirmatorio\) "true"
checkbox Reativa "true"
checkbox \(Serotonina\) "true"
checkbox Etilico "true"
checkbox Calcio "true"
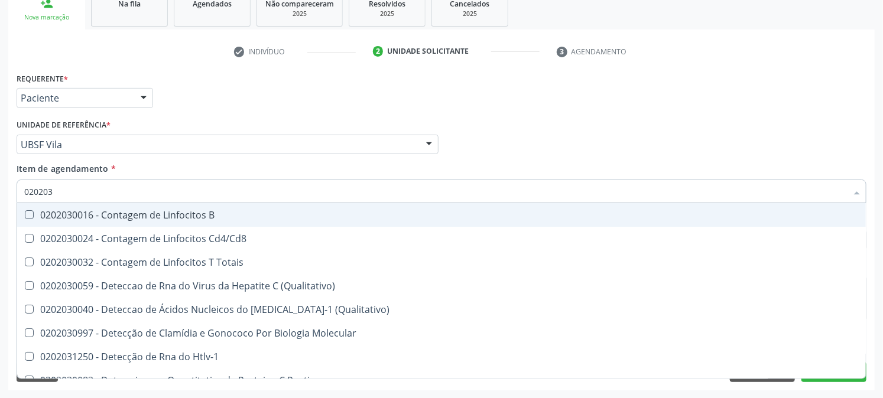
type input "0202030"
checkbox Hemoglobina "true"
checkbox Completo "false"
checkbox \(Elisa\) "false"
checkbox Liso "true"
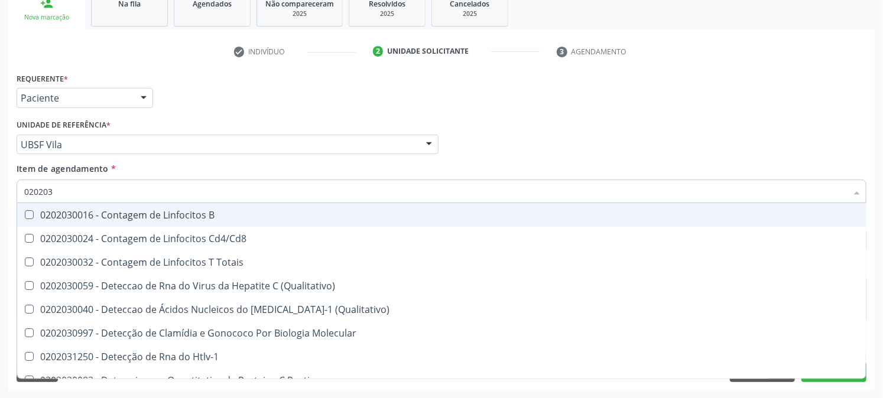
checkbox \(Anti-Hdv\) "true"
checkbox Antitoxoplasma "false"
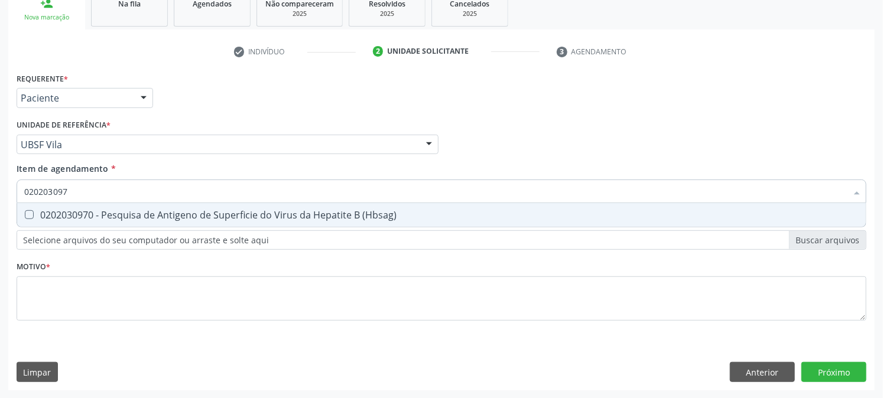
type input "0202030970"
click at [42, 214] on div "0202030970 - Pesquisa de Antigeno de Superficie do Virus da Hepatite B (Hbsag)" at bounding box center [441, 214] width 834 height 9
checkbox \(Hbsag\) "true"
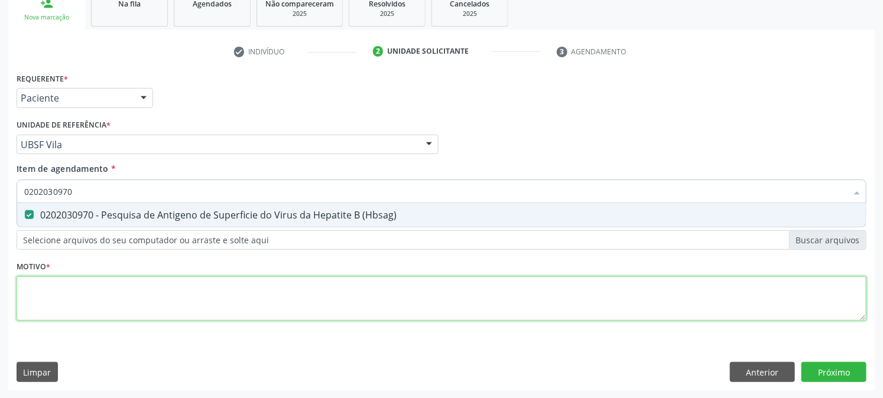
click at [73, 287] on div "Requerente * Paciente Médico(a) Enfermeiro(a) Paciente Nenhum resultado encontr…" at bounding box center [442, 204] width 850 height 268
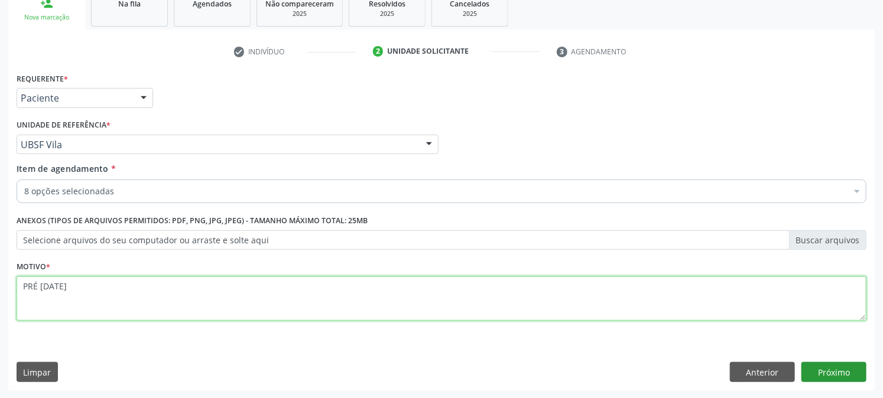
type textarea "PRÉ NATAL"
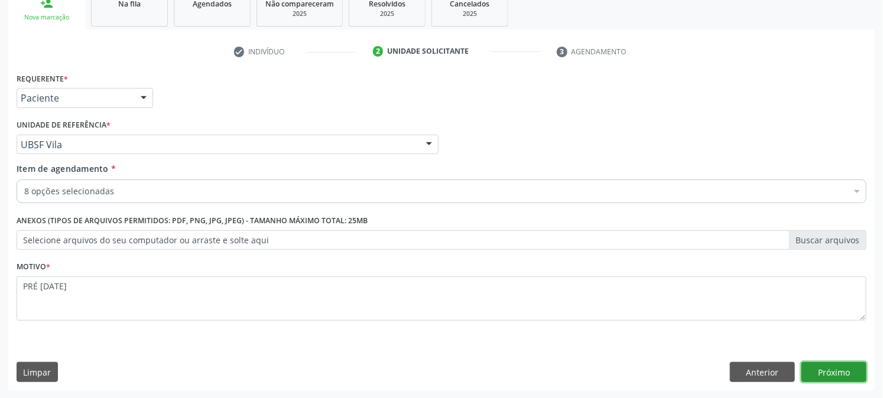
click at [828, 370] on button "Próximo" at bounding box center [833, 372] width 65 height 20
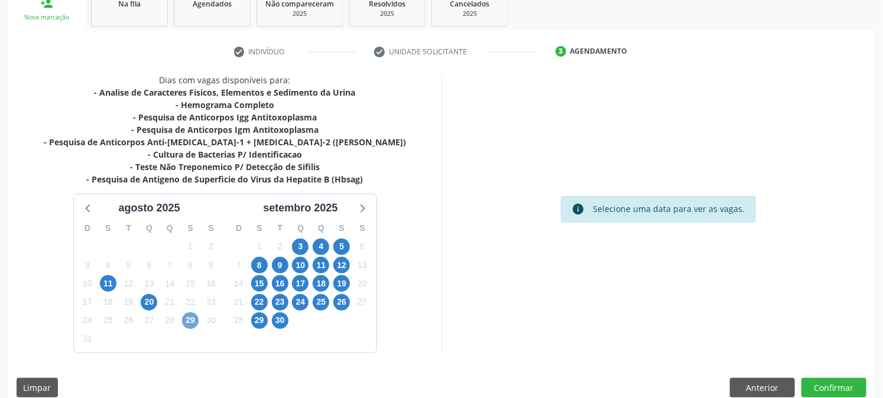
click at [192, 323] on span "29" at bounding box center [190, 321] width 17 height 17
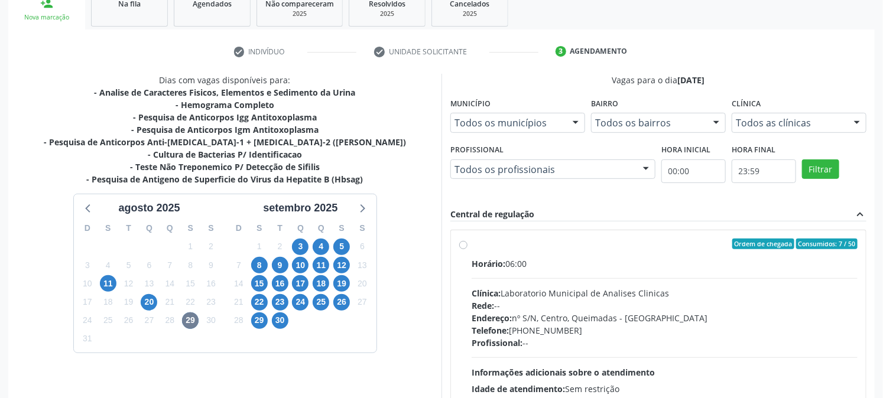
click at [539, 249] on label "Ordem de chegada Consumidos: 7 / 50 Horário: 06:00 Clínica: Laboratorio Municip…" at bounding box center [664, 329] width 386 height 181
click at [467, 249] on input "Ordem de chegada Consumidos: 7 / 50 Horário: 06:00 Clínica: Laboratorio Municip…" at bounding box center [463, 244] width 8 height 11
radio input "true"
drag, startPoint x: 861, startPoint y: 341, endPoint x: 819, endPoint y: 388, distance: 62.4
click at [825, 385] on div "Acompanhamento Acompanhe a situação das marcações correntes e finalizadas Relat…" at bounding box center [441, 198] width 883 height 641
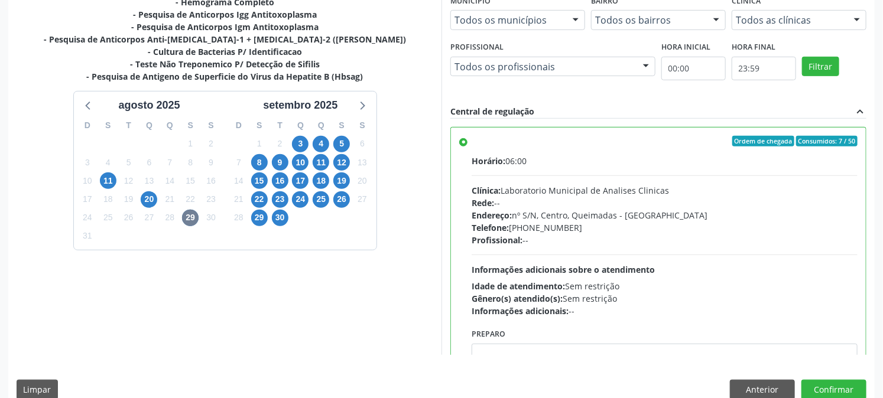
scroll to position [307, 0]
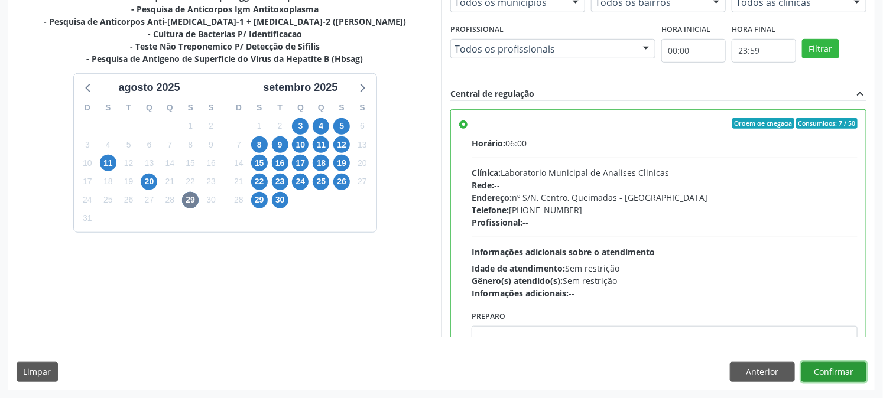
click at [837, 376] on button "Confirmar" at bounding box center [833, 372] width 65 height 20
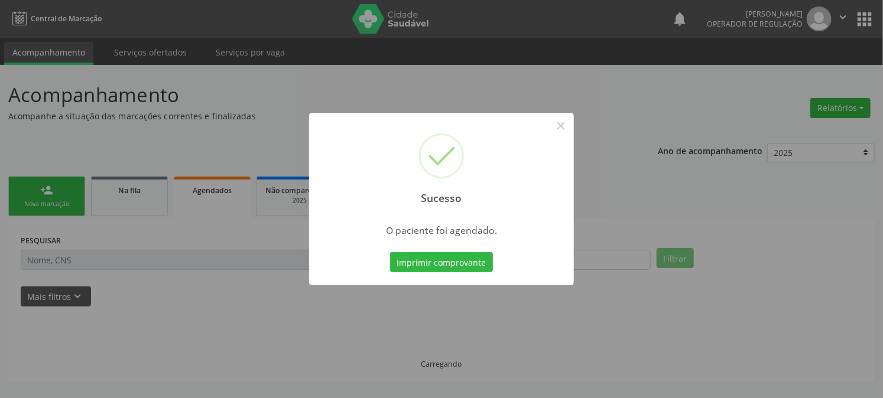
scroll to position [0, 0]
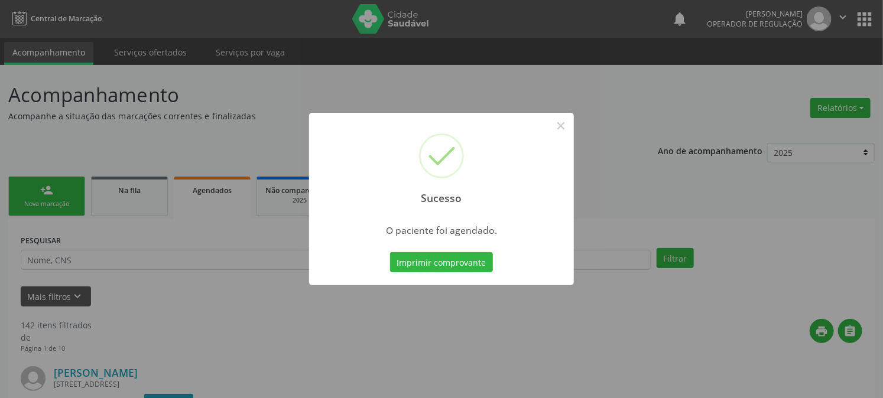
click at [390, 252] on button "Imprimir comprovante" at bounding box center [441, 262] width 103 height 20
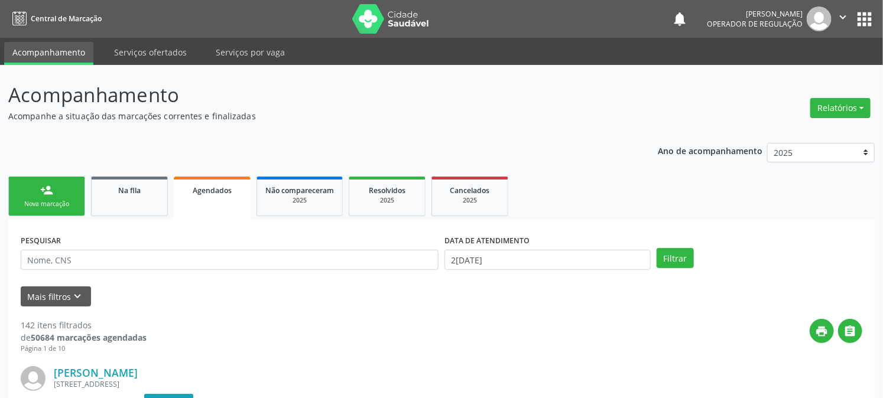
click at [38, 196] on link "person_add Nova marcação" at bounding box center [46, 197] width 77 height 40
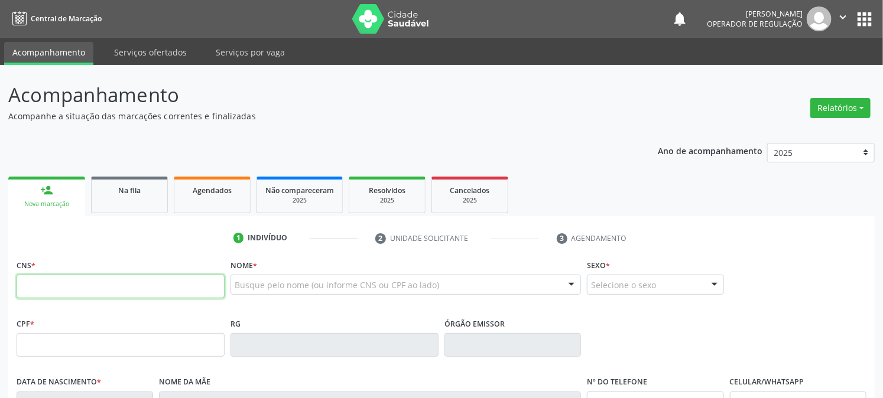
click at [117, 282] on input "text" at bounding box center [121, 287] width 208 height 24
click at [116, 282] on input "text" at bounding box center [121, 287] width 208 height 24
type input "700 0021 6466 6806"
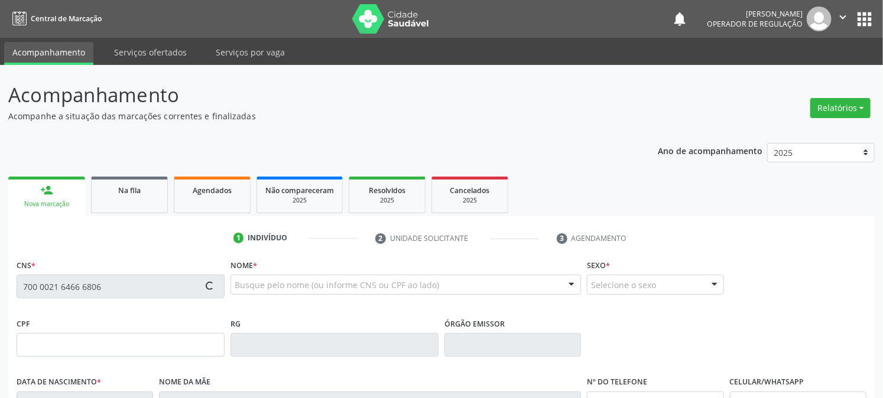
type input "132.003.434-94"
type input "04/11/2006"
type input "Maria de Fátima Barbosa"
type input "(83) 99187-5396"
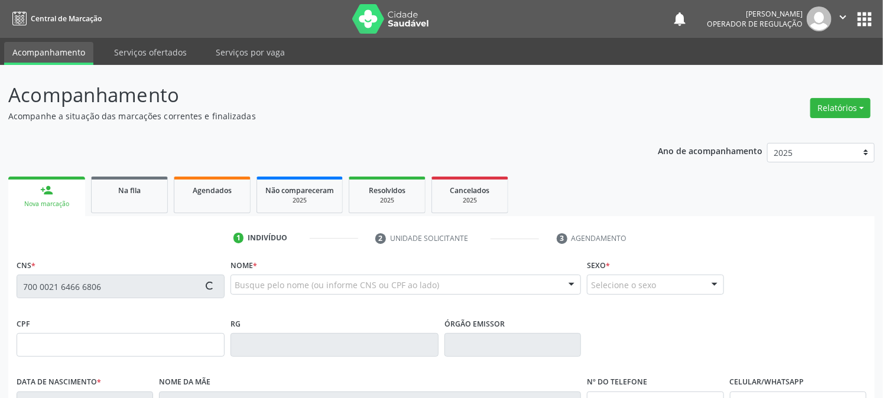
type input "468.564.554-53"
type input "45"
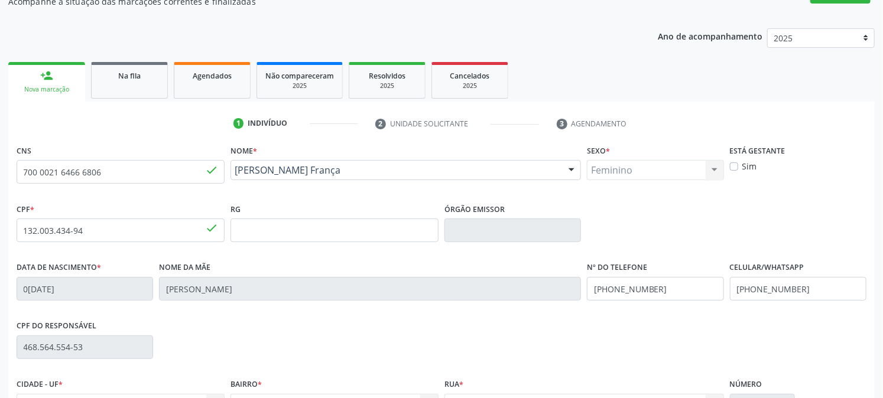
scroll to position [241, 0]
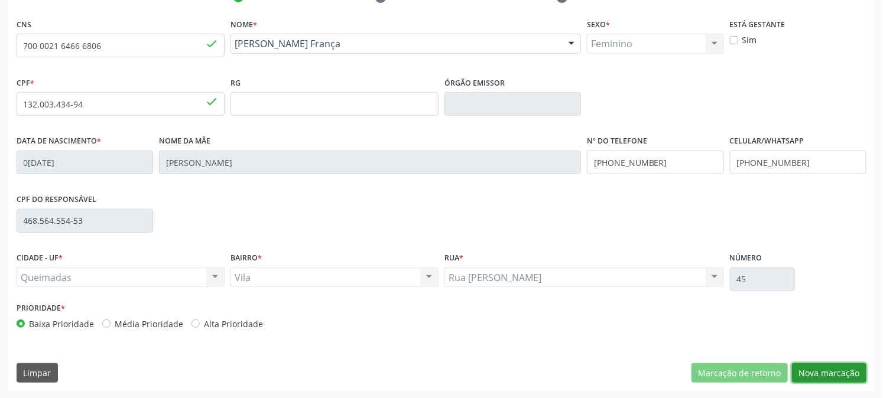
click at [822, 367] on button "Nova marcação" at bounding box center [829, 373] width 74 height 20
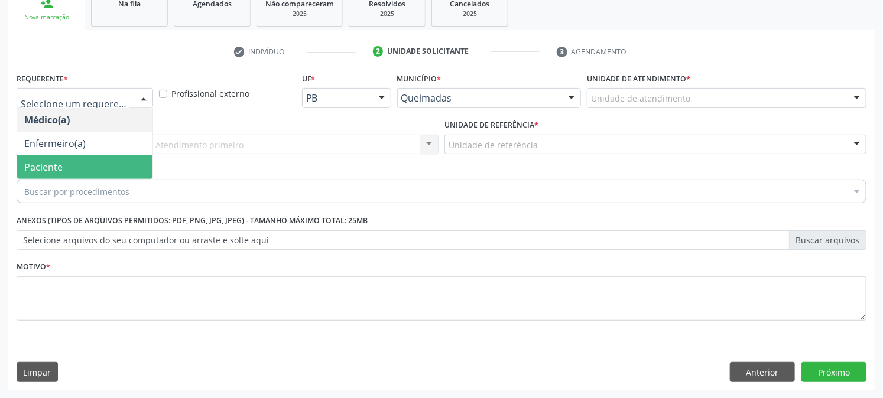
click at [85, 164] on span "Paciente" at bounding box center [84, 167] width 135 height 24
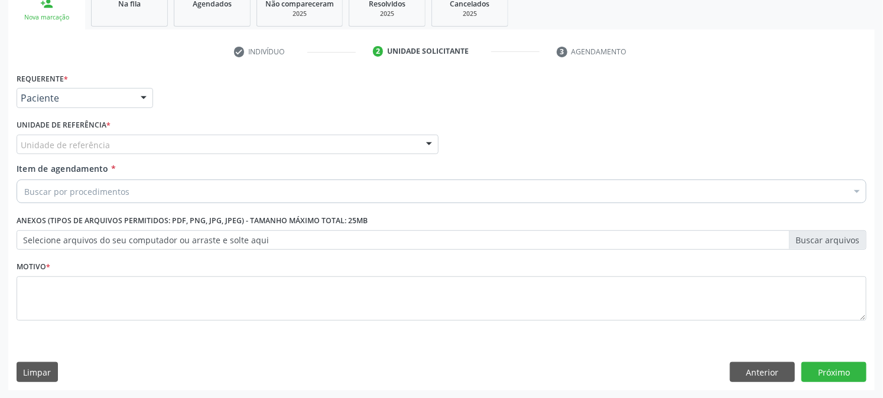
click at [109, 145] on div "Unidade de referência" at bounding box center [228, 145] width 422 height 20
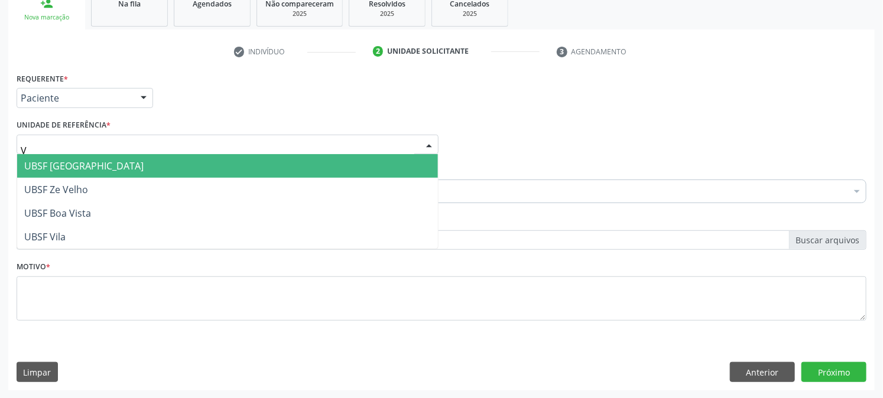
type input "VI"
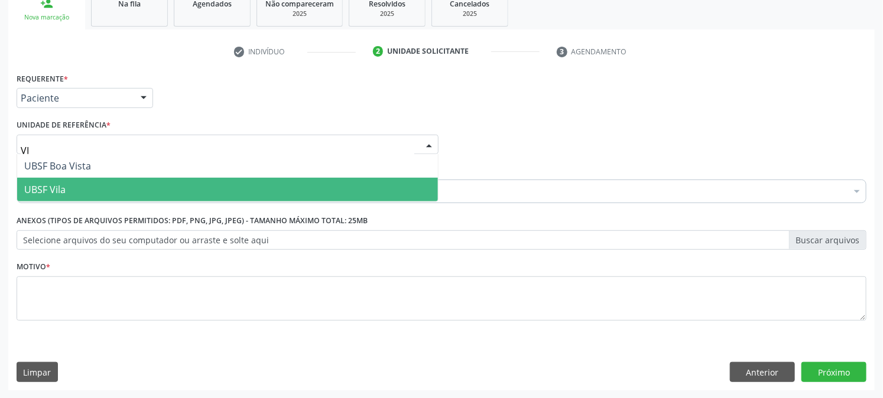
click at [72, 191] on span "UBSF Vila" at bounding box center [227, 190] width 421 height 24
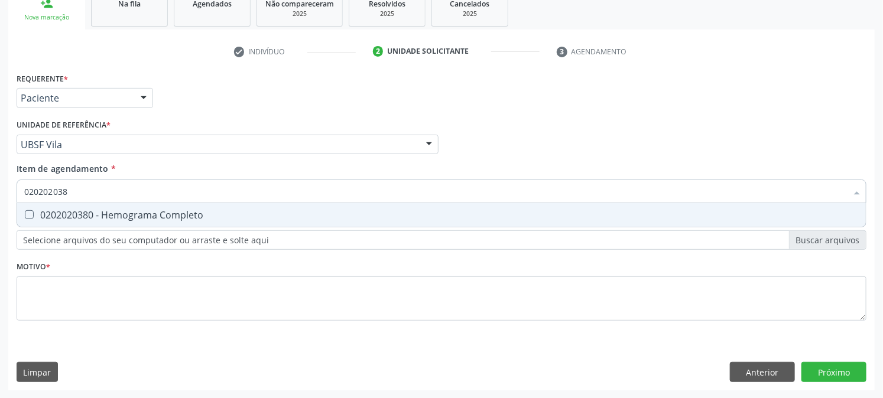
type input "0202020380"
click at [32, 219] on div "0202020380 - Hemograma Completo" at bounding box center [441, 214] width 834 height 9
checkbox Completo "true"
drag, startPoint x: 105, startPoint y: 191, endPoint x: 3, endPoint y: 217, distance: 105.5
click at [0, 219] on div "Acompanhamento Acompanhe a situação das marcações correntes e finalizadas Relat…" at bounding box center [441, 138] width 883 height 521
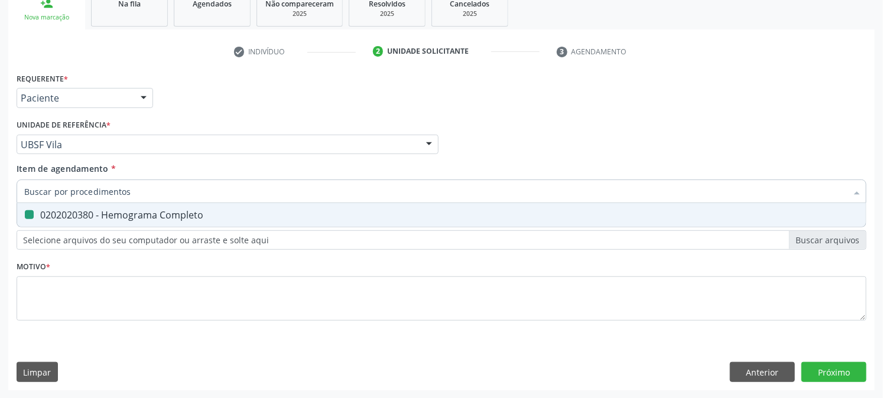
checkbox Completo "false"
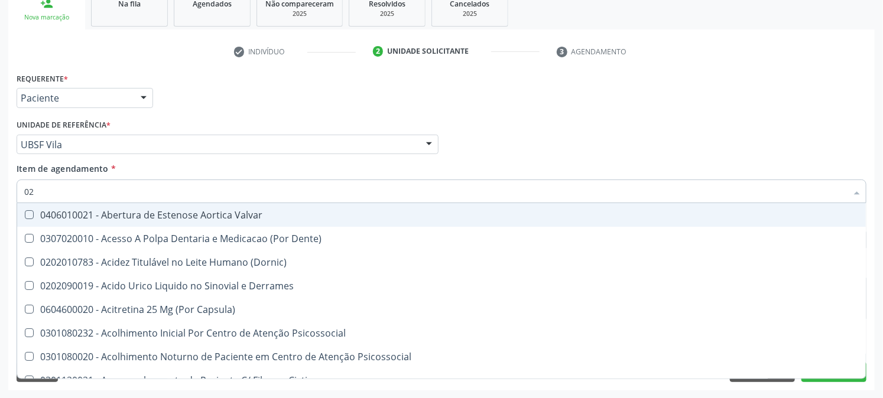
type input "020"
checkbox Eletro-Oculografia "true"
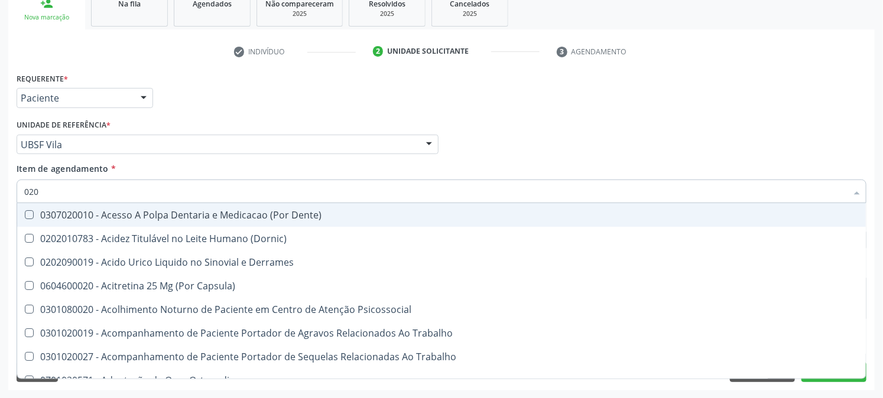
type input "0202"
checkbox Revisao "true"
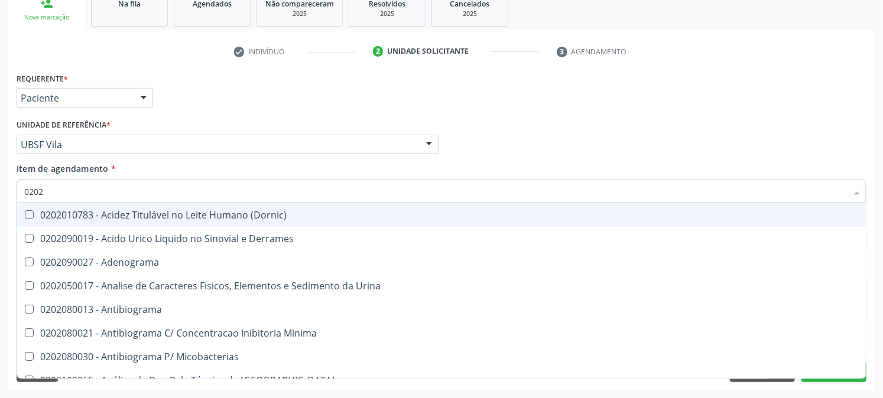
type input "02020"
checkbox Zinco "true"
checkbox Completo "false"
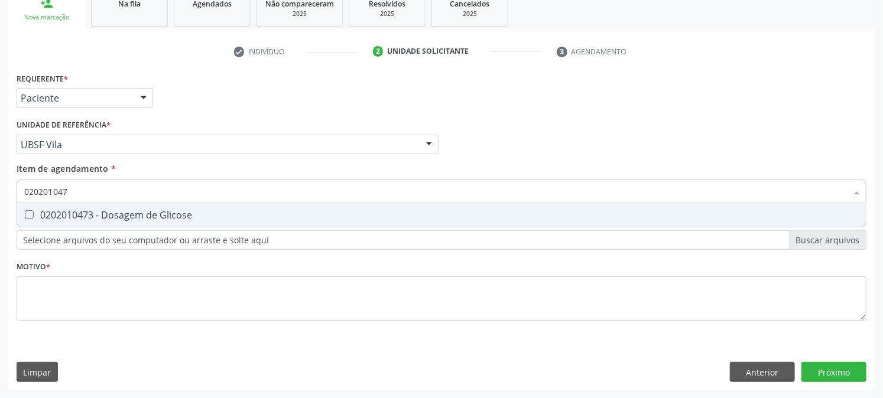
type input "0202010473"
click at [37, 213] on div "0202010473 - Dosagem de Glicose" at bounding box center [441, 214] width 834 height 9
checkbox Glicose "true"
drag, startPoint x: 103, startPoint y: 188, endPoint x: 0, endPoint y: 223, distance: 109.3
click at [0, 223] on div "Acompanhamento Acompanhe a situação das marcações correntes e finalizadas Relat…" at bounding box center [441, 138] width 883 height 521
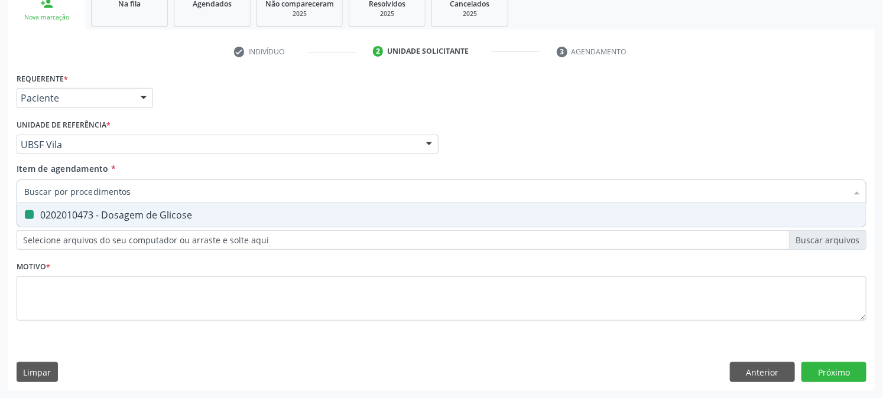
checkbox Glicose "false"
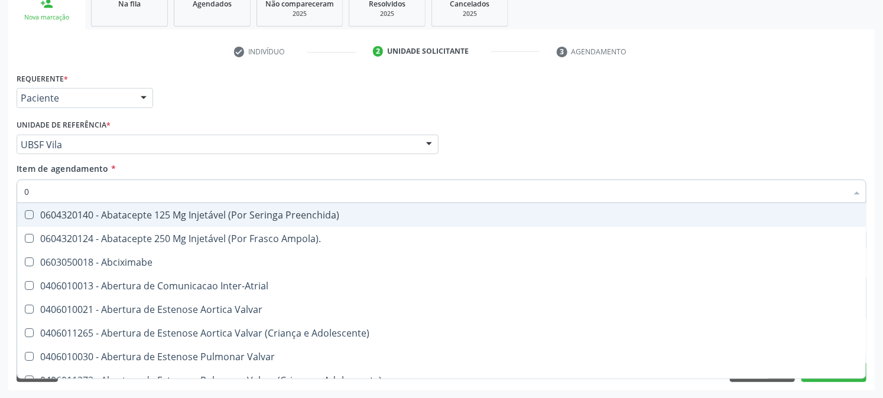
type input "02"
checkbox Comprimido\) "true"
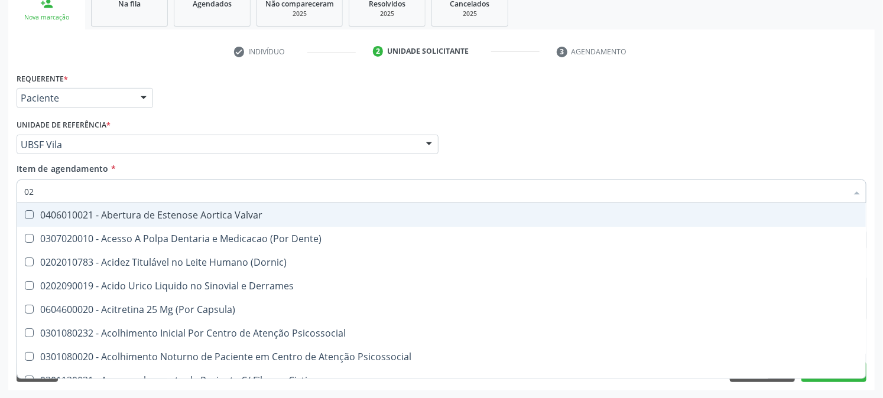
type input "020"
checkbox Osmolaridade "true"
checkbox Glicose "false"
checkbox Eletro-Oculografia "true"
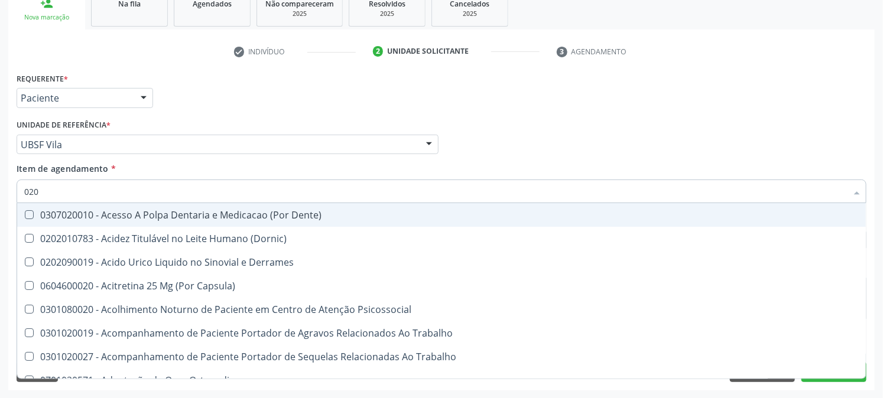
type input "0202"
checkbox Cortante "true"
checkbox Revisao "true"
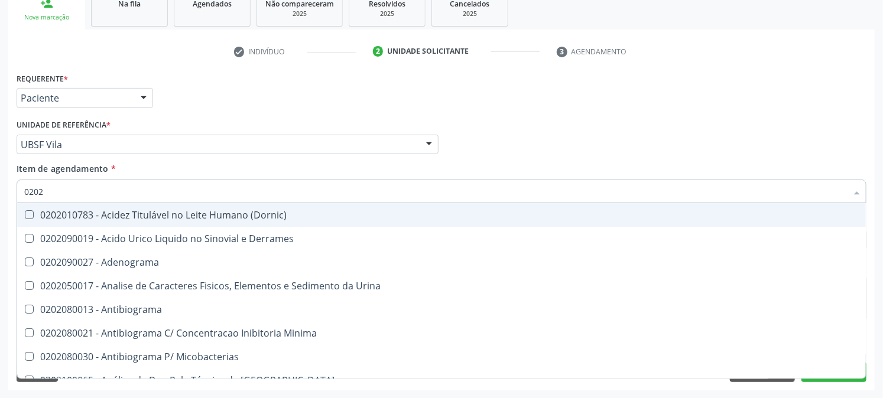
type input "02020"
checkbox Xiii "true"
checkbox Glicose "false"
checkbox Zinco "true"
checkbox Completo "false"
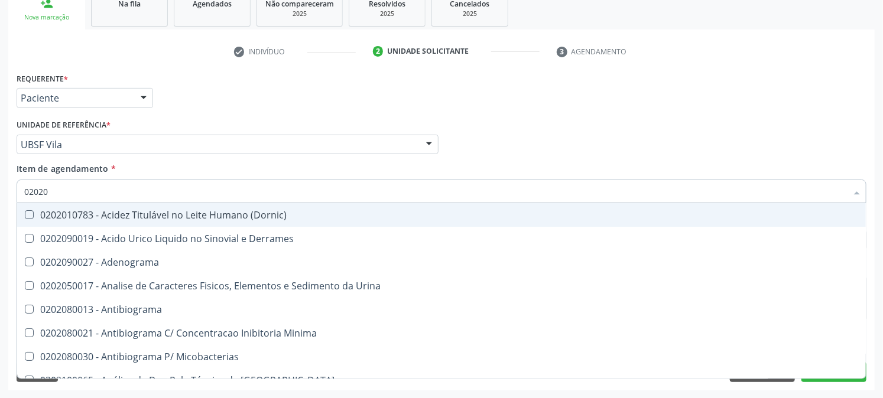
type input "020203"
checkbox \(Confirmatorio\) "true"
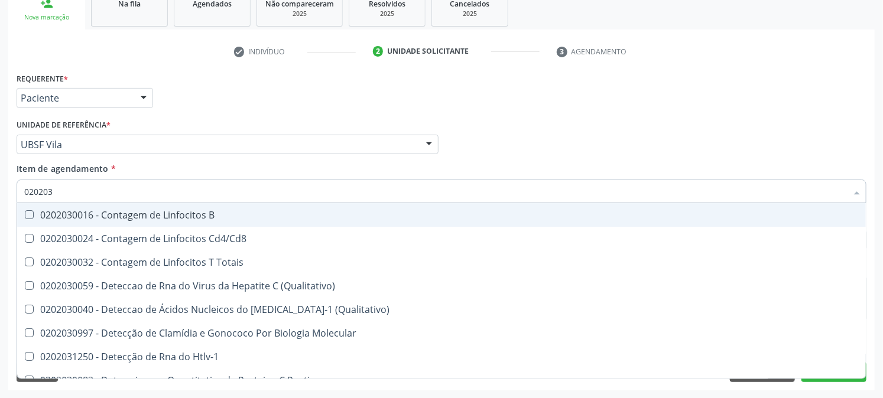
type input "0202030"
checkbox Completo "false"
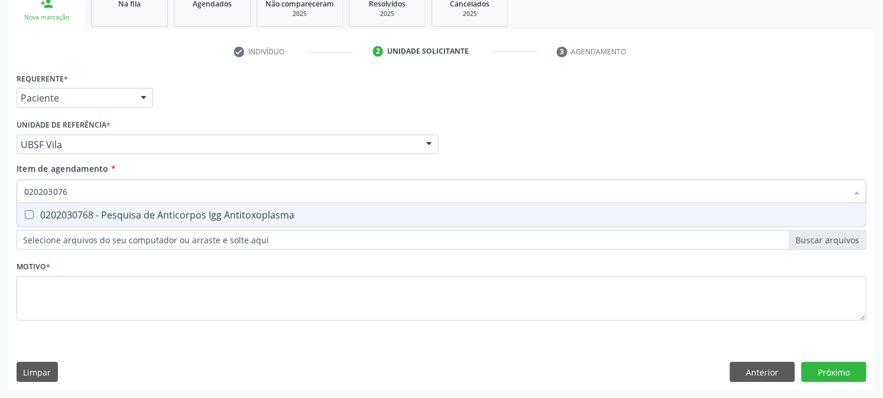
type input "0202030768"
click at [30, 209] on span "0202030768 - Pesquisa de Anticorpos Igg Antitoxoplasma" at bounding box center [441, 215] width 848 height 24
checkbox Antitoxoplasma "true"
drag, startPoint x: 96, startPoint y: 186, endPoint x: 0, endPoint y: 209, distance: 98.9
click at [0, 207] on div "Acompanhamento Acompanhe a situação das marcações correntes e finalizadas Relat…" at bounding box center [441, 138] width 883 height 521
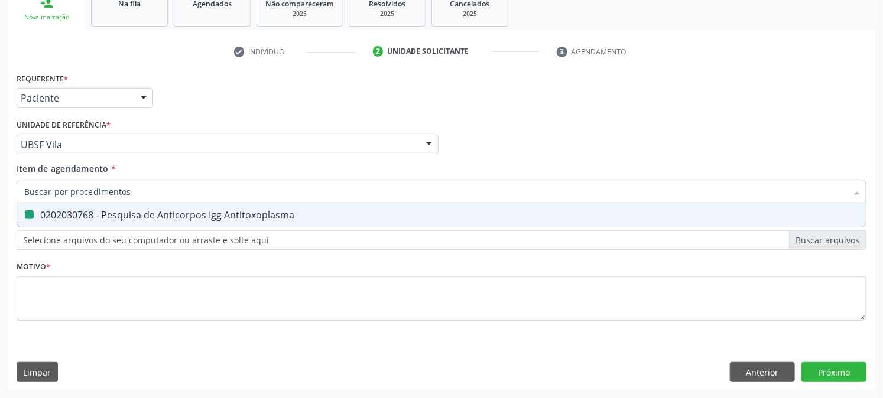
checkbox Antitoxoplasma "false"
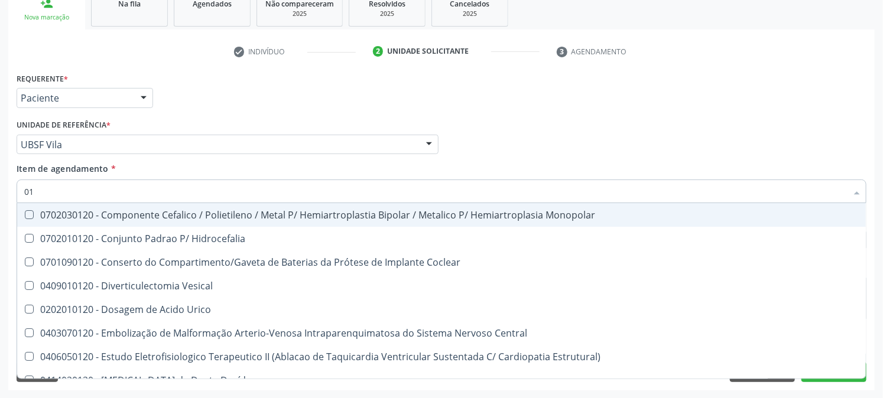
type input "0"
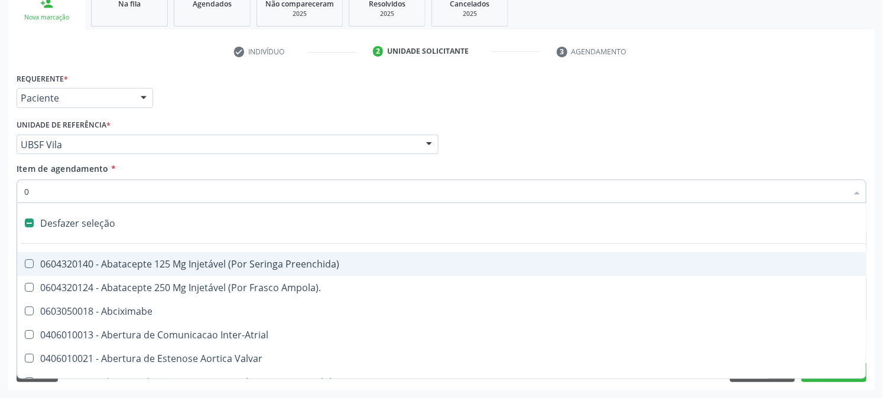
type input "02"
checkbox Comprimido\) "true"
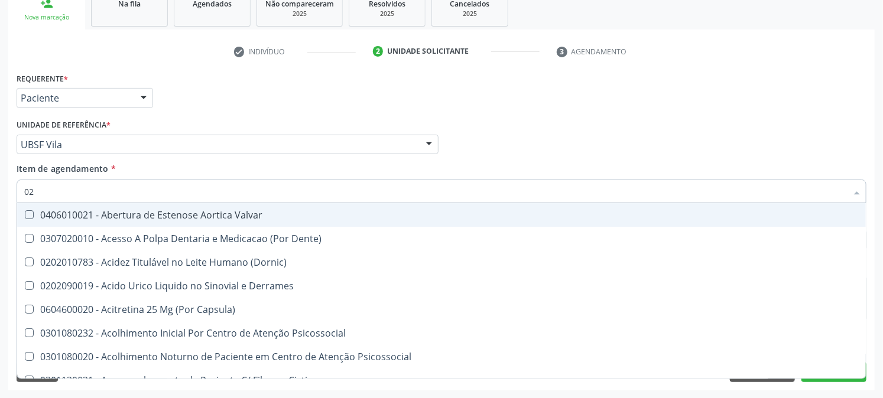
type input "020"
checkbox Osmolaridade "true"
checkbox Glicose "false"
checkbox Eletro-Oculografia "true"
type input "0202"
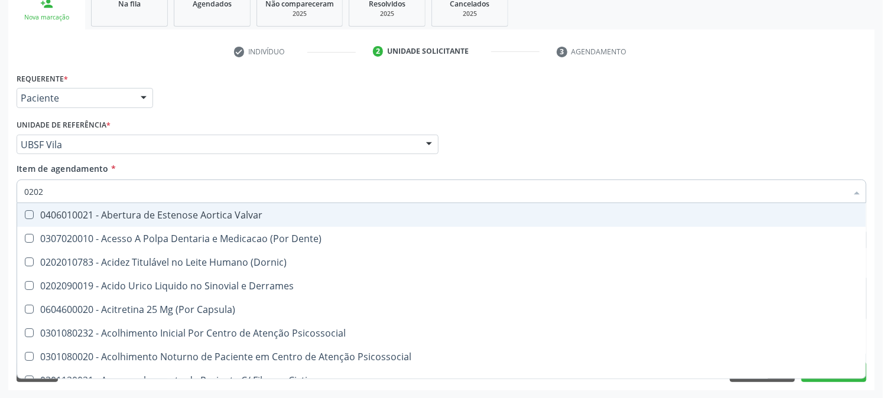
checkbox Epidemiológica "true"
checkbox Septostomia "true"
checkbox Contraste "true"
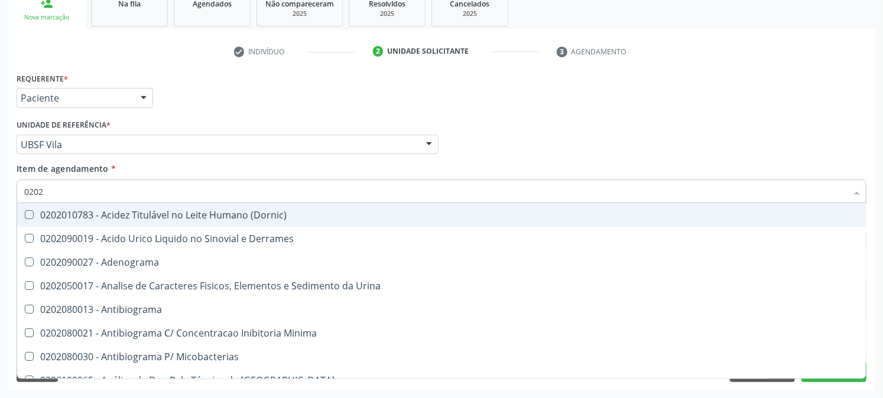
type input "02020"
checkbox Xiii "true"
checkbox Glicose "false"
checkbox Zinco "true"
checkbox Completo "false"
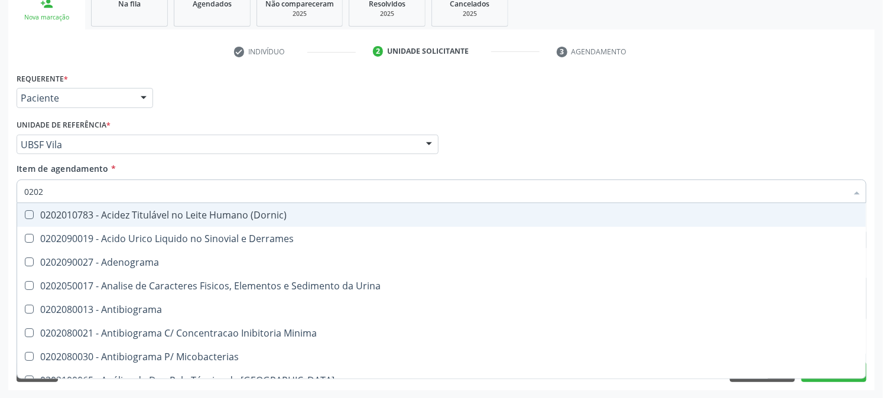
checkbox Oncologia "true"
checkbox Antitoxoplasma "false"
type input "020203"
checkbox Molecular "true"
checkbox Aluminio "true"
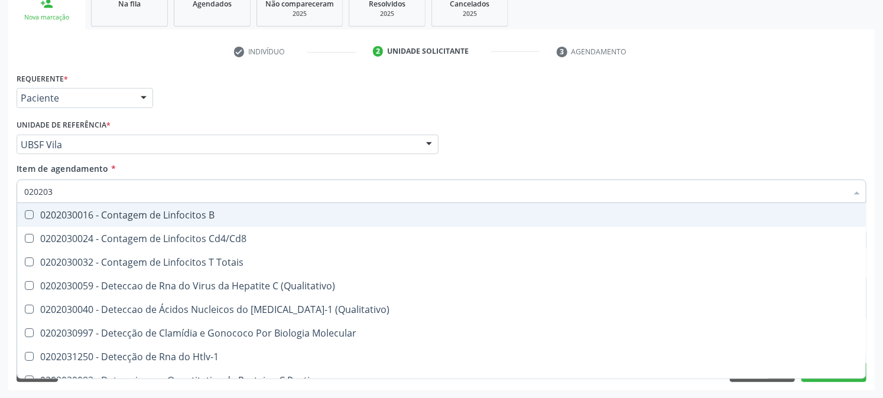
type input "0202030"
checkbox Completo "false"
checkbox Liso "true"
checkbox Antitoxoplasma "false"
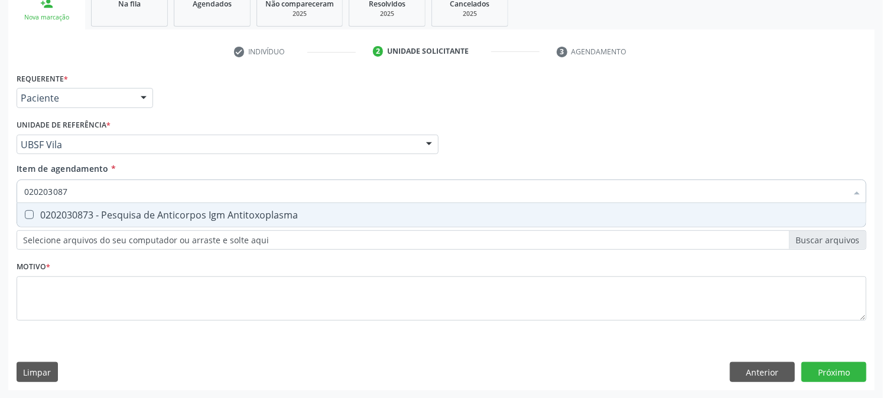
type input "0202030873"
click at [93, 213] on div "0202030873 - Pesquisa de Anticorpos Igm Antitoxoplasma" at bounding box center [441, 214] width 834 height 9
checkbox Antitoxoplasma "true"
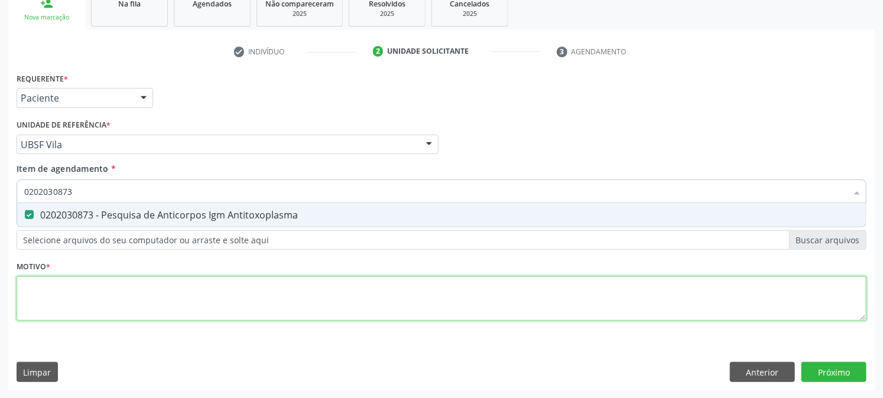
click at [95, 298] on div "Requerente * Paciente Médico(a) Enfermeiro(a) Paciente Nenhum resultado encontr…" at bounding box center [442, 204] width 850 height 268
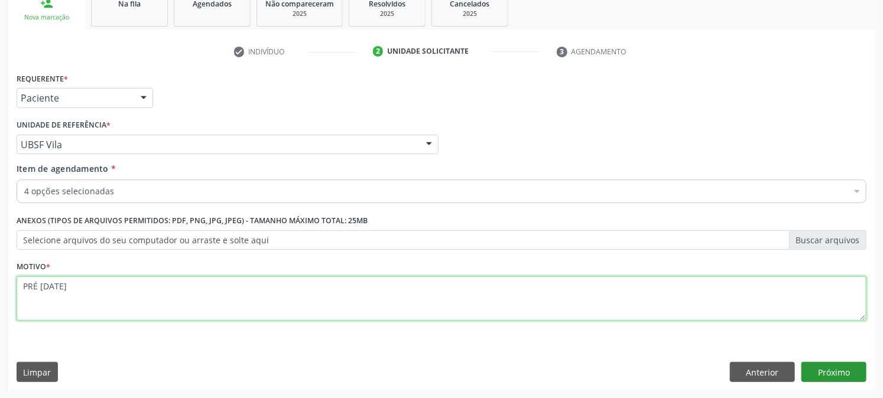
type textarea "PRÉ NATAL"
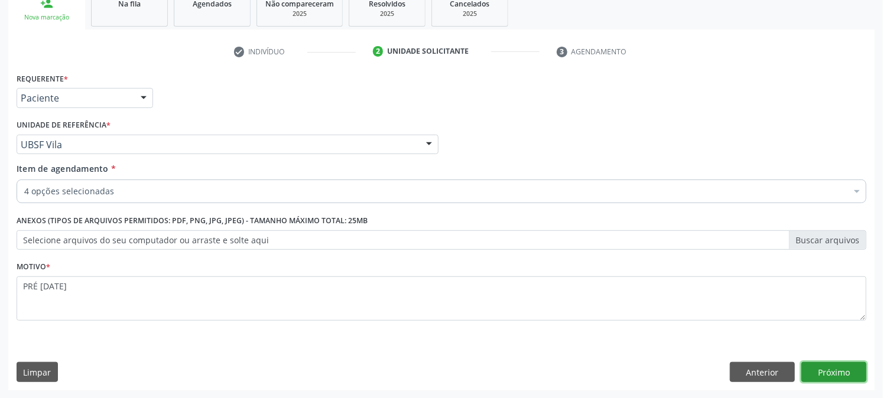
click at [826, 363] on button "Próximo" at bounding box center [833, 372] width 65 height 20
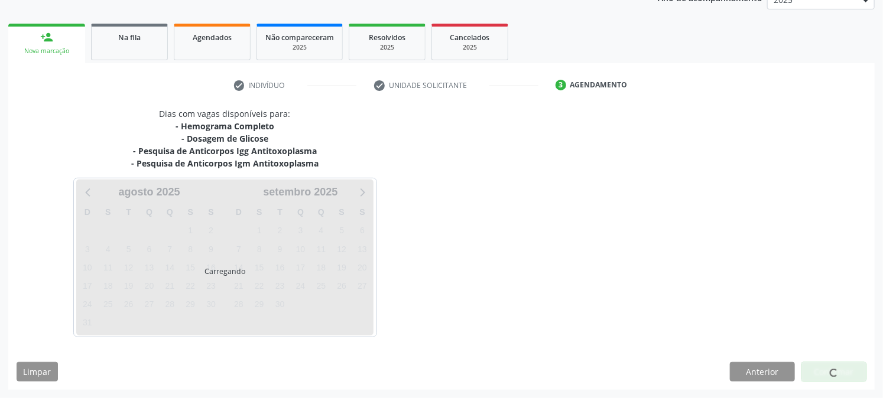
scroll to position [152, 0]
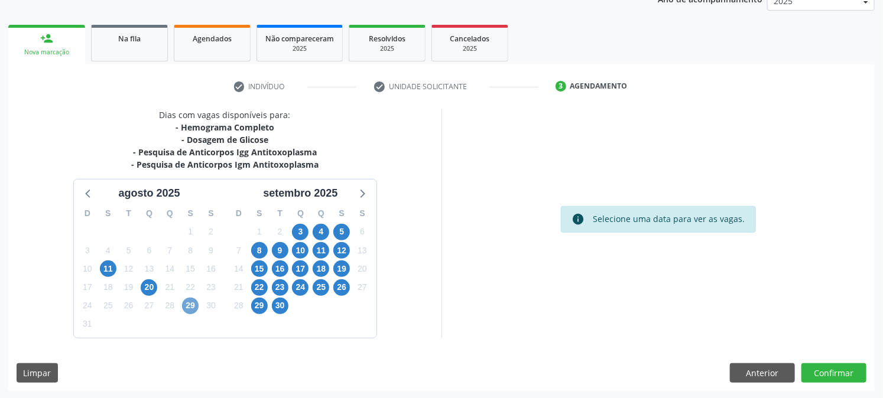
click at [192, 304] on span "29" at bounding box center [190, 306] width 17 height 17
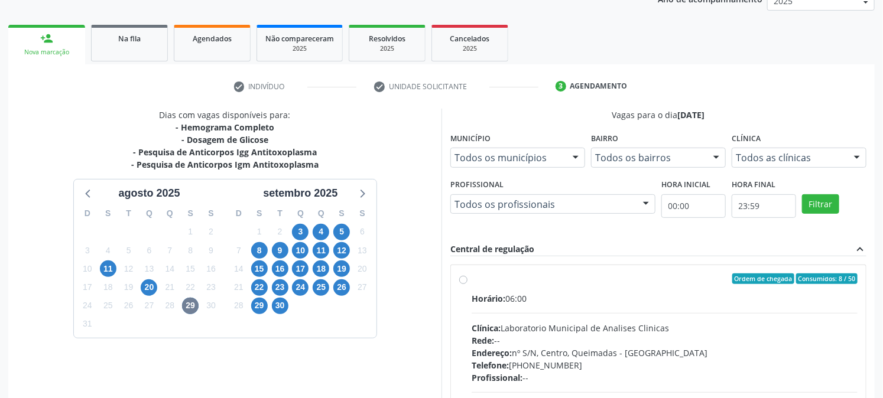
click at [498, 286] on label "Ordem de chegada Consumidos: 8 / 50 Horário: 06:00 Clínica: Laboratorio Municip…" at bounding box center [664, 364] width 386 height 181
click at [467, 284] on input "Ordem de chegada Consumidos: 8 / 50 Horário: 06:00 Clínica: Laboratorio Municip…" at bounding box center [463, 279] width 8 height 11
radio input "true"
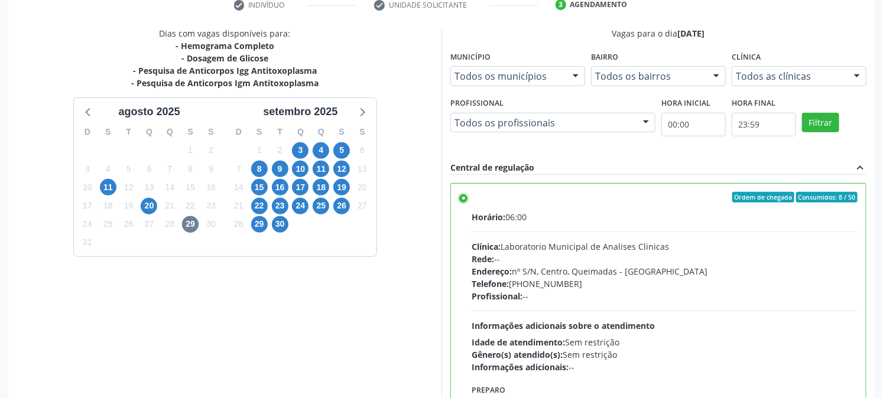
scroll to position [307, 0]
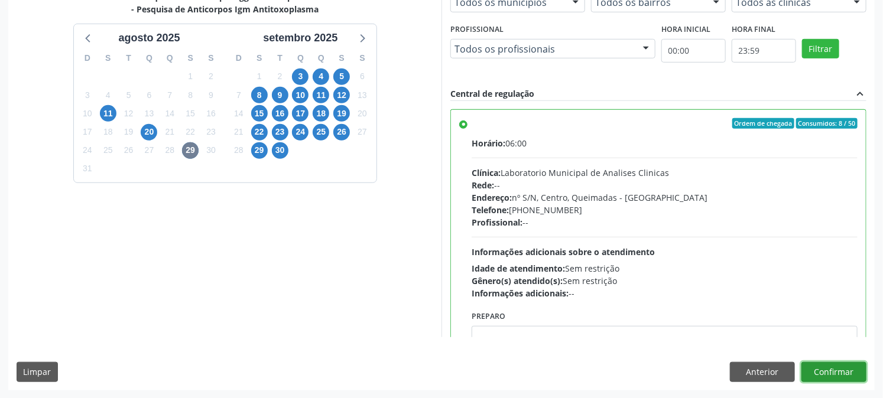
click at [838, 376] on button "Confirmar" at bounding box center [833, 372] width 65 height 20
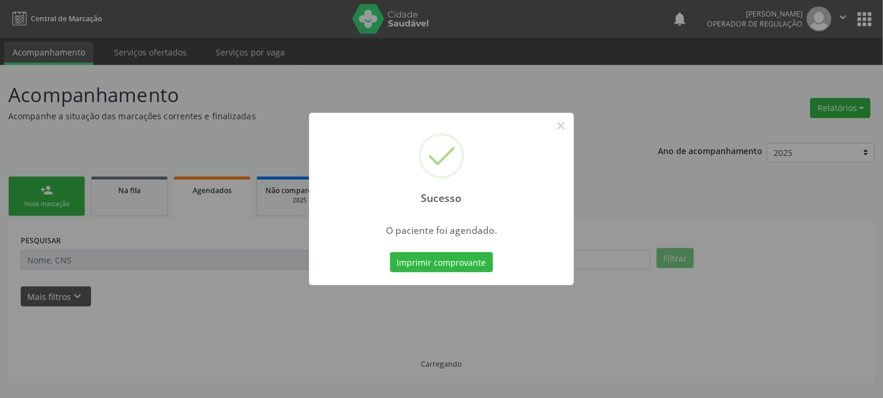
scroll to position [0, 0]
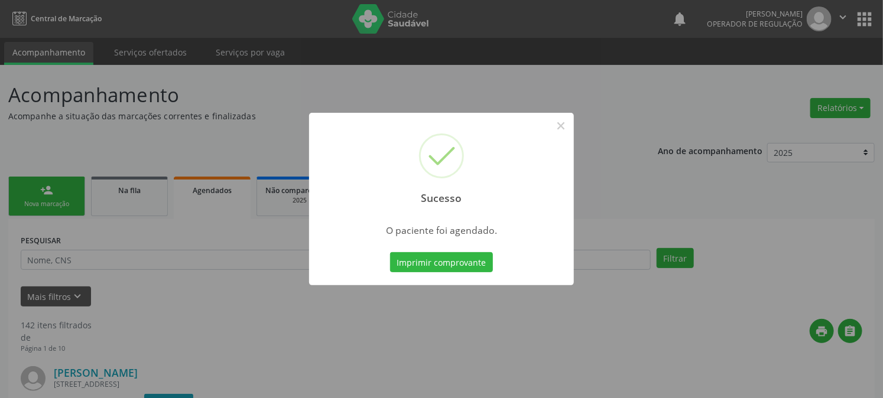
click at [390, 252] on button "Imprimir comprovante" at bounding box center [441, 262] width 103 height 20
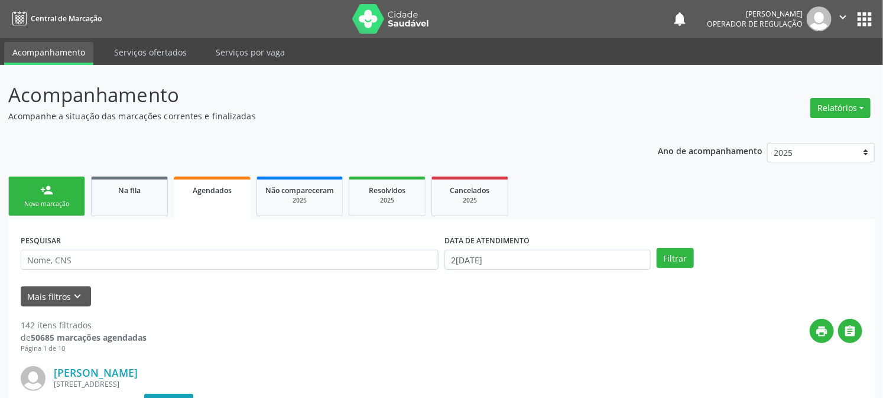
click at [53, 190] on link "person_add Nova marcação" at bounding box center [46, 197] width 77 height 40
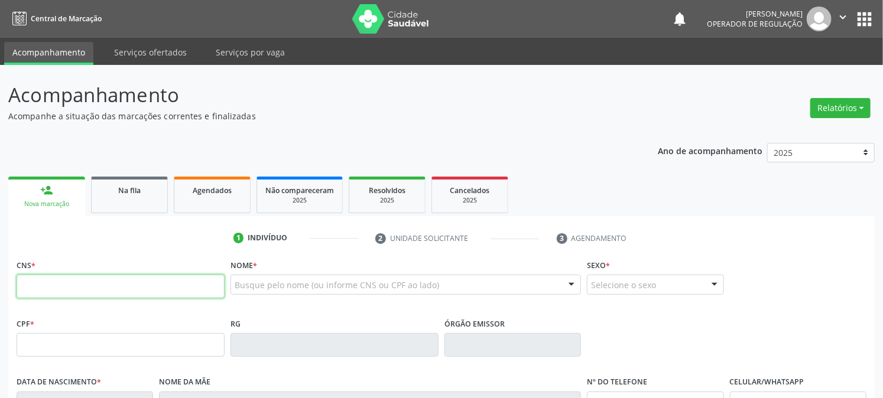
click at [73, 292] on input "text" at bounding box center [121, 287] width 208 height 24
type input "706 0098 1350 0046"
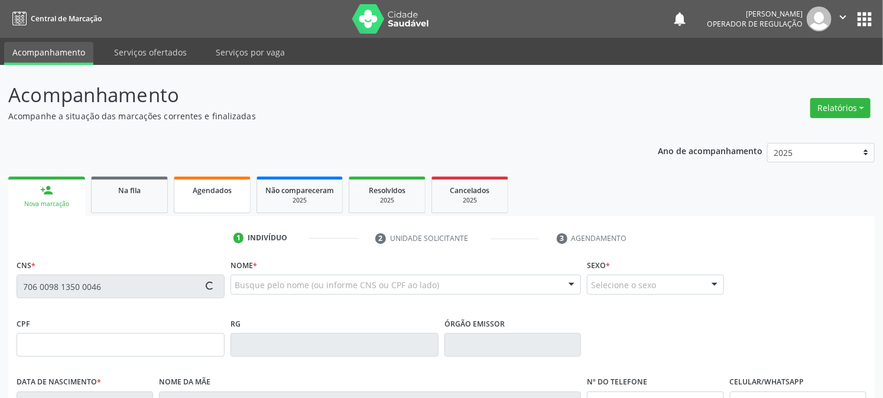
type input "133.997.454-19"
type input "15/02/2001"
type input "Maria do Socorro Barbosa Pereira"
type input "(83) 99404-2011"
type input "(83) 99317-7744"
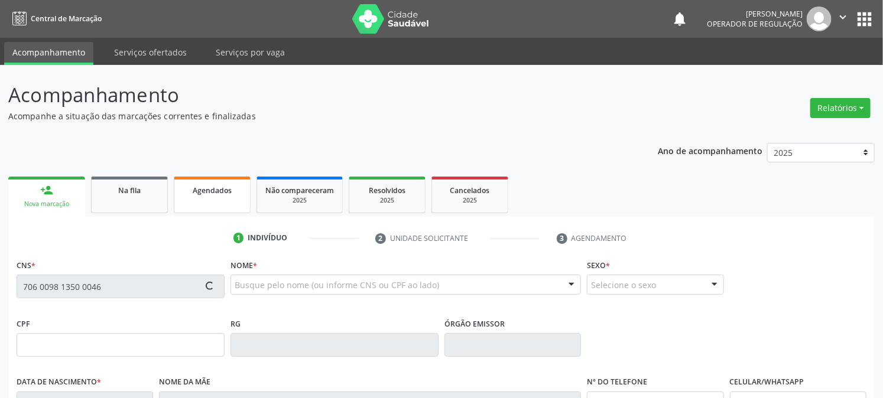
type input "66"
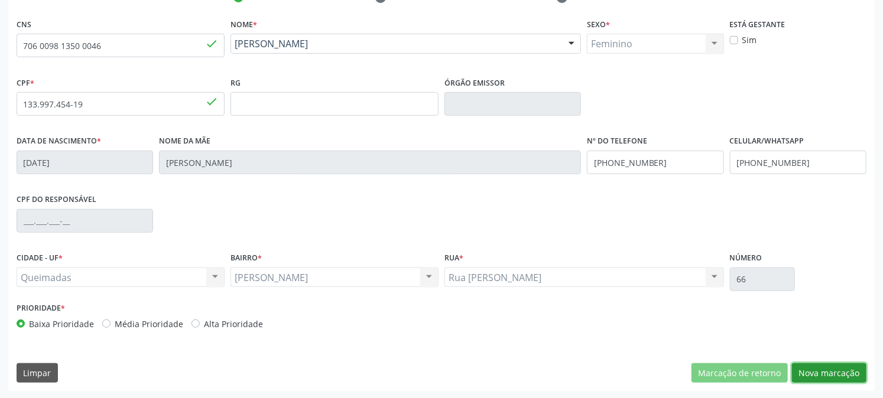
click at [832, 372] on button "Nova marcação" at bounding box center [829, 373] width 74 height 20
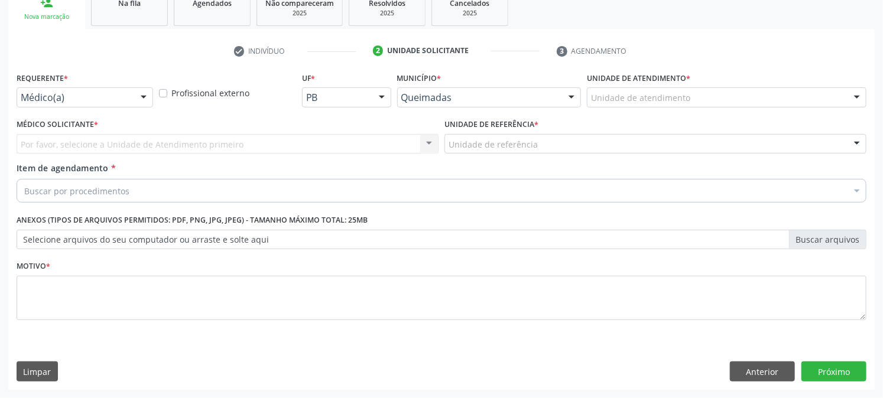
scroll to position [187, 0]
drag, startPoint x: 90, startPoint y: 92, endPoint x: 92, endPoint y: 107, distance: 14.9
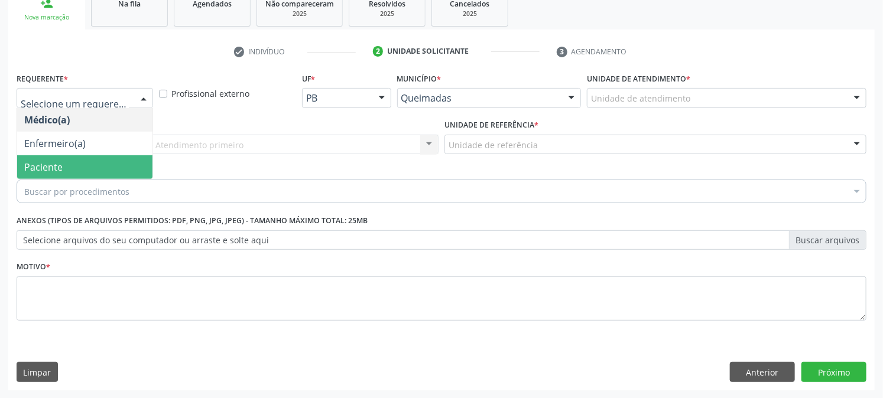
click at [95, 162] on span "Paciente" at bounding box center [84, 167] width 135 height 24
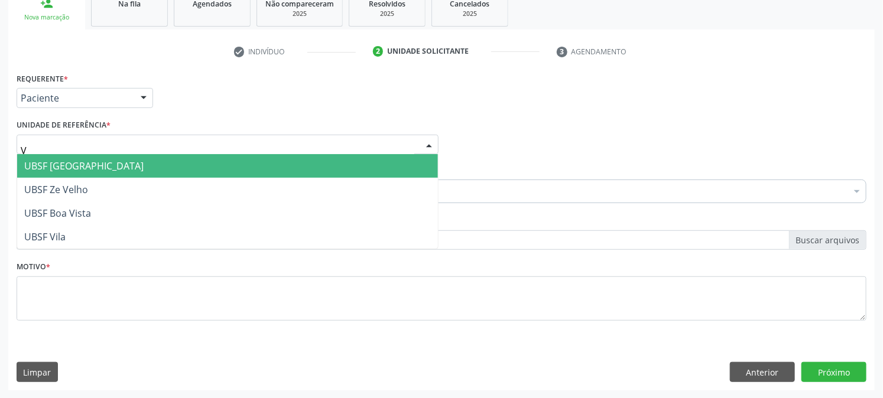
type input "VI"
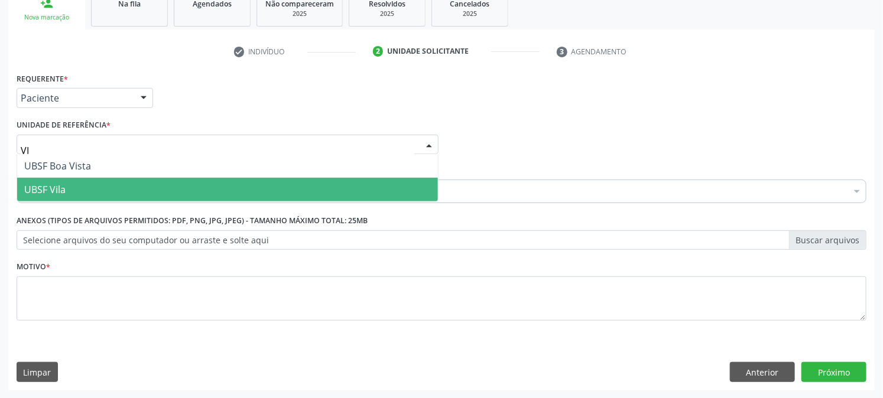
click at [61, 180] on span "UBSF Vila" at bounding box center [227, 190] width 421 height 24
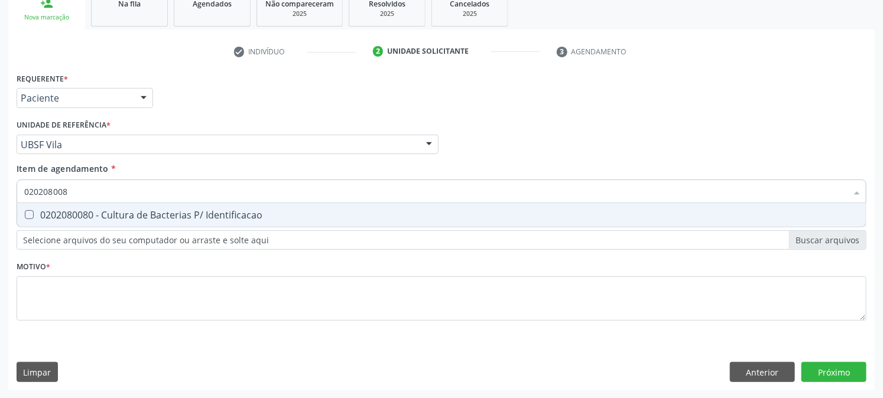
type input "0202080080"
click at [89, 217] on div "0202080080 - Cultura de Bacterias P/ Identificacao" at bounding box center [441, 214] width 834 height 9
checkbox Identificacao "true"
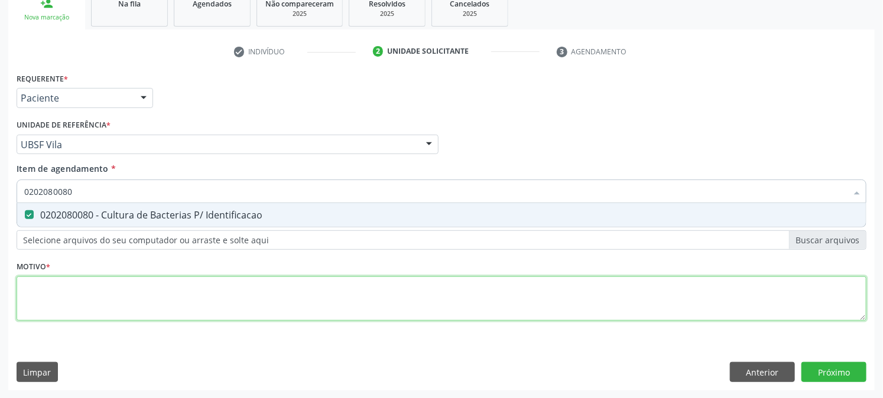
click at [85, 291] on div "Requerente * Paciente Médico(a) Enfermeiro(a) Paciente Nenhum resultado encontr…" at bounding box center [442, 204] width 850 height 268
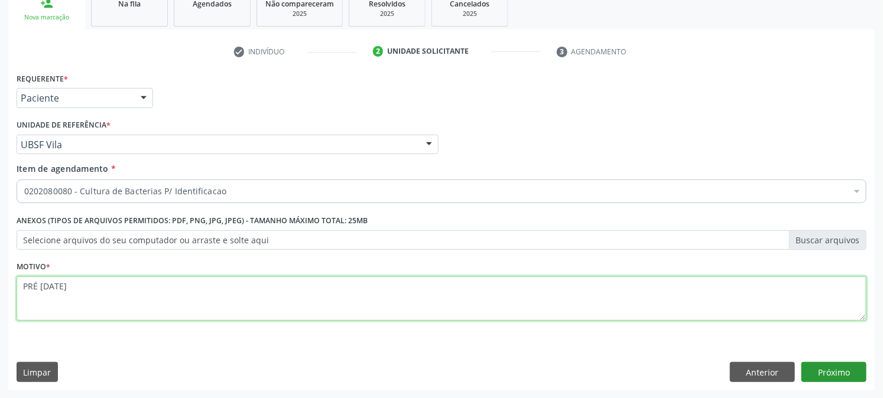
type textarea "PRÉ NATAL"
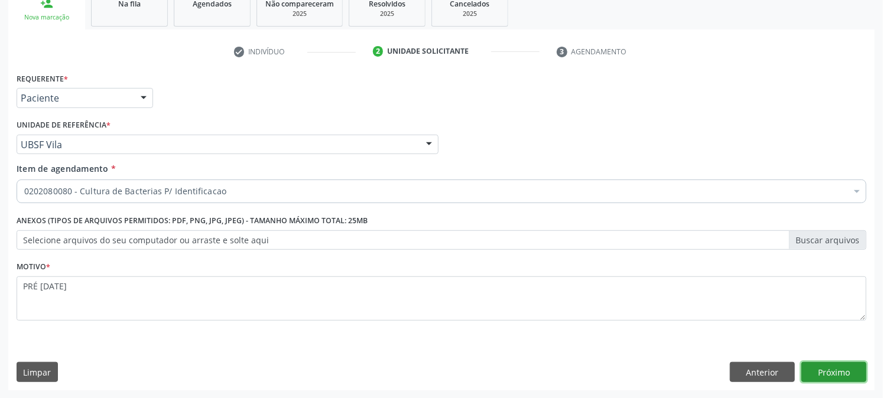
click at [847, 380] on button "Próximo" at bounding box center [833, 372] width 65 height 20
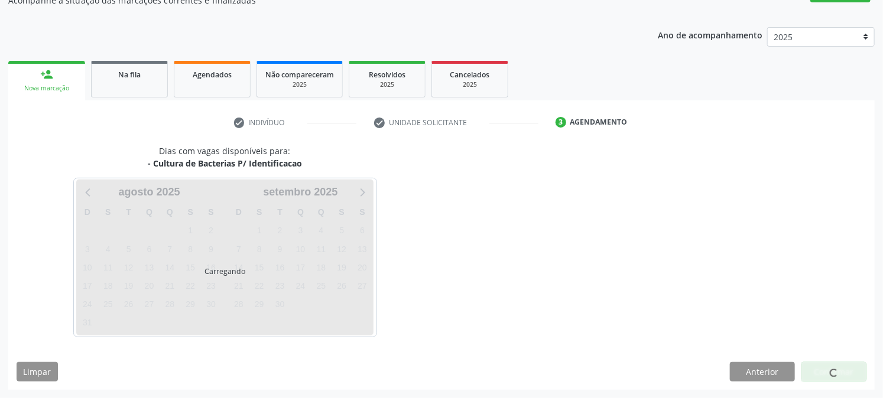
scroll to position [115, 0]
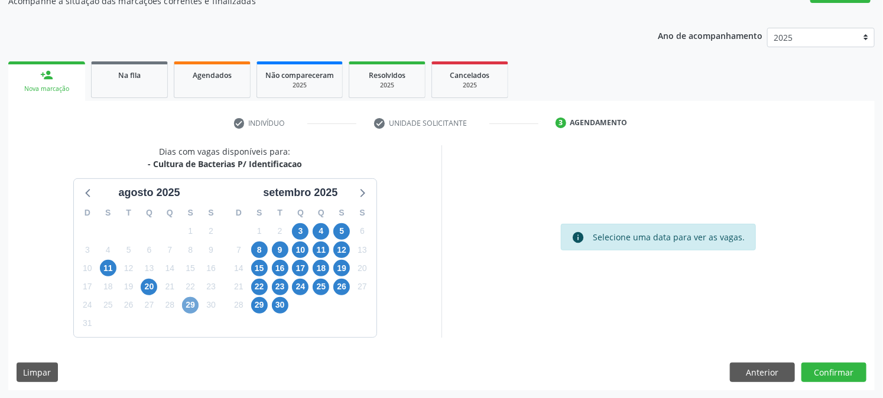
click at [192, 311] on span "29" at bounding box center [190, 305] width 17 height 17
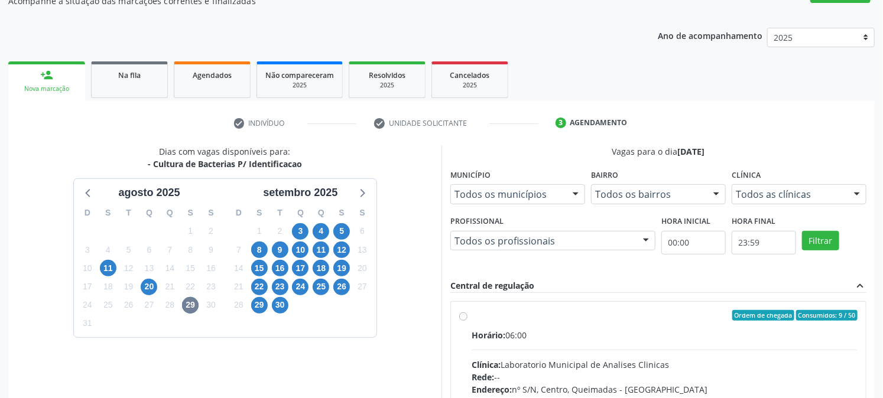
click at [467, 321] on input "Ordem de chegada Consumidos: 9 / 50 Horário: 06:00 Clínica: Laboratorio Municip…" at bounding box center [463, 315] width 8 height 11
radio input "true"
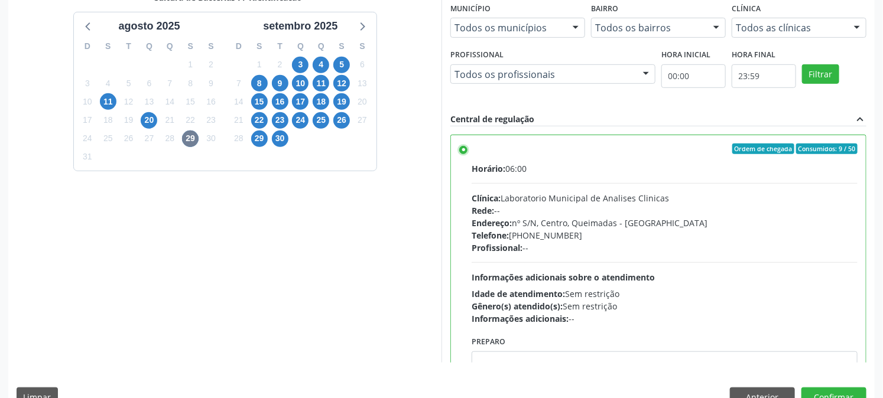
scroll to position [307, 0]
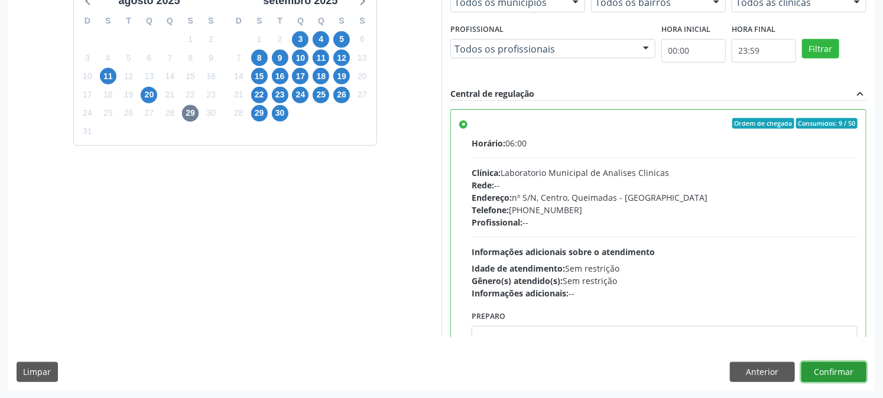
click at [831, 379] on button "Confirmar" at bounding box center [833, 372] width 65 height 20
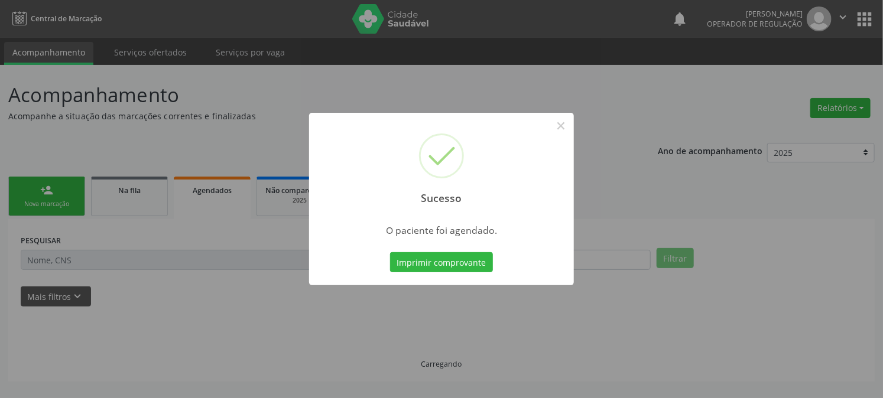
scroll to position [0, 0]
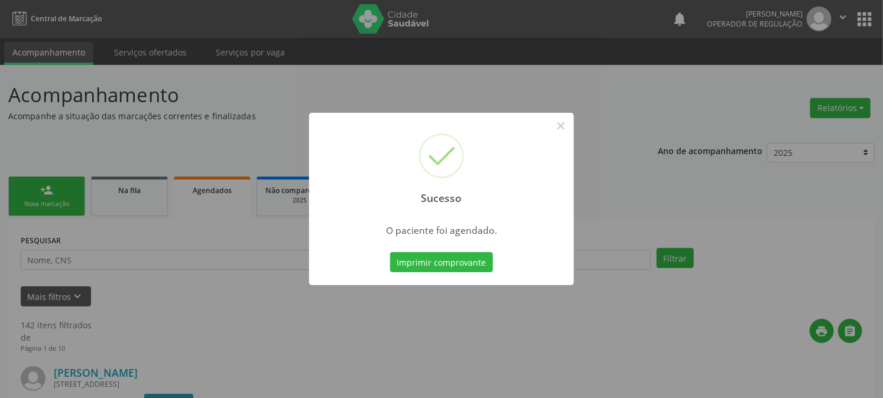
click at [390, 252] on button "Imprimir comprovante" at bounding box center [441, 262] width 103 height 20
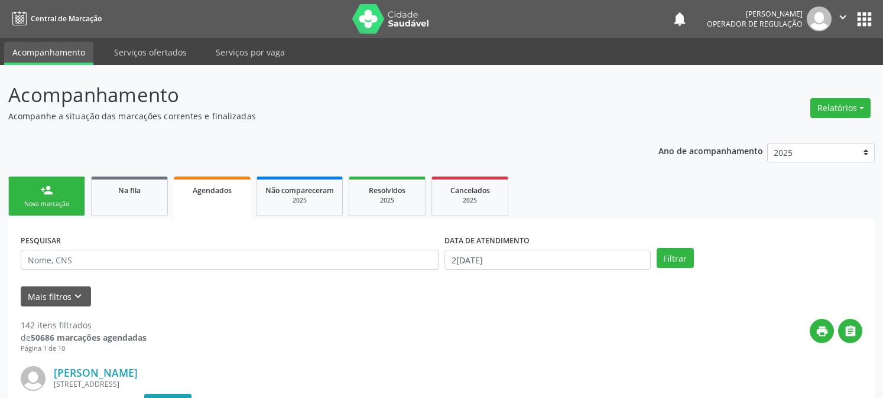
click at [60, 184] on link "person_add Nova marcação" at bounding box center [46, 197] width 77 height 40
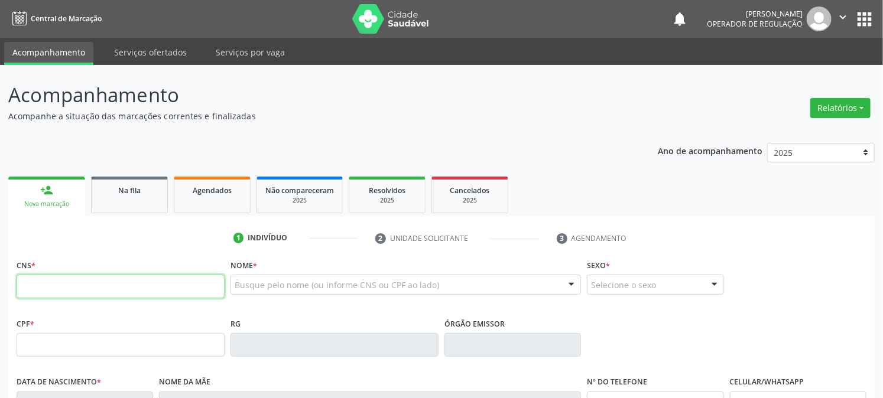
click at [50, 288] on input "text" at bounding box center [121, 287] width 208 height 24
click at [89, 281] on input "text" at bounding box center [121, 287] width 208 height 24
type input "700 6084 4930 1261"
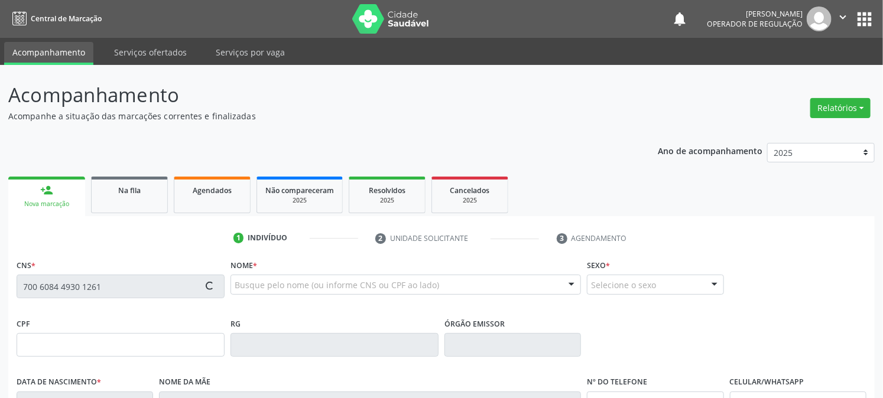
type input "135.476.964-37"
type input "[DATE]"
type input "Iranir [PERSON_NAME]"
type input "[PHONE_NUMBER]"
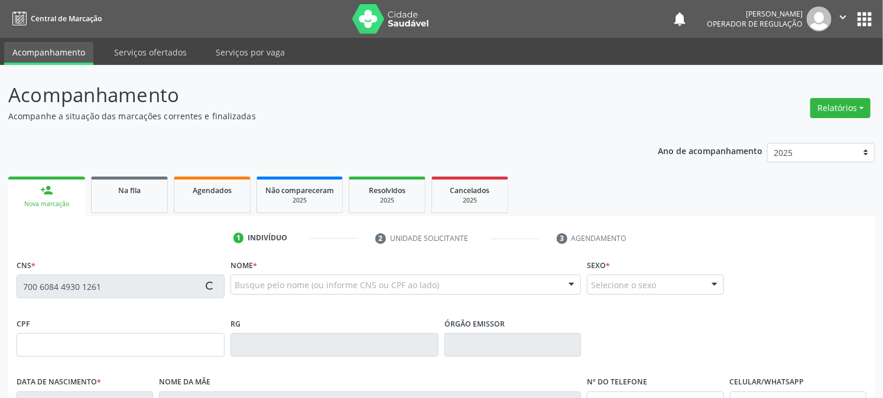
type input "S/N"
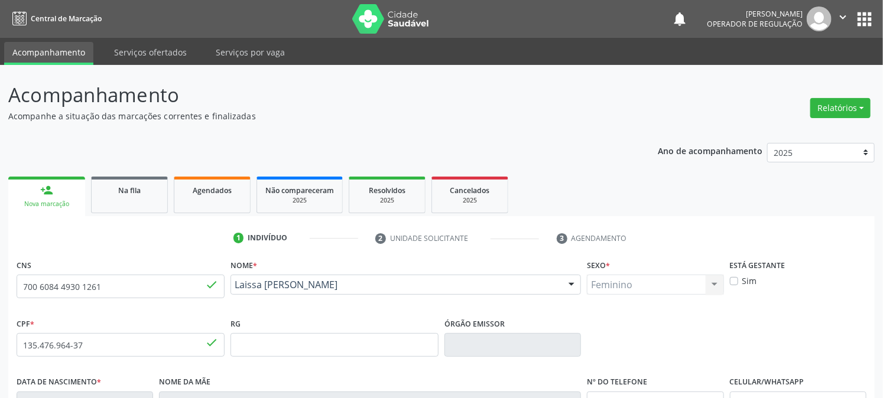
scroll to position [241, 0]
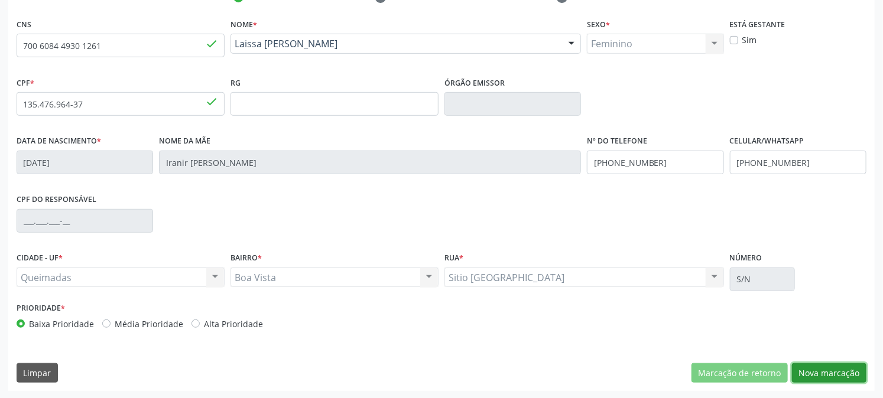
click at [838, 372] on button "Nova marcação" at bounding box center [829, 373] width 74 height 20
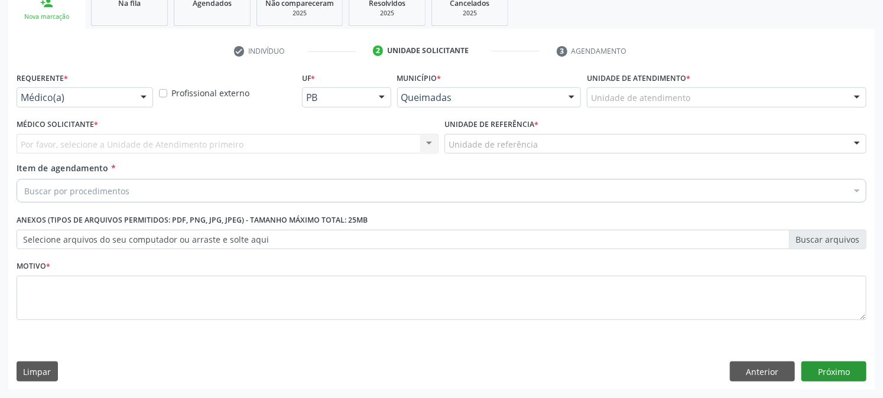
scroll to position [187, 0]
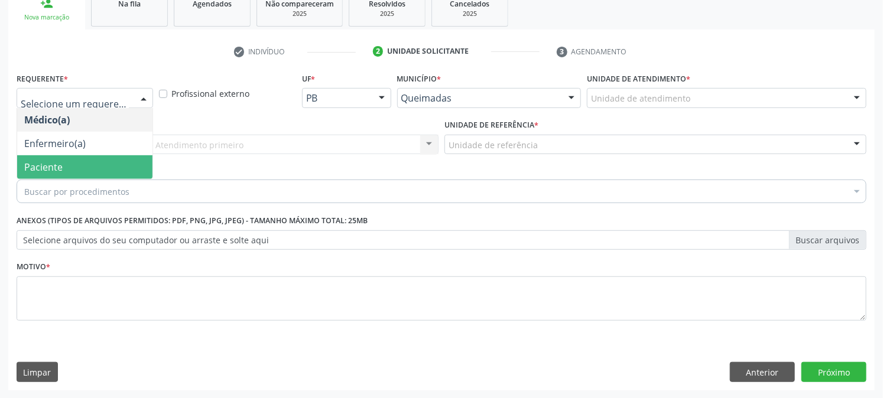
click at [86, 168] on span "Paciente" at bounding box center [84, 167] width 135 height 24
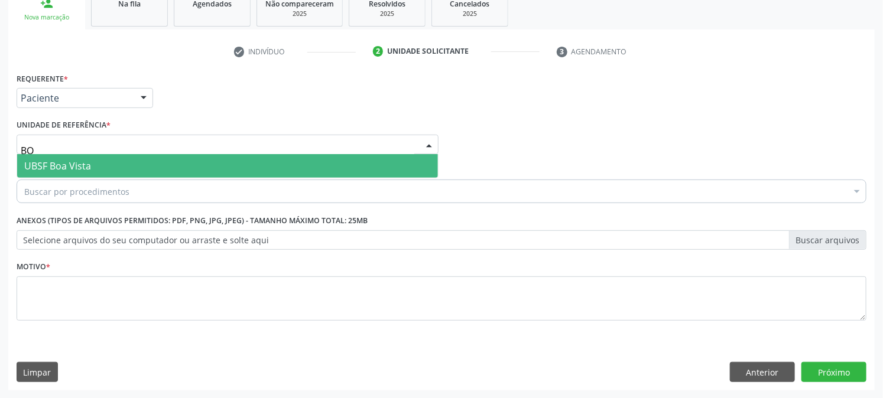
type input "BOA"
click at [73, 161] on span "UBSF Boa Vista" at bounding box center [57, 166] width 67 height 13
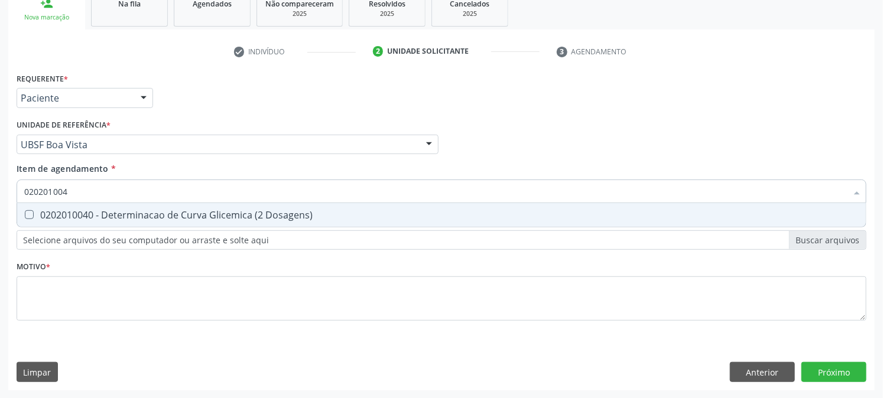
type input "0202010040"
click at [41, 210] on div "0202010040 - Determinacao de Curva Glicemica (2 Dosagens)" at bounding box center [441, 214] width 834 height 9
checkbox Dosagens\) "true"
drag, startPoint x: 109, startPoint y: 187, endPoint x: 0, endPoint y: 186, distance: 109.3
click at [79, 188] on input "0202010040" at bounding box center [435, 192] width 822 height 24
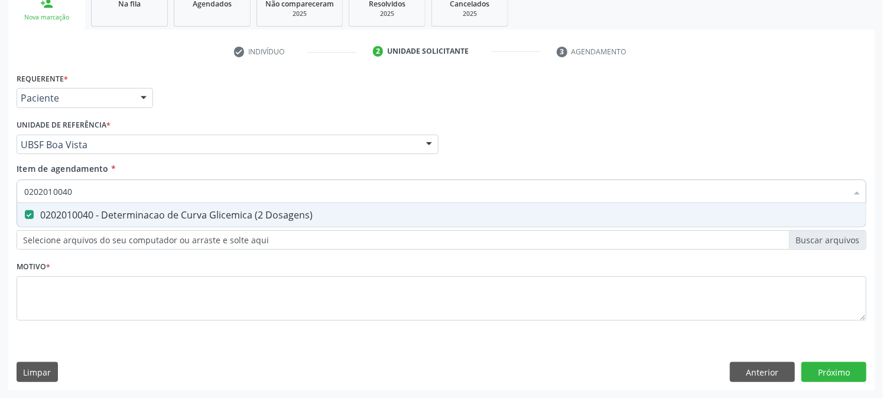
type input "0202010040"
click at [0, 186] on div "Acompanhamento Acompanhe a situação das marcações correntes e finalizadas Relat…" at bounding box center [441, 138] width 883 height 521
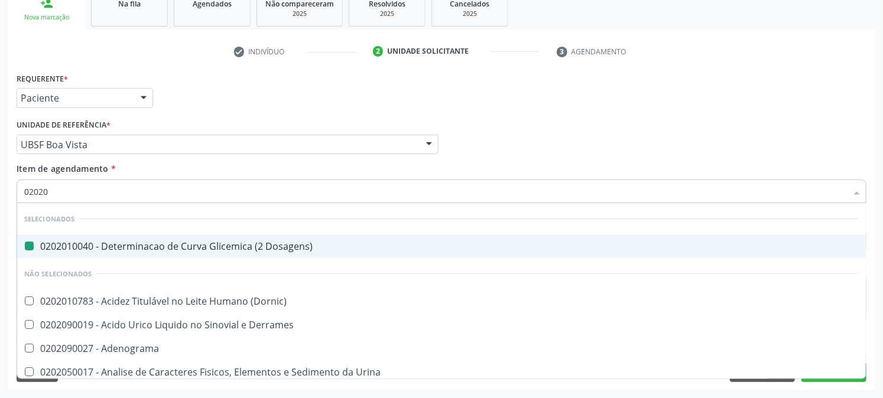
type input "020205"
checkbox Dosagens\) "false"
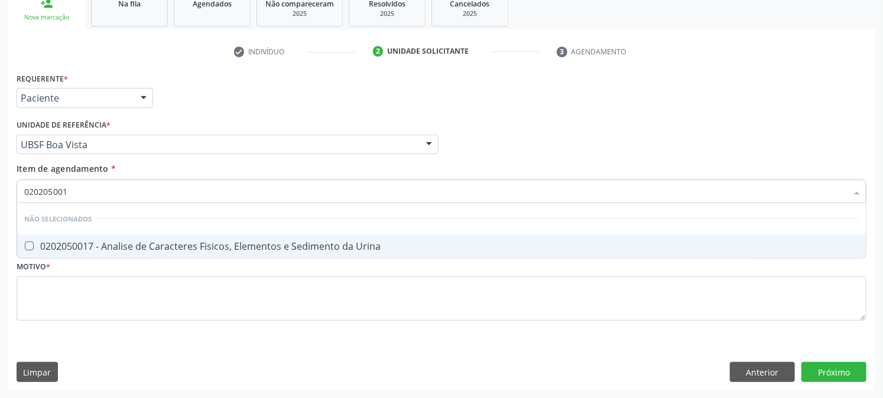
type input "0202050017"
click at [127, 246] on div "0202050017 - Analise de Caracteres Fisicos, Elementos e Sedimento da Urina" at bounding box center [441, 246] width 834 height 9
checkbox Urina "true"
drag, startPoint x: 125, startPoint y: 187, endPoint x: 0, endPoint y: 207, distance: 126.9
click at [0, 207] on div "Acompanhamento Acompanhe a situação das marcações correntes e finalizadas Relat…" at bounding box center [441, 138] width 883 height 521
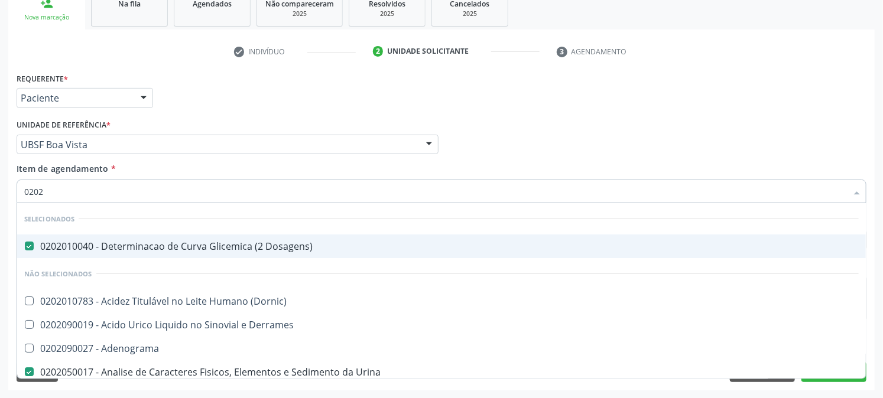
type input "02020"
checkbox Urina "true"
checkbox B "false"
checkbox \(Cada\) "false"
type input "0202020"
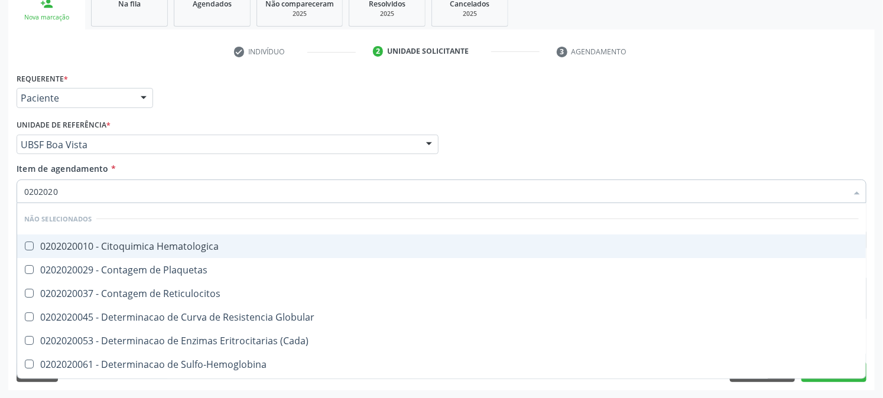
checkbox Hematologica "false"
checkbox Sulfo-Hemoglobina "false"
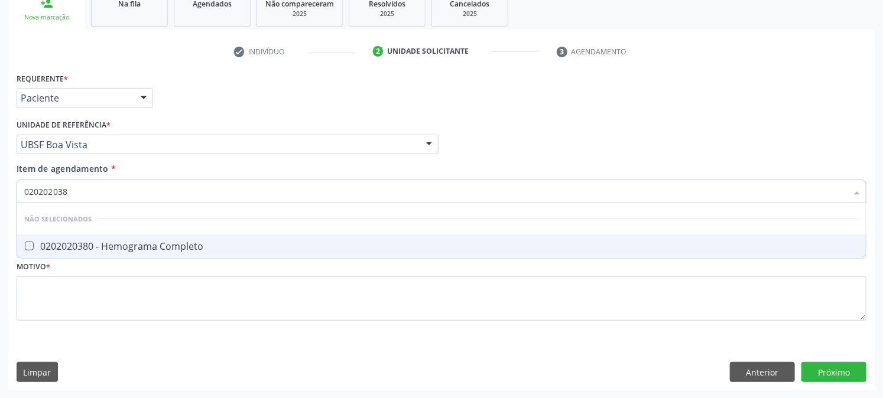
type input "0202020380"
click at [40, 242] on div "0202020380 - Hemograma Completo" at bounding box center [441, 246] width 834 height 9
checkbox Completo "true"
drag, startPoint x: 93, startPoint y: 190, endPoint x: 0, endPoint y: 217, distance: 96.7
click at [0, 217] on div "Acompanhamento Acompanhe a situação das marcações correntes e finalizadas Relat…" at bounding box center [441, 138] width 883 height 521
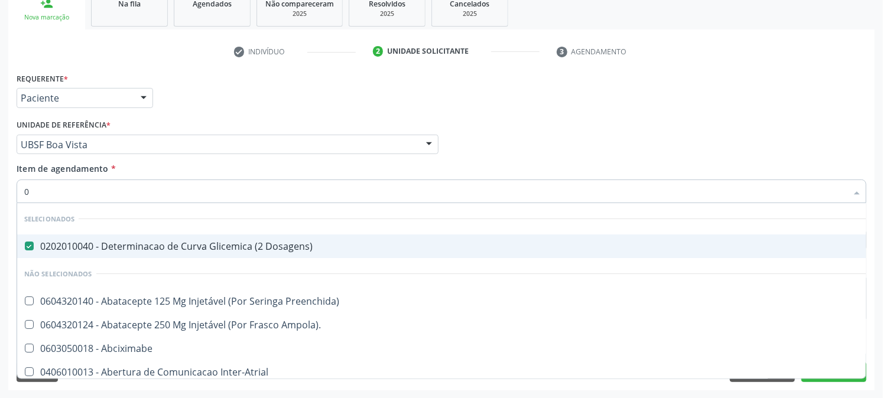
type input "02"
checkbox Psicossocial "true"
checkbox Urina "false"
type input "020"
checkbox Frasco-Ampola\) "true"
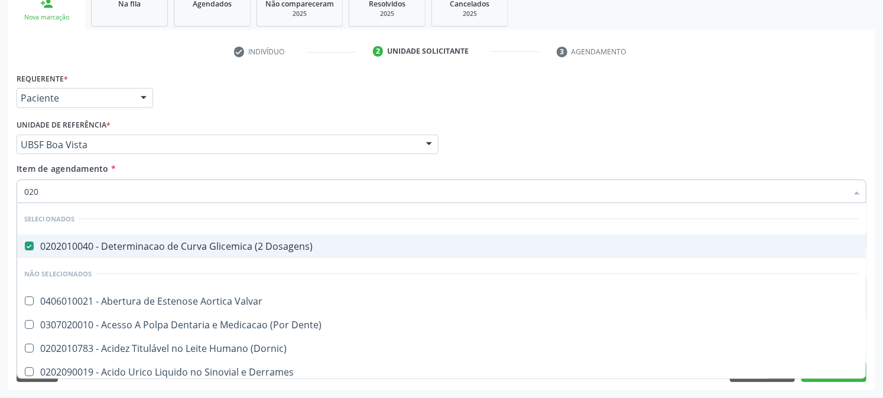
checkbox Urina "false"
checkbox Eletro-Oculografia "true"
type input "0202"
checkbox Capsula\) "true"
checkbox Urina "false"
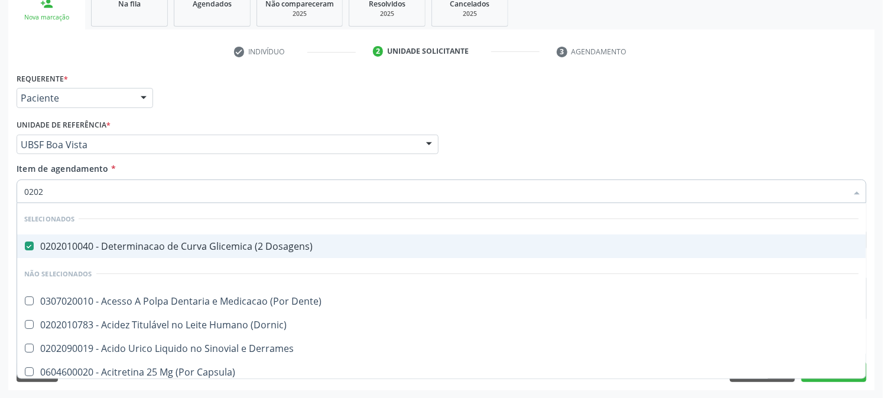
checkbox Colo "true"
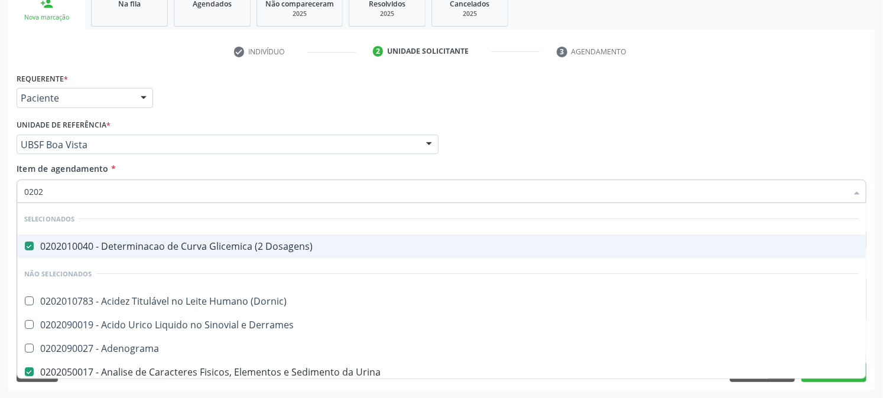
type input "02020"
checkbox Zinco "true"
checkbox Completo "false"
type input "020202"
checkbox Dosagens\) "false"
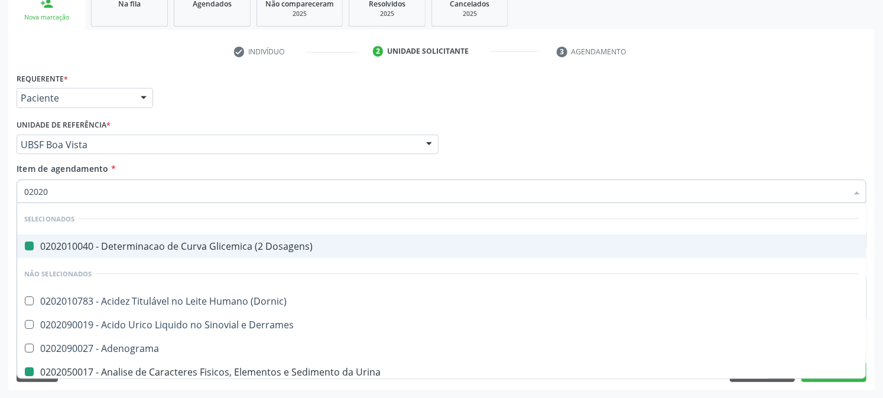
checkbox Urina "false"
checkbox \(Qualitativo\) "true"
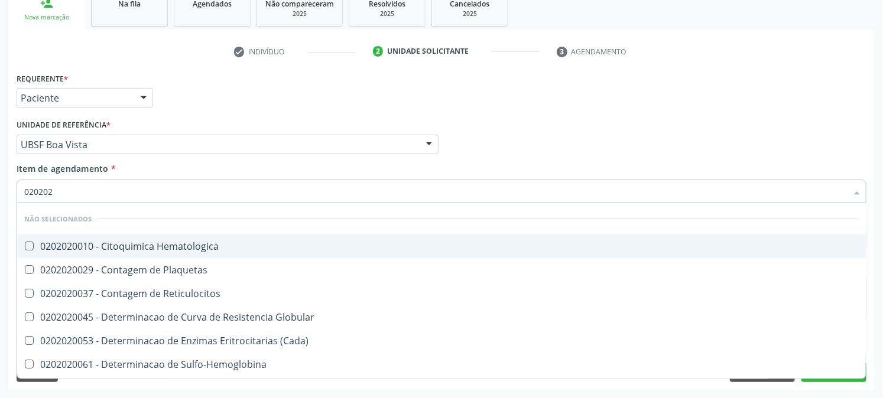
type input "0202020"
checkbox Hematocrito "true"
checkbox Completo "false"
type input "02020203"
checkbox -Duke "true"
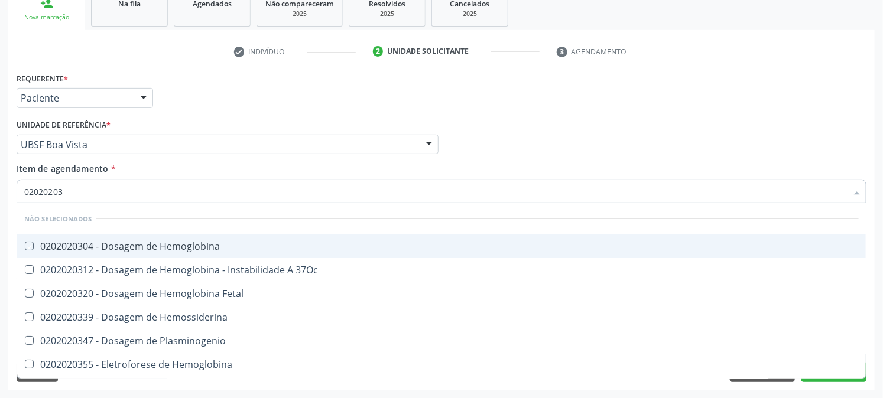
type input "020202038"
checkbox Hemoglobina "true"
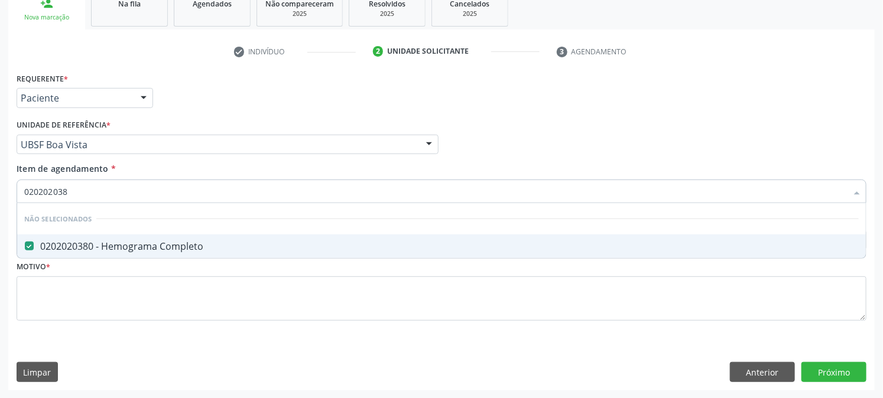
type input "0202020380"
drag, startPoint x: 95, startPoint y: 185, endPoint x: 0, endPoint y: 222, distance: 102.1
click at [0, 223] on div "Acompanhamento Acompanhe a situação das marcações correntes e finalizadas Relat…" at bounding box center [441, 138] width 883 height 521
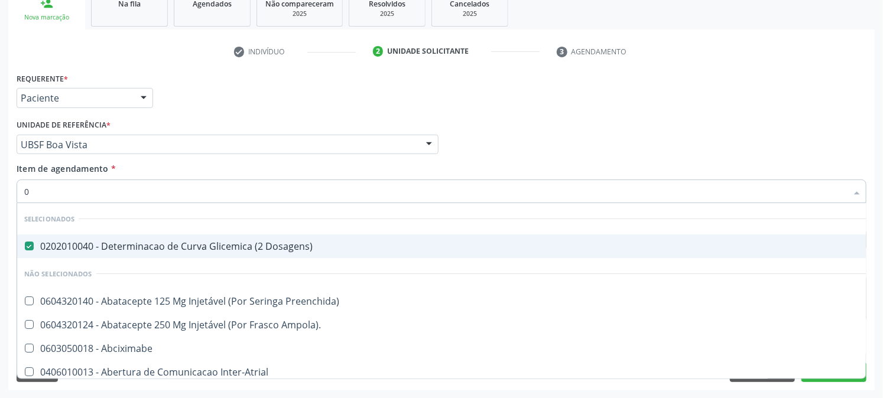
type input "02"
checkbox Psicossocial "true"
checkbox Urina "false"
type input "020"
checkbox Rim "true"
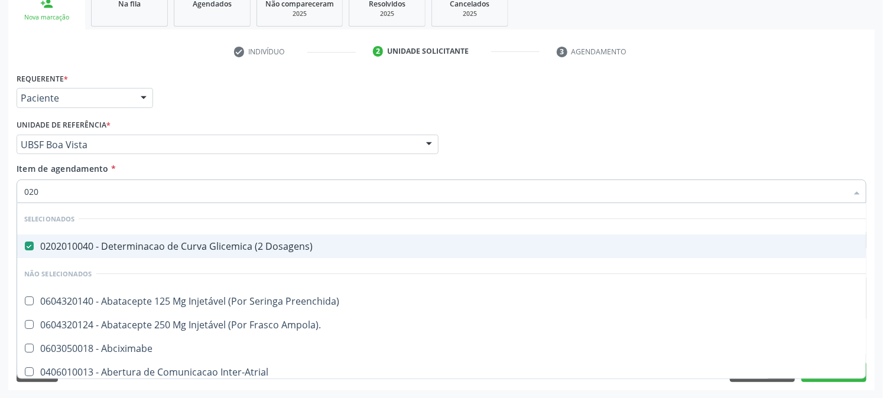
checkbox Psicossocial "false"
checkbox Biologica "true"
type input "0202"
checkbox Capsula\) "true"
checkbox Urina "false"
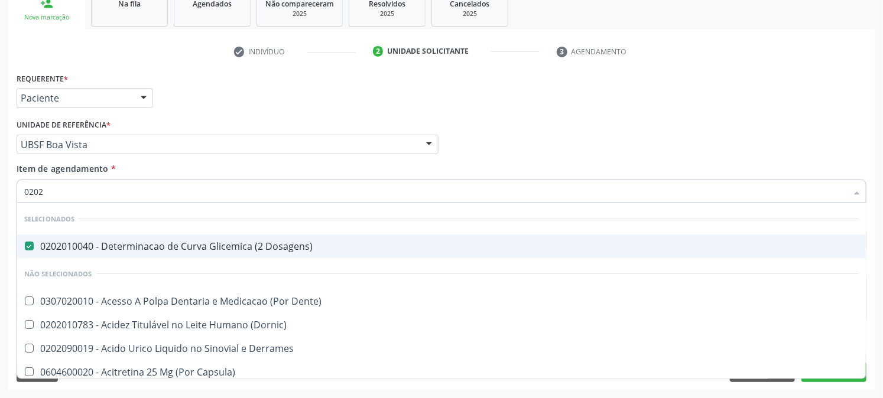
checkbox Colo "true"
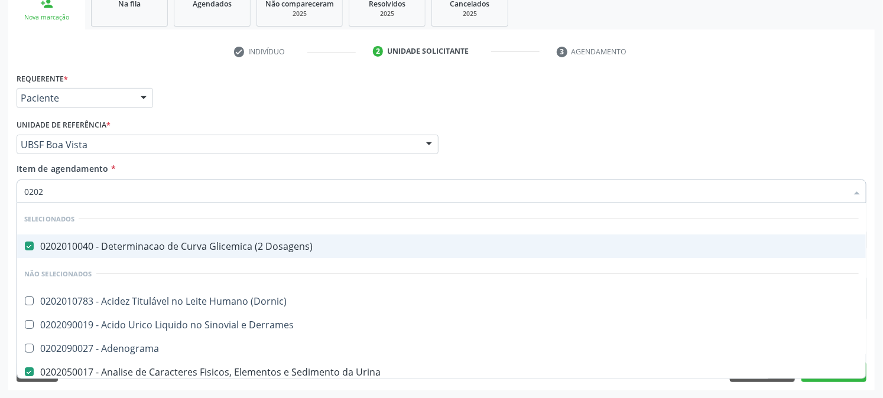
type input "02020"
checkbox Zinco "true"
checkbox Completo "false"
type input "020208"
checkbox Dosagens\) "false"
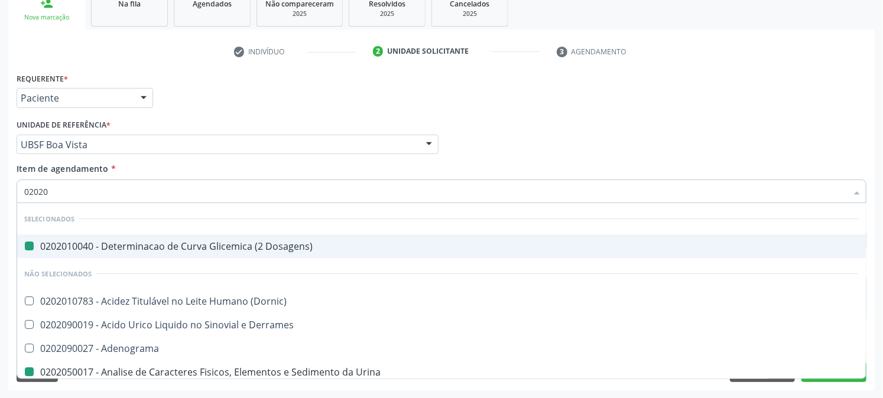
checkbox Urina "false"
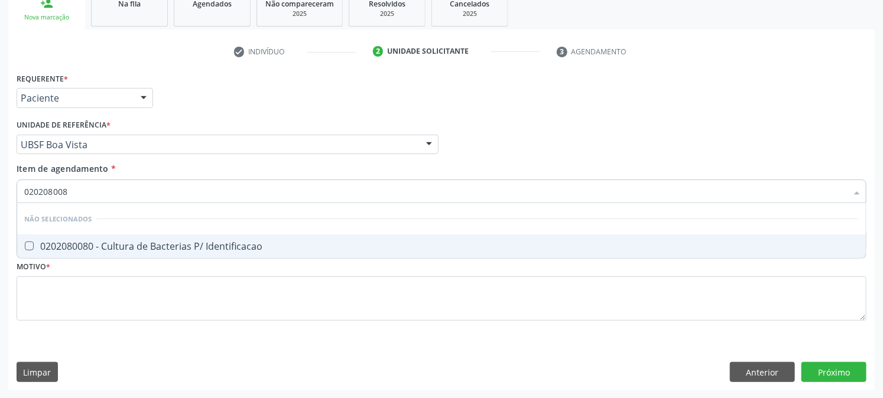
type input "0202080080"
click at [61, 238] on span "0202080080 - Cultura de Bacterias P/ Identificacao" at bounding box center [441, 247] width 848 height 24
checkbox Identificacao "true"
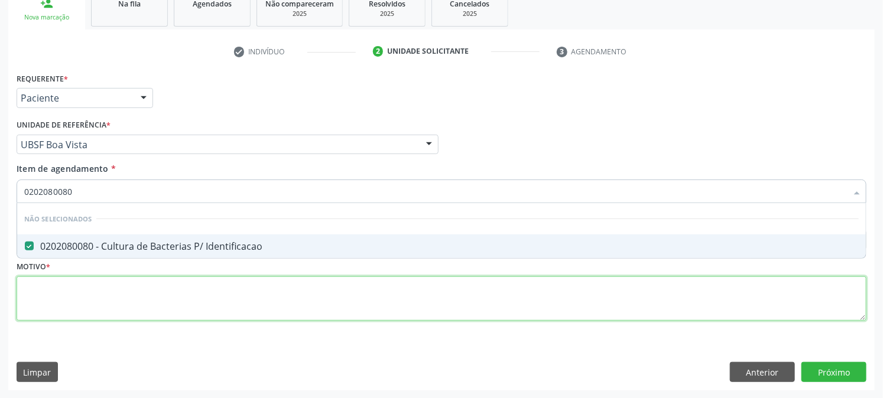
click at [84, 300] on div "Requerente * Paciente Médico(a) Enfermeiro(a) Paciente Nenhum resultado encontr…" at bounding box center [442, 204] width 850 height 268
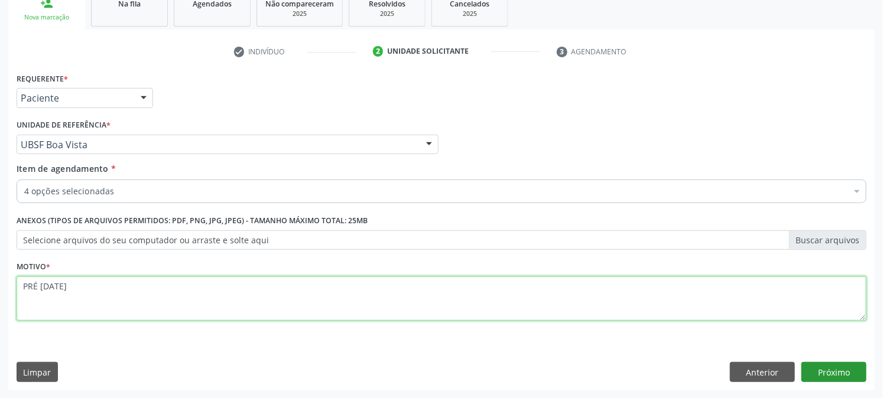
type textarea "PRÉ [DATE]"
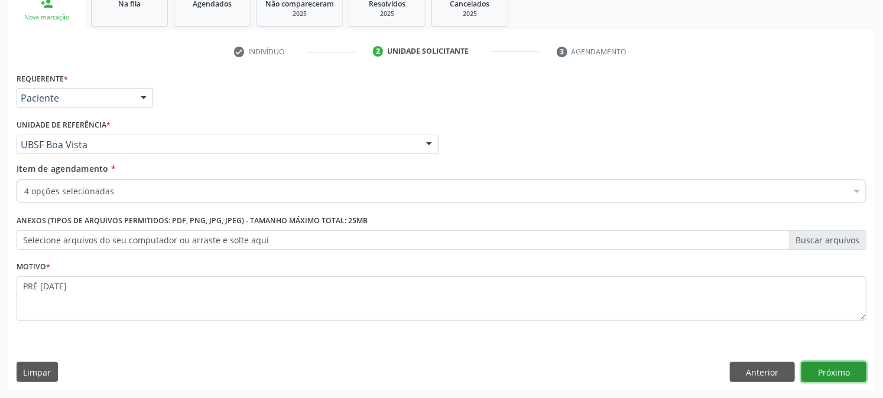
click at [827, 373] on button "Próximo" at bounding box center [833, 372] width 65 height 20
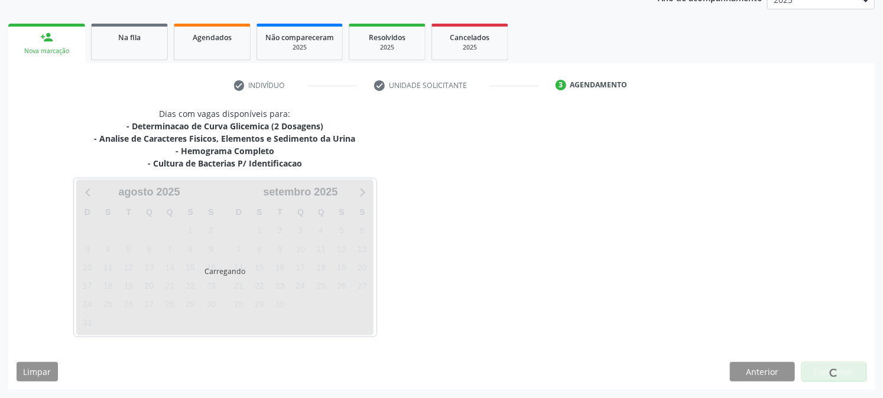
scroll to position [152, 0]
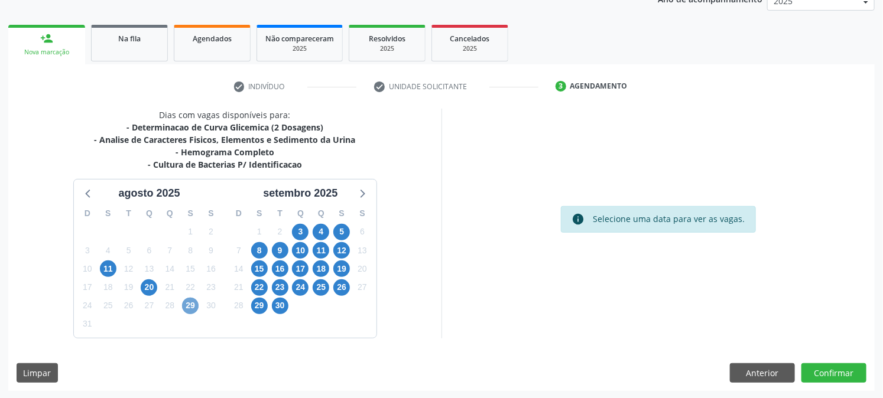
click at [186, 307] on span "29" at bounding box center [190, 306] width 17 height 17
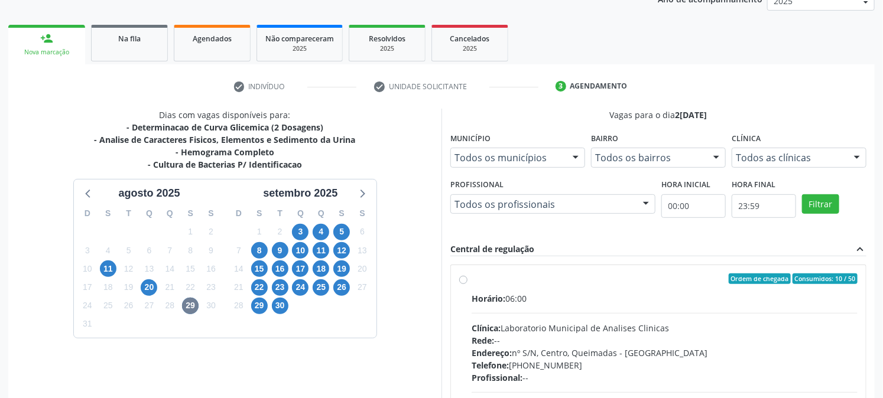
click at [527, 274] on div "Ordem de chegada Consumidos: 10 / 50" at bounding box center [664, 279] width 386 height 11
click at [467, 274] on input "Ordem de chegada Consumidos: 10 / 50 Horário: 06:00 Clínica: Laboratorio Munici…" at bounding box center [463, 279] width 8 height 11
radio input "true"
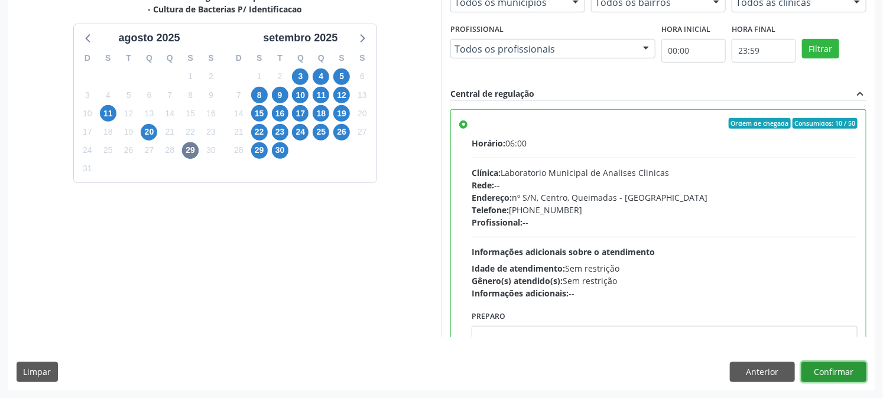
click at [831, 373] on button "Confirmar" at bounding box center [833, 372] width 65 height 20
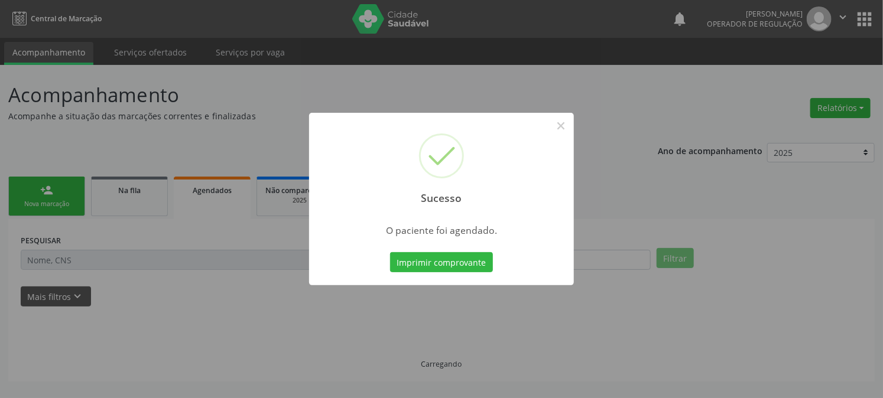
scroll to position [0, 0]
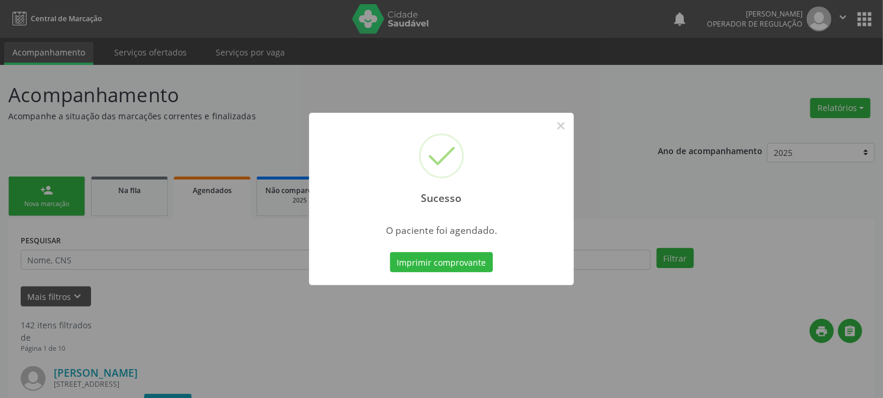
click at [390, 252] on button "Imprimir comprovante" at bounding box center [441, 262] width 103 height 20
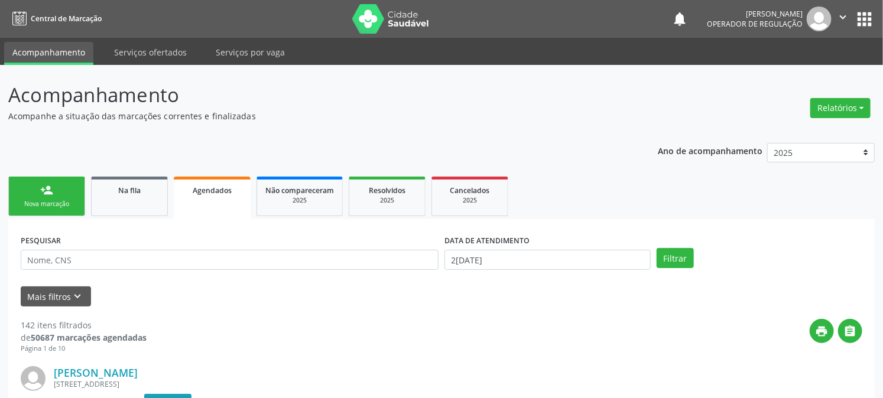
click at [40, 200] on div "Nova marcação" at bounding box center [46, 204] width 59 height 9
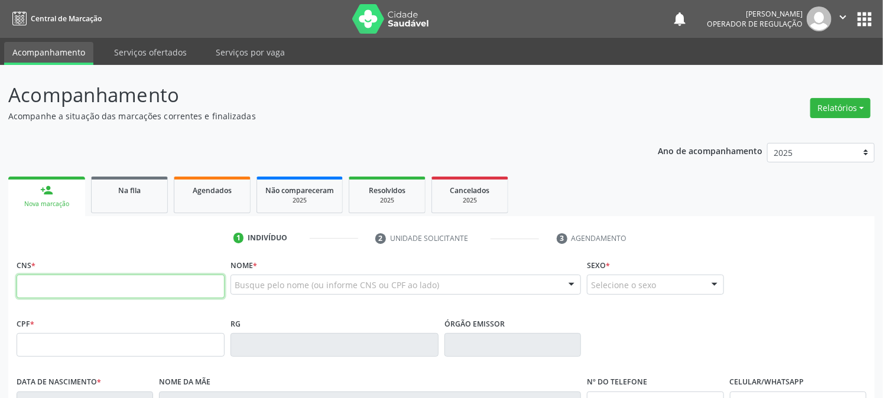
click at [111, 284] on input "text" at bounding box center [121, 287] width 208 height 24
click at [105, 286] on input "text" at bounding box center [121, 287] width 208 height 24
type input "702 8076 5375 6666"
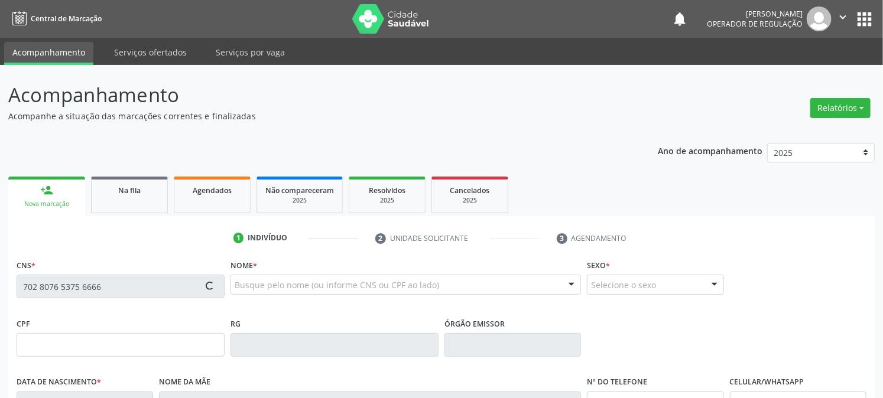
type input "125.882.404-37"
type input "07/06/1996"
type input "Izamar Terto da Silva Albuquerque"
type input "(83) 99310-9449"
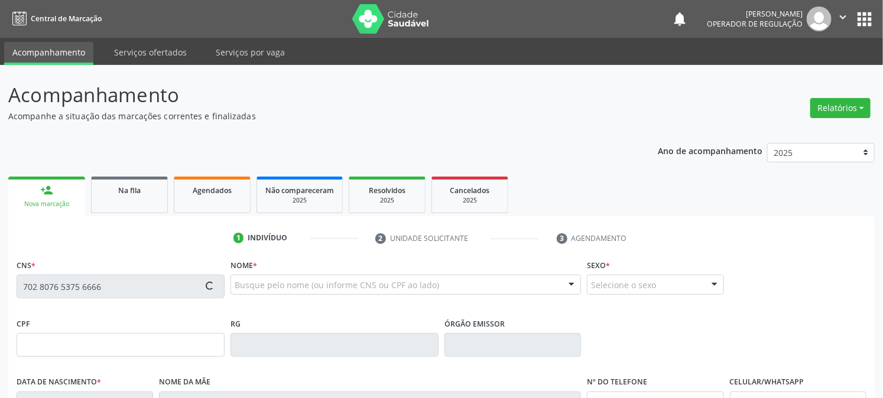
type input "73"
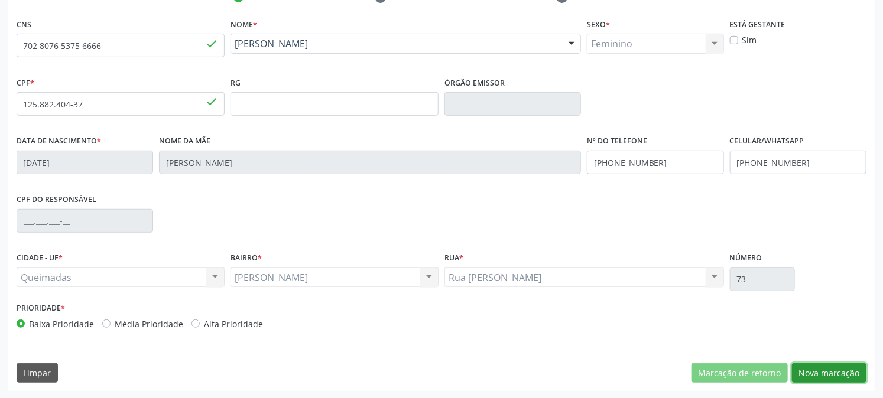
click at [854, 375] on button "Nova marcação" at bounding box center [829, 373] width 74 height 20
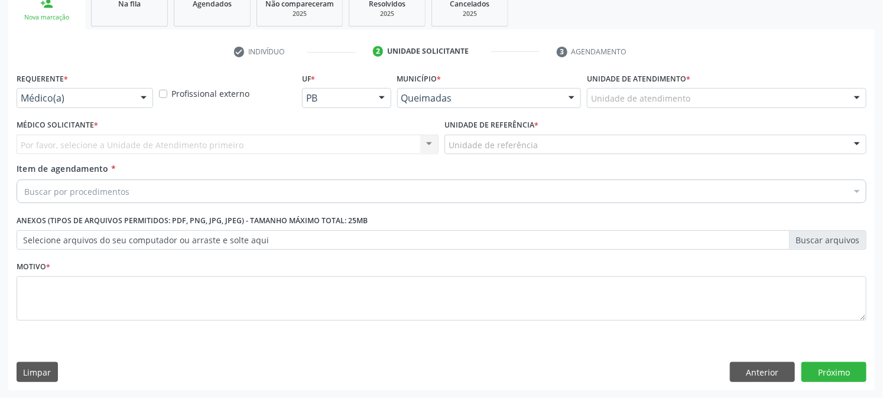
click at [103, 103] on div "Médico(a)" at bounding box center [85, 98] width 136 height 20
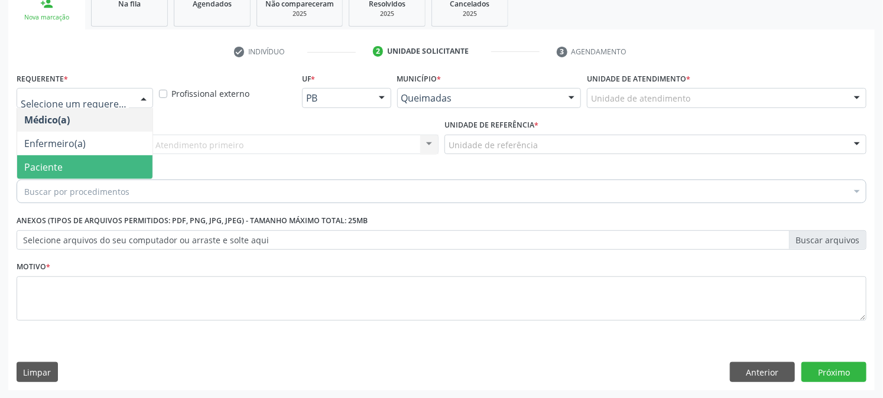
click at [80, 165] on span "Paciente" at bounding box center [84, 167] width 135 height 24
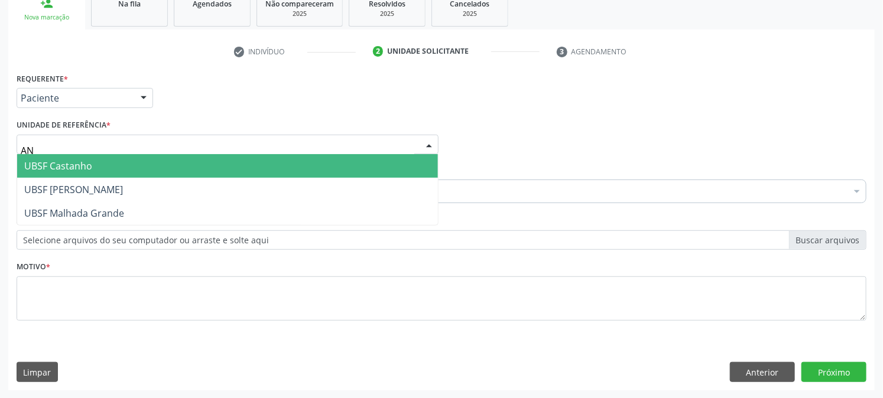
type input "ANI"
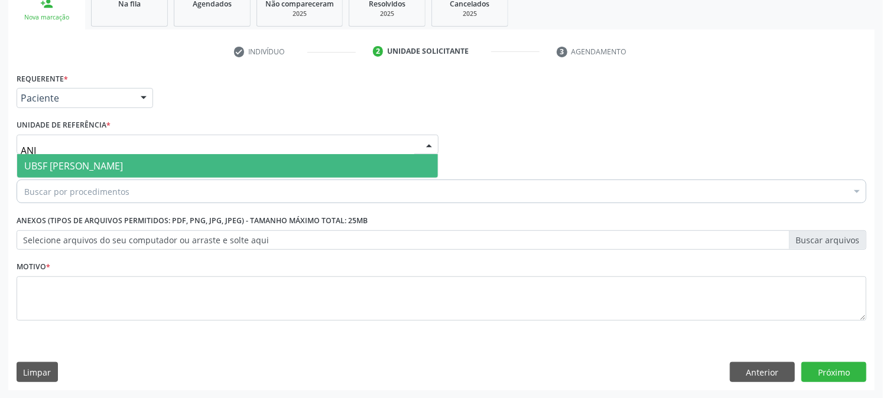
click at [95, 167] on span "UBSF [PERSON_NAME]" at bounding box center [73, 166] width 99 height 13
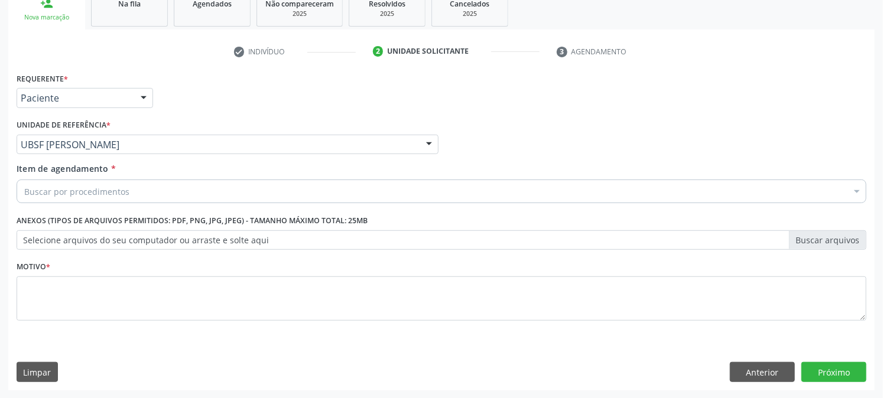
click at [109, 197] on div "Buscar por procedimentos" at bounding box center [442, 192] width 850 height 24
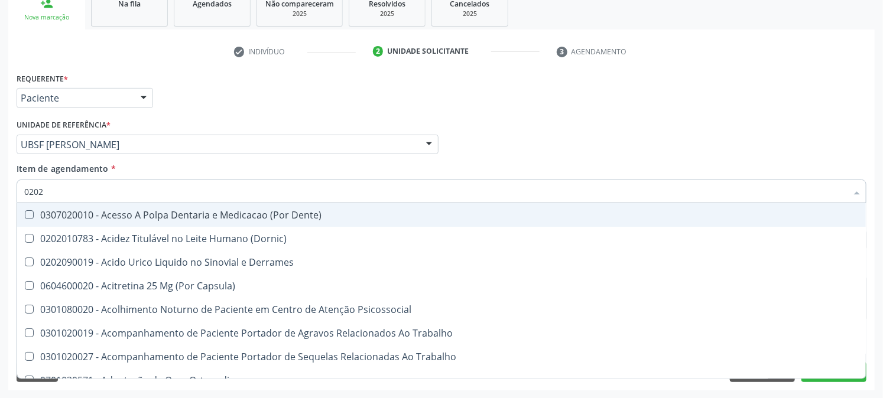
type input "02020"
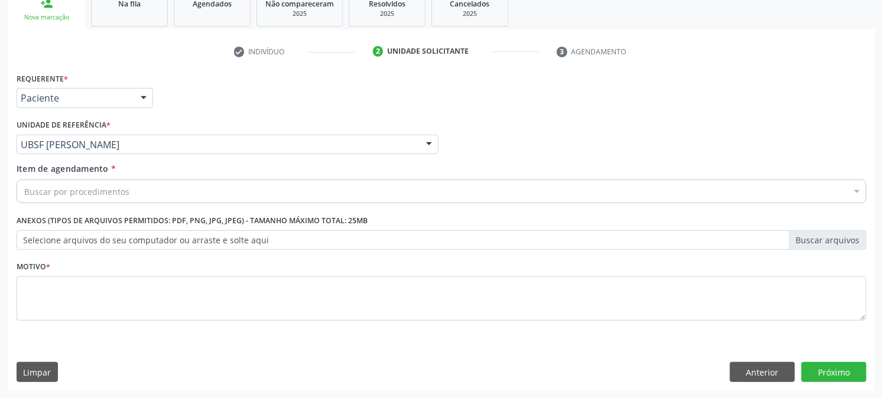
click at [132, 190] on div "Buscar por procedimentos" at bounding box center [442, 192] width 850 height 24
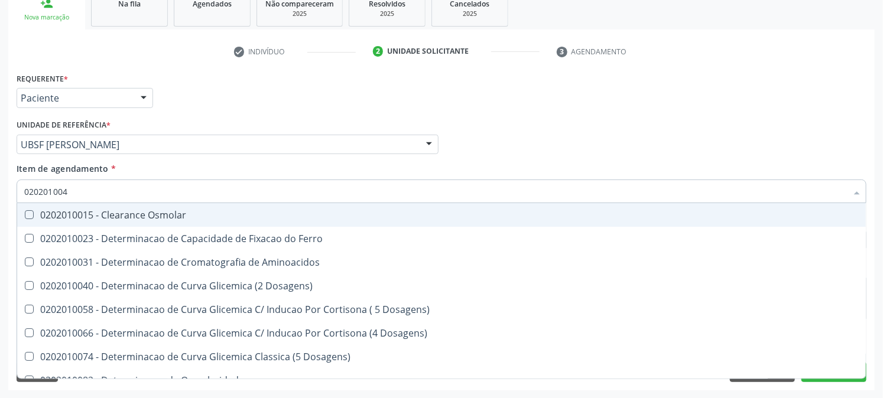
type input "0202010040"
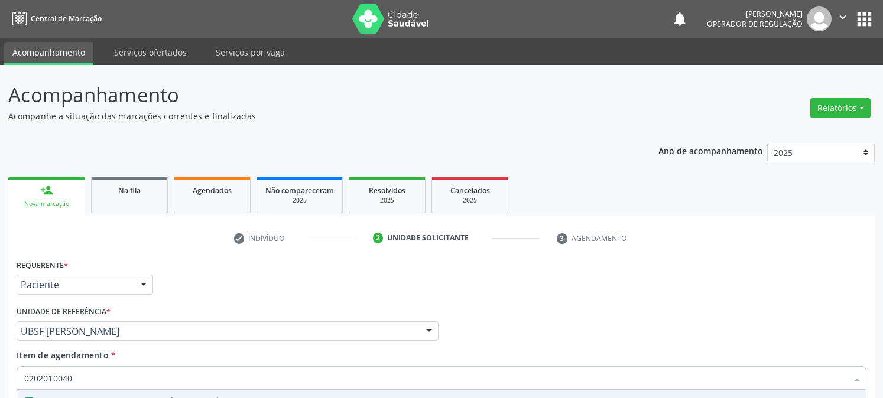
scroll to position [187, 0]
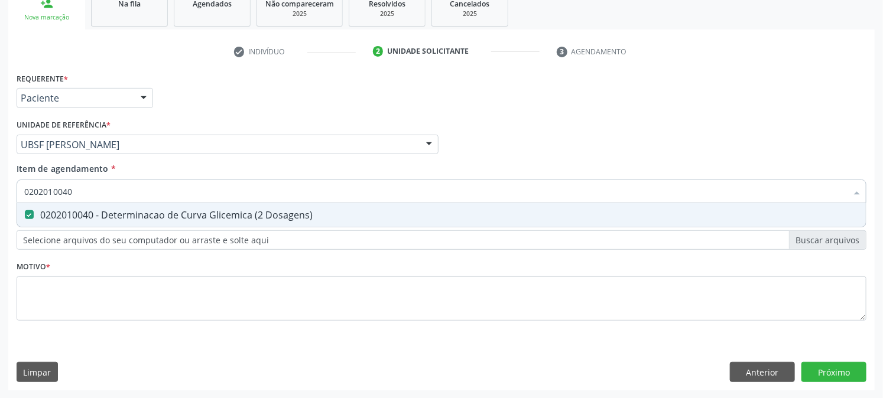
drag, startPoint x: 114, startPoint y: 182, endPoint x: 0, endPoint y: 199, distance: 115.3
click at [0, 199] on div "Acompanhamento Acompanhe a situação das marcações correntes e finalizadas Relat…" at bounding box center [441, 138] width 883 height 521
checkbox Dosagens\) "false"
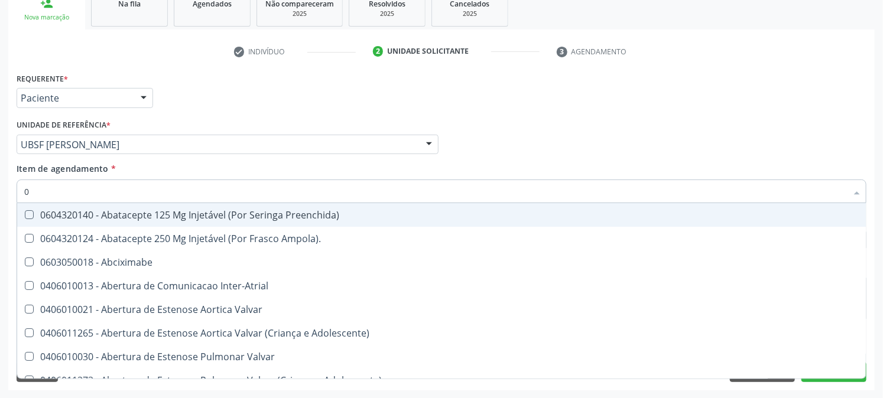
type input "02"
checkbox Alimentação "true"
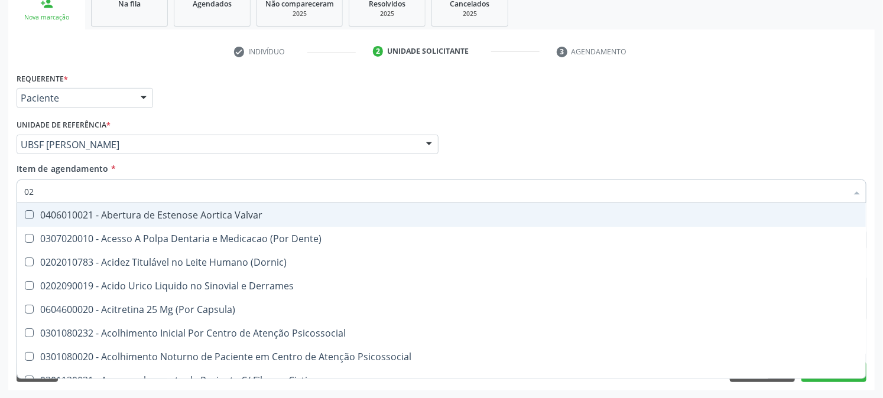
type input "020"
checkbox Tirofibana "true"
checkbox Dosagens\) "false"
type input "0202"
checkbox Valvular "true"
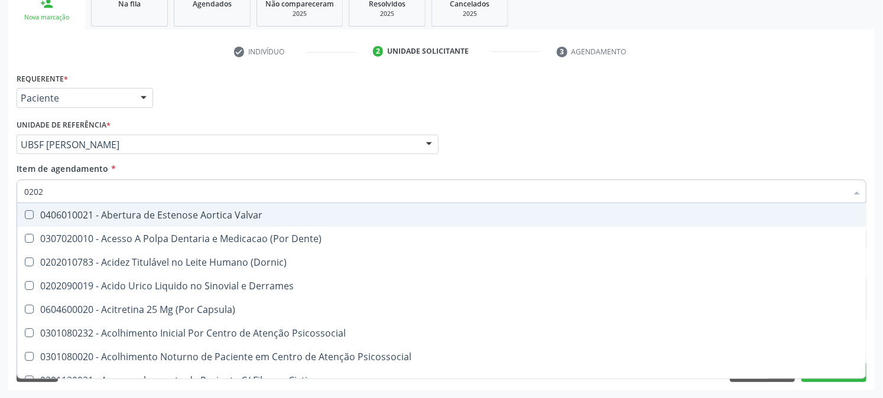
checkbox Tirofibana "false"
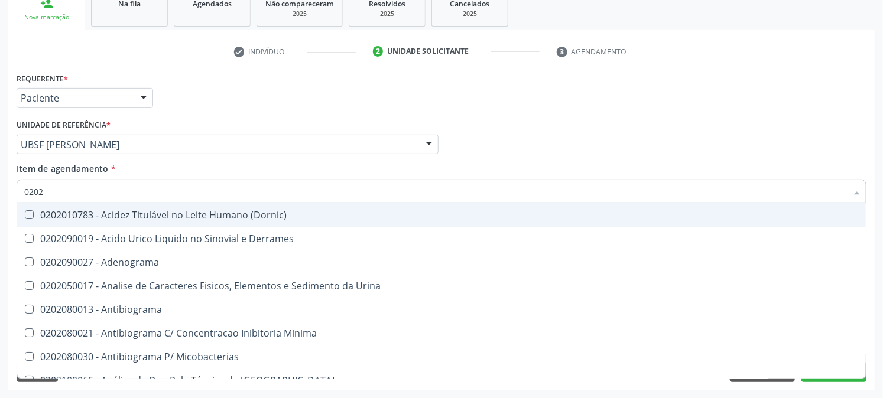
type input "02020"
checkbox Congênita "true"
checkbox Dosagens\) "false"
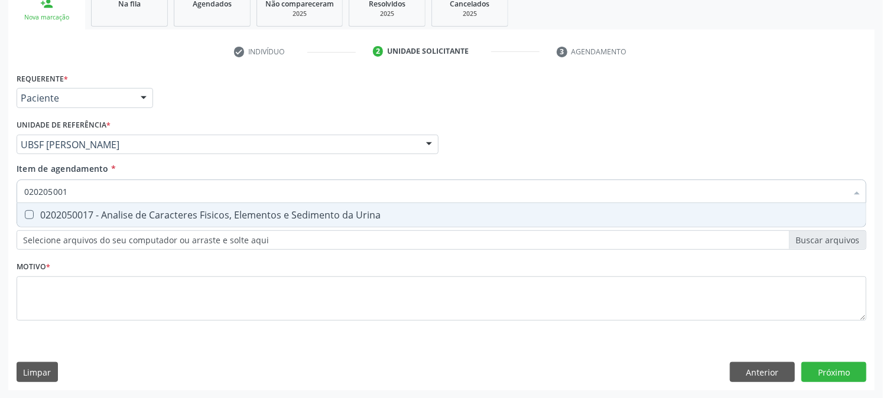
type input "0202050017"
click at [34, 211] on div "0202050017 - Analise de Caracteres Fisicos, Elementos e Sedimento da Urina" at bounding box center [441, 214] width 834 height 9
checkbox Urina "true"
drag, startPoint x: 95, startPoint y: 193, endPoint x: 0, endPoint y: 207, distance: 95.6
click at [0, 207] on div "Acompanhamento Acompanhe a situação das marcações correntes e finalizadas Relat…" at bounding box center [441, 138] width 883 height 521
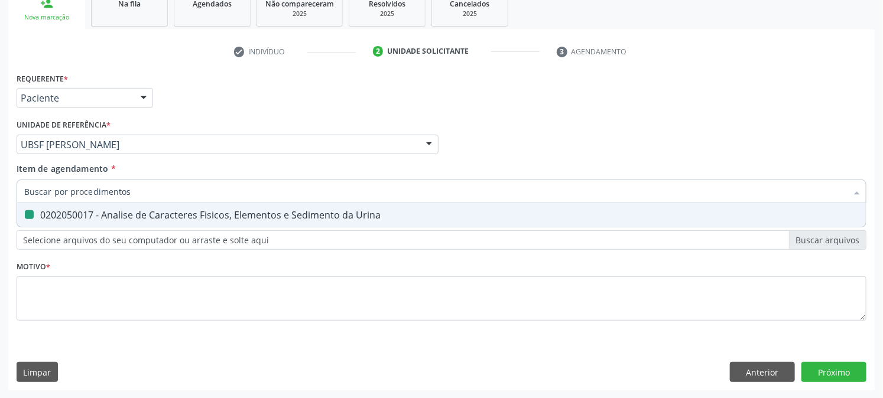
checkbox Urina "false"
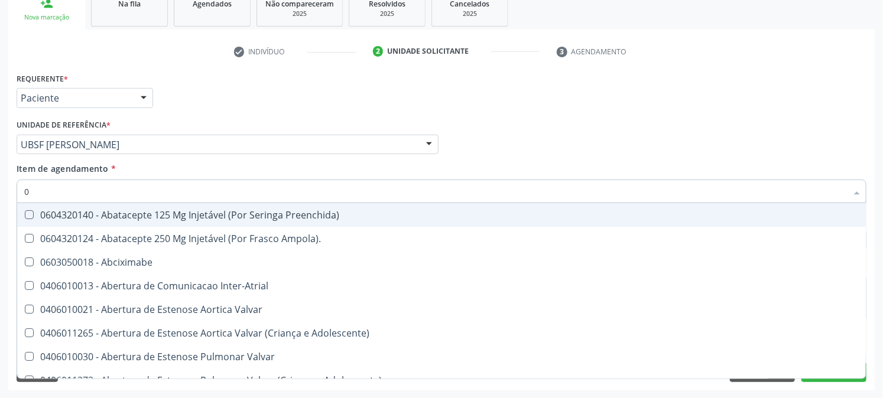
type input "02"
checkbox Psicossocial "true"
checkbox Urina "false"
checkbox Alimentação "true"
type input "020"
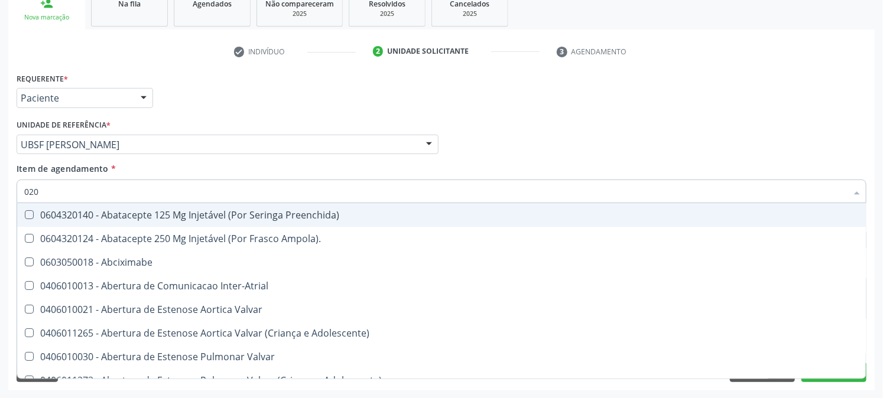
checkbox Rim "true"
checkbox Psicossocial "false"
checkbox Livre "true"
checkbox Alimentação "false"
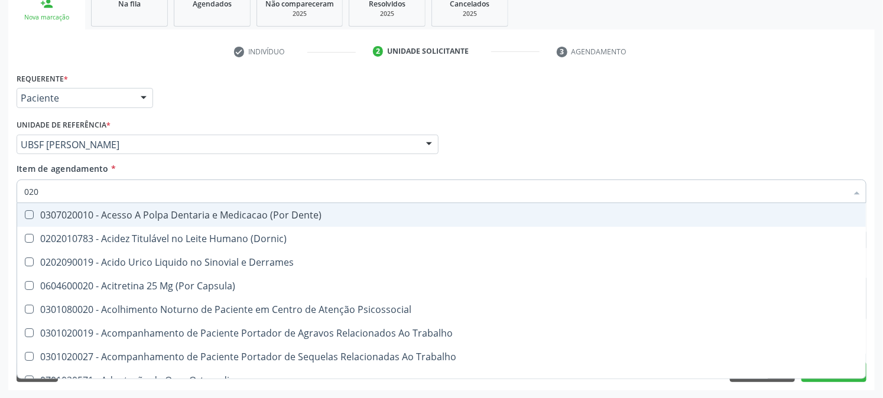
type input "0202"
checkbox Capsula\) "true"
checkbox Urina "false"
checkbox Coluna "true"
checkbox Dosagens\) "false"
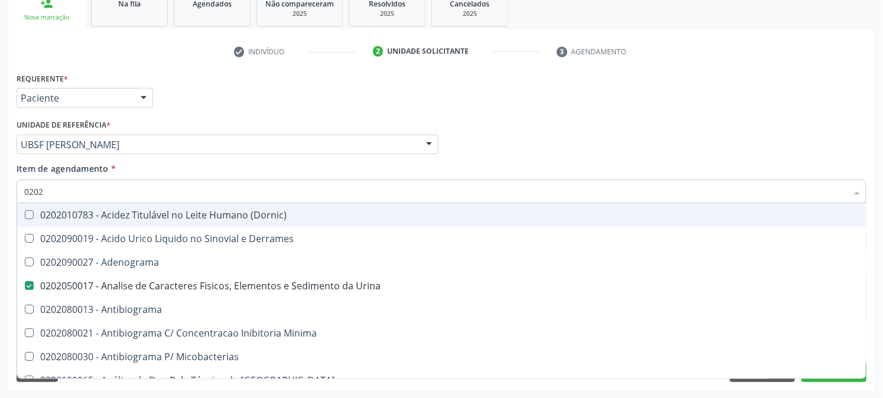
type input "02020"
checkbox Congênita "true"
checkbox Dosagens\) "false"
type input "020202"
checkbox Urina "false"
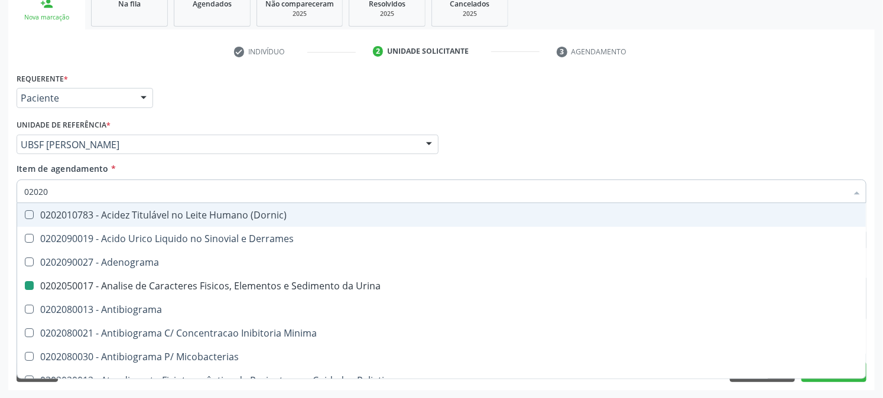
checkbox Dosagens\) "false"
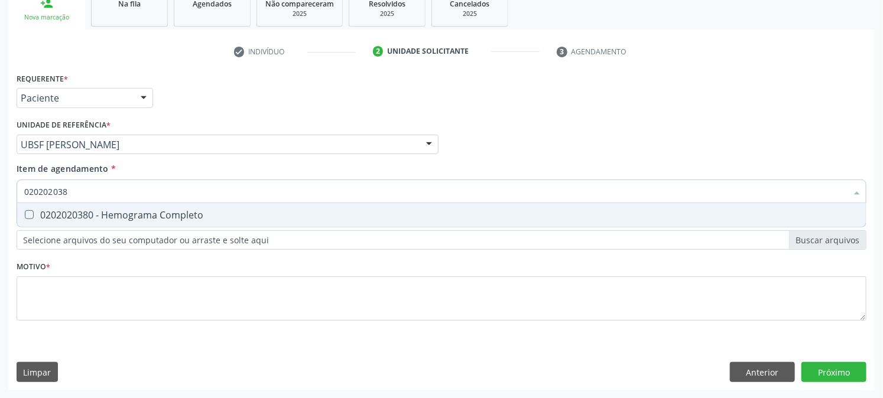
type input "0202020380"
click at [43, 203] on span "0202020380 - Hemograma Completo" at bounding box center [441, 215] width 848 height 24
checkbox Completo "true"
drag, startPoint x: 79, startPoint y: 198, endPoint x: 0, endPoint y: 212, distance: 80.3
click at [0, 212] on div "Acompanhamento Acompanhe a situação das marcações correntes e finalizadas Relat…" at bounding box center [441, 138] width 883 height 521
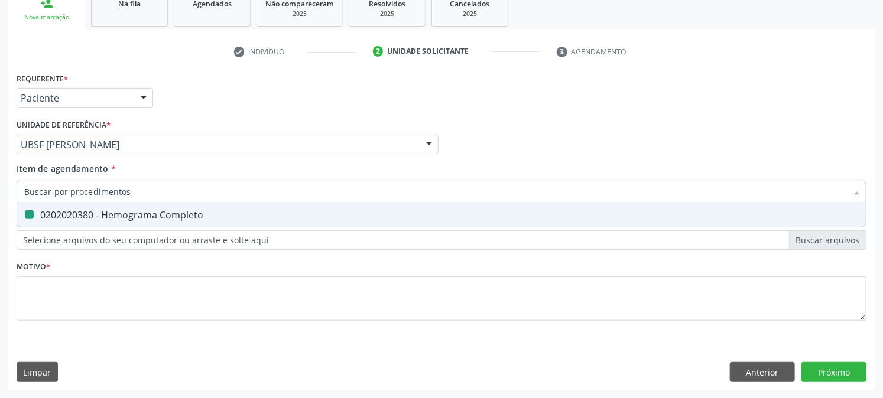
checkbox Completo "false"
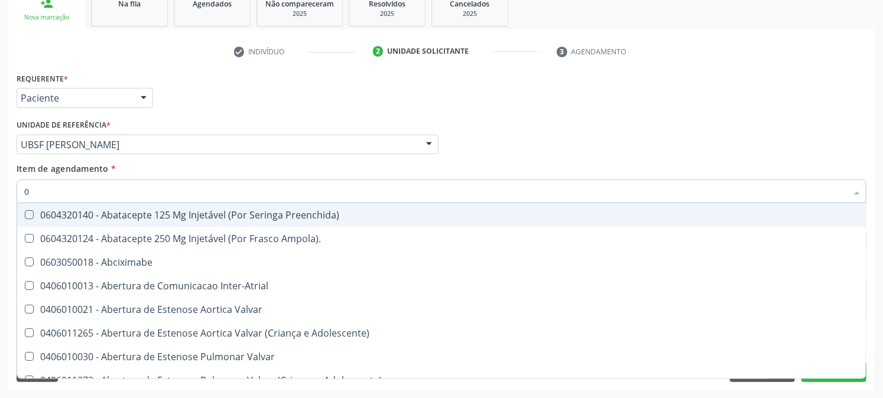
type input "02"
checkbox Psicossocial "true"
checkbox Urina "false"
checkbox Alimentação "true"
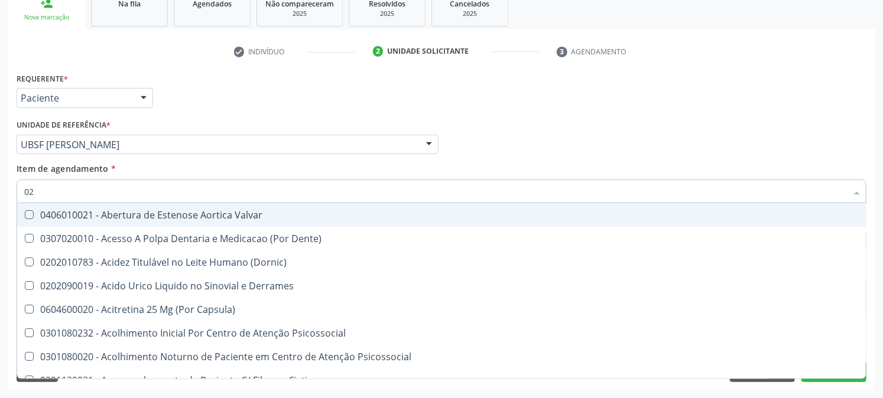
type input "020"
checkbox Frasco-Ampola\) "true"
checkbox Urina "false"
checkbox Tirofibana "true"
checkbox Dosagens\) "false"
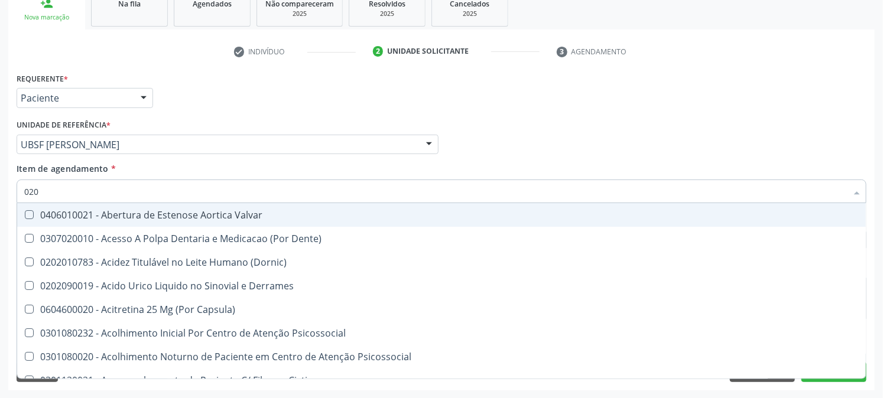
checkbox Eletro-Oculografia "true"
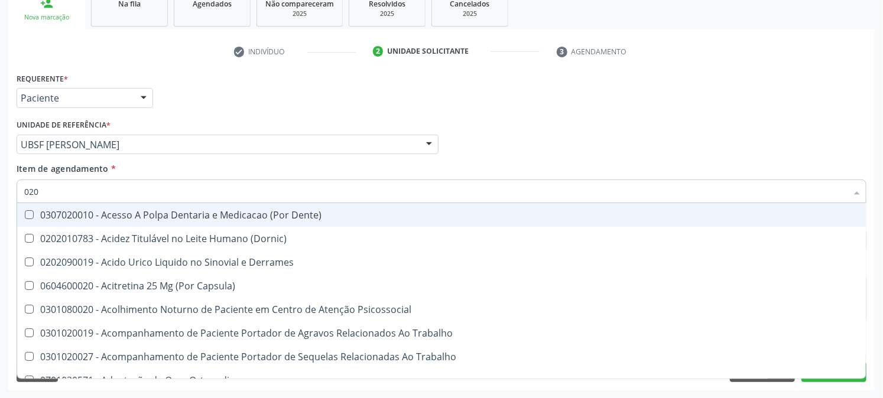
type input "0202"
checkbox Capsula\) "true"
checkbox Urina "false"
checkbox Coluna "true"
checkbox Revisao "true"
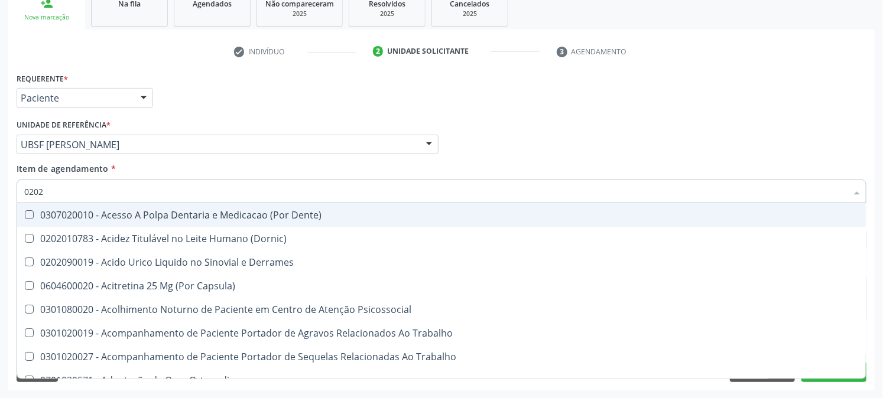
checkbox Dosagens\) "false"
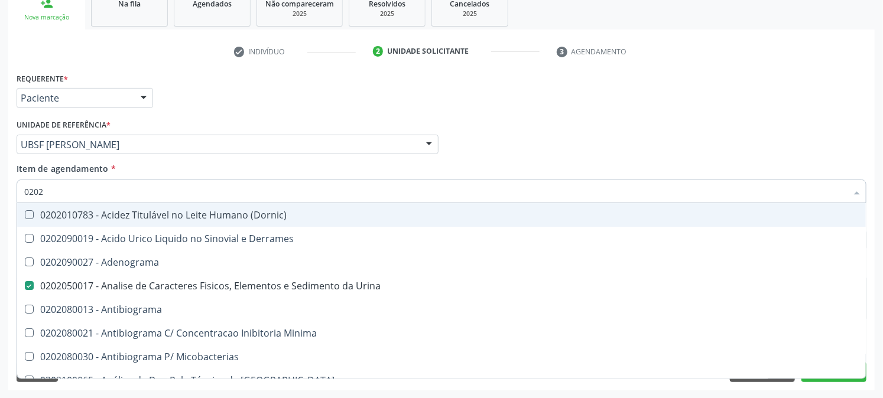
type input "02020"
checkbox Congênita "true"
checkbox Dosagens\) "false"
checkbox Zinco "true"
checkbox Completo "false"
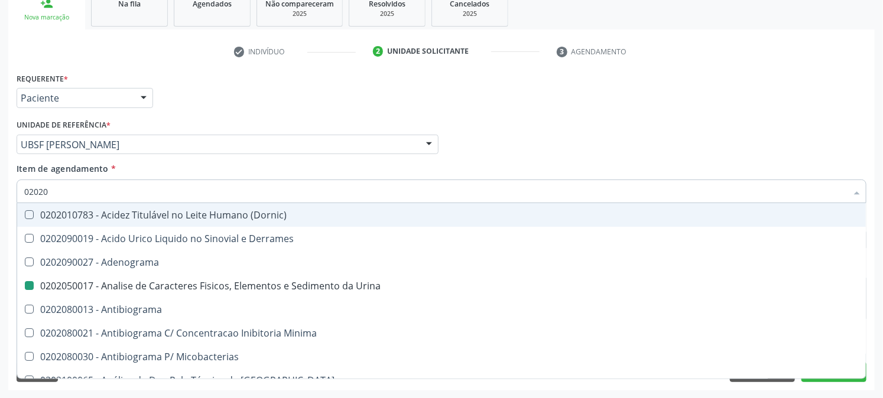
type input "020203"
checkbox Urina "false"
checkbox \(Confirmatorio\) "true"
checkbox Congênita "false"
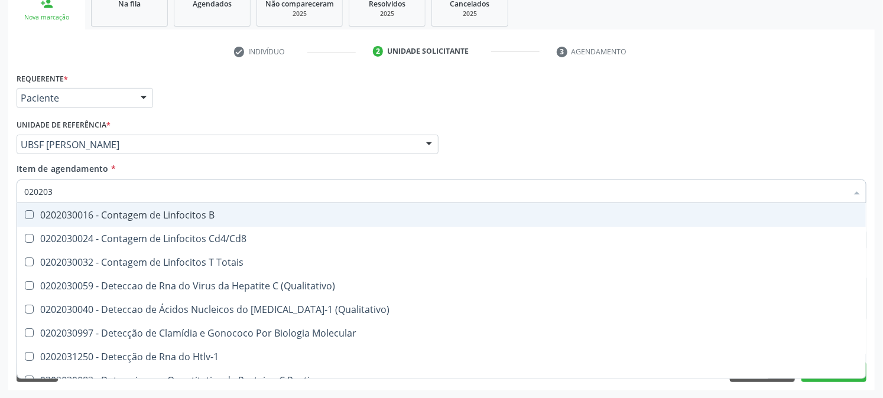
type input "0202030"
checkbox Completo "false"
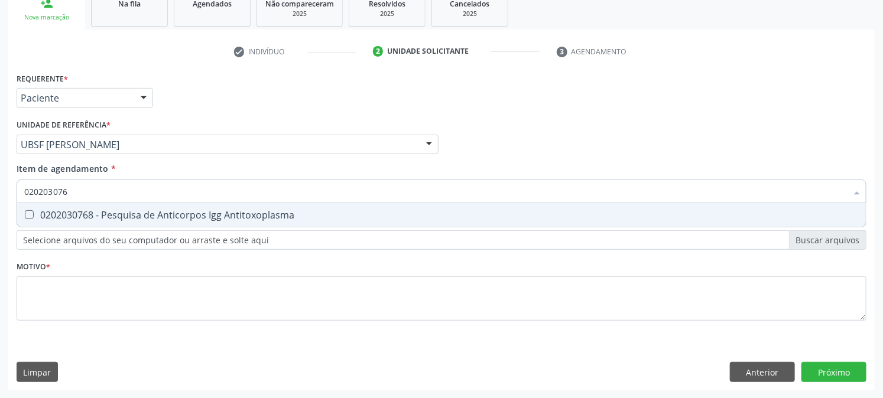
type input "0202030768"
click at [61, 214] on div "0202030768 - Pesquisa de Anticorpos Igg Antitoxoplasma" at bounding box center [441, 214] width 834 height 9
checkbox Antitoxoplasma "true"
drag, startPoint x: 86, startPoint y: 192, endPoint x: 0, endPoint y: 232, distance: 94.6
click at [0, 232] on div "Acompanhamento Acompanhe a situação das marcações correntes e finalizadas Relat…" at bounding box center [441, 138] width 883 height 521
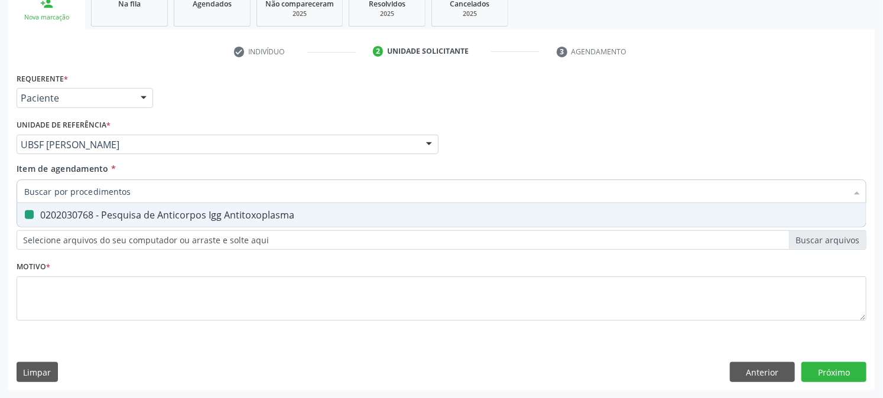
checkbox Antitoxoplasma "false"
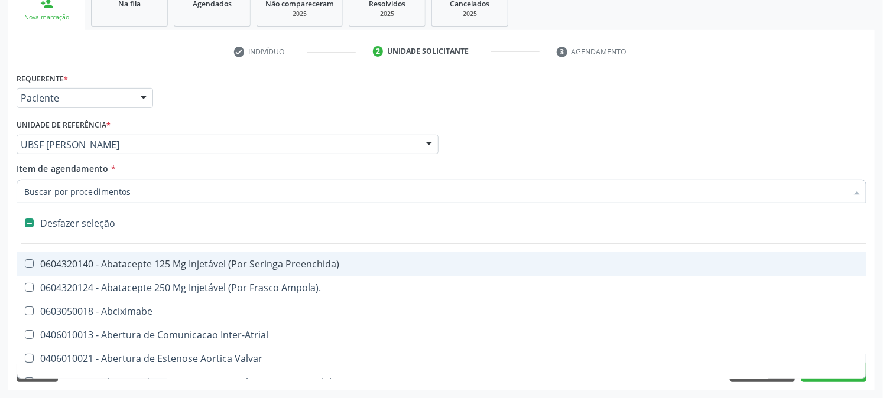
click at [122, 193] on input "Item de agendamento *" at bounding box center [435, 192] width 822 height 24
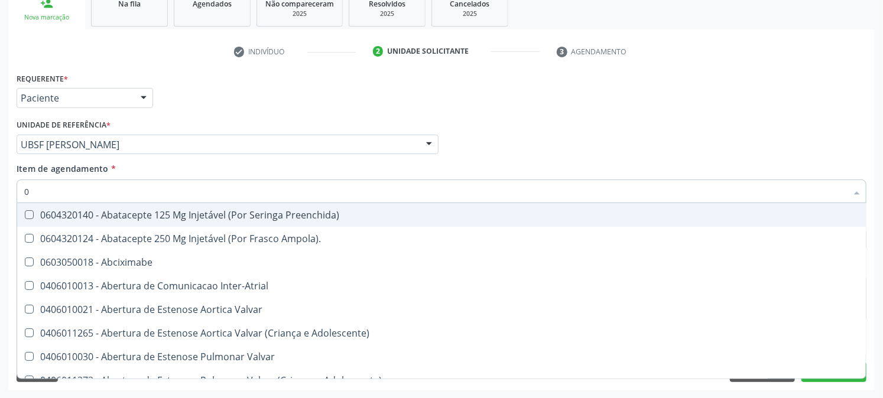
type input "02"
checkbox Psicossocial "true"
checkbox Urina "false"
checkbox Alimentação "true"
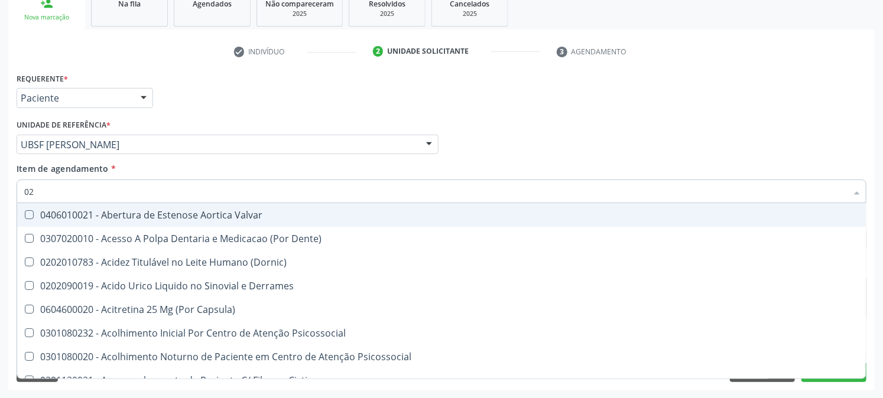
type input "020"
checkbox Frasco-Ampola\) "true"
checkbox Urina "false"
checkbox Tirofibana "true"
checkbox Dosagens\) "false"
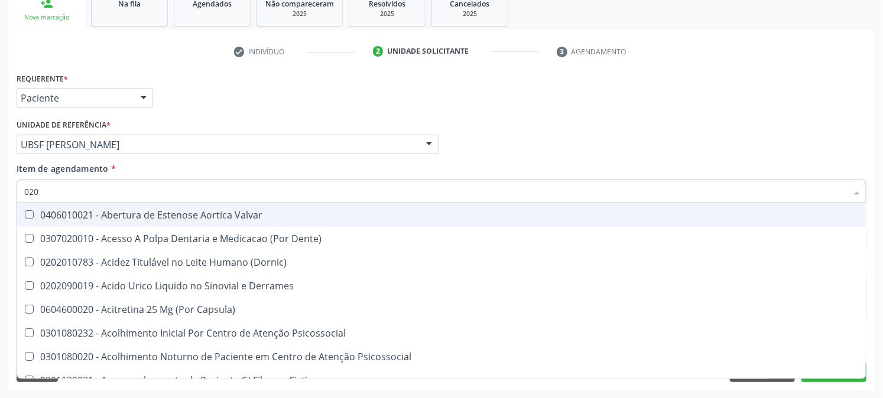
checkbox Eletro-Oculografia "true"
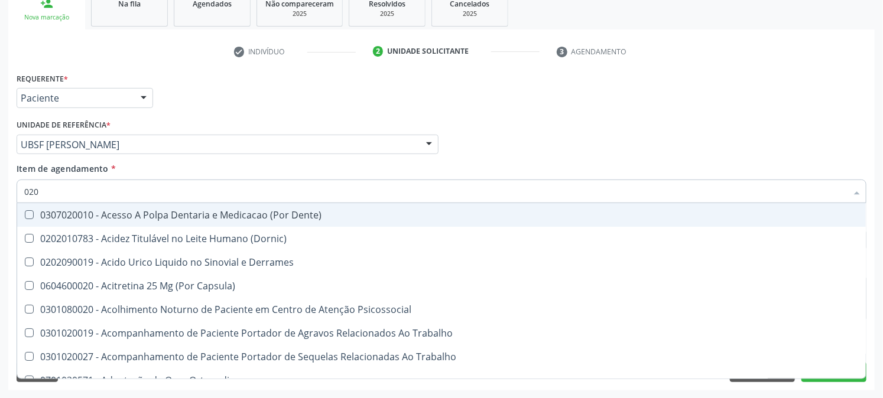
type input "0202"
checkbox Capsula\) "true"
checkbox Urina "false"
checkbox Coluna "true"
checkbox Revisao "true"
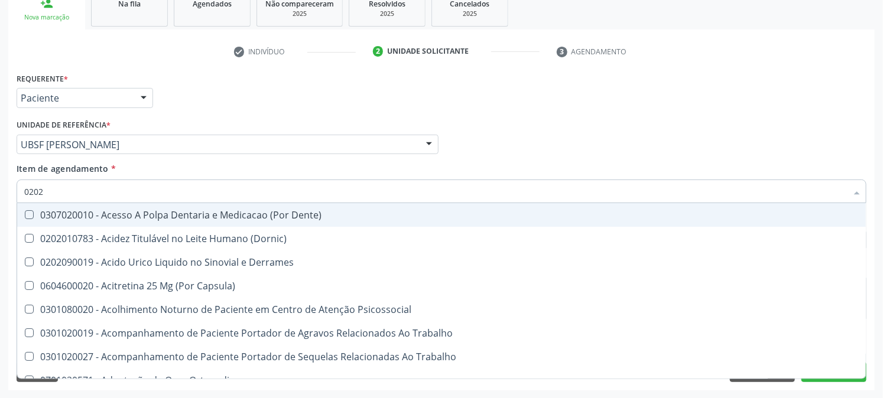
checkbox Bandas\) "true"
checkbox Dosagens\) "false"
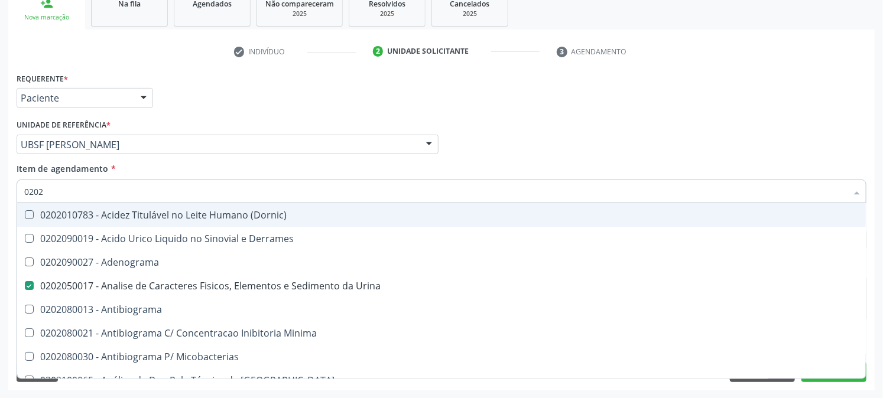
type input "02020"
checkbox Congênita "true"
checkbox Dosagens\) "false"
checkbox Zinco "true"
checkbox Completo "false"
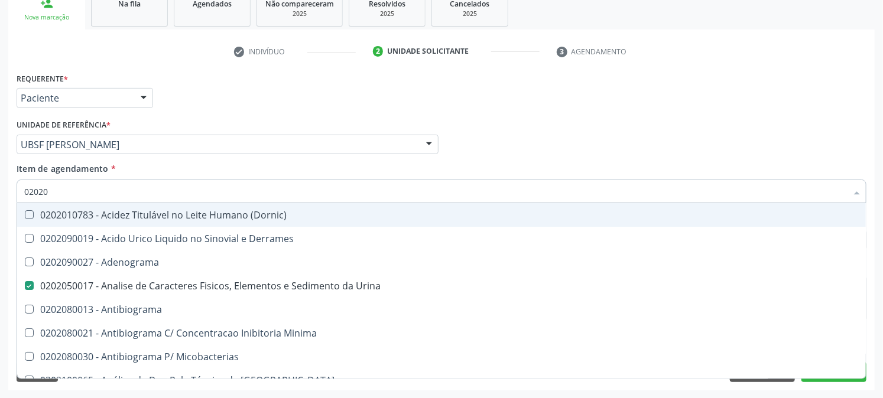
checkbox Oncologia "true"
checkbox Antitoxoplasma "false"
type input "020203"
checkbox Urina "false"
checkbox Molecular "true"
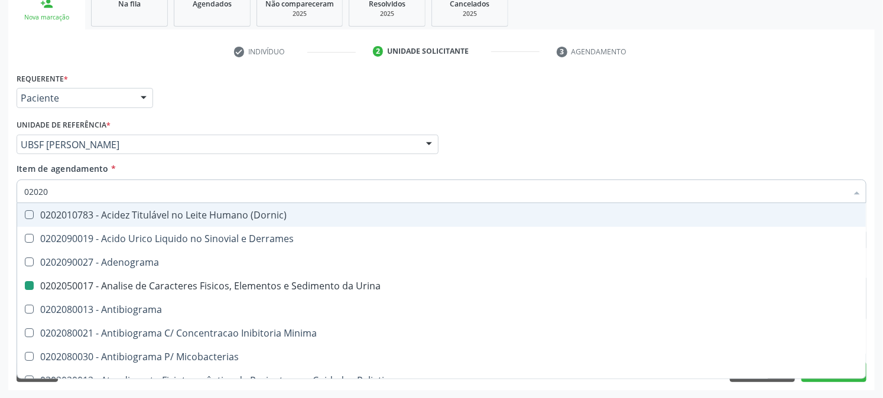
checkbox Dosagens\) "false"
checkbox Aluminio "true"
type input "0202030"
checkbox Molecular "false"
checkbox \(Serotonina\) "true"
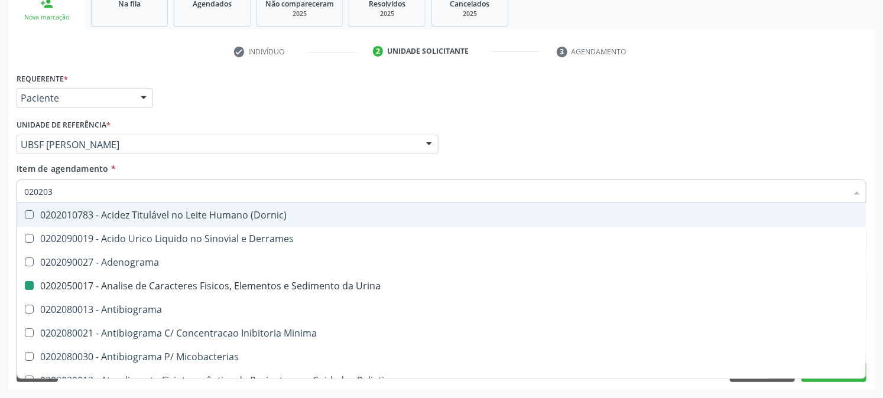
checkbox Aluminio "false"
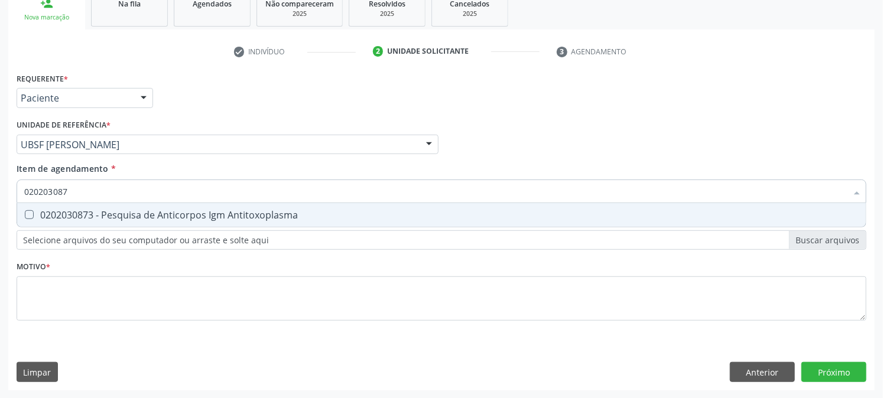
type input "0202030873"
click at [61, 216] on div "0202030873 - Pesquisa de Anticorpos Igm Antitoxoplasma" at bounding box center [441, 214] width 834 height 9
checkbox Antitoxoplasma "true"
drag, startPoint x: 101, startPoint y: 196, endPoint x: 0, endPoint y: 235, distance: 108.3
click at [0, 233] on div "Acompanhamento Acompanhe a situação das marcações correntes e finalizadas Relat…" at bounding box center [441, 138] width 883 height 521
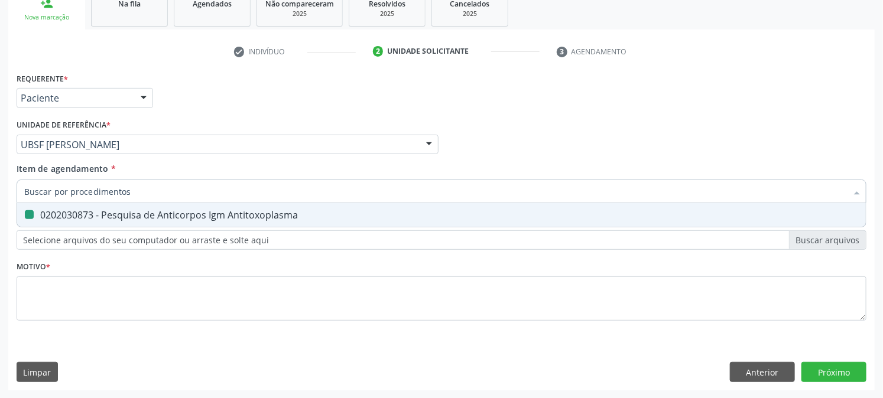
checkbox Antitoxoplasma "false"
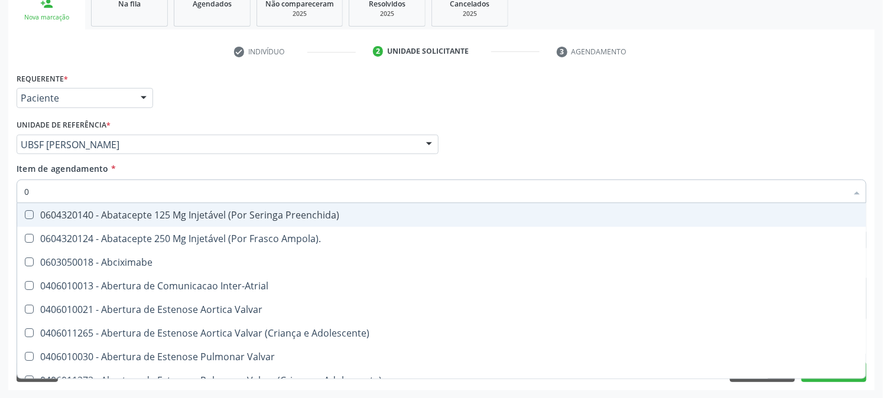
type input "02"
checkbox Psicossocial "true"
checkbox Urina "false"
checkbox Alimentação "true"
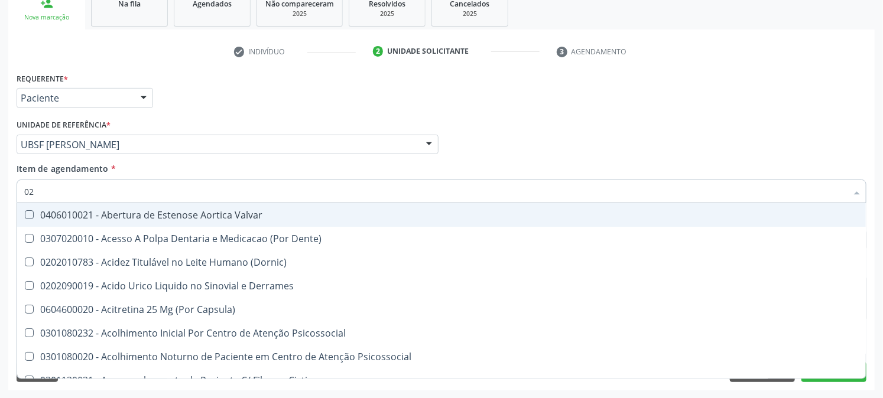
click at [169, 164] on div "Item de agendamento * 02 Desfazer seleção 0406010021 - Abertura de Estenose Aor…" at bounding box center [442, 180] width 850 height 37
checkbox Dente\) "true"
checkbox \(Dornic\) "true"
checkbox Derrames "true"
checkbox Capsula\) "true"
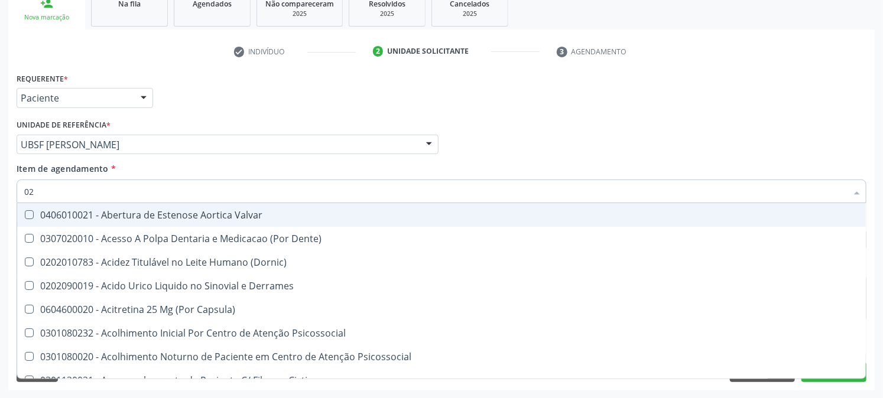
checkbox Psicossocial "true"
checkbox Urina "false"
checkbox Dosagens\) "false"
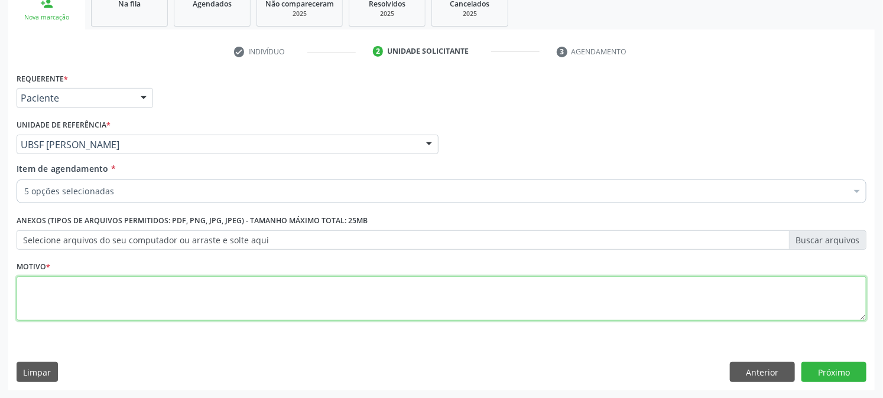
click at [95, 297] on textarea at bounding box center [442, 299] width 850 height 45
type textarea "PRÉ NATAL"
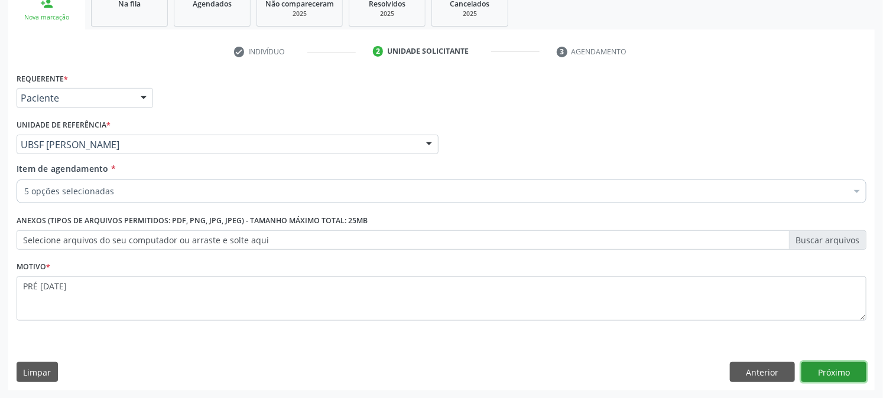
click at [839, 375] on button "Próximo" at bounding box center [833, 372] width 65 height 20
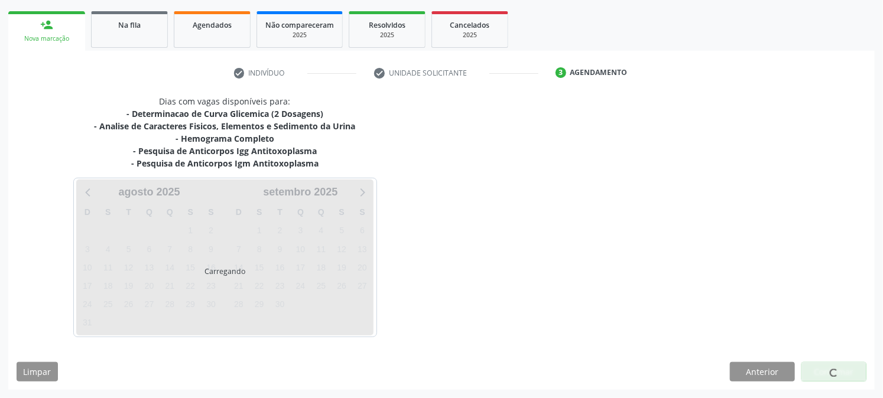
scroll to position [164, 0]
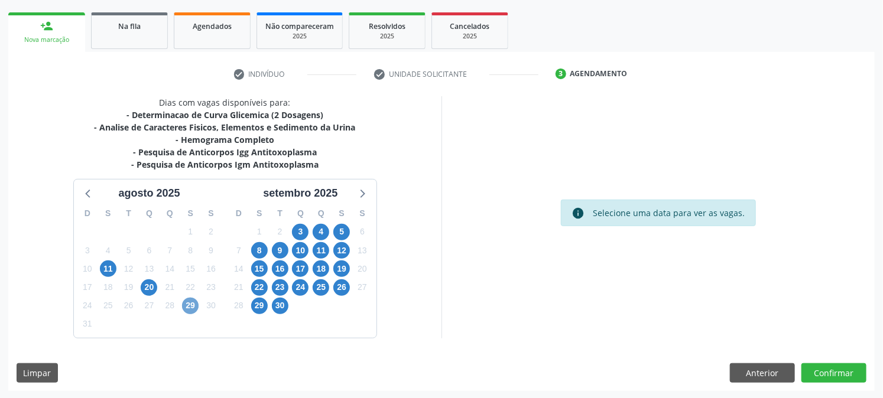
click at [187, 311] on span "29" at bounding box center [190, 306] width 17 height 17
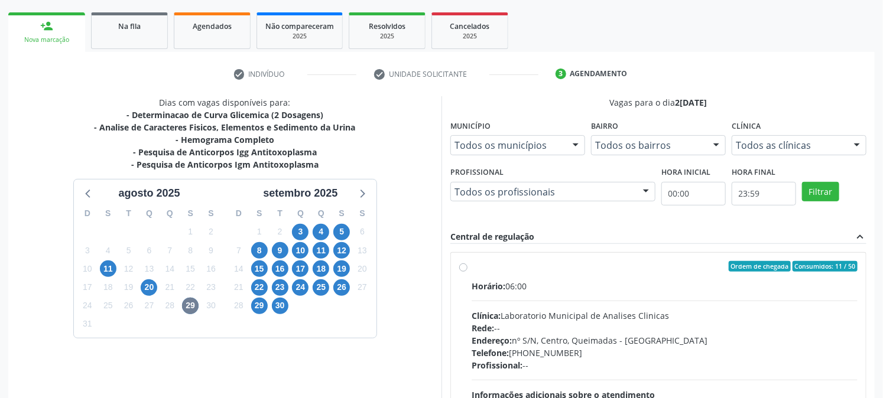
click at [538, 258] on div "Ordem de chegada Consumidos: 11 / 50 Horário: 06:00 Clínica: Laboratorio Munici…" at bounding box center [658, 352] width 415 height 198
radio input "true"
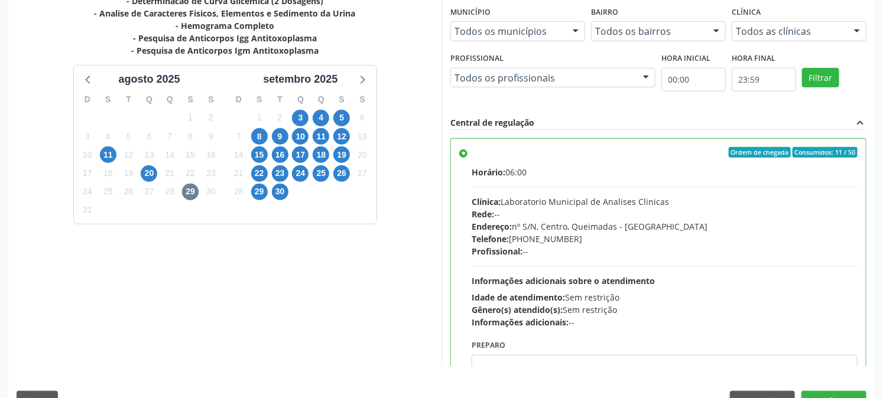
scroll to position [307, 0]
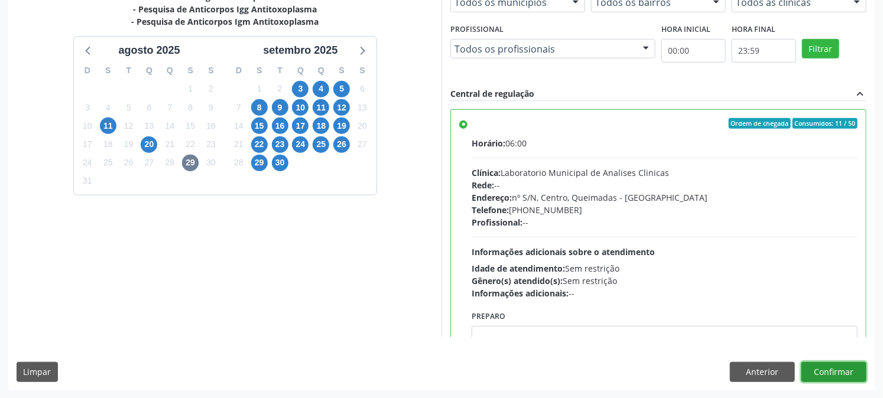
click at [830, 375] on button "Confirmar" at bounding box center [833, 372] width 65 height 20
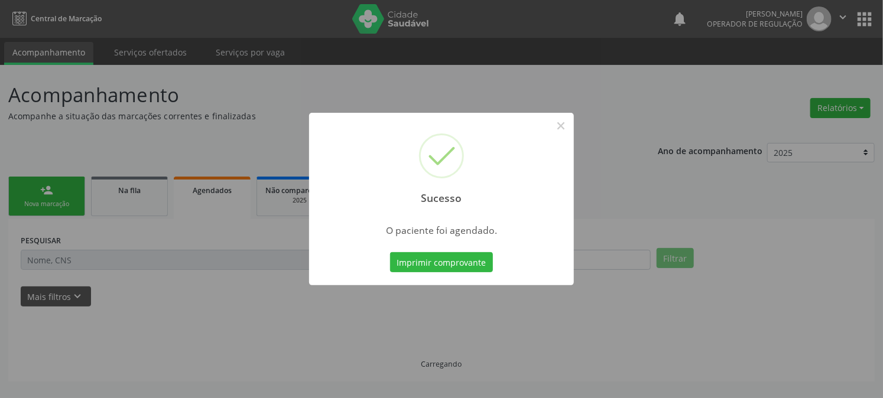
scroll to position [0, 0]
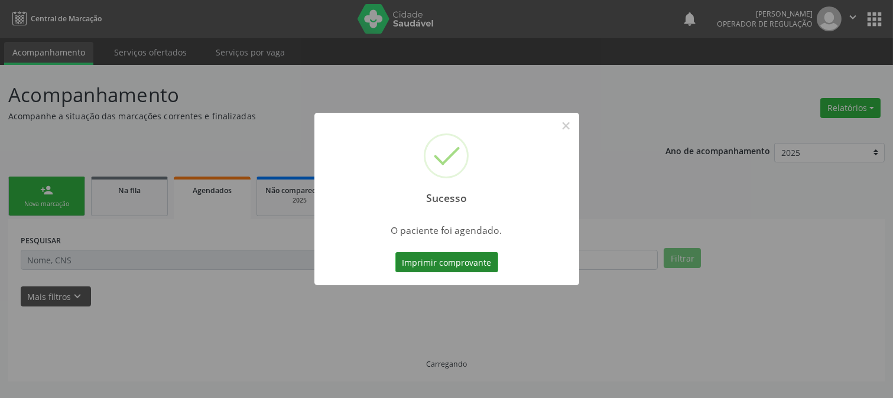
click at [458, 261] on button "Imprimir comprovante" at bounding box center [446, 262] width 103 height 20
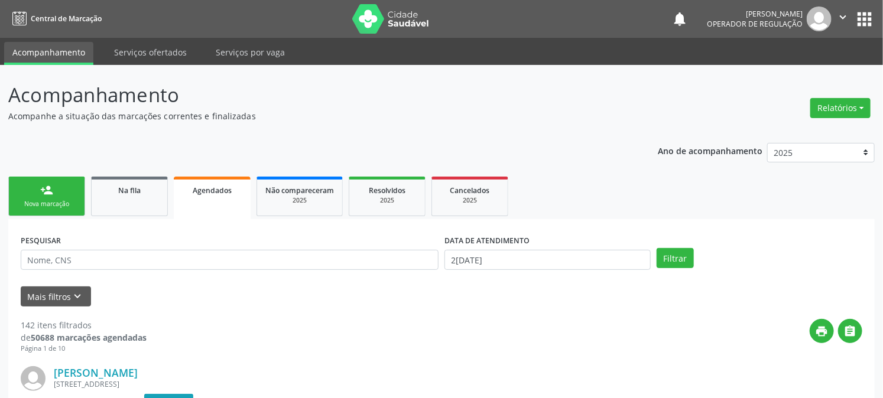
click at [44, 198] on link "person_add Nova marcação" at bounding box center [46, 197] width 77 height 40
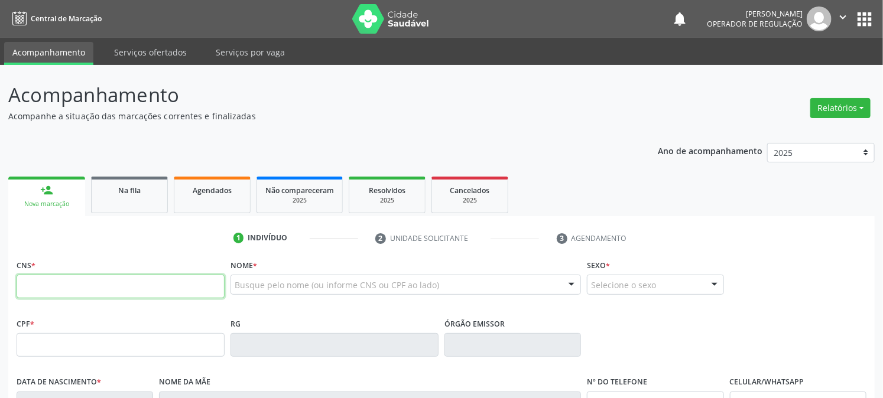
click at [68, 284] on input "text" at bounding box center [121, 287] width 208 height 24
type input "702 6047 6201 8142"
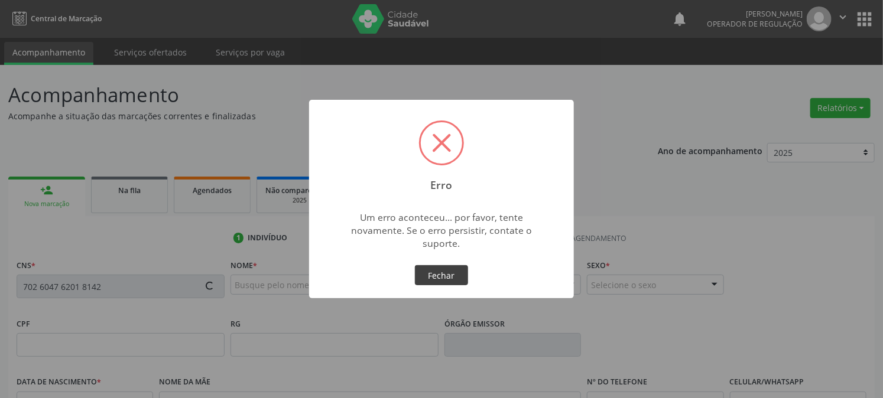
click at [428, 278] on button "Fechar" at bounding box center [441, 275] width 53 height 20
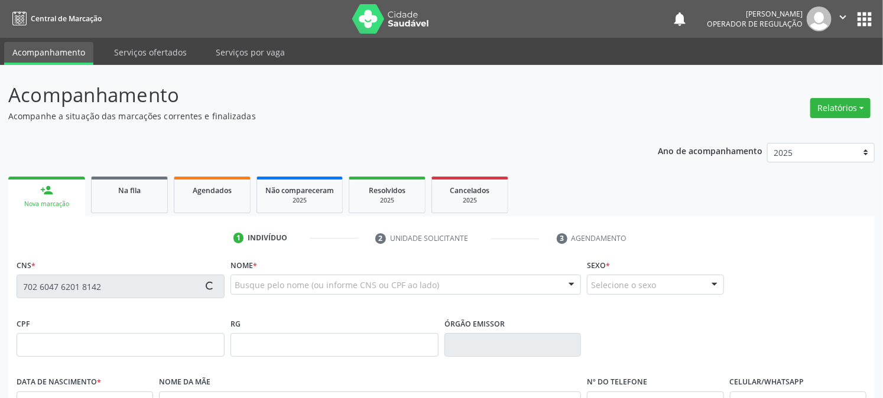
click at [186, 314] on div "CNS * 702 6047 6201 8142" at bounding box center [121, 285] width 214 height 58
click at [137, 312] on div "CNS * 702 6047 6201 8142" at bounding box center [121, 285] width 214 height 58
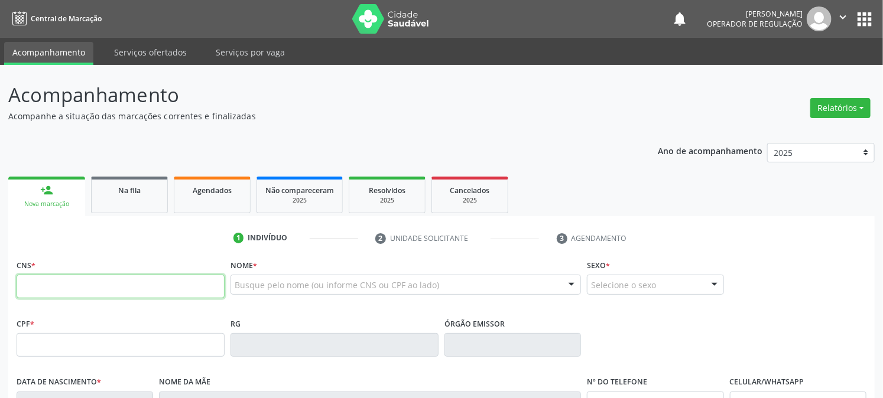
click at [68, 280] on input "text" at bounding box center [121, 287] width 208 height 24
click at [104, 294] on input "text" at bounding box center [121, 287] width 208 height 24
type input "702 6047 6201 8142"
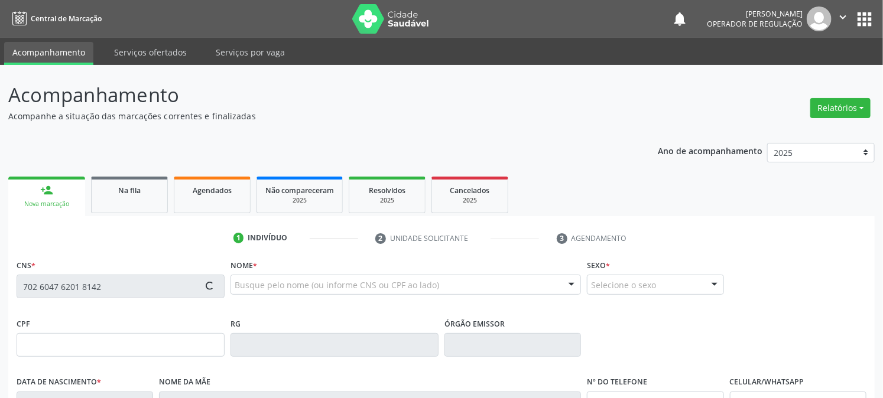
type input "110.963.204-52"
type input "[DATE]"
type input "Pstricia [PERSON_NAME]"
type input "[PHONE_NUMBER]"
type input "350"
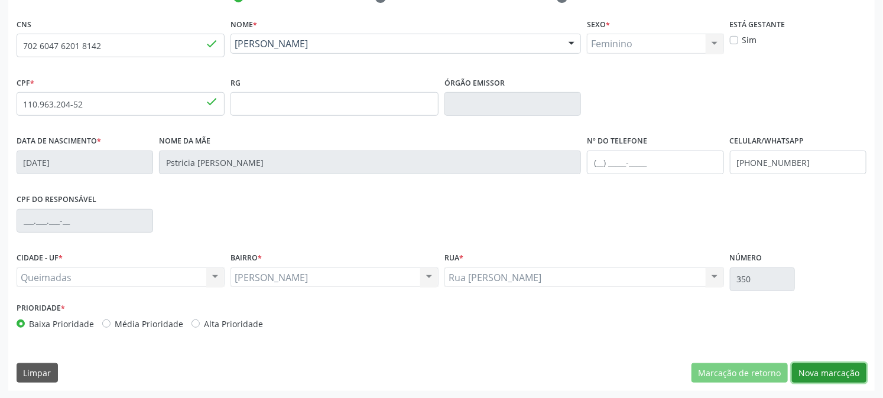
click at [819, 373] on button "Nova marcação" at bounding box center [829, 373] width 74 height 20
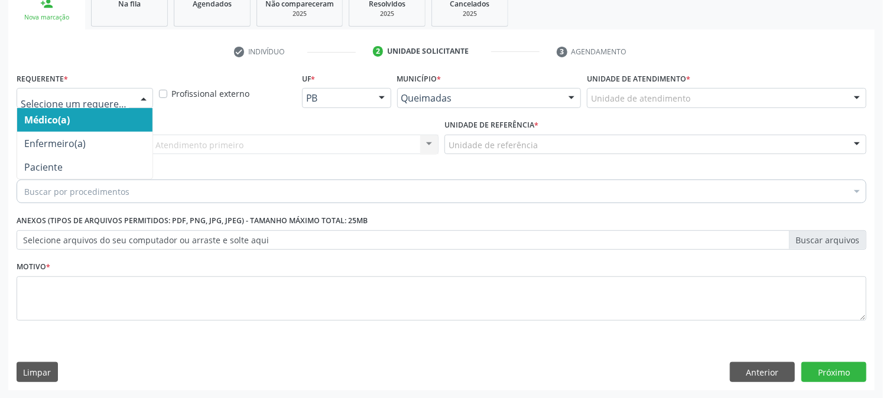
click at [95, 105] on div at bounding box center [85, 98] width 136 height 20
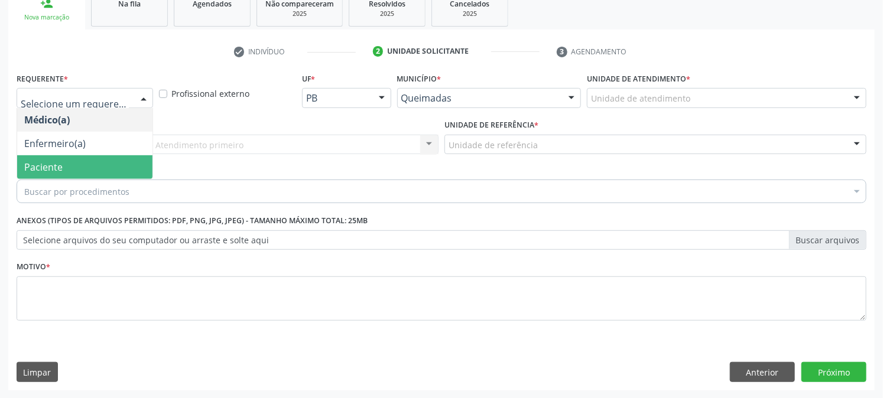
click at [83, 161] on span "Paciente" at bounding box center [84, 167] width 135 height 24
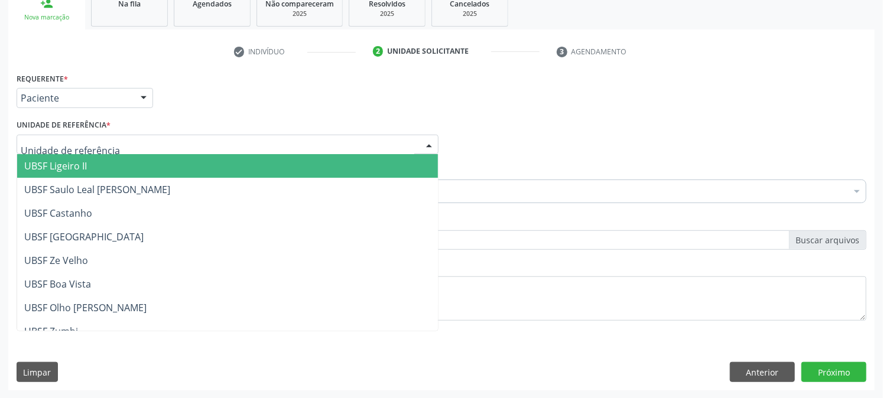
click at [79, 139] on input "text" at bounding box center [218, 151] width 394 height 24
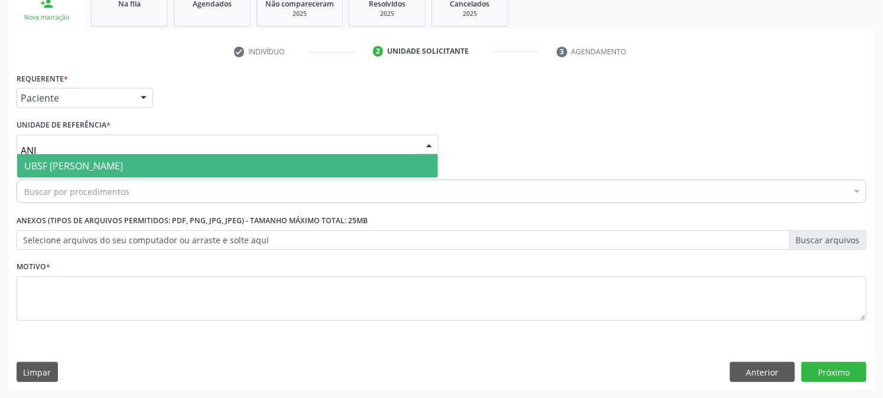
type input "ANIB"
click at [105, 165] on span "UBSF [PERSON_NAME]" at bounding box center [73, 166] width 99 height 13
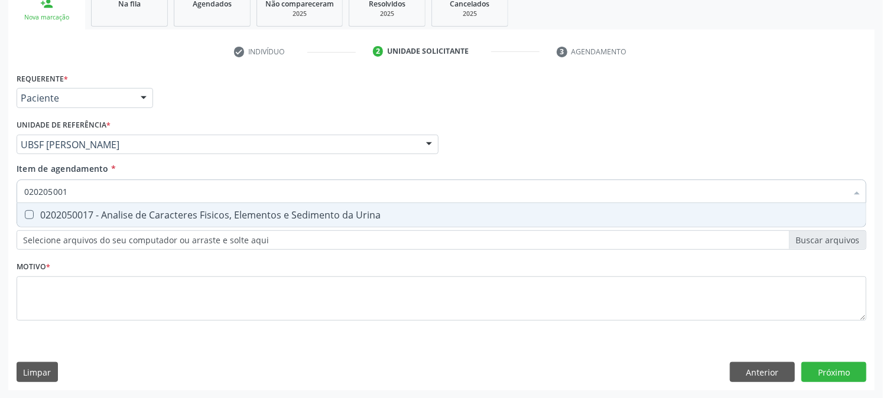
type input "0202050017"
click at [74, 210] on div "0202050017 - Analise de Caracteres Fisicos, Elementos e Sedimento da Urina" at bounding box center [441, 214] width 834 height 9
checkbox Urina "true"
drag, startPoint x: 115, startPoint y: 188, endPoint x: 0, endPoint y: 243, distance: 127.6
click at [0, 243] on div "Acompanhamento Acompanhe a situação das marcações correntes e finalizadas Relat…" at bounding box center [441, 138] width 883 height 521
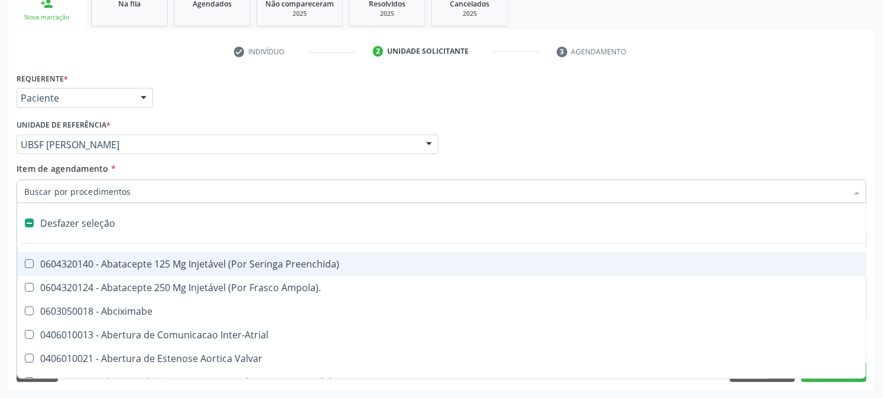
checkbox Preenchida\) "false"
type input "02"
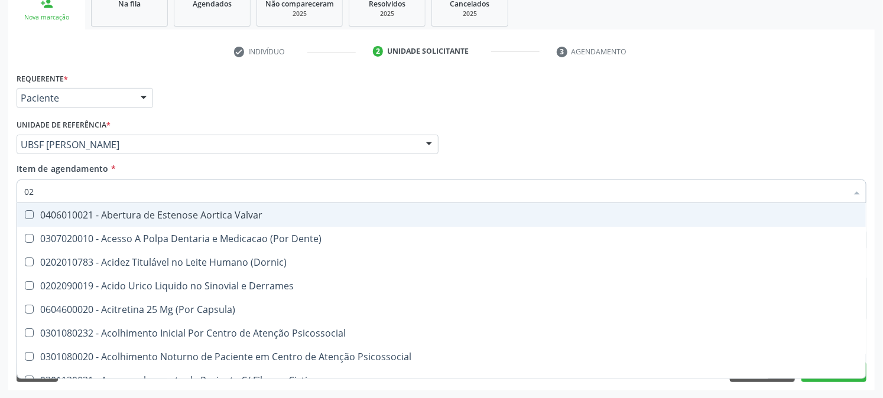
checkbox Urina "true"
checkbox Sistêmicas "false"
type input "020"
checkbox Frasco-Ampola\) "true"
checkbox Urina "false"
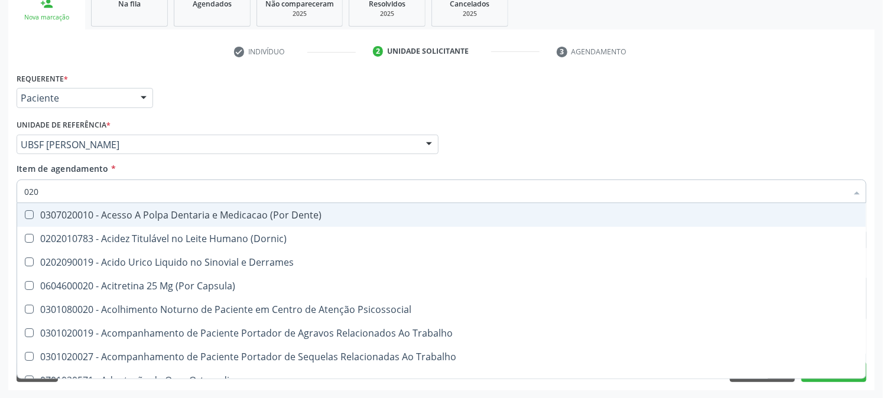
type input "0202"
checkbox Capsula\) "true"
checkbox Urina "false"
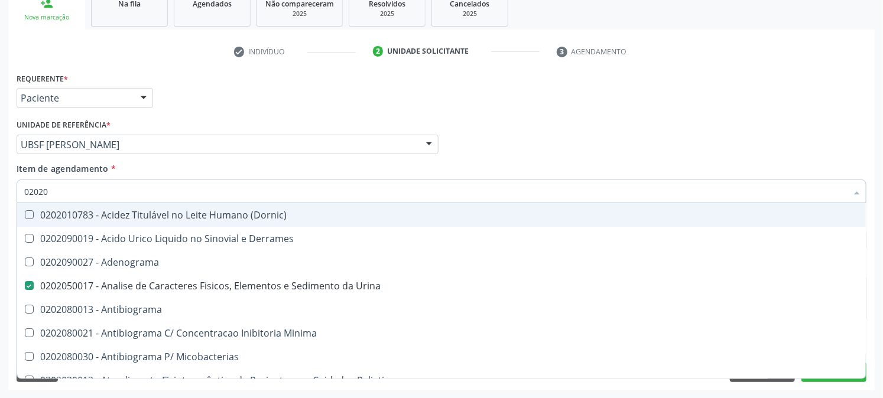
type input "020202"
checkbox Urina "false"
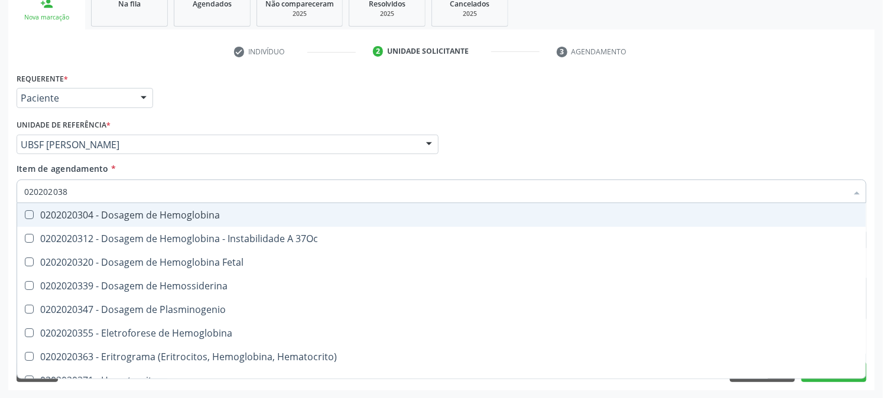
type input "0202020380"
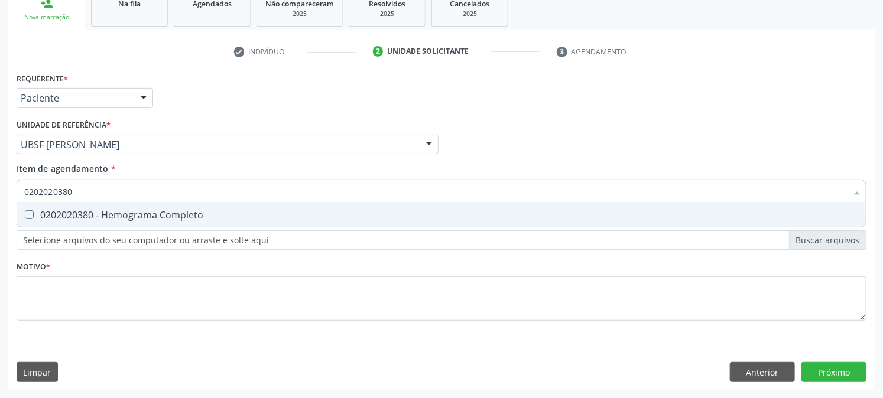
click at [37, 207] on span "0202020380 - Hemograma Completo" at bounding box center [441, 215] width 848 height 24
checkbox Completo "true"
click at [0, 207] on div "Acompanhamento Acompanhe a situação das marcações correntes e finalizadas Relat…" at bounding box center [441, 138] width 883 height 521
checkbox Completo "false"
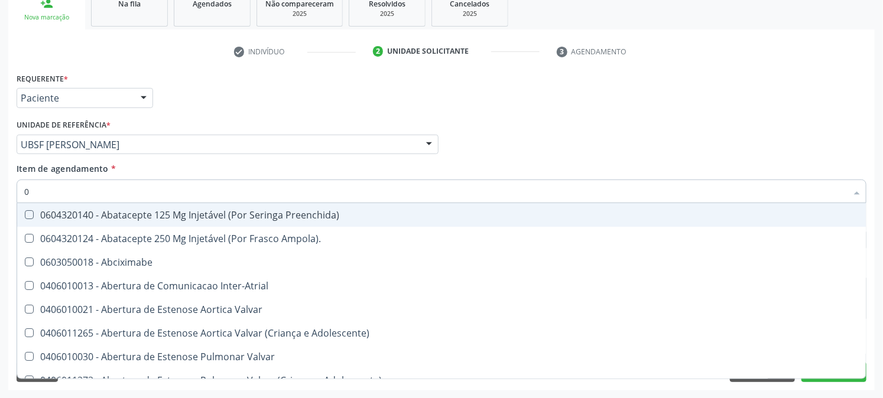
type input "02"
checkbox Psicossocial "true"
checkbox Urina "false"
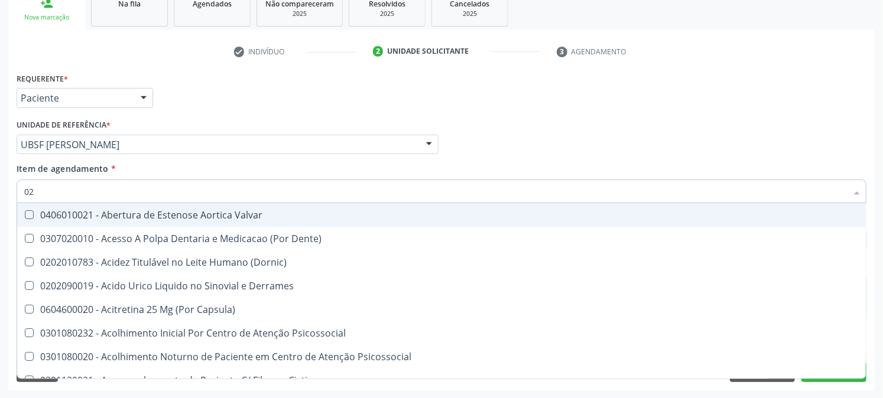
type input "020"
checkbox Frasco-Ampola\) "true"
checkbox Urina "false"
checkbox Eletro-Oculografia "true"
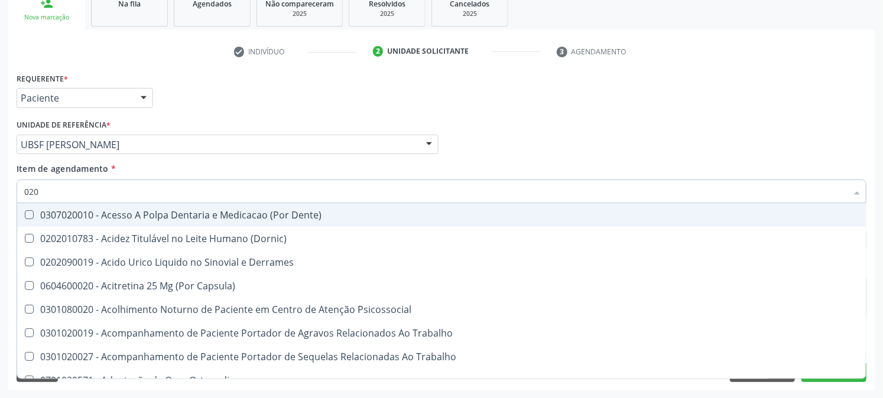
type input "0202"
checkbox Capsula\) "true"
checkbox Urina "false"
checkbox Revisao "true"
type input "02020"
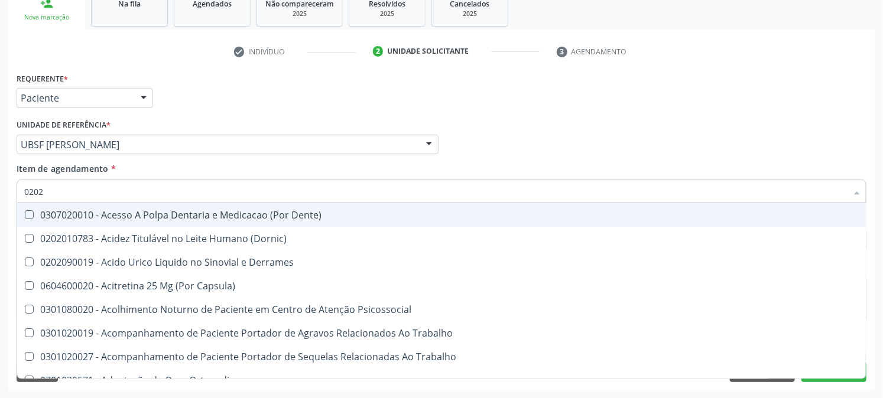
checkbox Liquorico\) "true"
checkbox Revisao "false"
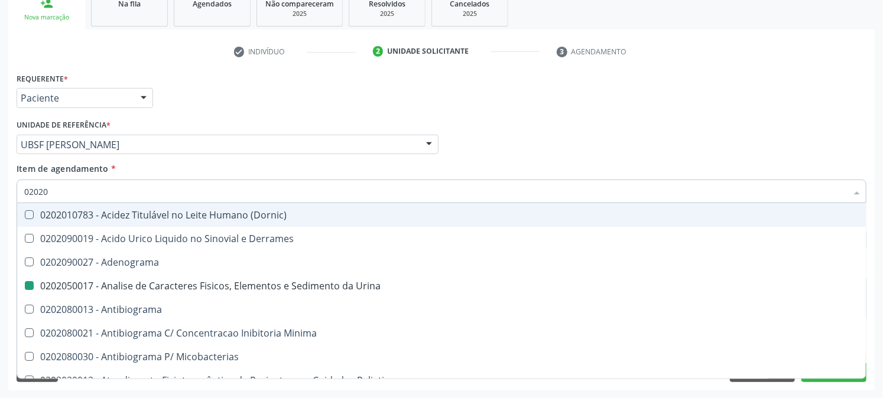
type input "020203"
checkbox Urina "false"
checkbox Molecular "true"
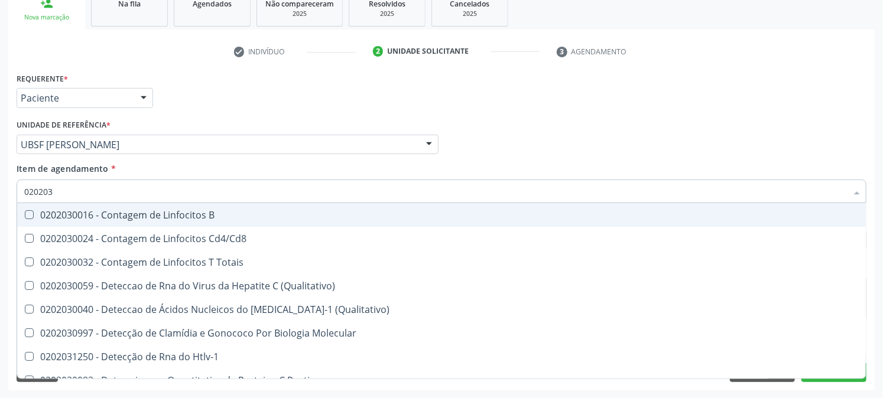
type input "0202030"
checkbox Completo "false"
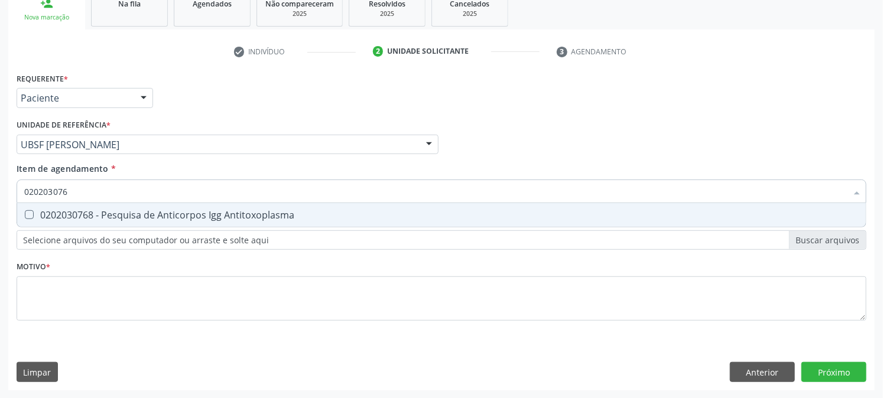
type input "0202030768"
click at [96, 215] on div "0202030768 - Pesquisa de Anticorpos Igg Antitoxoplasma" at bounding box center [441, 214] width 834 height 9
checkbox Antitoxoplasma "true"
drag, startPoint x: 113, startPoint y: 190, endPoint x: 0, endPoint y: 210, distance: 114.7
click at [0, 210] on div "Acompanhamento Acompanhe a situação das marcações correntes e finalizadas Relat…" at bounding box center [441, 138] width 883 height 521
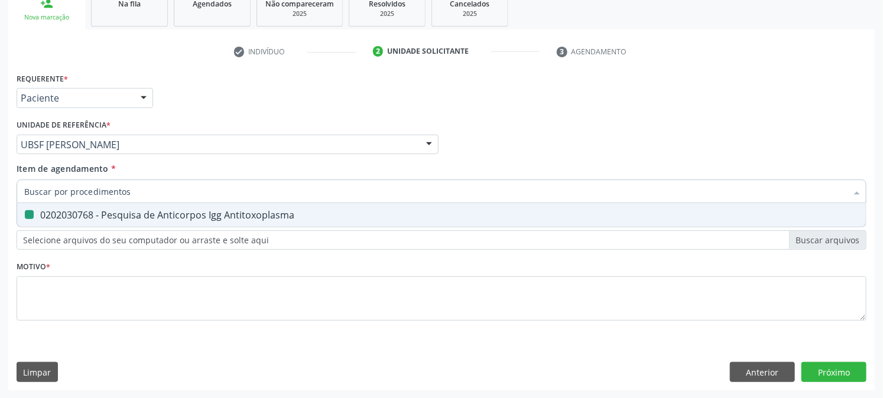
checkbox Antitoxoplasma "false"
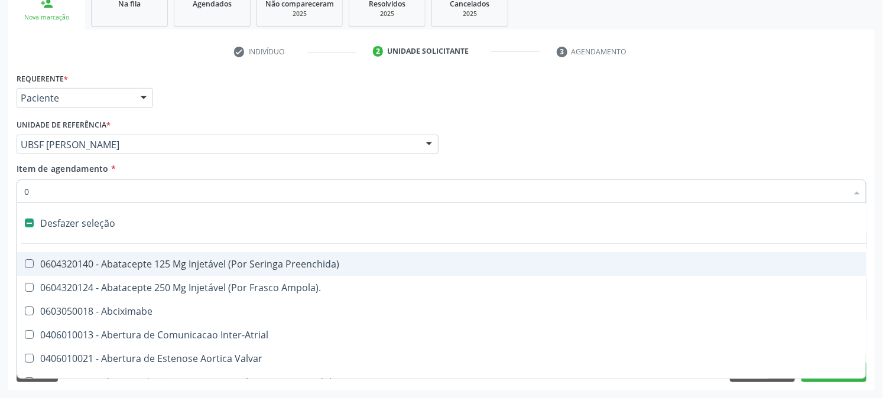
type input "02"
checkbox Psicossocial "true"
checkbox Urina "false"
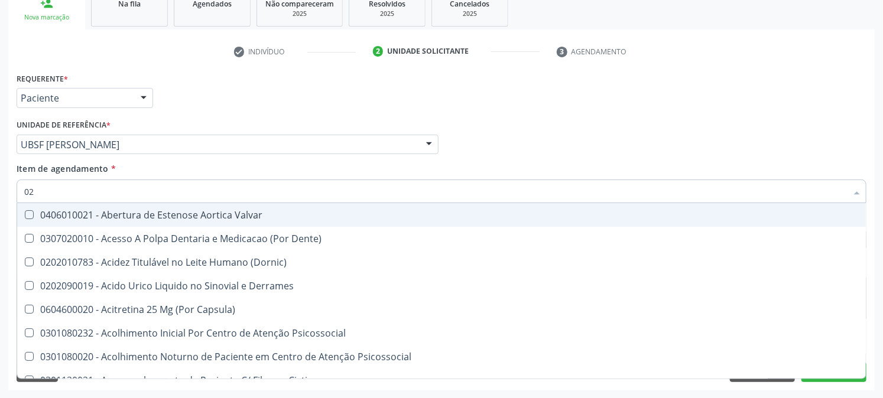
type input "020"
checkbox Frasco-Ampola\) "true"
checkbox Urina "false"
checkbox Eletro-Oculografia "true"
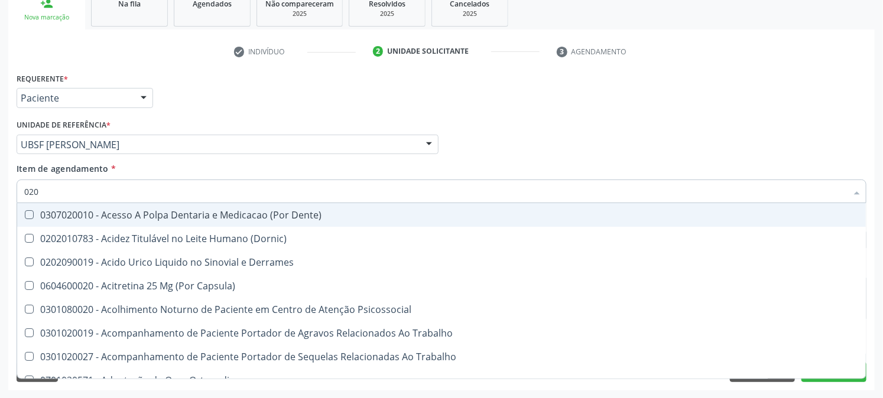
type input "0202"
checkbox Capsula\) "true"
checkbox Urina "false"
checkbox Revisao "true"
checkbox Bandas\) "true"
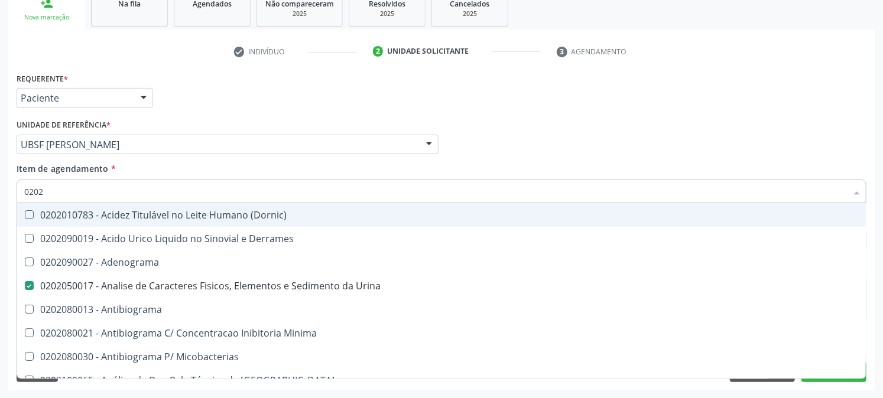
type input "02020"
checkbox Zinco "true"
checkbox Completo "false"
checkbox Oncologia "true"
checkbox Antitoxoplasma "false"
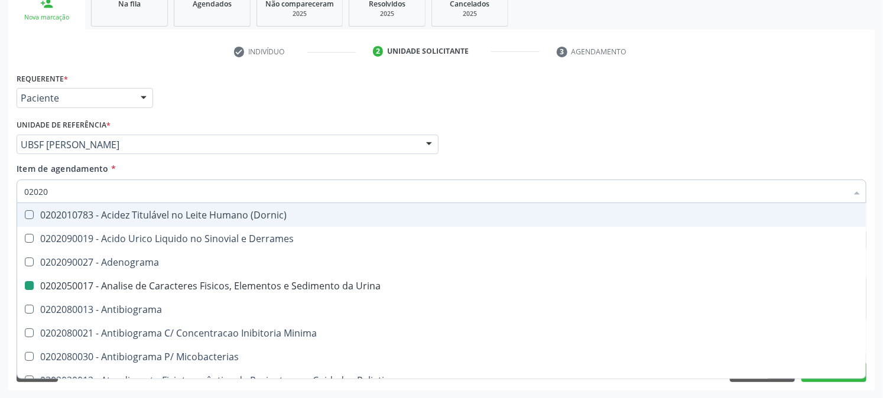
type input "020203"
checkbox Urina "false"
checkbox Molecular "true"
checkbox Aluminio "true"
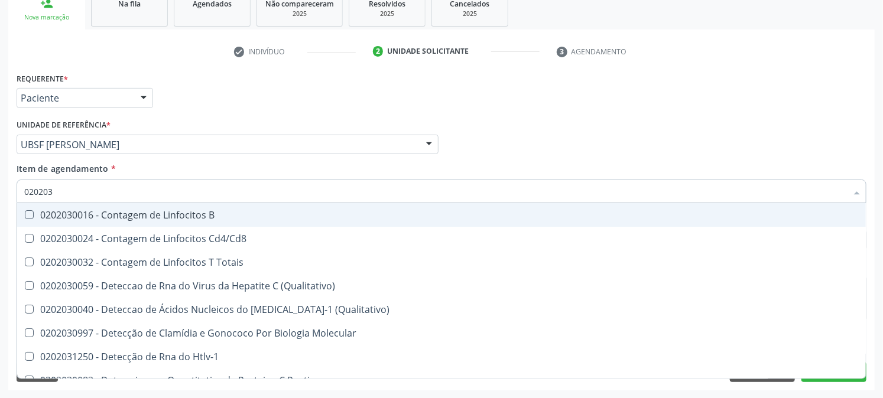
type input "0202030"
checkbox Completo "false"
checkbox Liso "true"
checkbox Antitoxoplasma "false"
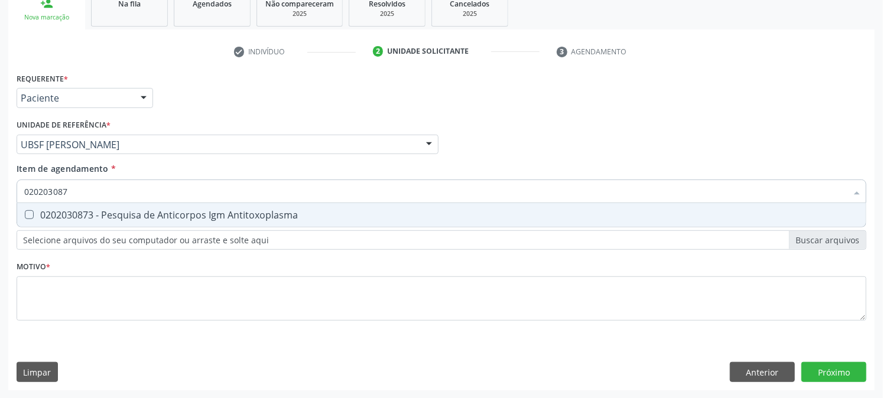
type input "0202030873"
click at [60, 213] on div "0202030873 - Pesquisa de Anticorpos Igm Antitoxoplasma" at bounding box center [441, 214] width 834 height 9
checkbox Antitoxoplasma "true"
drag, startPoint x: 84, startPoint y: 190, endPoint x: 0, endPoint y: 200, distance: 84.5
click at [0, 199] on div "Acompanhamento Acompanhe a situação das marcações correntes e finalizadas Relat…" at bounding box center [441, 138] width 883 height 521
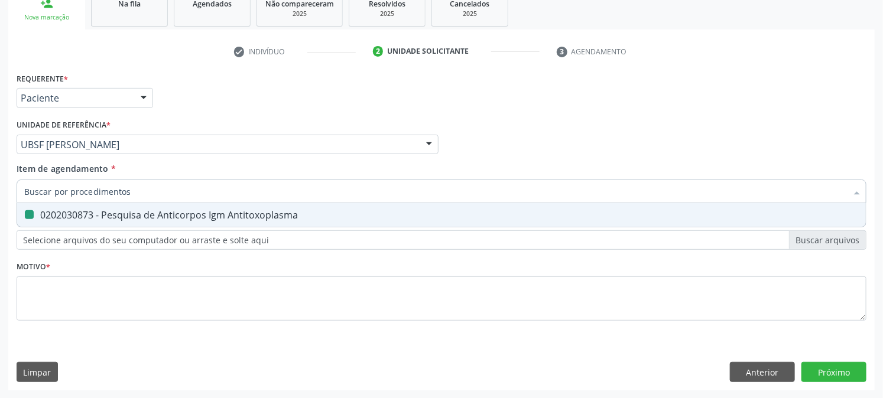
checkbox Antitoxoplasma "false"
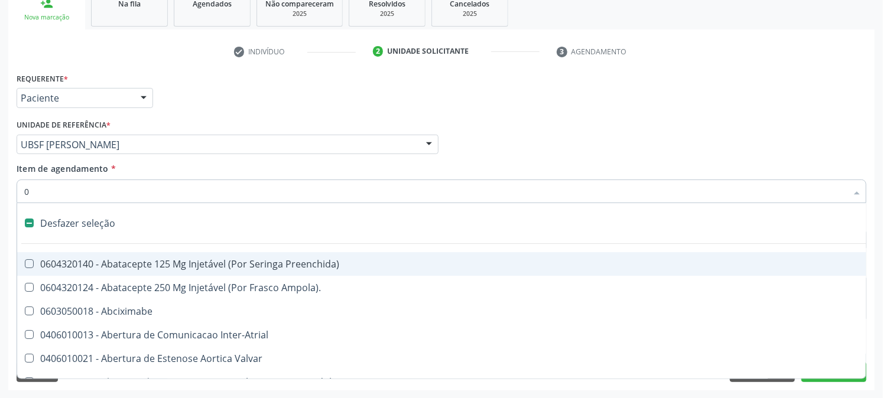
type input "02"
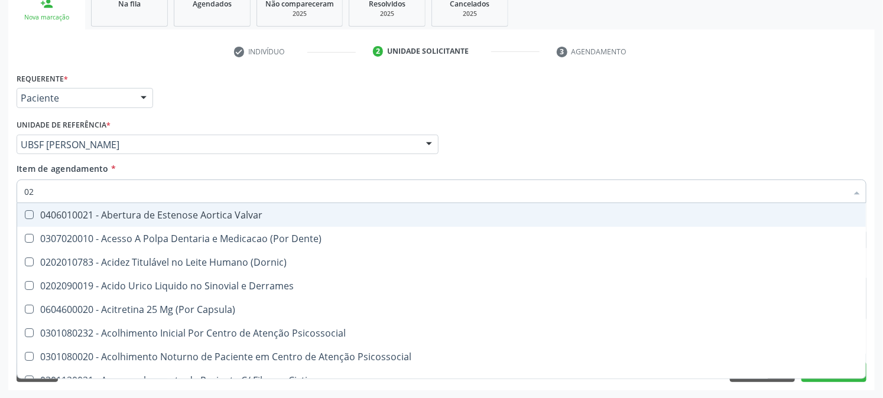
checkbox Urina "true"
checkbox Sistêmicas "false"
type input "020"
checkbox Frasco-Ampola\) "true"
checkbox Urina "false"
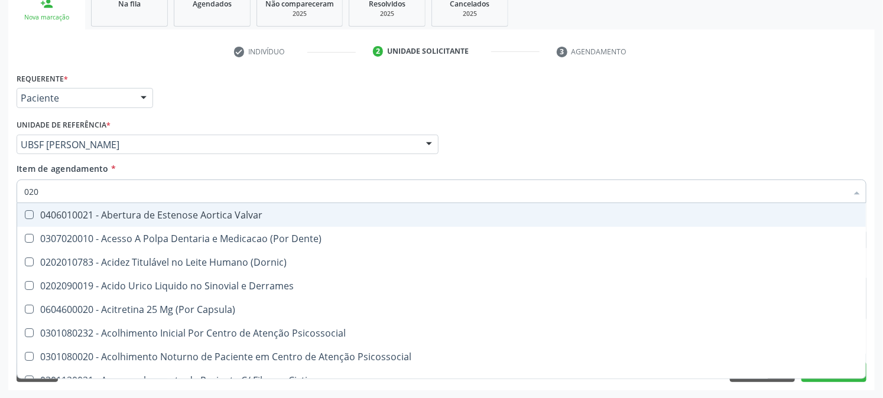
checkbox Eletro-Oculografia "true"
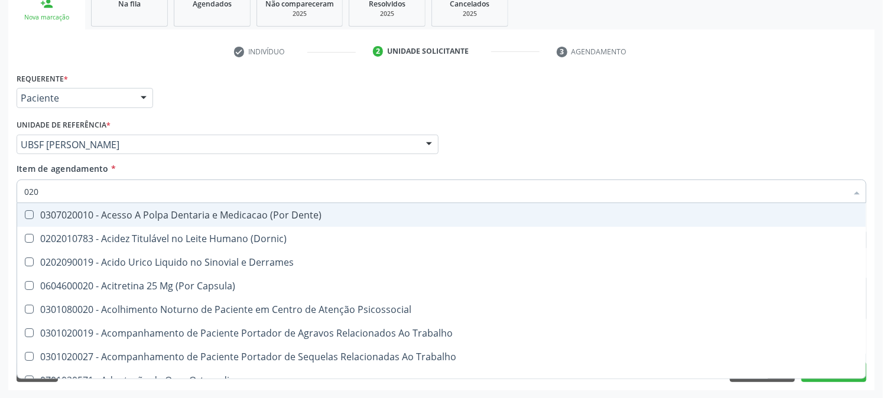
type input "0202"
checkbox Capsula\) "true"
checkbox Urina "false"
checkbox Revisao "true"
checkbox Bandas\) "true"
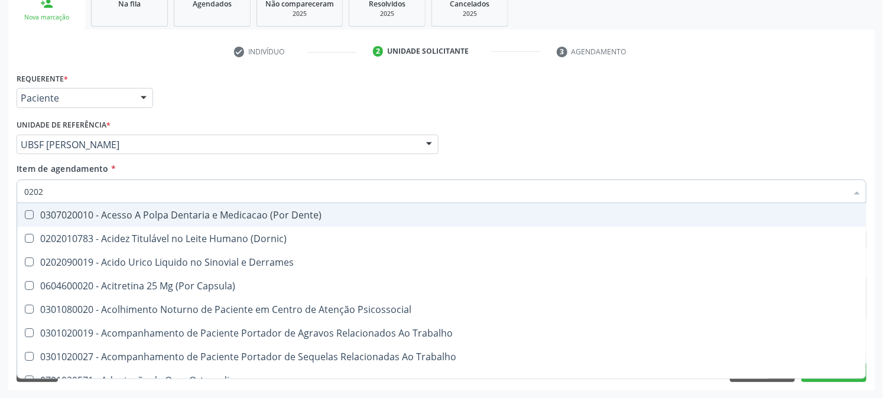
checkbox Glomerular "true"
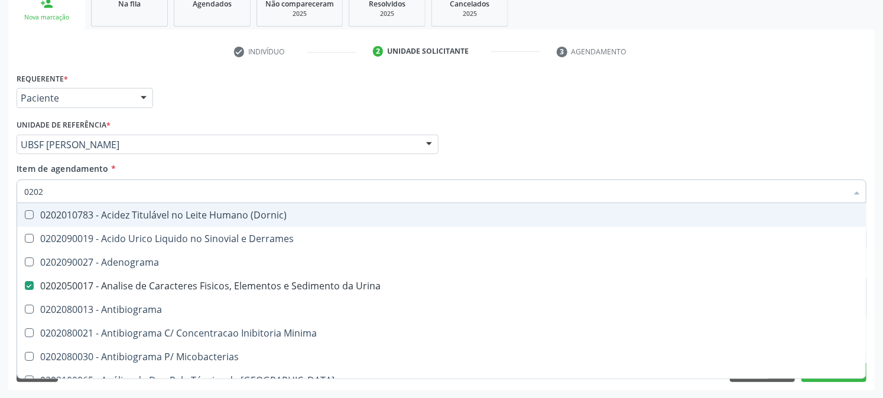
type input "02020"
checkbox Zinco "true"
checkbox Completo "false"
checkbox Oncologia "true"
checkbox Anticardiolipina "true"
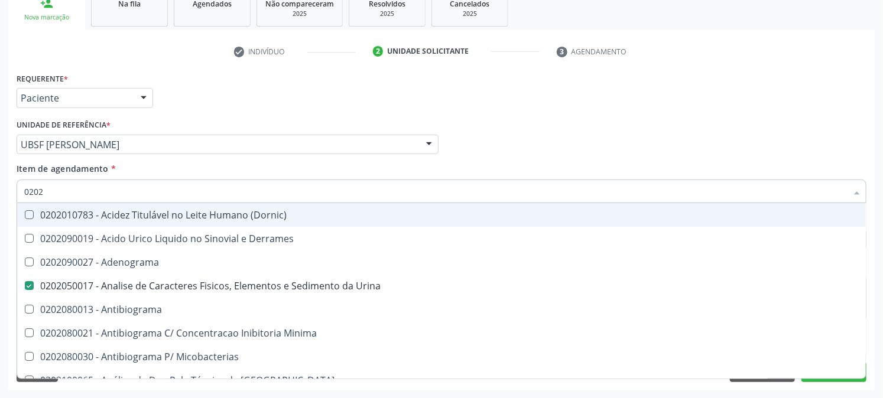
checkbox Antitoxoplasma "false"
type input "020201"
checkbox Urina "false"
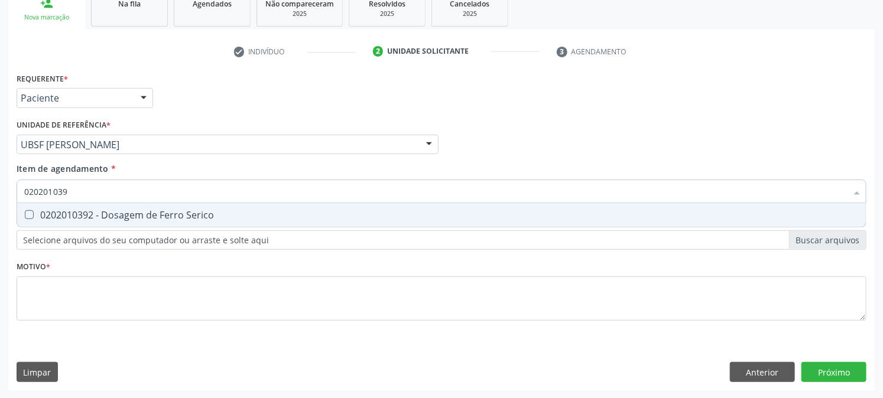
type input "0202010392"
click at [44, 215] on div "0202010392 - Dosagem de Ferro Serico" at bounding box center [441, 214] width 834 height 9
checkbox Serico "true"
drag, startPoint x: 108, startPoint y: 188, endPoint x: 0, endPoint y: 217, distance: 111.4
click at [0, 217] on div "Acompanhamento Acompanhe a situação das marcações correntes e finalizadas Relat…" at bounding box center [441, 138] width 883 height 521
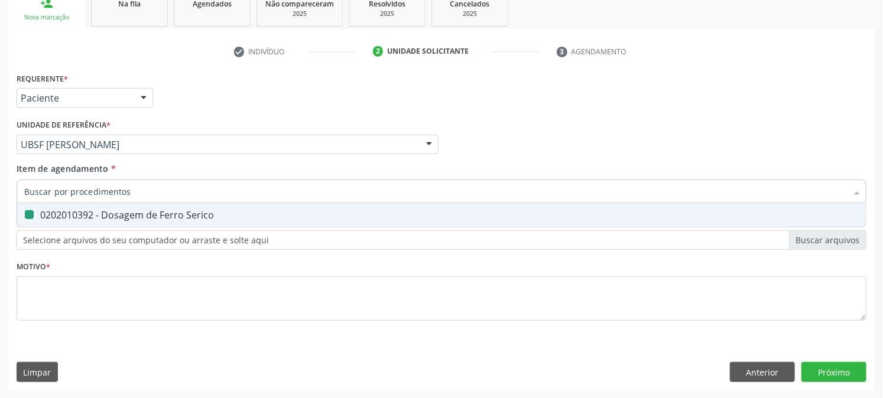
checkbox Serico "false"
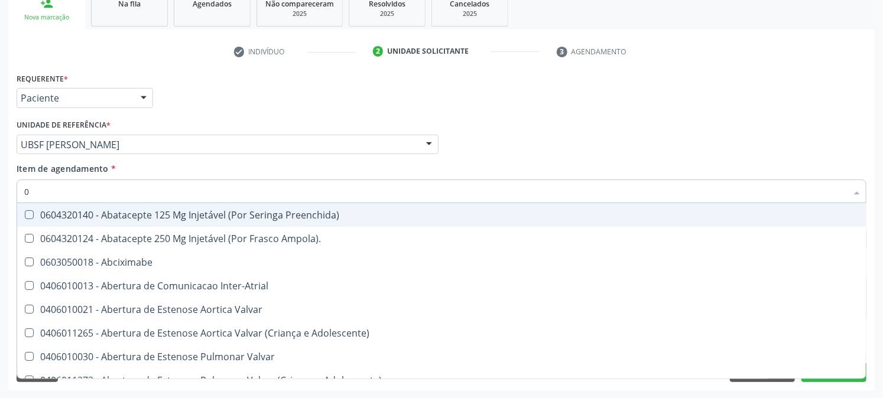
type input "02"
checkbox Psicossocial "true"
checkbox Urina "false"
checkbox Vesical\) "true"
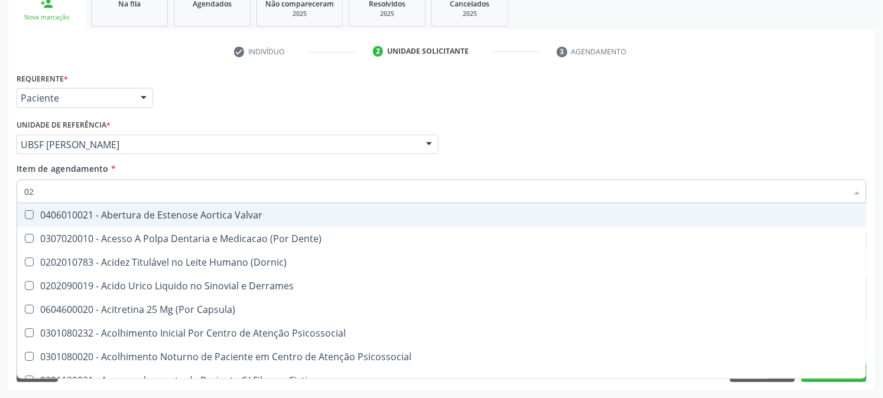
type input "020"
checkbox Frasco-Ampola\) "true"
checkbox Urina "false"
checkbox Aminoacidos "true"
checkbox Serico "false"
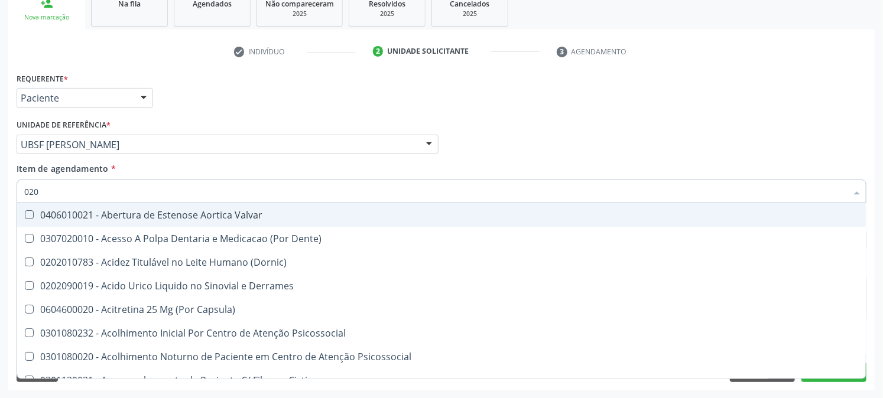
checkbox Eletro-Oculografia "true"
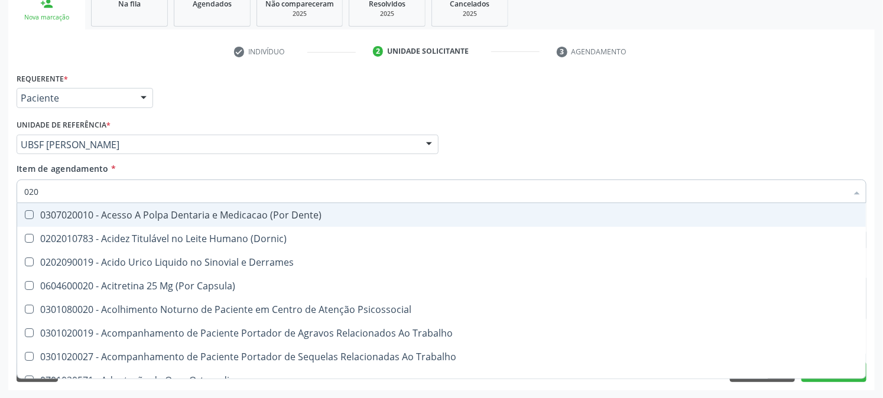
type input "0202"
checkbox Capsula\) "true"
checkbox Urina "false"
checkbox Medicamentos "true"
checkbox Revisao "true"
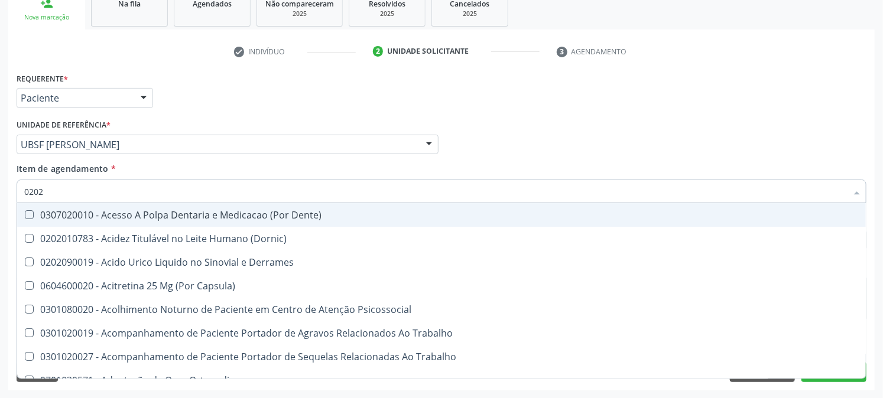
checkbox Bandas\) "true"
checkbox Glomerular "true"
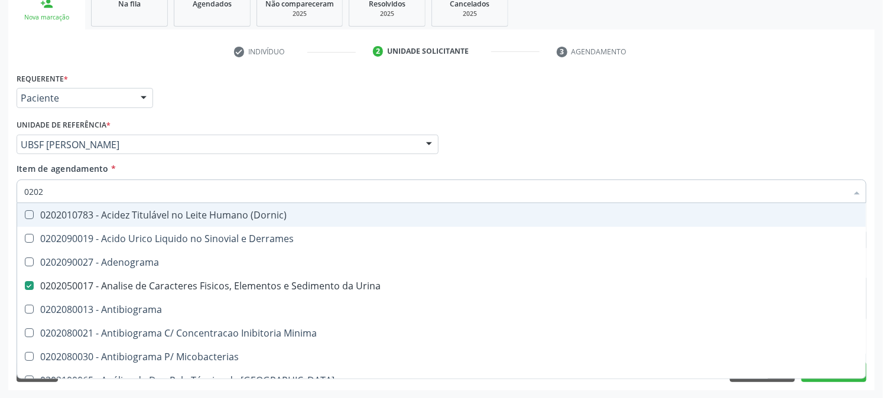
type input "02020"
checkbox Fecal "true"
checkbox Serico "false"
checkbox Zinco "true"
checkbox Completo "false"
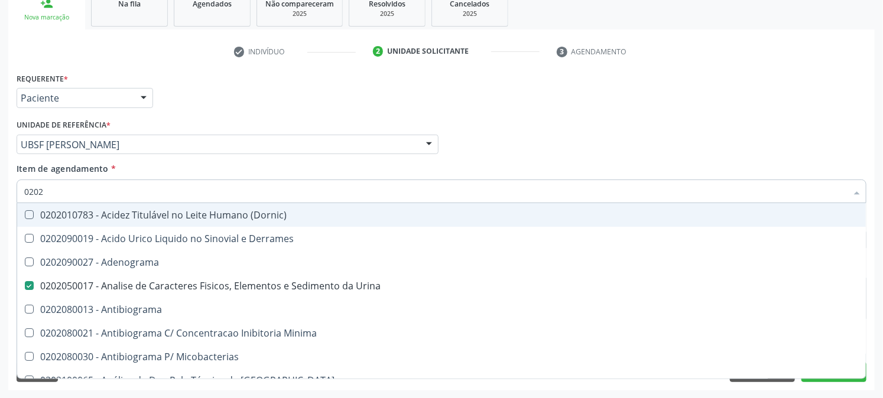
checkbox Oncologia "true"
checkbox Anticardiolipina "true"
checkbox Antitoxoplasma "false"
type input "020201"
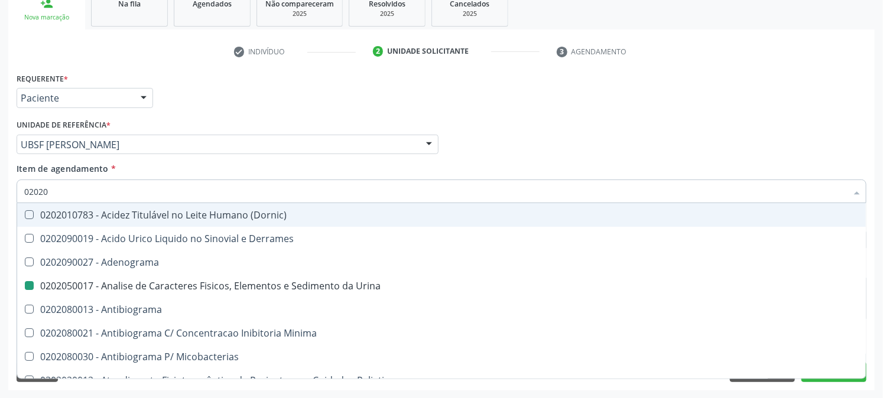
checkbox Urina "false"
checkbox Amniotico "true"
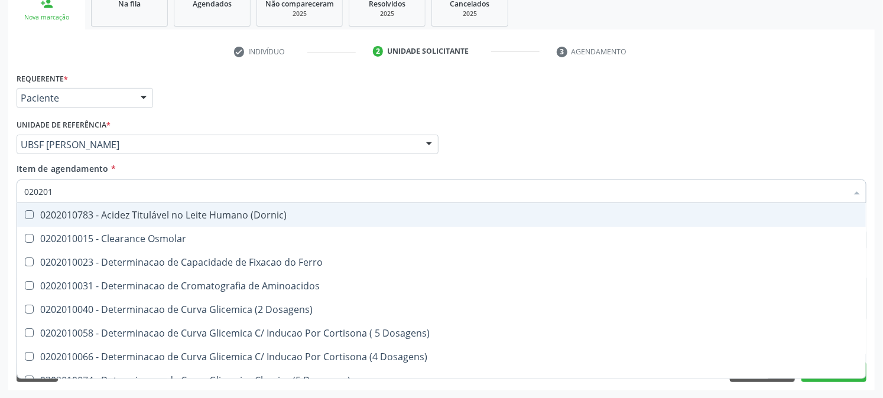
type input "0202010"
checkbox \(Cpk\) "true"
checkbox Serico "false"
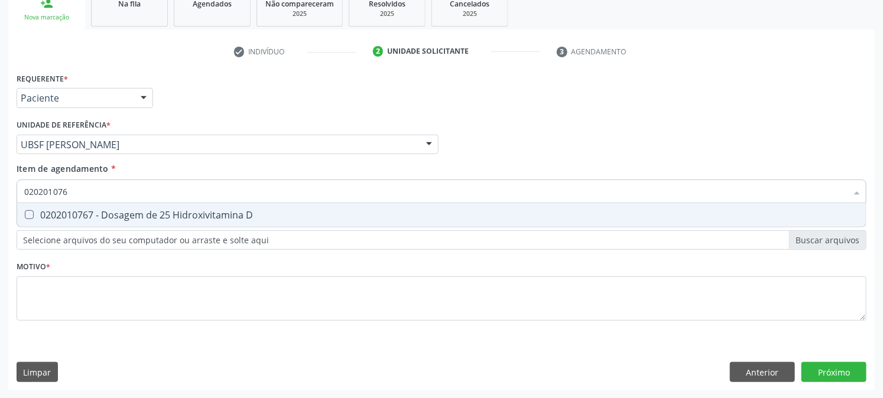
type input "0202010767"
click at [35, 214] on div "0202010767 - Dosagem de 25 Hidroxivitamina D" at bounding box center [441, 214] width 834 height 9
checkbox D "true"
drag, startPoint x: 103, startPoint y: 190, endPoint x: 0, endPoint y: 207, distance: 104.8
click at [0, 206] on div "Acompanhamento Acompanhe a situação das marcações correntes e finalizadas Relat…" at bounding box center [441, 138] width 883 height 521
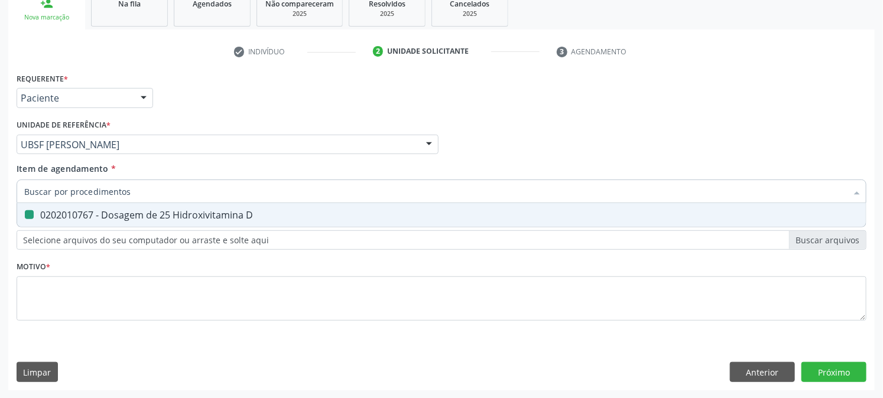
checkbox D "false"
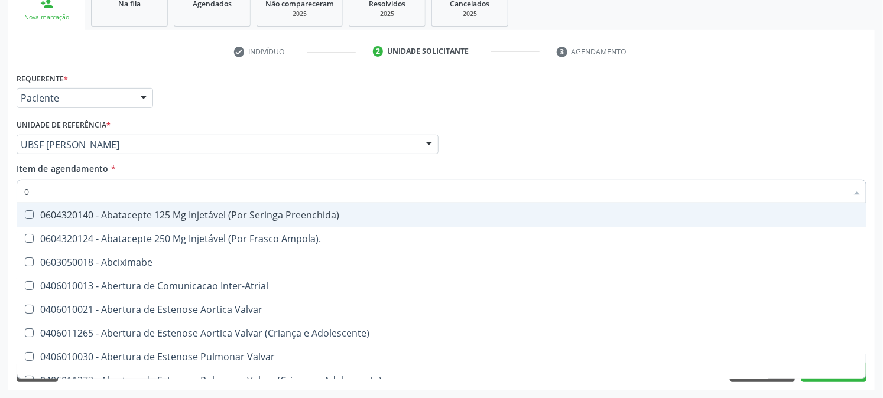
type input "02"
checkbox Psicossocial "true"
checkbox Urina "false"
checkbox \(Frasco\) "true"
checkbox Vesical\) "true"
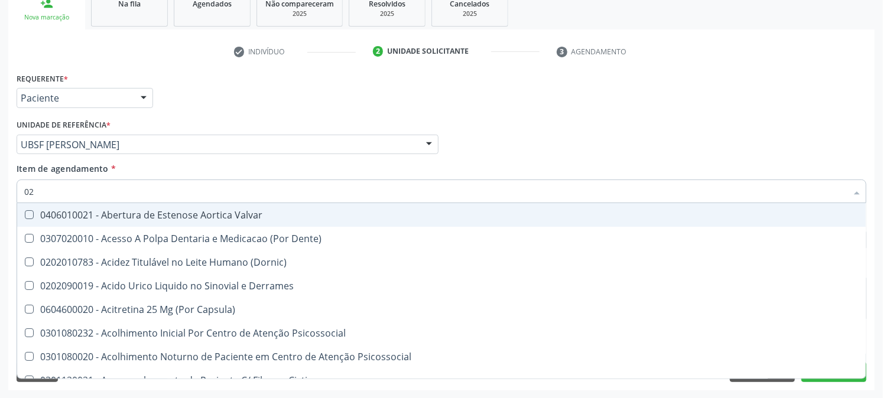
type input "020"
checkbox Frasco-Ampola\) "true"
checkbox Urina "false"
checkbox Cerebral "true"
checkbox Aminoacidos "true"
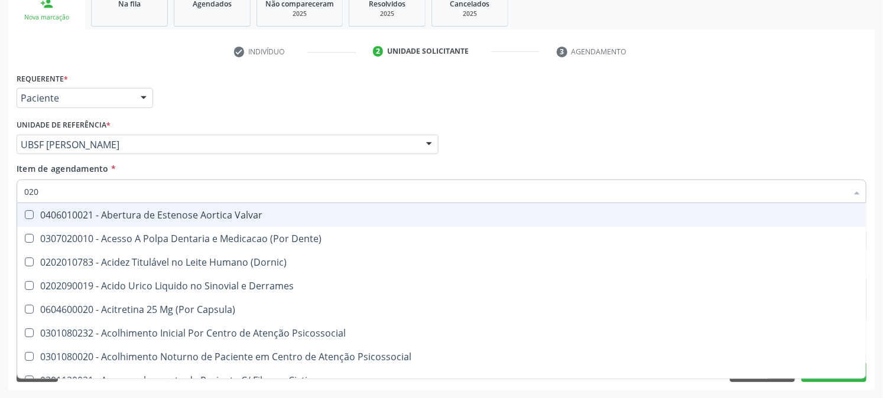
checkbox D "false"
checkbox Serico "false"
checkbox Eletro-Oculografia "true"
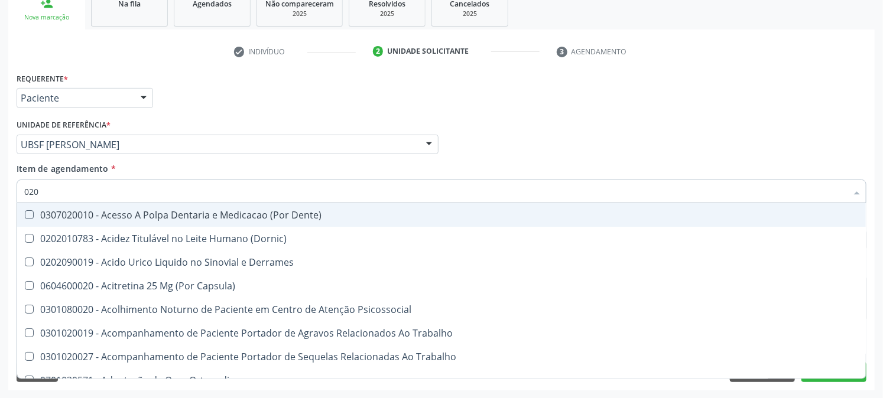
type input "0202"
checkbox Capsula\) "true"
checkbox Urina "false"
checkbox Esqueléticas "true"
checkbox Medicamentos "true"
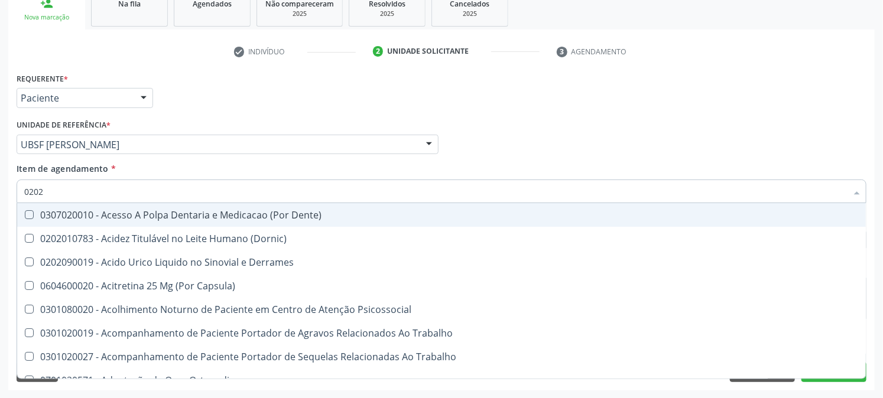
checkbox Revisao "true"
checkbox Bandas\) "true"
checkbox Glomerular "true"
checkbox D "false"
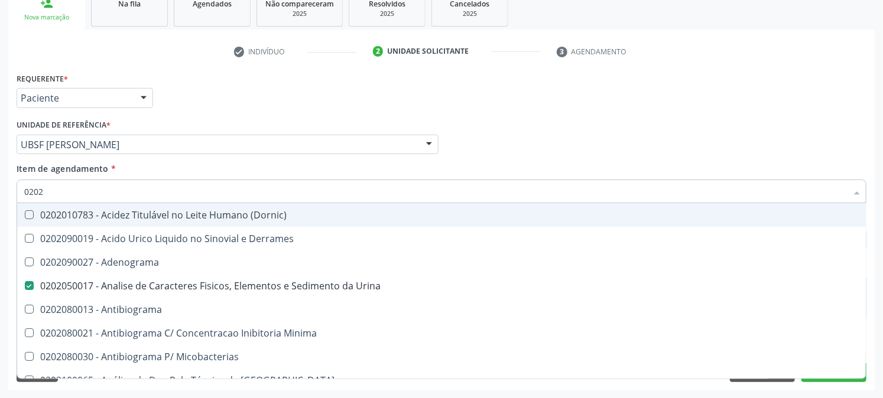
type input "02020"
checkbox Ivy "true"
checkbox D "false"
checkbox Fecal "true"
checkbox Serico "false"
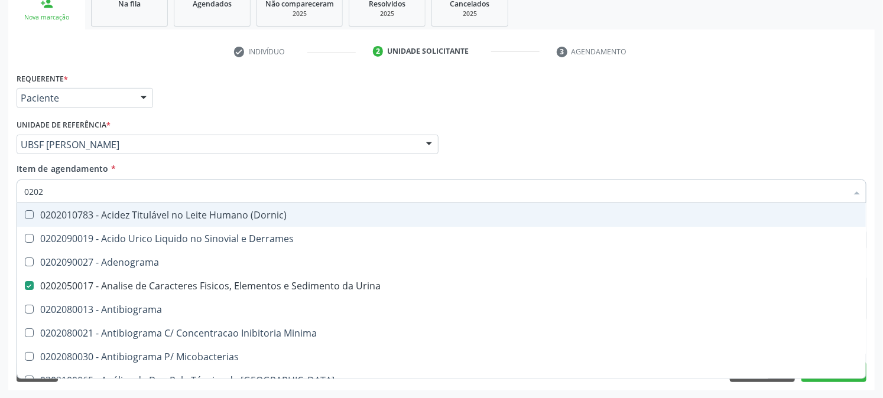
checkbox Zinco "true"
checkbox Completo "false"
checkbox Oncologia "true"
checkbox Anticardiolipina "true"
checkbox Antitoxoplasma "false"
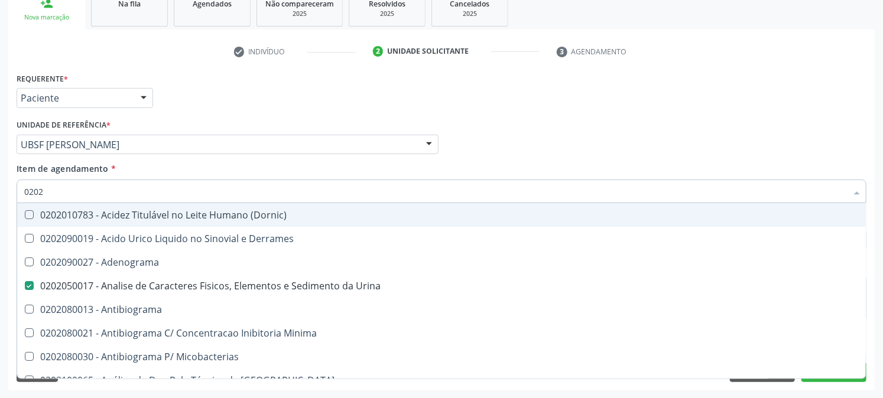
checkbox Antitoxoplasma "false"
type input "020201"
checkbox Urina "false"
checkbox Herpesvirus "true"
checkbox Amniotico "true"
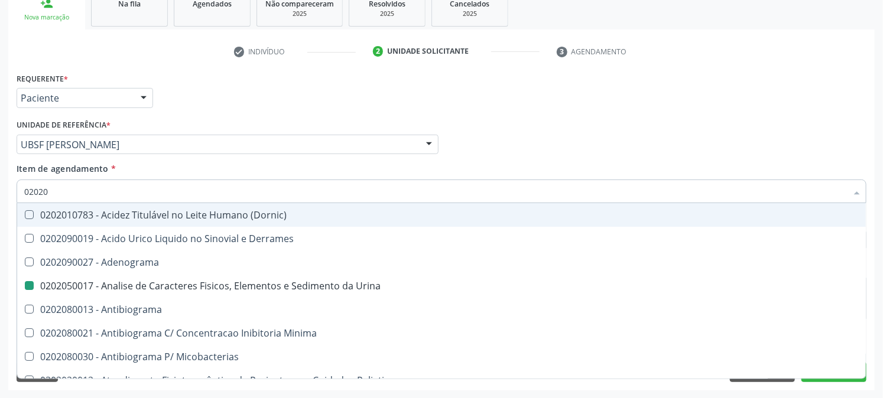
checkbox D "false"
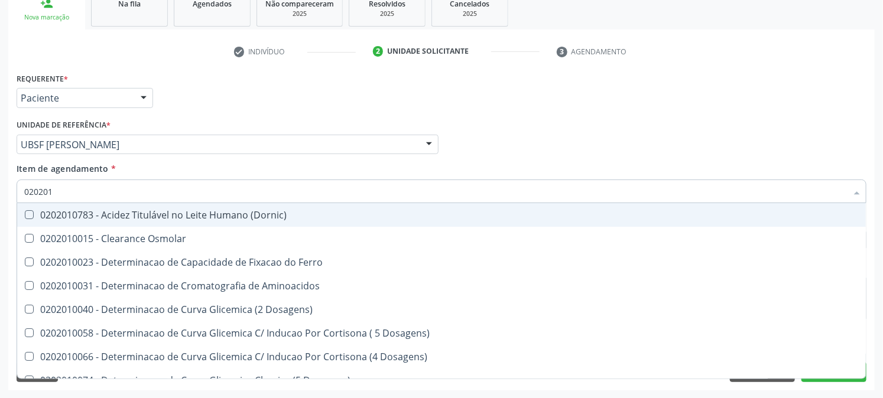
type input "0202010"
checkbox Trombina "true"
checkbox D "false"
checkbox \(Cpk\) "true"
checkbox Serico "false"
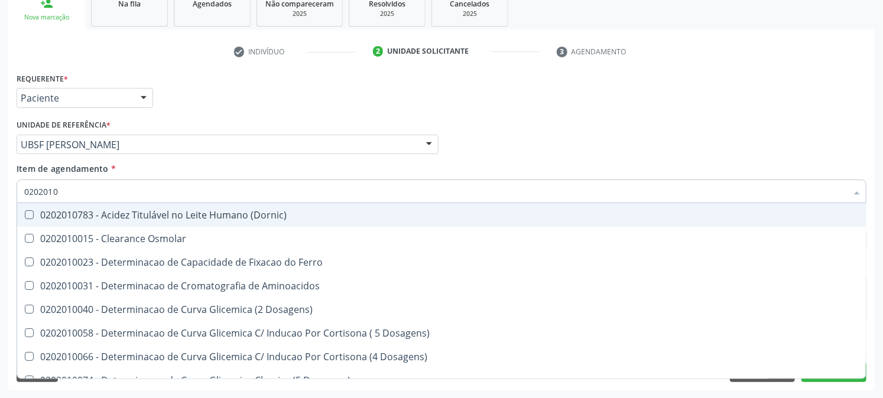
type input "02020107"
checkbox Ferro "true"
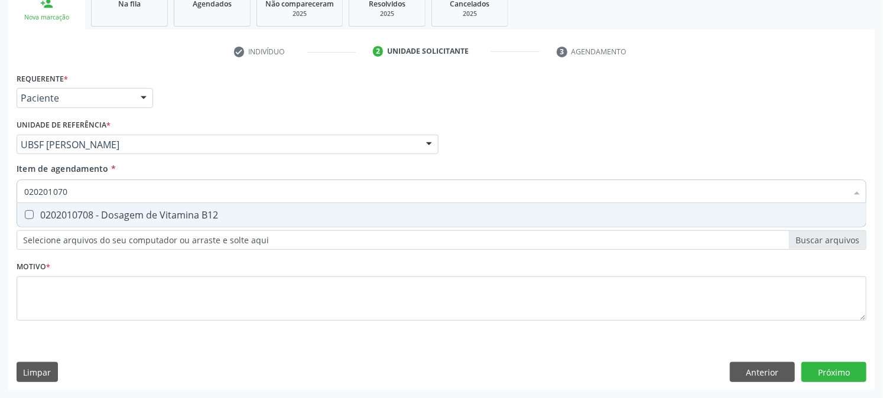
type input "0202010708"
click at [32, 217] on B12 at bounding box center [29, 214] width 9 height 9
click at [25, 217] on B12 "checkbox" at bounding box center [21, 215] width 8 height 8
checkbox B12 "true"
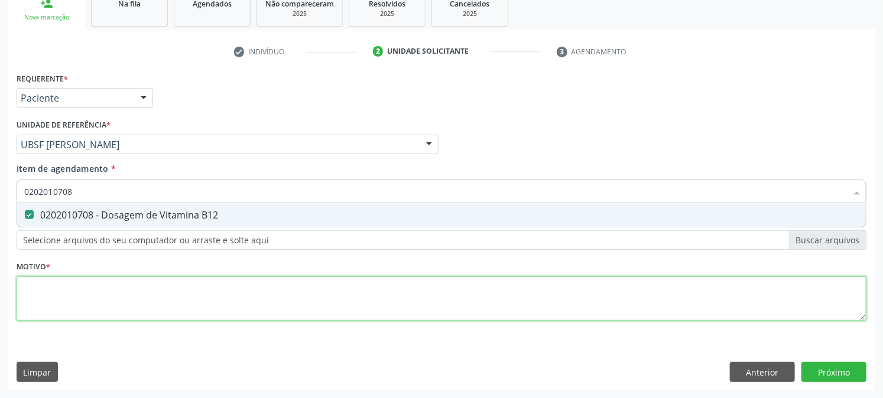
click at [54, 278] on div "Requerente * Paciente Médico(a) Enfermeiro(a) Paciente Nenhum resultado encontr…" at bounding box center [442, 204] width 850 height 268
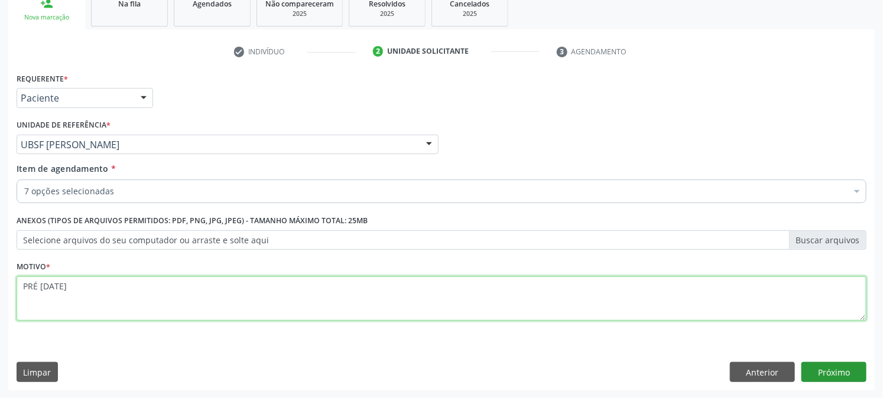
type textarea "PRÉ NATAL"
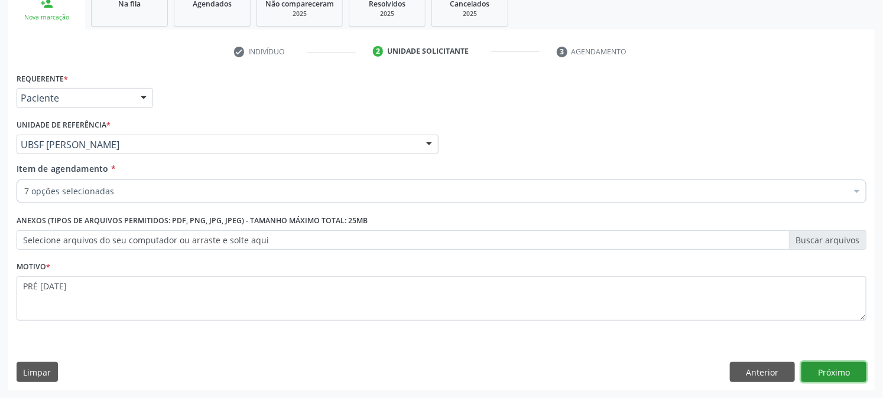
click at [813, 373] on button "Próximo" at bounding box center [833, 372] width 65 height 20
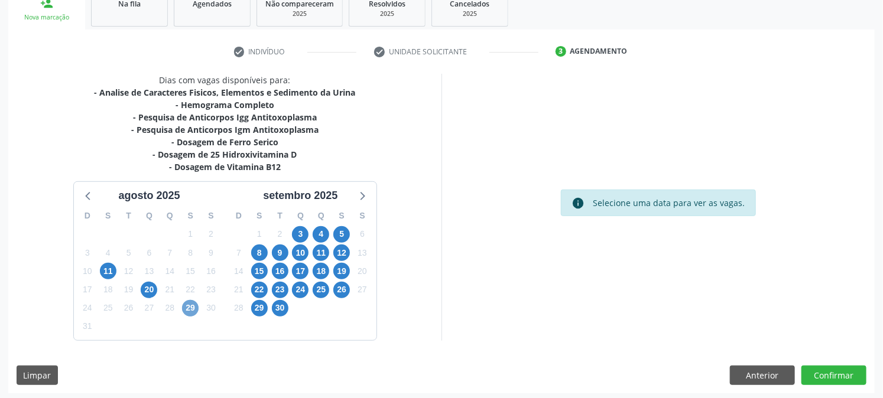
click at [191, 304] on span "29" at bounding box center [190, 308] width 17 height 17
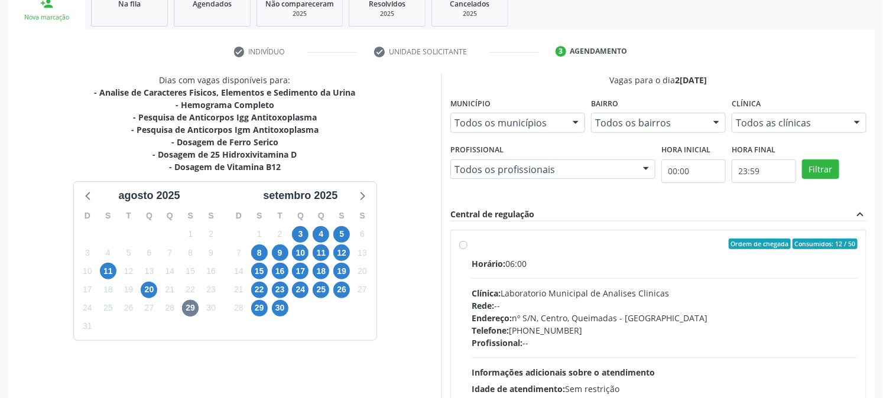
click at [495, 258] on span "Horário:" at bounding box center [488, 263] width 34 height 11
click at [467, 249] on input "Ordem de chegada Consumidos: 12 / 50 Horário: 06:00 Clínica: Laboratorio Munici…" at bounding box center [463, 244] width 8 height 11
radio input "true"
drag, startPoint x: 879, startPoint y: 252, endPoint x: 867, endPoint y: 358, distance: 106.5
click at [867, 356] on div "Acompanhamento Acompanhe a situação das marcações correntes e finalizadas Relat…" at bounding box center [441, 198] width 883 height 641
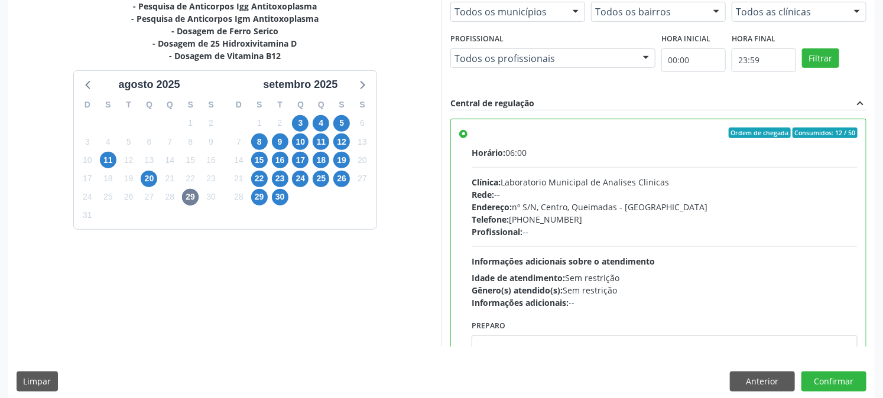
scroll to position [307, 0]
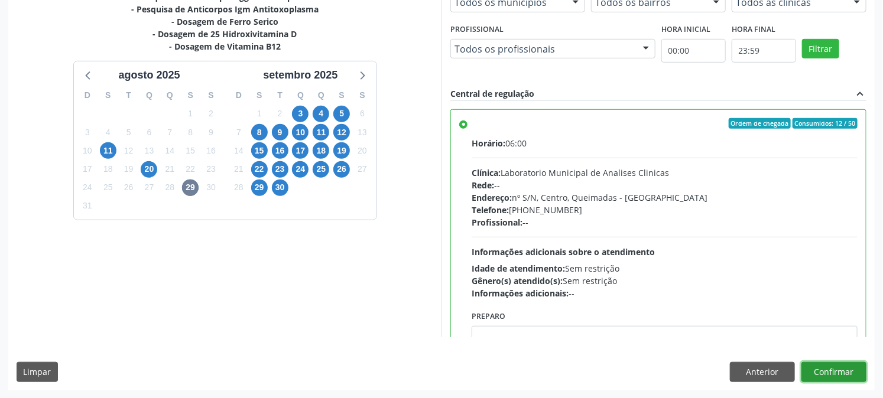
click at [845, 375] on button "Confirmar" at bounding box center [833, 372] width 65 height 20
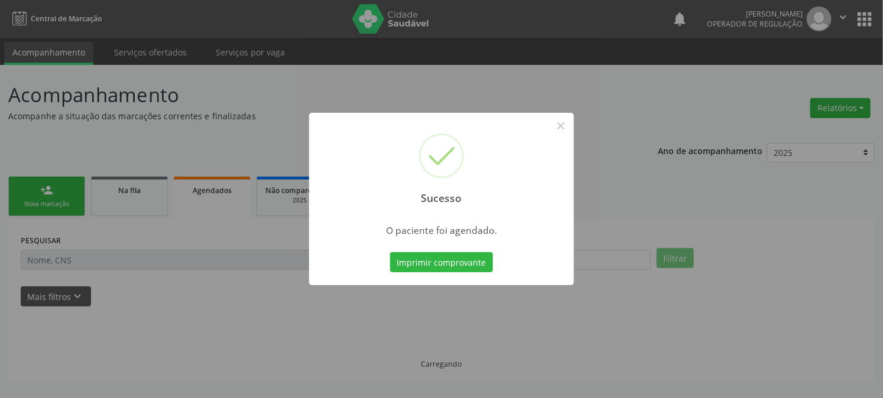
scroll to position [0, 0]
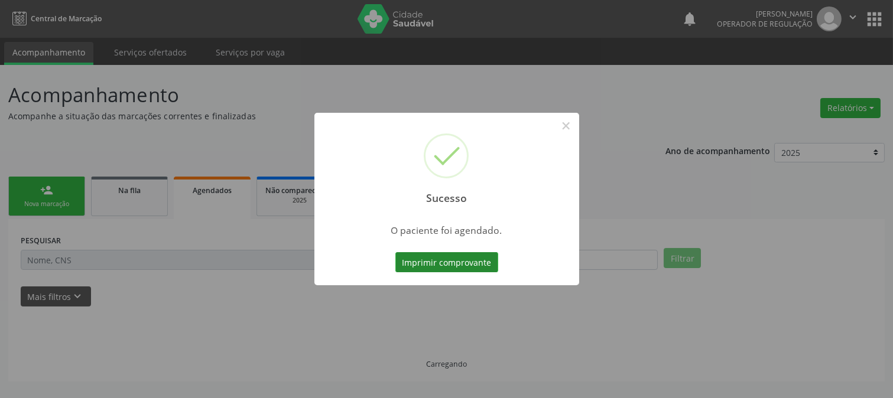
click at [465, 261] on button "Imprimir comprovante" at bounding box center [446, 262] width 103 height 20
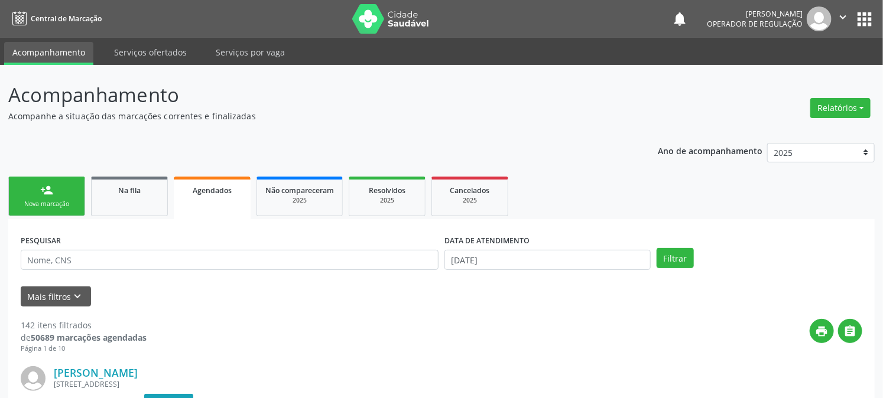
click at [44, 191] on div "person_add" at bounding box center [46, 190] width 13 height 13
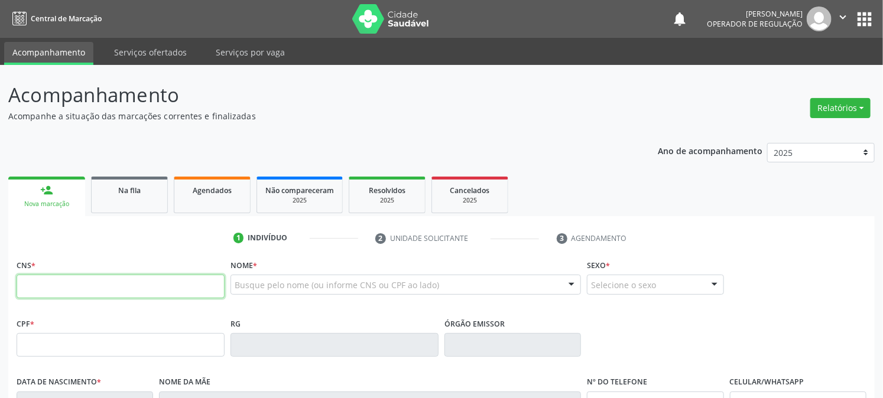
click at [51, 288] on input "text" at bounding box center [121, 287] width 208 height 24
type input "700 0010 5807 1704"
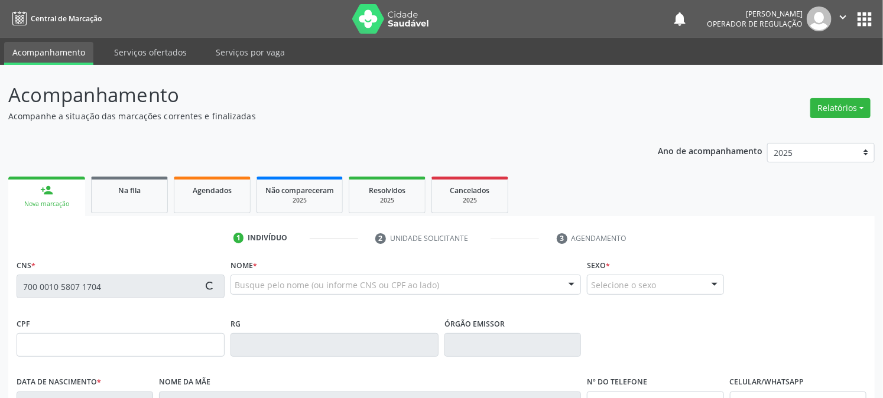
type input "178.789.417-77"
type input "1[DATE]"
type input "[PERSON_NAME]"
type input "[PHONE_NUMBER]"
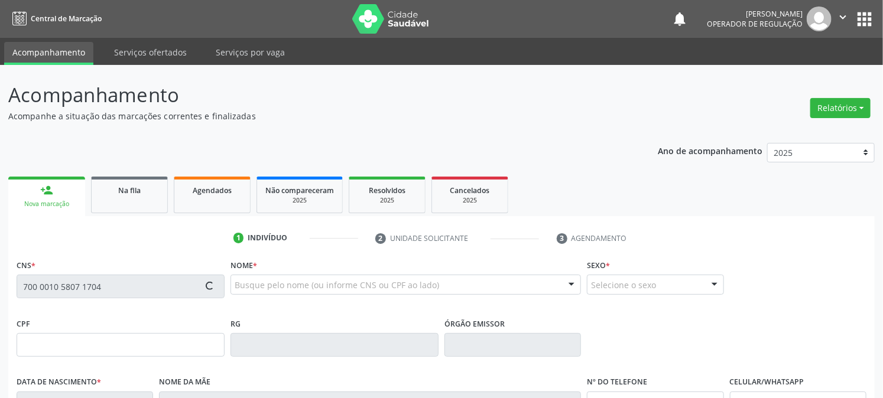
type input "981.655.184-53"
type input "421"
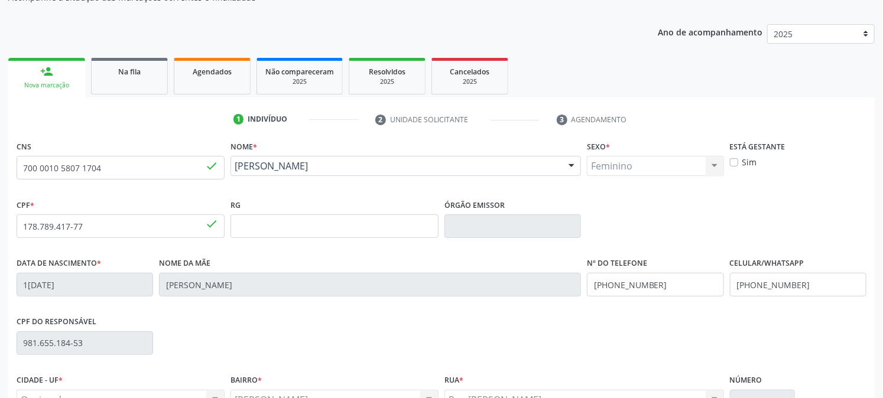
scroll to position [241, 0]
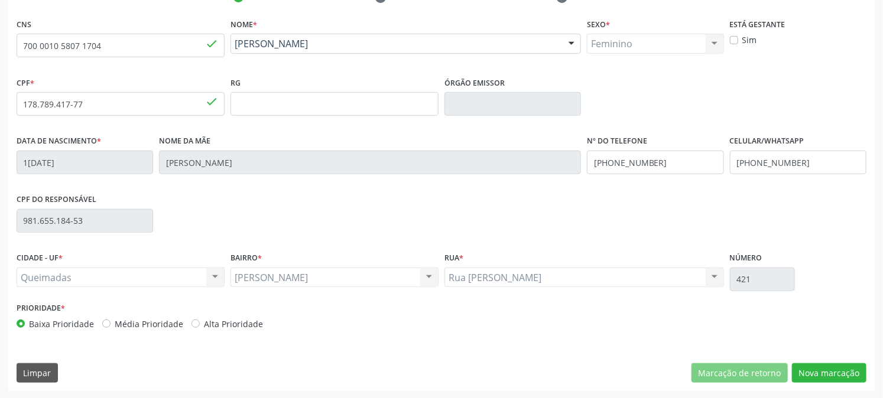
click at [795, 352] on div "CNS 700 0010 5807 1704 done Nome * [PERSON_NAME] [PERSON_NAME] CNS: 700 0010 58…" at bounding box center [441, 203] width 866 height 376
click at [807, 366] on button "Nova marcação" at bounding box center [829, 373] width 74 height 20
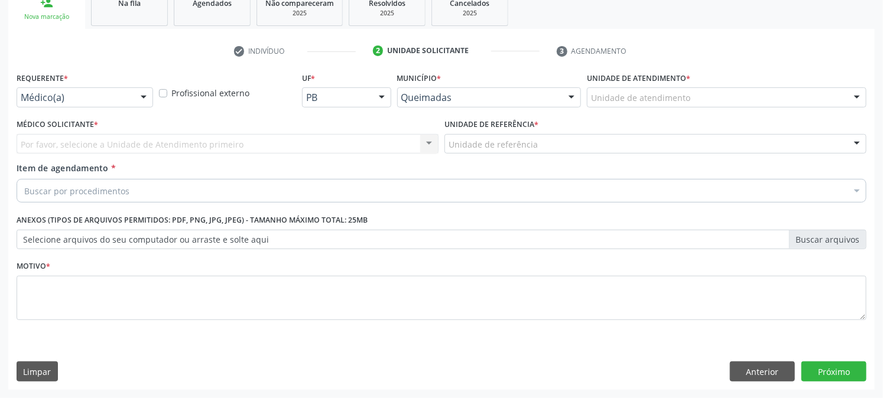
scroll to position [187, 0]
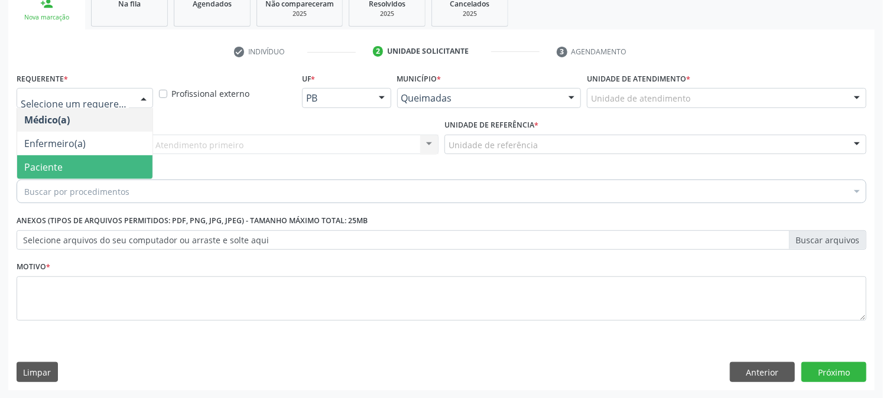
click at [79, 168] on span "Paciente" at bounding box center [84, 167] width 135 height 24
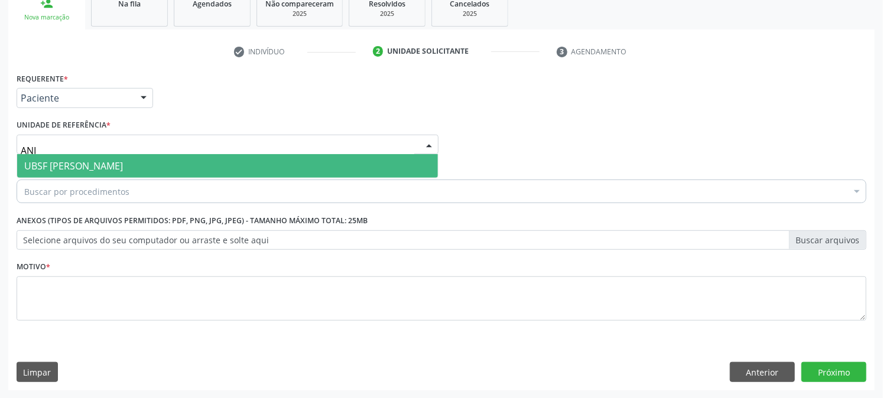
type input "ANIB"
click at [84, 160] on span "UBSF [PERSON_NAME]" at bounding box center [73, 166] width 99 height 13
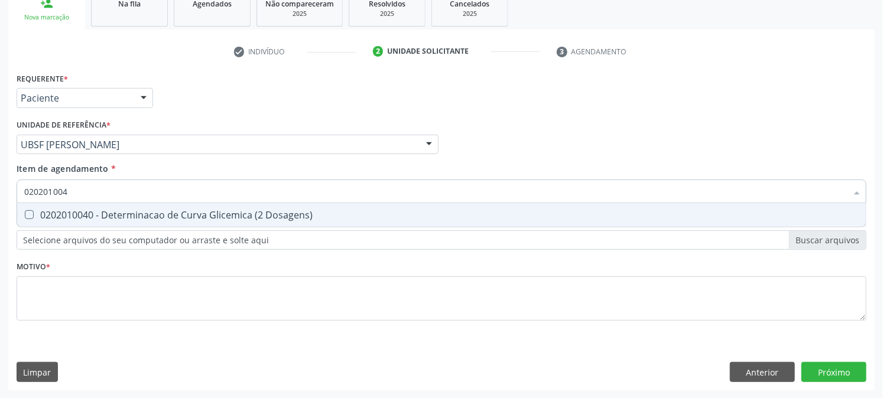
type input "0202010040"
click at [144, 210] on div "0202010040 - Determinacao de Curva Glicemica (2 Dosagens)" at bounding box center [441, 214] width 834 height 9
checkbox Dosagens\) "true"
click at [0, 217] on div "Acompanhamento Acompanhe a situação das marcações correntes e finalizadas Relat…" at bounding box center [441, 138] width 883 height 521
checkbox Dosagens\) "false"
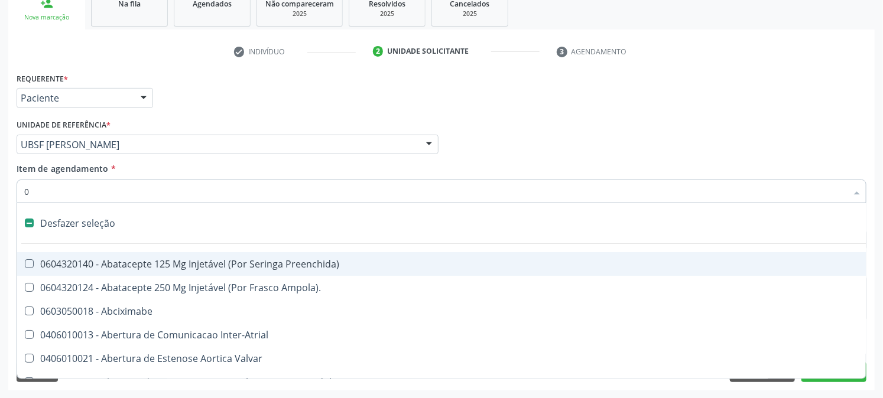
type input "02"
checkbox Alimentação "true"
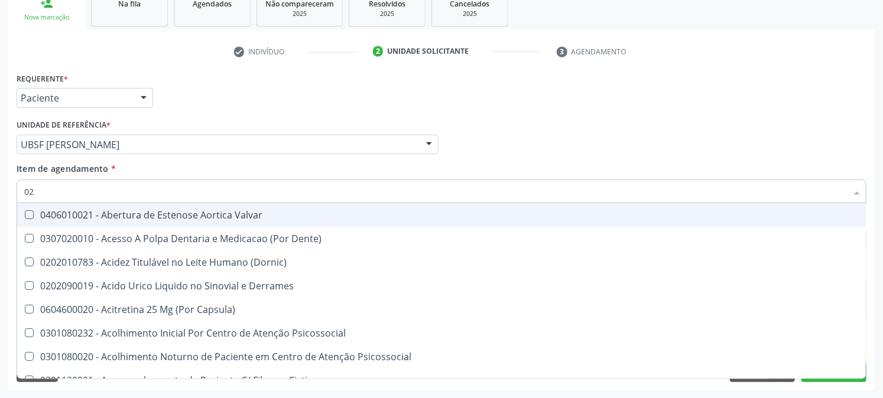
type input "020"
checkbox Tirofibana "true"
checkbox Dosagens\) "false"
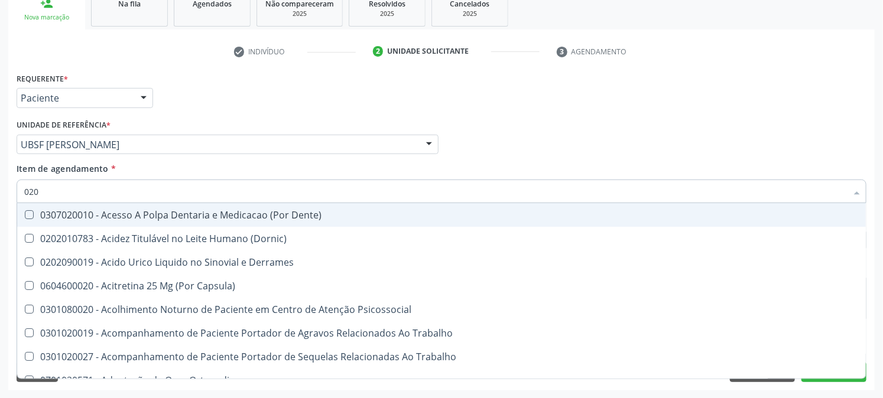
type input "0202"
checkbox Coluna "true"
checkbox Dosagens\) "false"
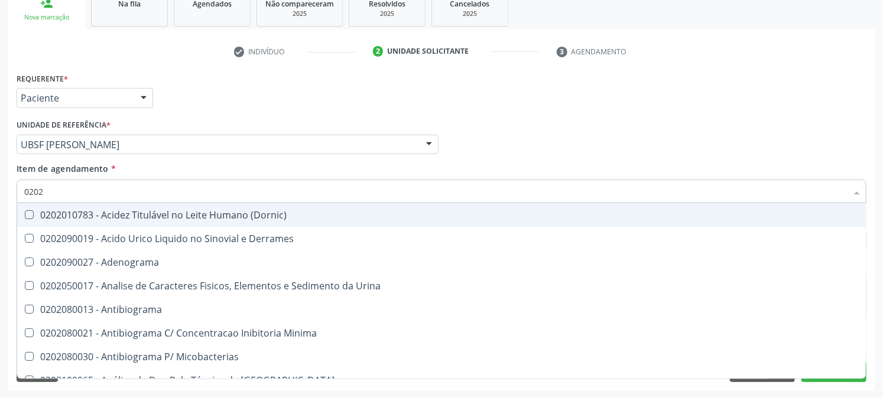
type input "02020"
checkbox Congênita "true"
checkbox Dosagens\) "false"
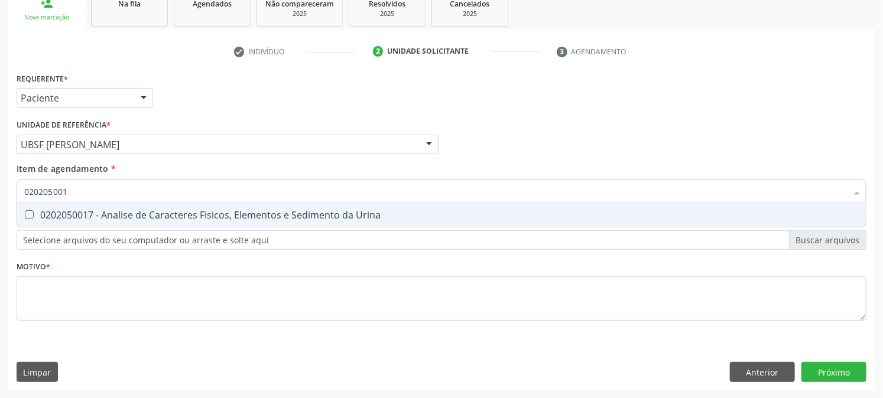
type input "0202050017"
click at [82, 215] on div "0202050017 - Analise de Caracteres Fisicos, Elementos e Sedimento da Urina" at bounding box center [441, 214] width 834 height 9
checkbox Urina "true"
drag, startPoint x: 100, startPoint y: 188, endPoint x: 0, endPoint y: 246, distance: 115.9
click at [0, 246] on div "Acompanhamento Acompanhe a situação das marcações correntes e finalizadas Relat…" at bounding box center [441, 138] width 883 height 521
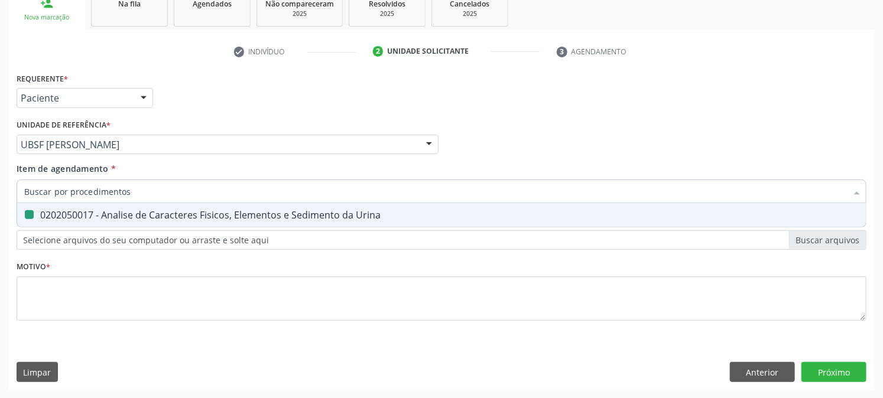
checkbox Urina "false"
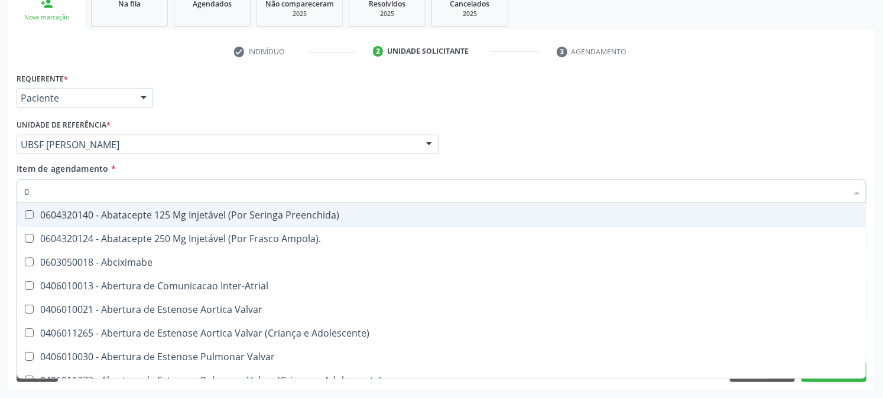
type input "02"
checkbox Psicossocial "true"
checkbox Urina "false"
checkbox Alimentação "true"
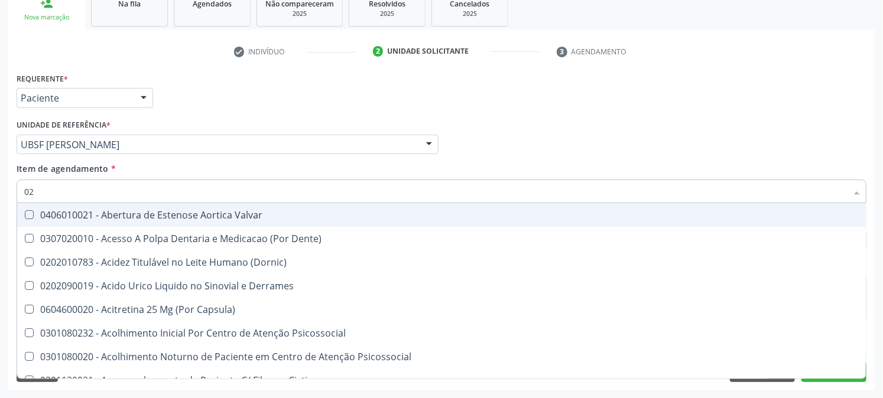
type input "020"
checkbox Frasco-Ampola\) "true"
checkbox Urina "false"
checkbox Tirofibana "true"
checkbox Dosagens\) "false"
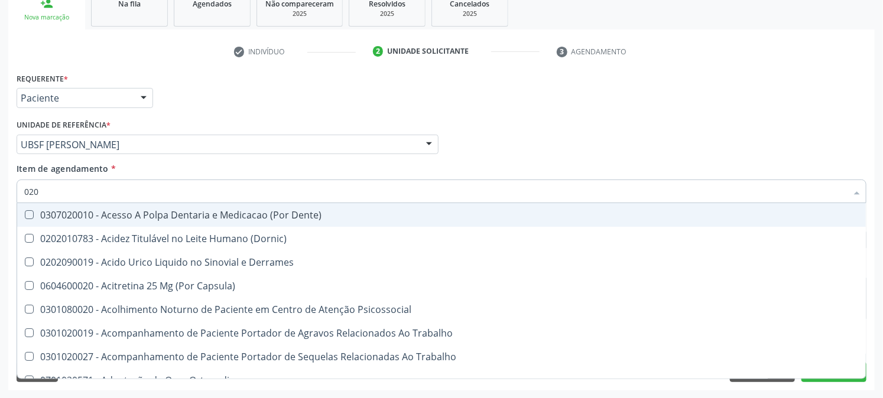
type input "0202"
checkbox Capsula\) "true"
checkbox Urina "false"
checkbox Coluna "true"
checkbox Dosagens\) "false"
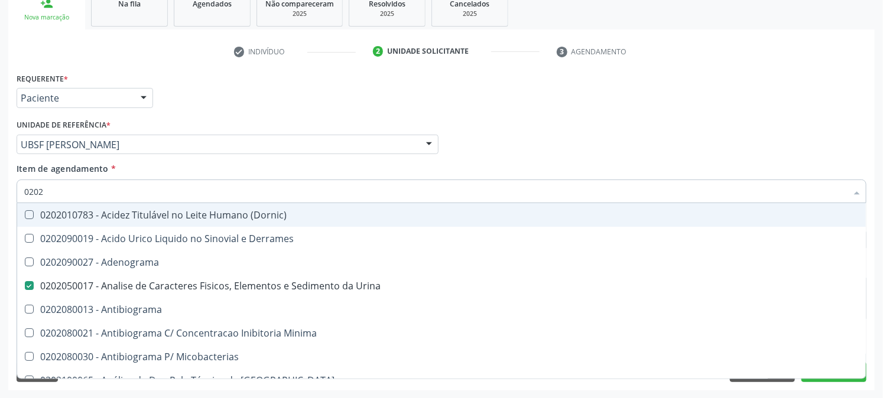
type input "02020"
checkbox Congênita "true"
checkbox Dosagens\) "false"
type input "020202"
checkbox Urina "false"
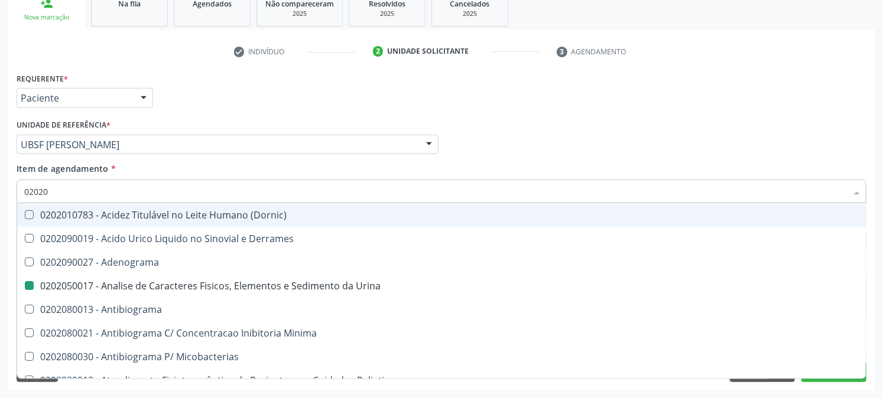
checkbox Dosagens\) "false"
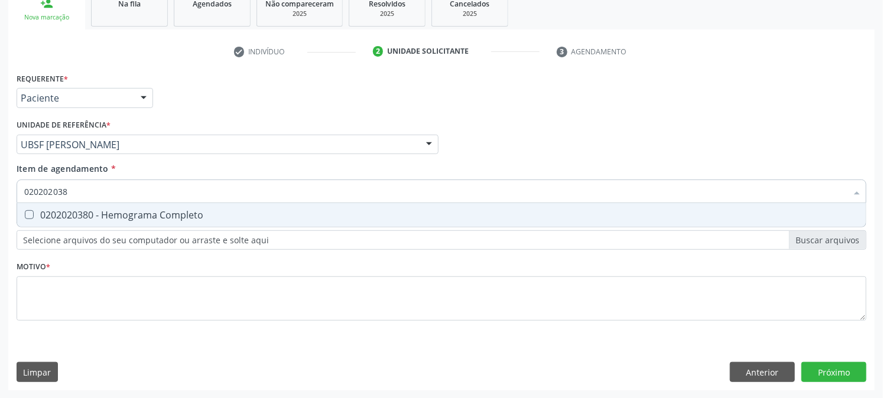
type input "0202020380"
click at [92, 213] on div "0202020380 - Hemograma Completo" at bounding box center [441, 214] width 834 height 9
checkbox Completo "true"
click at [0, 186] on div "Acompanhamento Acompanhe a situação das marcações correntes e finalizadas Relat…" at bounding box center [441, 138] width 883 height 521
drag, startPoint x: 103, startPoint y: 193, endPoint x: 0, endPoint y: 214, distance: 104.9
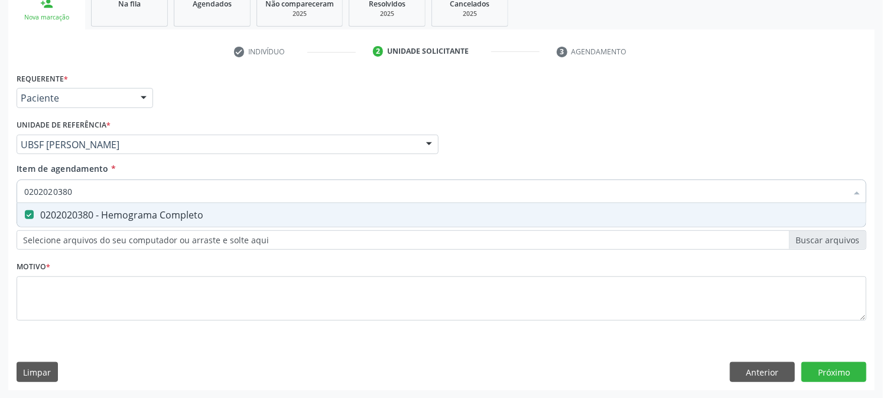
click at [0, 214] on div "Acompanhamento Acompanhe a situação das marcações correntes e finalizadas Relat…" at bounding box center [441, 138] width 883 height 521
checkbox Completo "false"
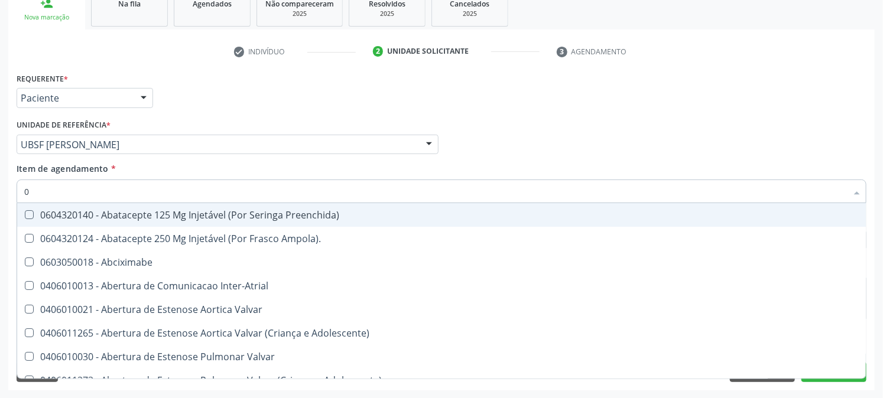
type input "02"
checkbox Psicossocial "true"
checkbox Urina "false"
checkbox Alimentação "true"
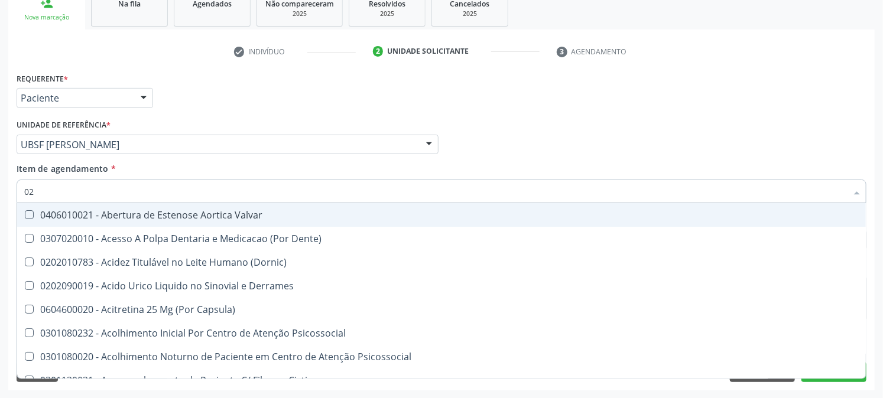
type input "020"
checkbox Frasco-Ampola\) "true"
checkbox Urina "false"
checkbox Tirofibana "true"
checkbox Dosagens\) "false"
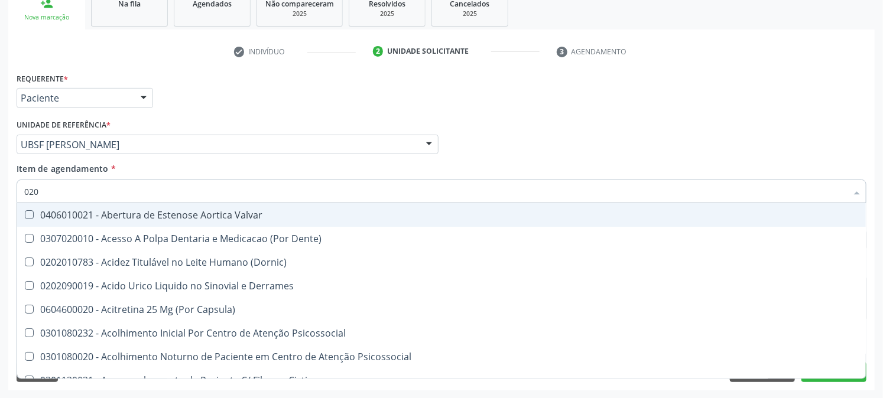
checkbox Eletro-Oculografia "true"
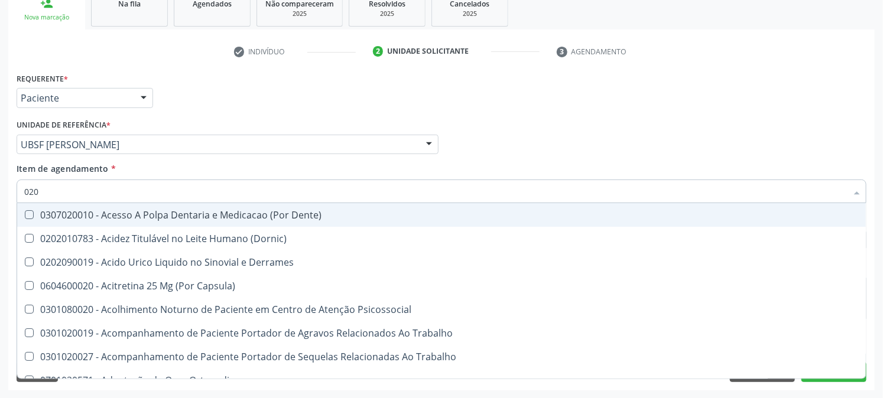
type input "0202"
checkbox Capsula\) "true"
checkbox Urina "false"
checkbox Coluna "true"
checkbox Revisao "true"
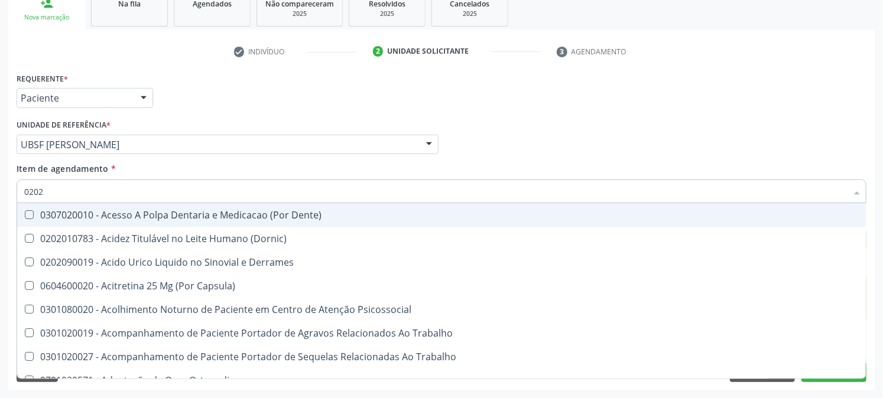
checkbox Dosagens\) "false"
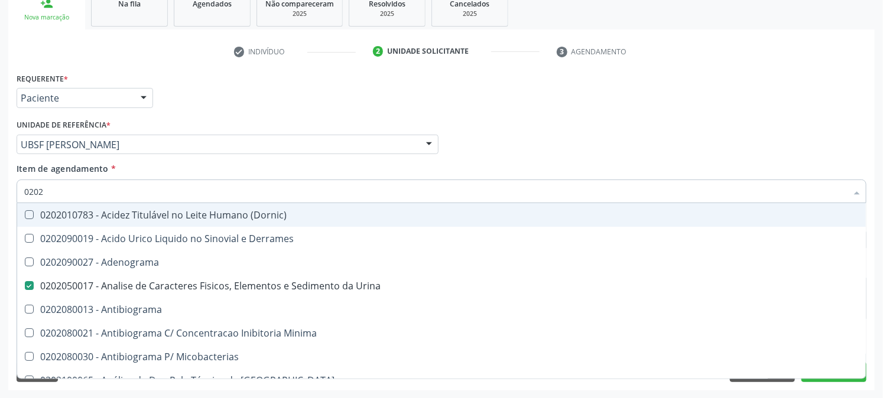
type input "02020"
checkbox Congênita "true"
checkbox Dosagens\) "false"
checkbox Zinco "true"
checkbox Completo "false"
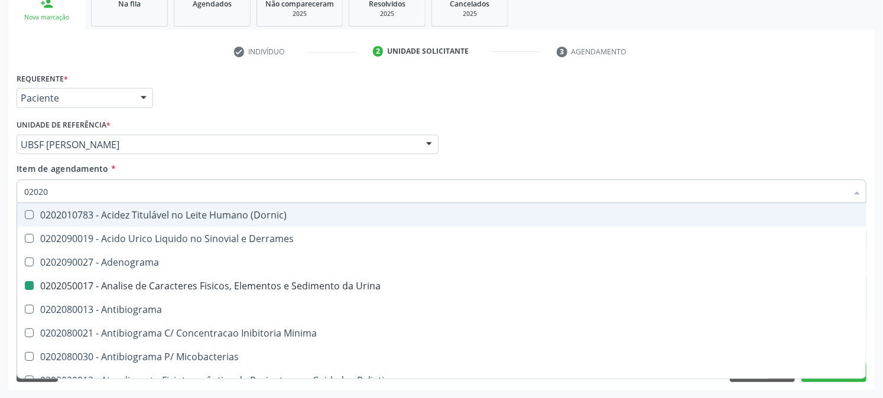
type input "020202"
checkbox Urina "false"
checkbox Molecular "true"
checkbox Dosagens\) "false"
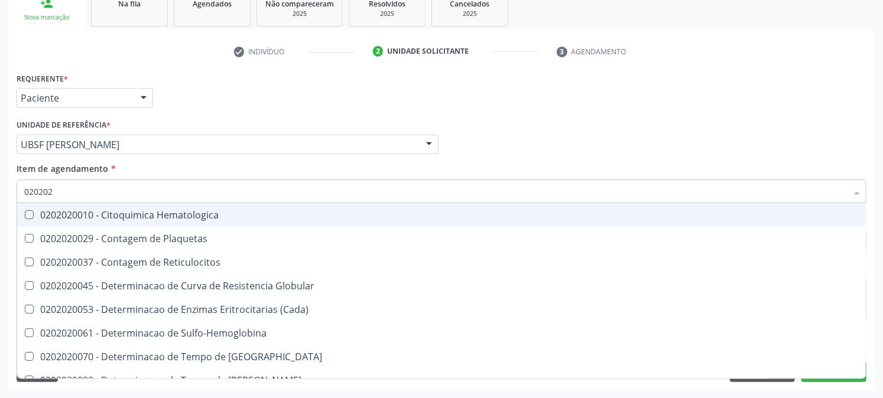
type input "0202020"
checkbox Hematocrito "true"
checkbox Completo "false"
type input "02020203"
checkbox -Duke "true"
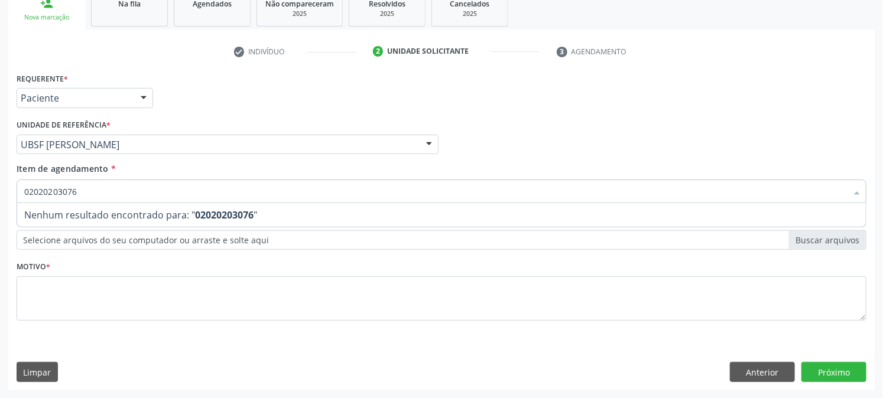
type input "020202030768"
drag, startPoint x: 160, startPoint y: 184, endPoint x: 0, endPoint y: 214, distance: 162.3
click at [0, 214] on div "Acompanhamento Acompanhe a situação das marcações correntes e finalizadas Relat…" at bounding box center [441, 138] width 883 height 521
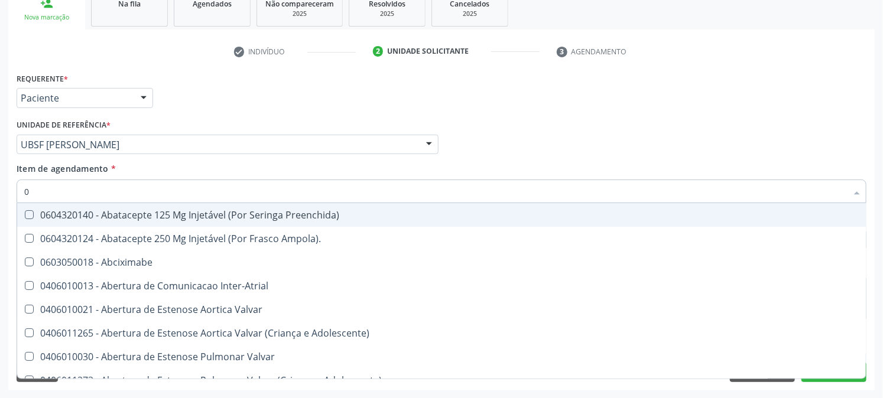
type input "02"
checkbox Psicossocial "true"
checkbox Urina "false"
checkbox Alimentação "true"
type input "020"
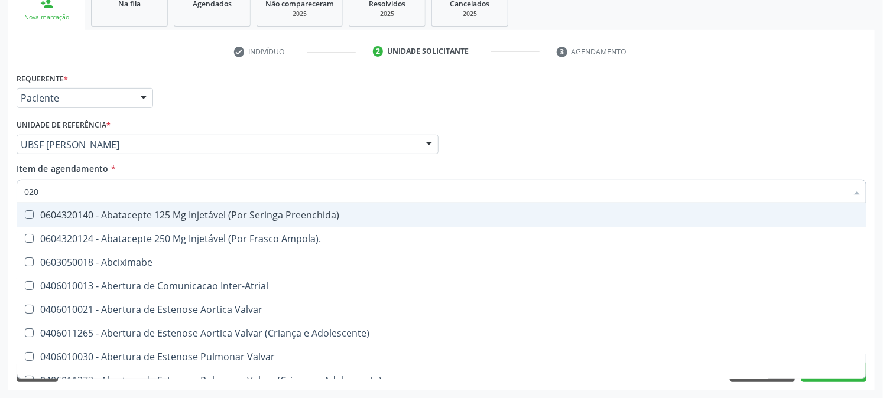
checkbox Rim "true"
checkbox Psicossocial "false"
checkbox Livre "true"
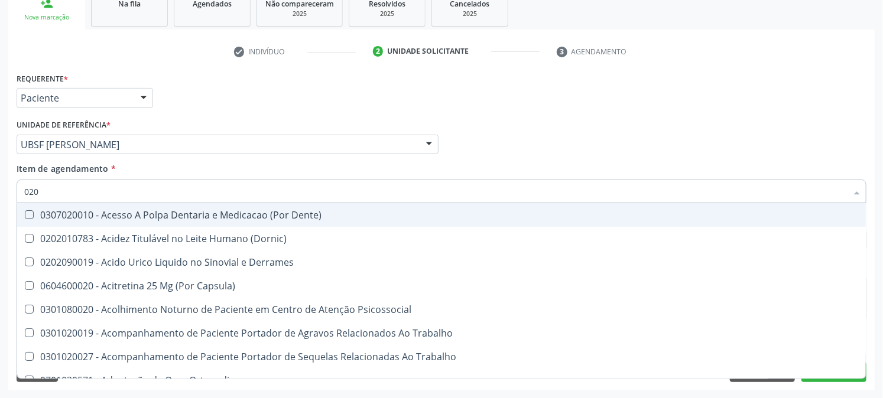
type input "0202"
checkbox Capsula\) "true"
checkbox Urina "false"
checkbox Coluna "true"
checkbox Revisao "true"
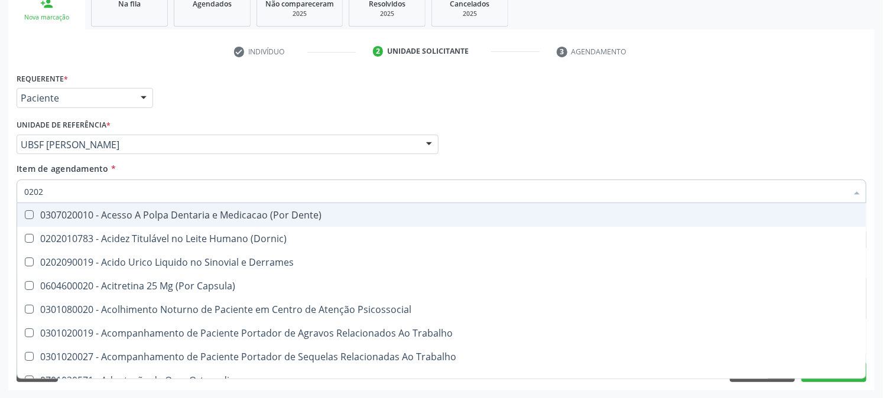
checkbox Dosagens\) "false"
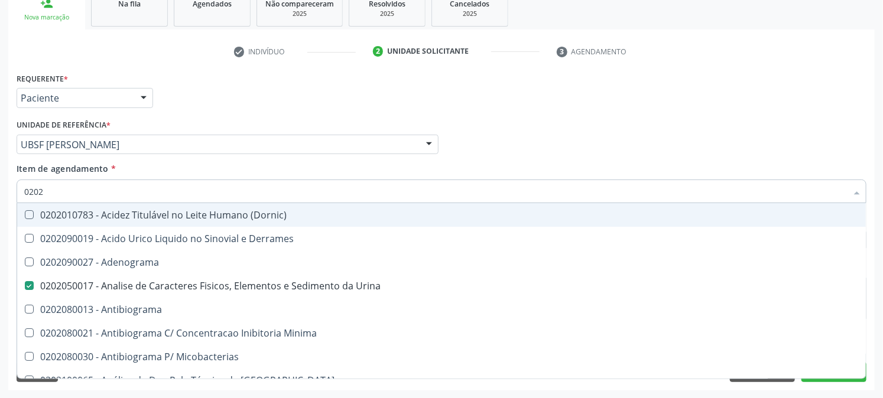
type input "02020"
checkbox Congênita "true"
checkbox Dosagens\) "false"
checkbox Zinco "true"
checkbox Completo "false"
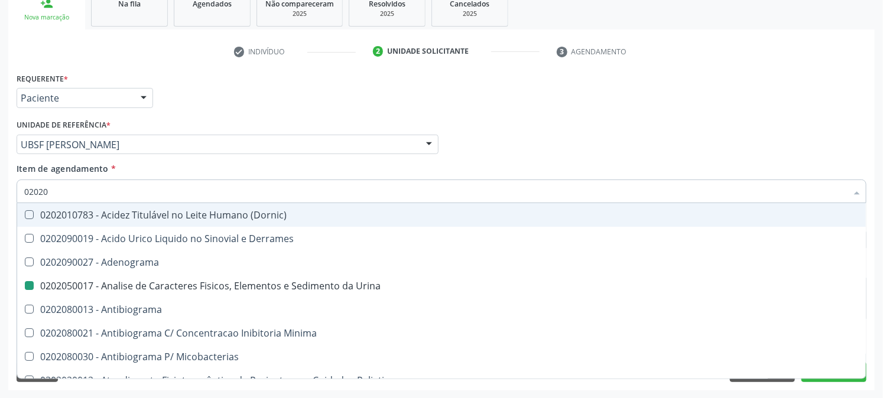
type input "020203"
checkbox Urina "false"
checkbox Molecular "true"
checkbox Dosagens\) "false"
type input "0202030"
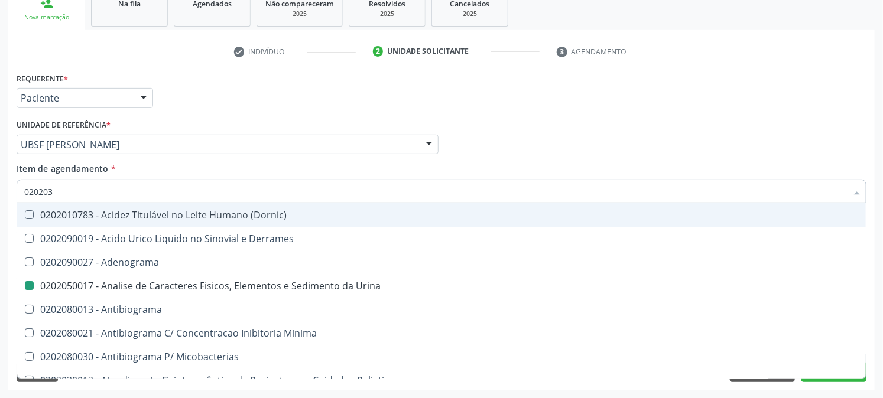
checkbox Molecular "false"
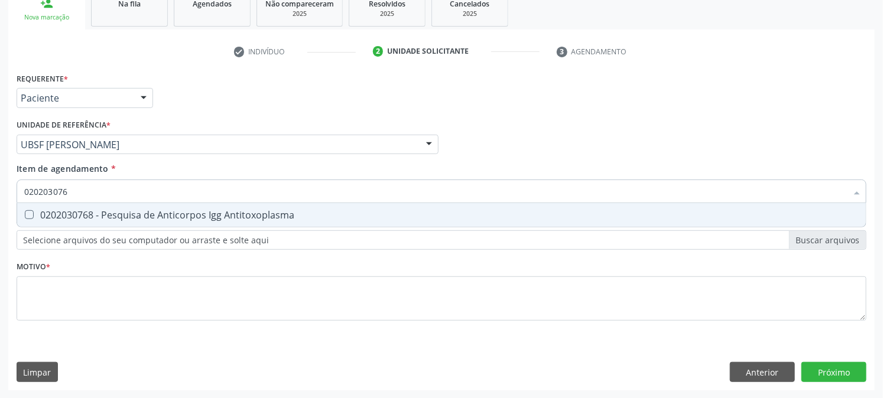
type input "0202030768"
click at [45, 210] on div "0202030768 - Pesquisa de Anticorpos Igg Antitoxoplasma" at bounding box center [441, 214] width 834 height 9
checkbox Antitoxoplasma "true"
drag, startPoint x: 97, startPoint y: 191, endPoint x: 0, endPoint y: 217, distance: 101.0
click at [0, 216] on div "Acompanhamento Acompanhe a situação das marcações correntes e finalizadas Relat…" at bounding box center [441, 138] width 883 height 521
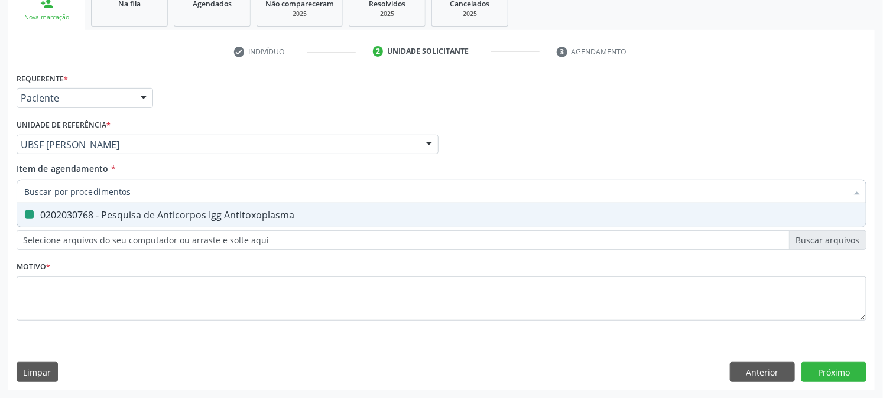
checkbox Antitoxoplasma "false"
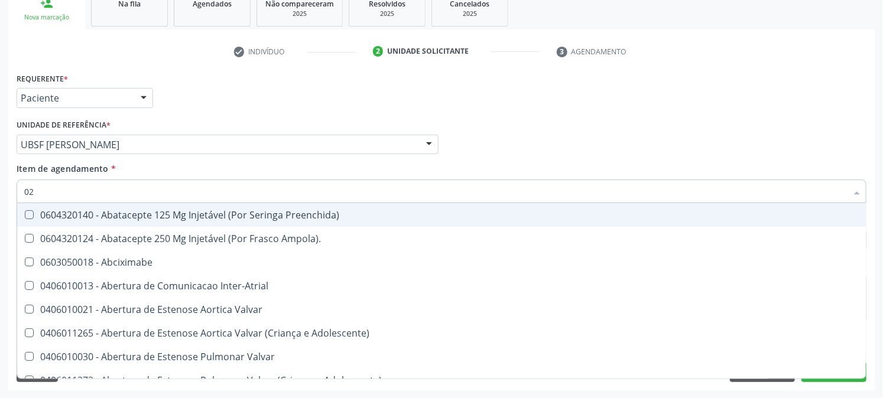
type input "021"
checkbox Psicossocial "false"
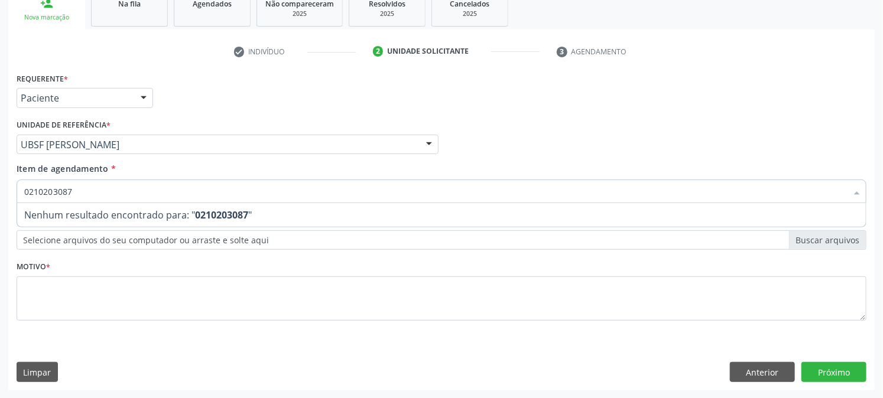
type input "02102030873"
drag, startPoint x: 83, startPoint y: 187, endPoint x: 0, endPoint y: 260, distance: 110.5
click at [0, 248] on div "Acompanhamento Acompanhe a situação das marcações correntes e finalizadas Relat…" at bounding box center [441, 138] width 883 height 521
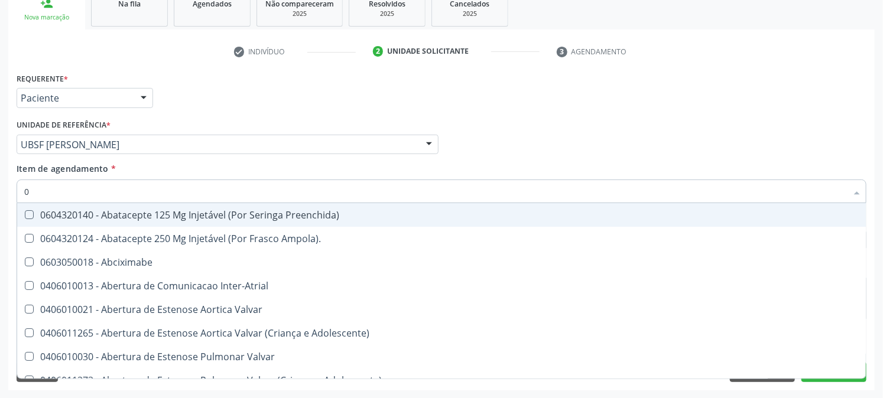
type input "02"
checkbox Psicossocial "true"
checkbox Urina "false"
checkbox Alimentação "true"
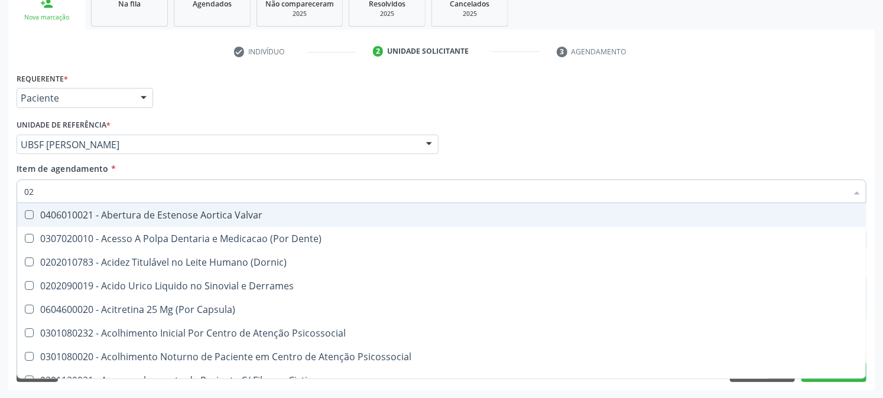
type input "020"
checkbox Frasco-Ampola\) "true"
checkbox Urina "false"
checkbox Tirofibana "true"
checkbox Dosagens\) "false"
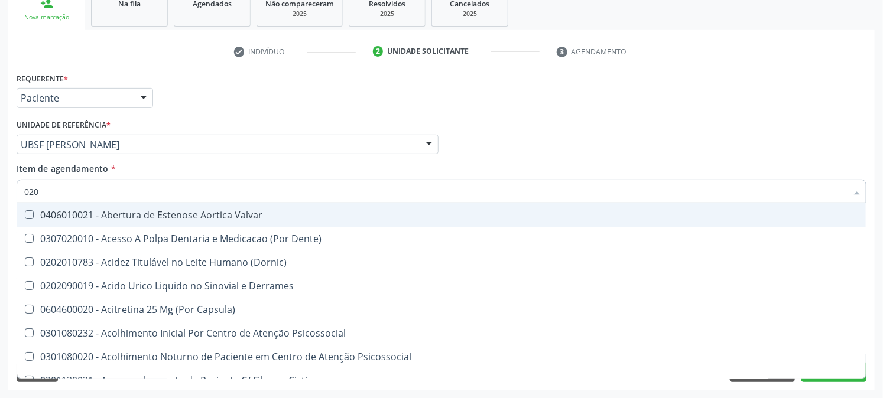
checkbox Eletro-Oculografia "true"
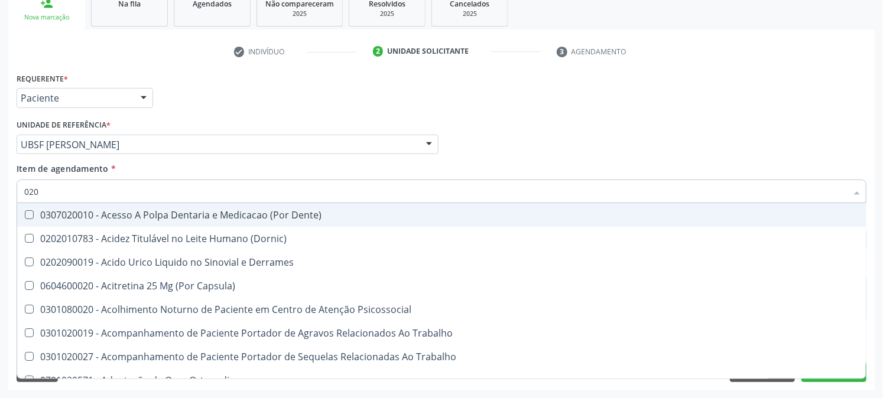
type input "0202"
checkbox Capsula\) "true"
checkbox Urina "false"
checkbox Coluna "true"
checkbox Revisao "true"
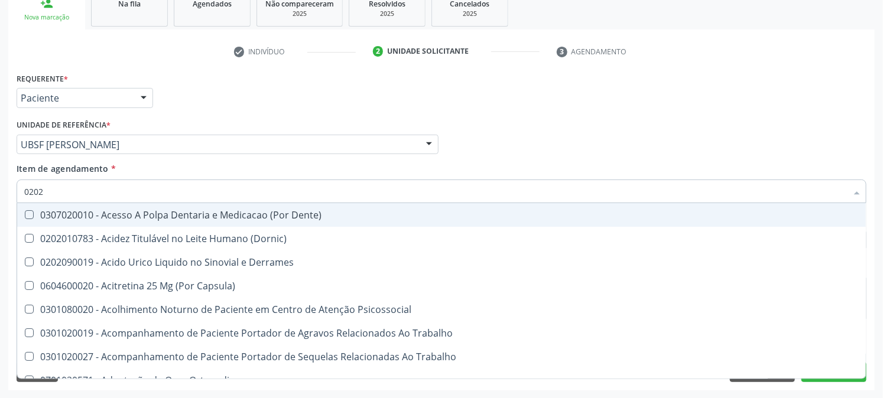
checkbox Bandas\) "true"
checkbox Dosagens\) "false"
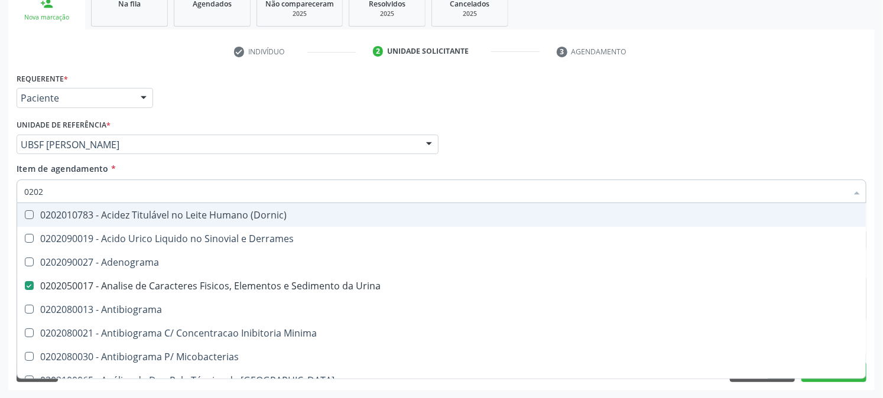
type input "02020"
checkbox Congênita "true"
checkbox Dosagens\) "false"
checkbox Zinco "true"
checkbox Completo "false"
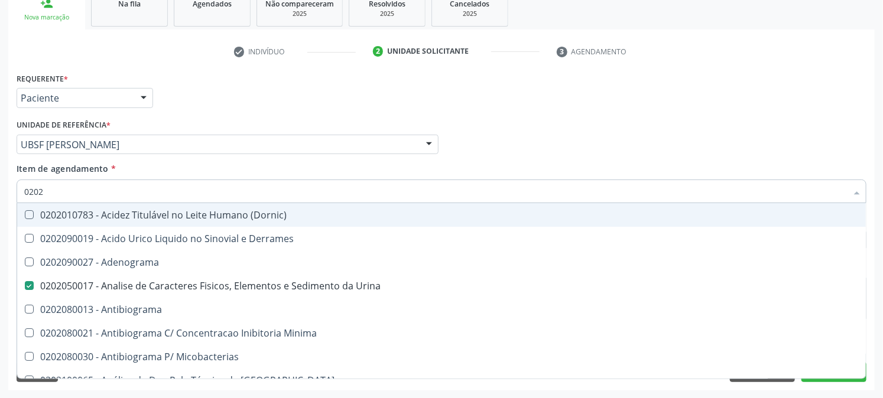
checkbox Oncologia "true"
checkbox Antitoxoplasma "false"
type input "020203"
checkbox Urina "false"
checkbox Molecular "true"
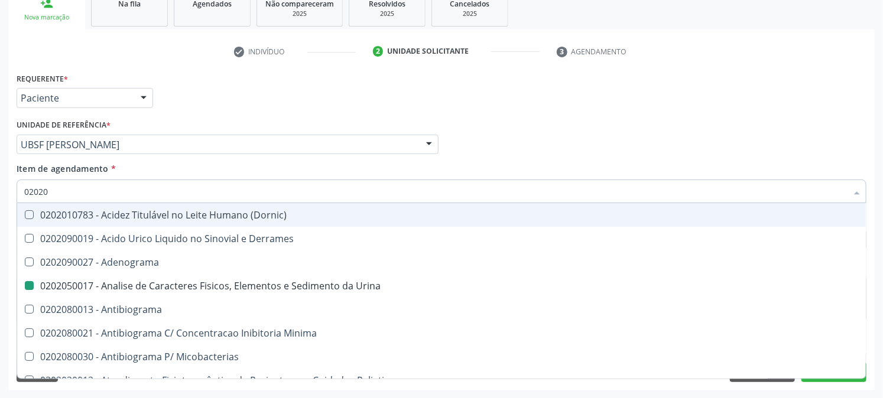
checkbox Dosagens\) "false"
checkbox Aluminio "true"
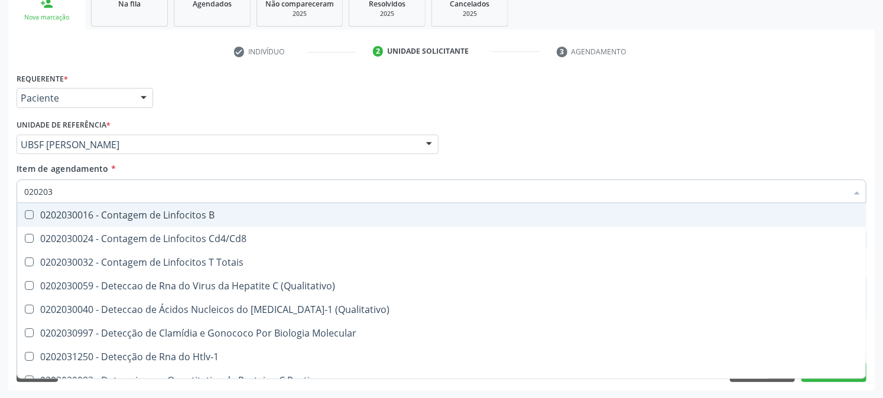
type input "0202030"
checkbox Completo "false"
checkbox Liso "true"
checkbox Antitoxoplasma "false"
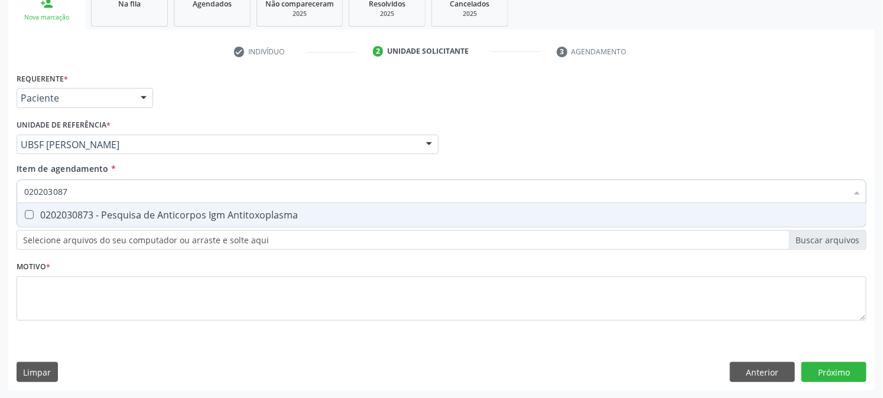
type input "0202030873"
click at [67, 211] on div "0202030873 - Pesquisa de Anticorpos Igm Antitoxoplasma" at bounding box center [441, 214] width 834 height 9
checkbox Antitoxoplasma "true"
drag, startPoint x: 95, startPoint y: 196, endPoint x: 0, endPoint y: 209, distance: 96.1
click at [0, 209] on div "Acompanhamento Acompanhe a situação das marcações correntes e finalizadas Relat…" at bounding box center [441, 138] width 883 height 521
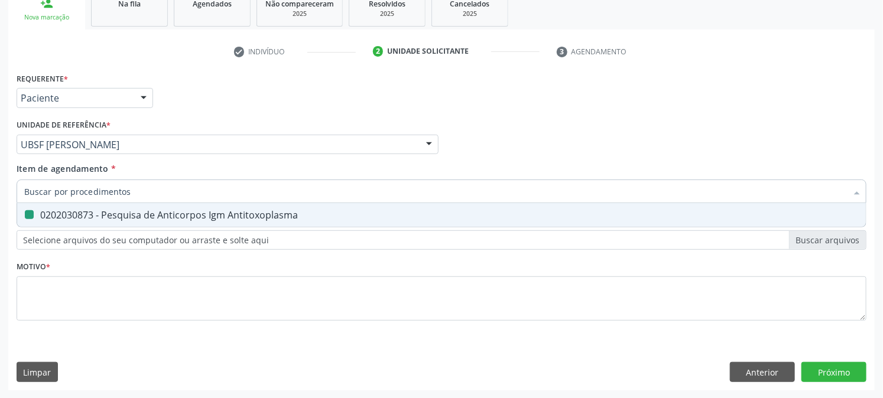
checkbox Antitoxoplasma "false"
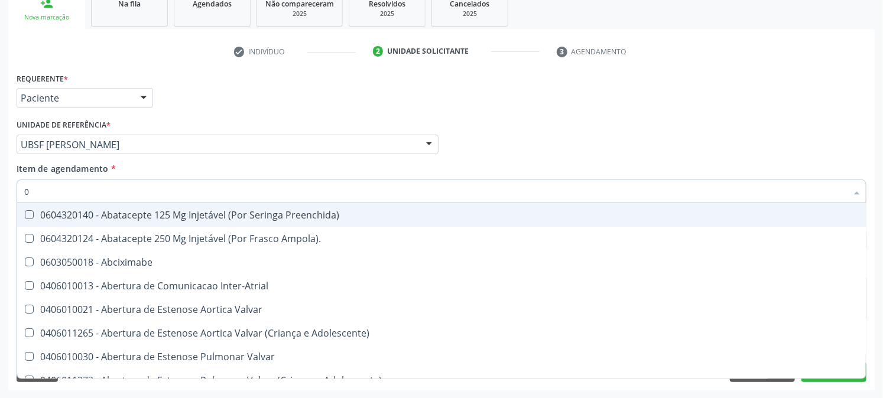
type input "02"
checkbox Psicossocial "true"
checkbox Urina "false"
checkbox Alimentação "true"
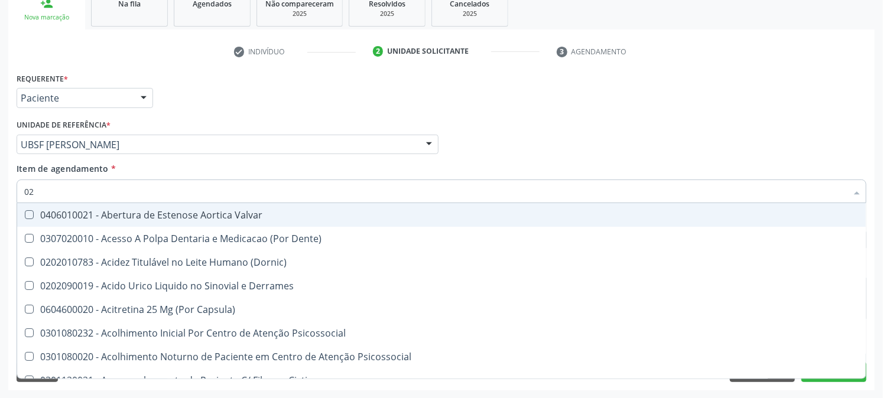
type input "021"
checkbox Urina "false"
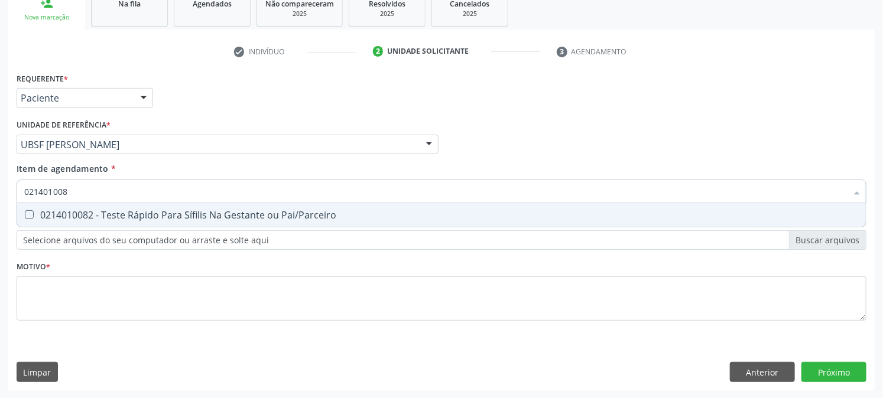
type input "0214010082"
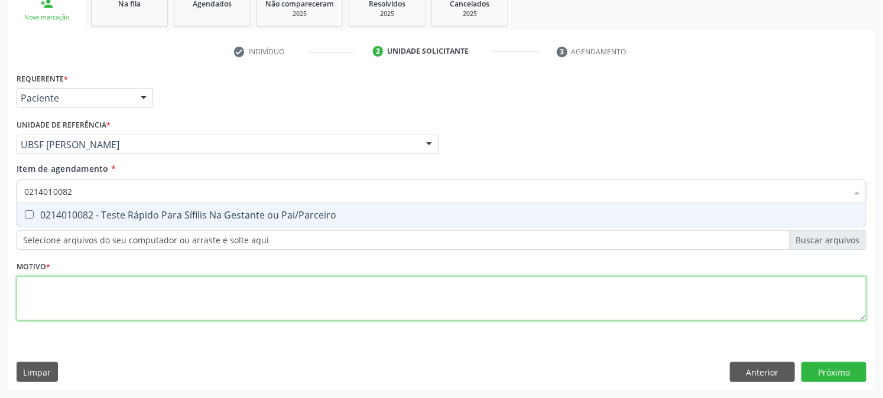
click at [47, 304] on div "Requerente * Paciente Médico(a) Enfermeiro(a) Paciente Nenhum resultado encontr…" at bounding box center [442, 204] width 850 height 268
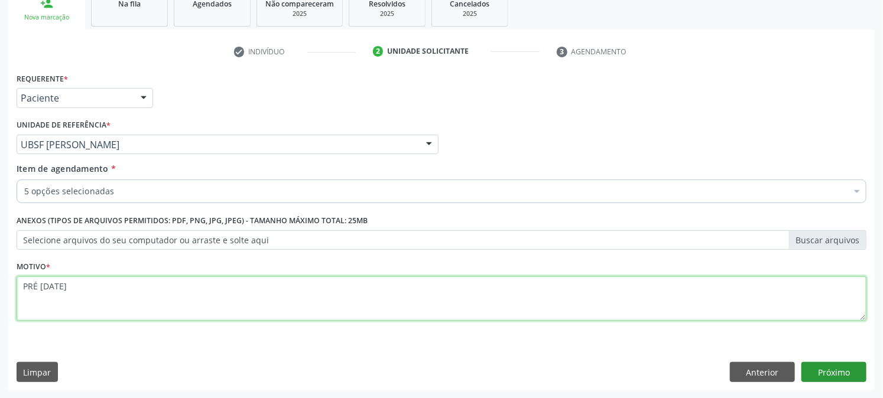
type textarea "PRÉ NATAL"
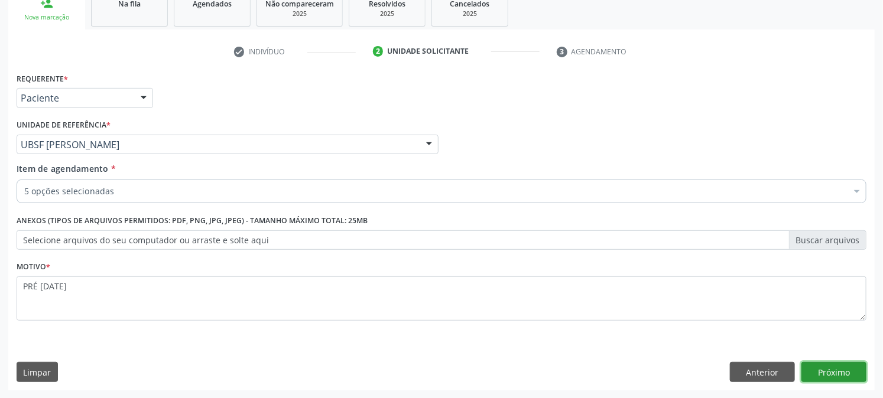
click at [817, 363] on button "Próximo" at bounding box center [833, 372] width 65 height 20
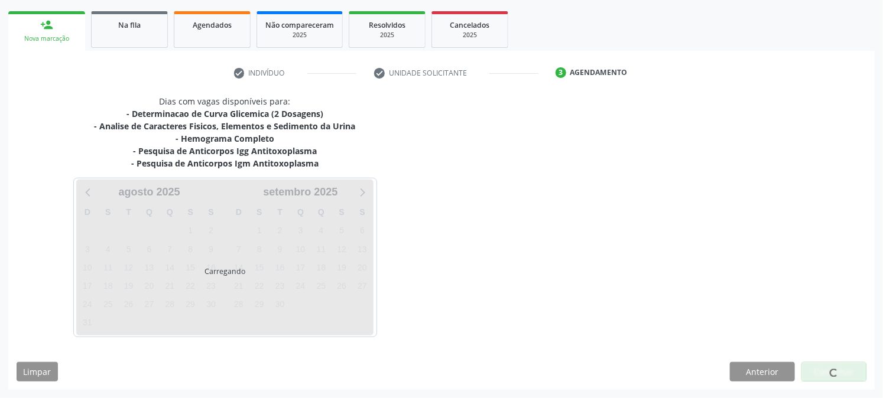
scroll to position [164, 0]
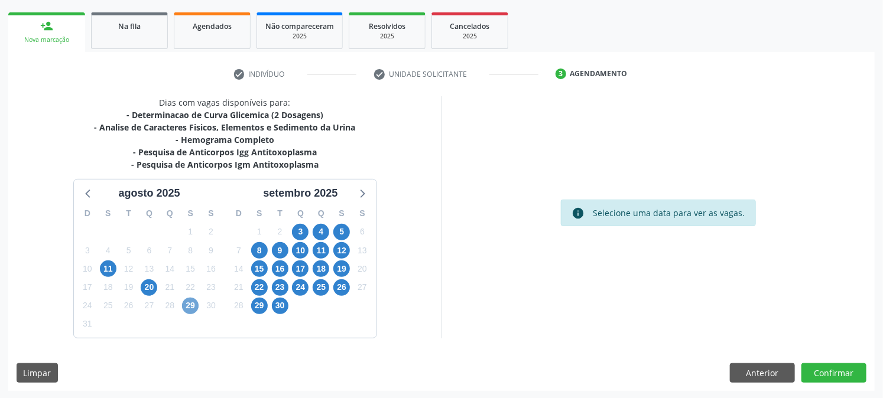
click at [189, 303] on span "29" at bounding box center [190, 306] width 17 height 17
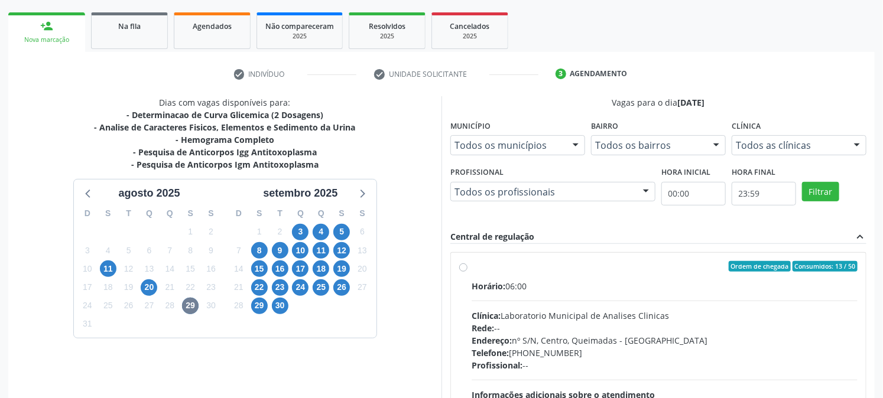
click at [479, 259] on div "Ordem de chegada Consumidos: 13 / 50 Horário: 06:00 Clínica: Laboratorio Munici…" at bounding box center [658, 352] width 415 height 198
radio input "true"
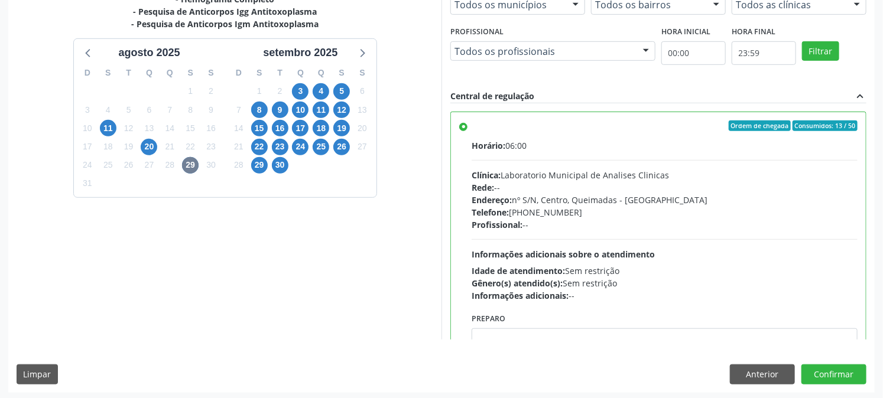
scroll to position [307, 0]
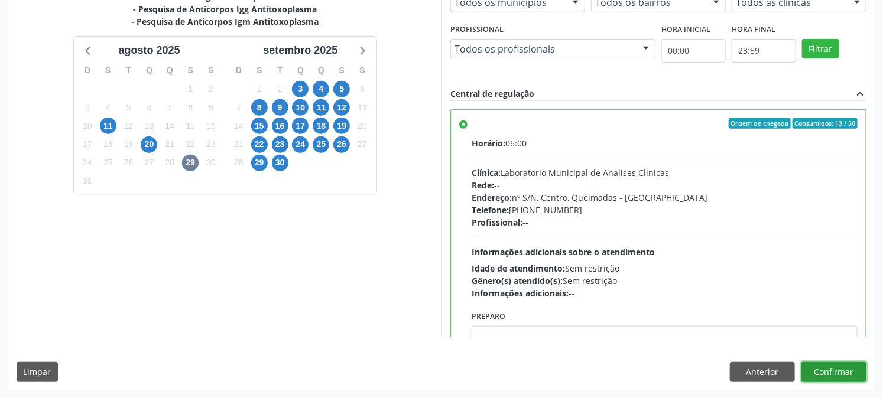
click at [835, 375] on button "Confirmar" at bounding box center [833, 372] width 65 height 20
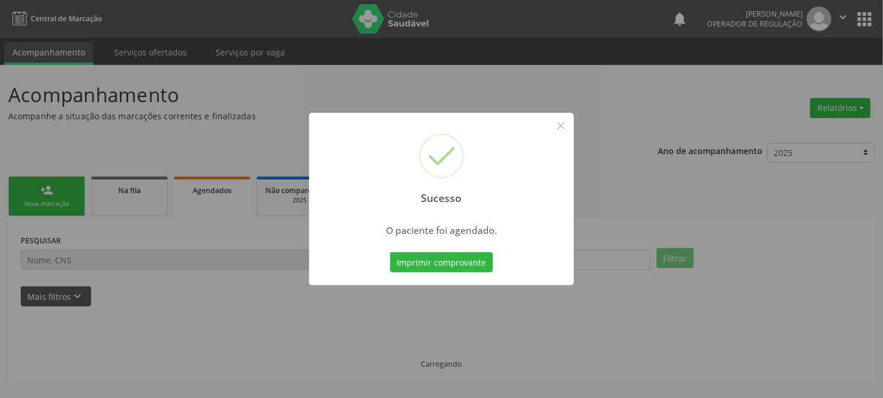
scroll to position [0, 0]
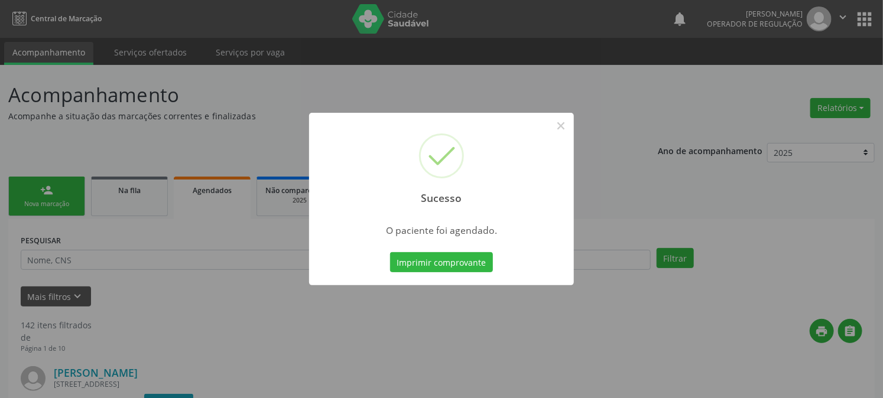
click at [390, 252] on button "Imprimir comprovante" at bounding box center [441, 262] width 103 height 20
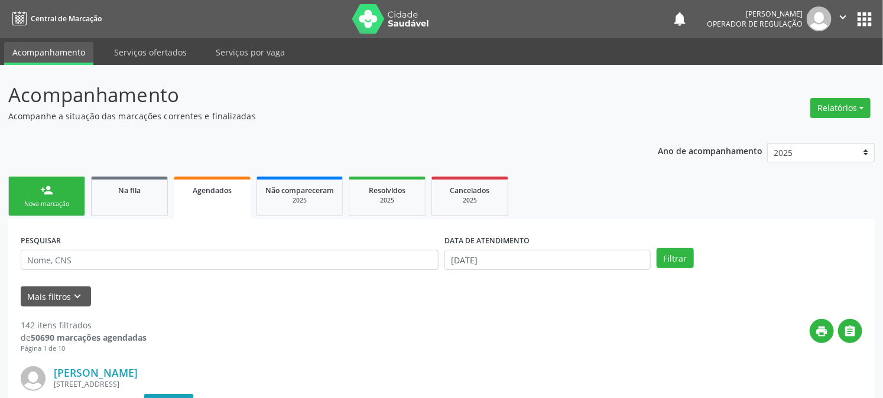
click at [39, 190] on link "person_add Nova marcação" at bounding box center [46, 197] width 77 height 40
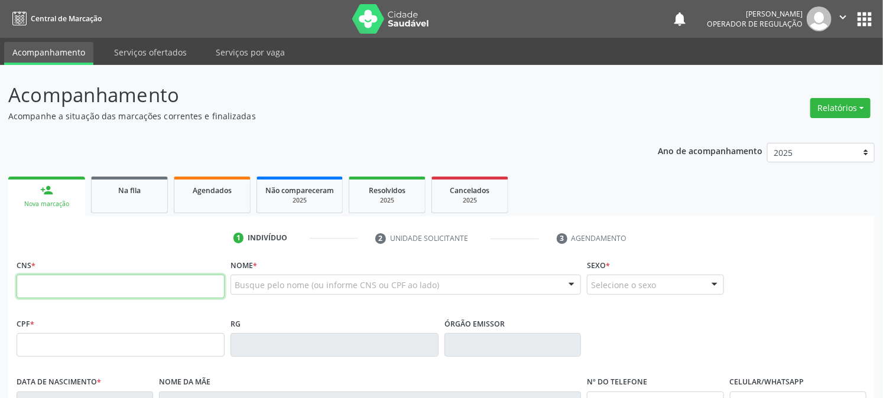
click at [108, 278] on input "text" at bounding box center [121, 287] width 208 height 24
type input "707 0078 1299 8039"
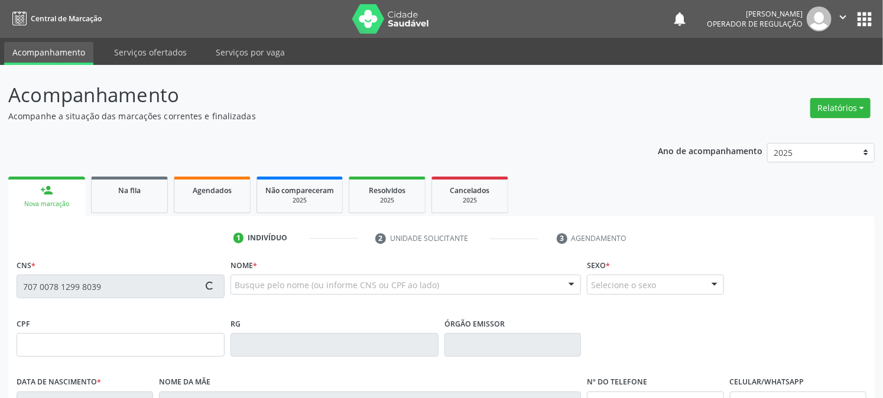
type input "092.260.314-60"
type input "[DATE]"
type input "Valdilucia [PERSON_NAME]"
type input "[PHONE_NUMBER]"
type input "1451"
